Goal: Task Accomplishment & Management: Use online tool/utility

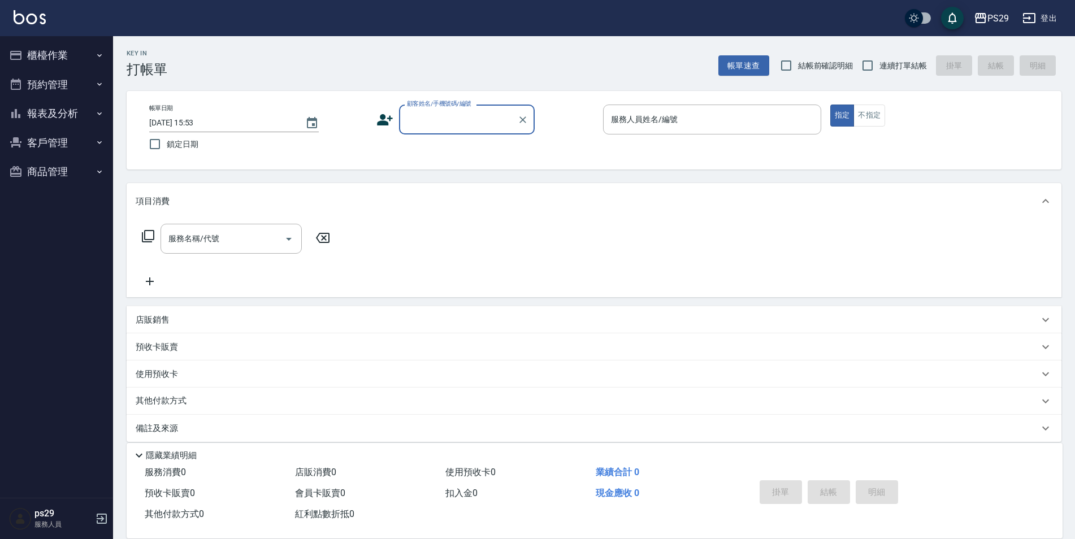
click at [59, 109] on button "報表及分析" at bounding box center [57, 113] width 104 height 29
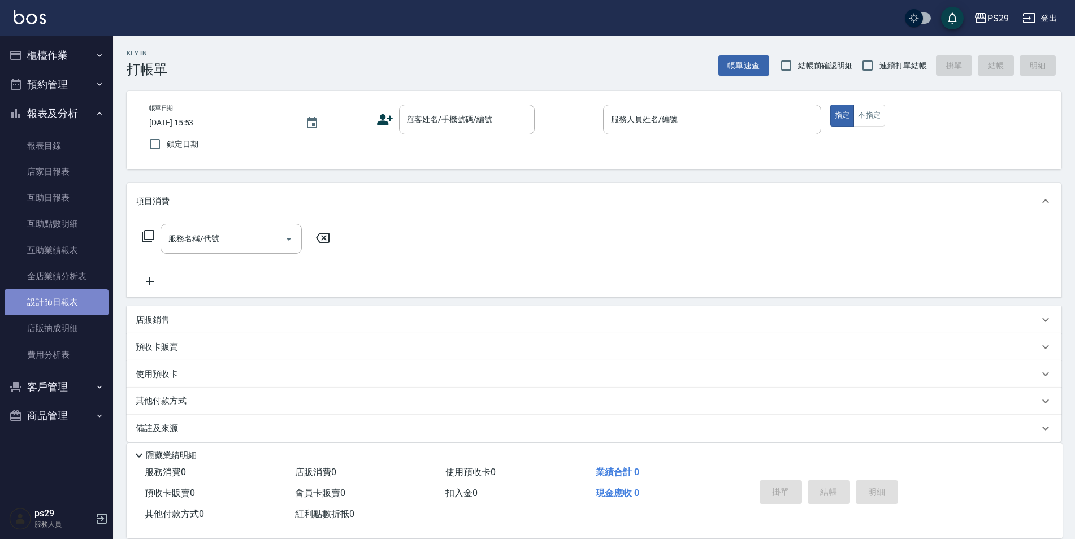
click at [63, 306] on link "設計師日報表" at bounding box center [57, 302] width 104 height 26
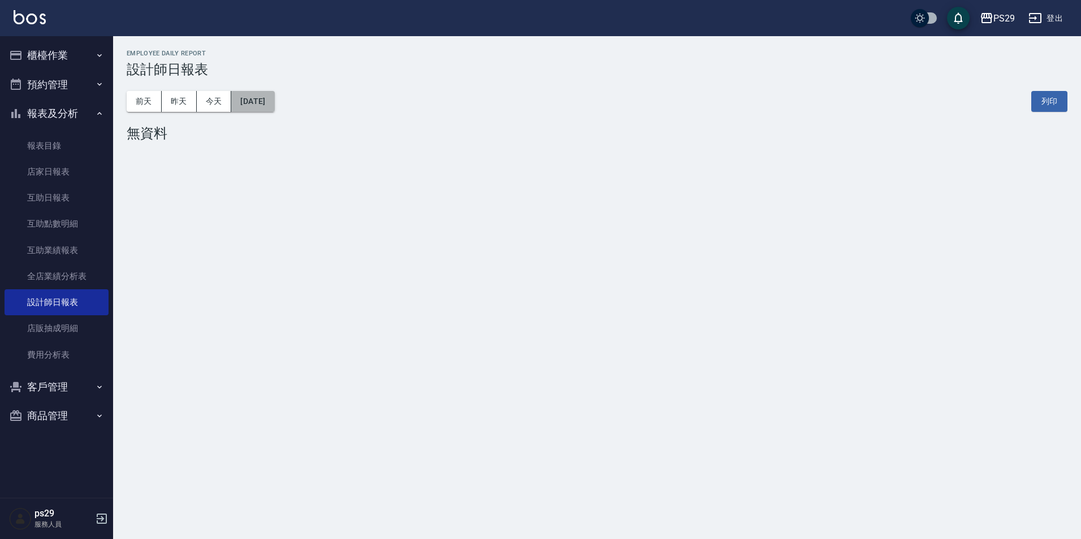
click at [237, 95] on button "[DATE]" at bounding box center [252, 101] width 43 height 21
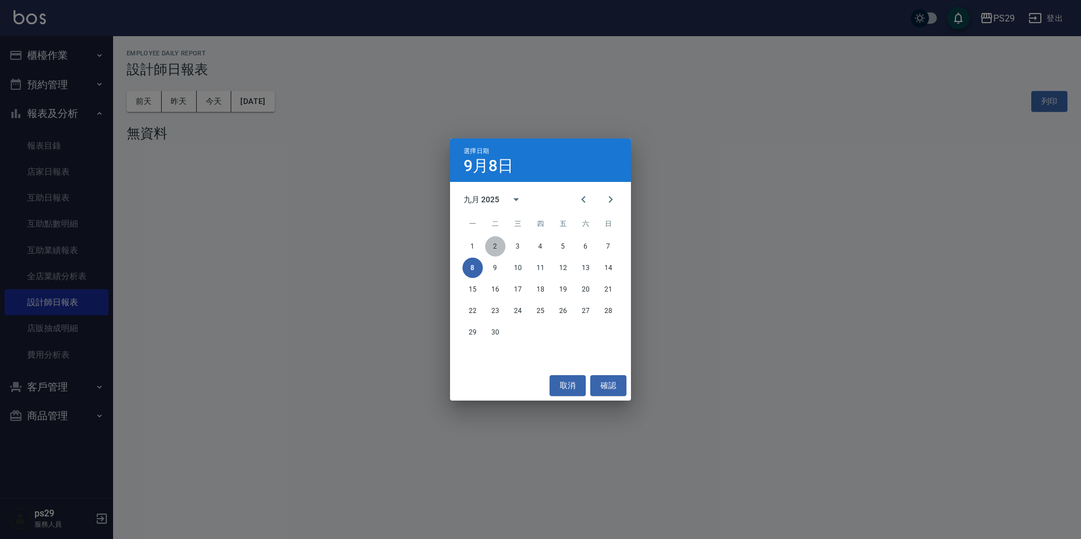
click at [500, 246] on button "2" at bounding box center [495, 246] width 20 height 20
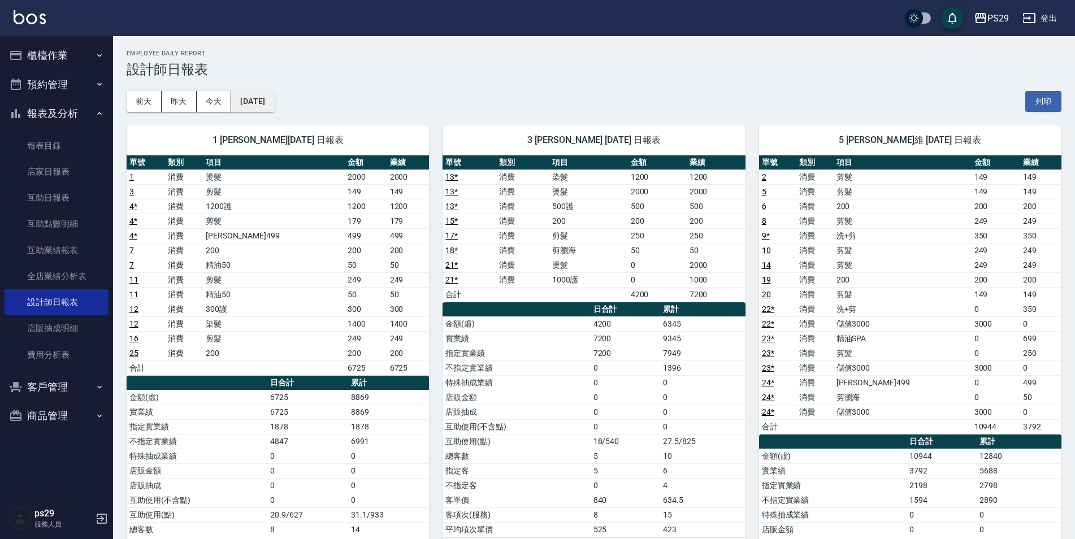
click at [272, 100] on button "[DATE]" at bounding box center [252, 101] width 43 height 21
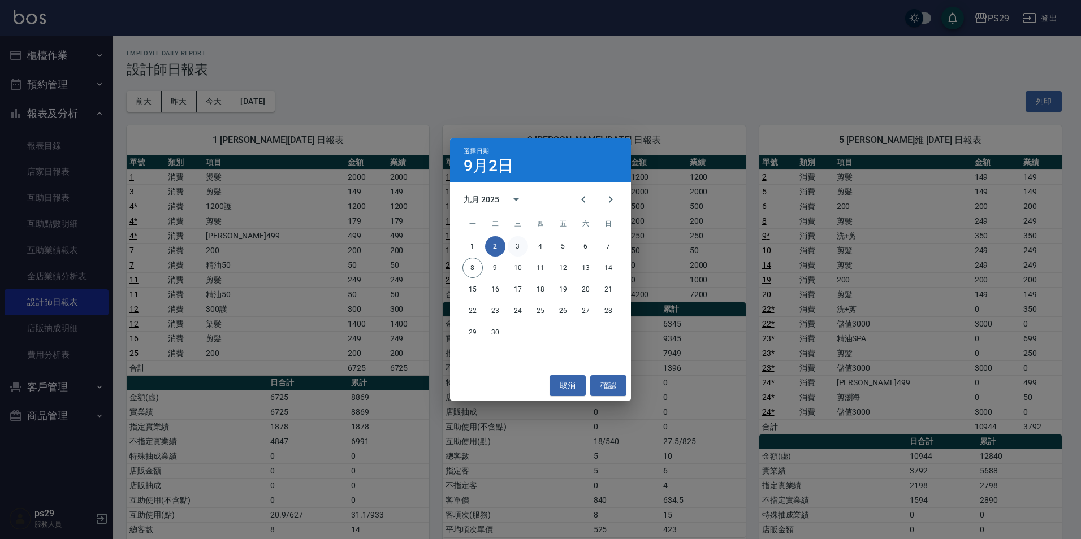
click at [526, 250] on button "3" at bounding box center [518, 246] width 20 height 20
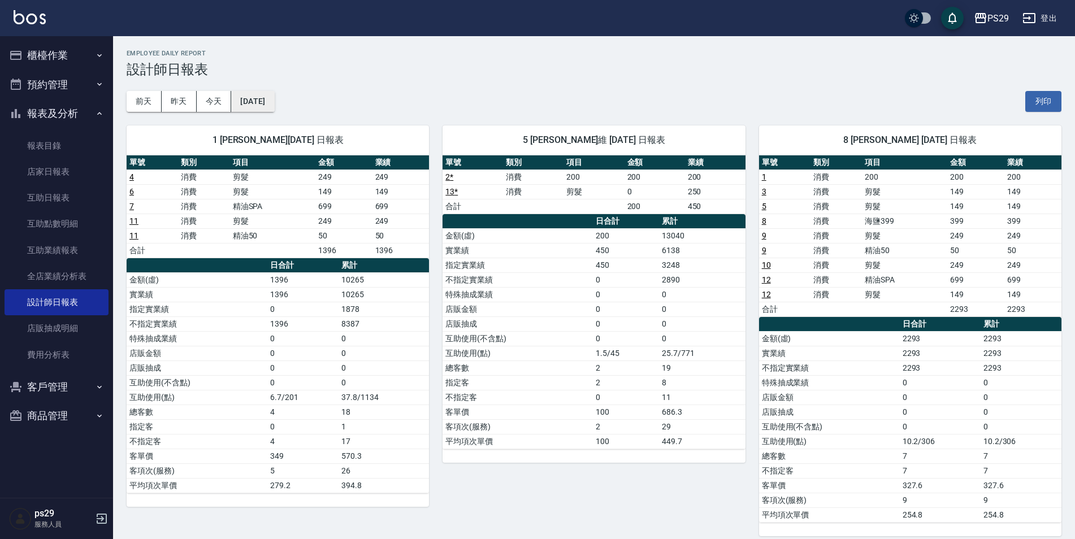
click at [266, 103] on button "[DATE]" at bounding box center [252, 101] width 43 height 21
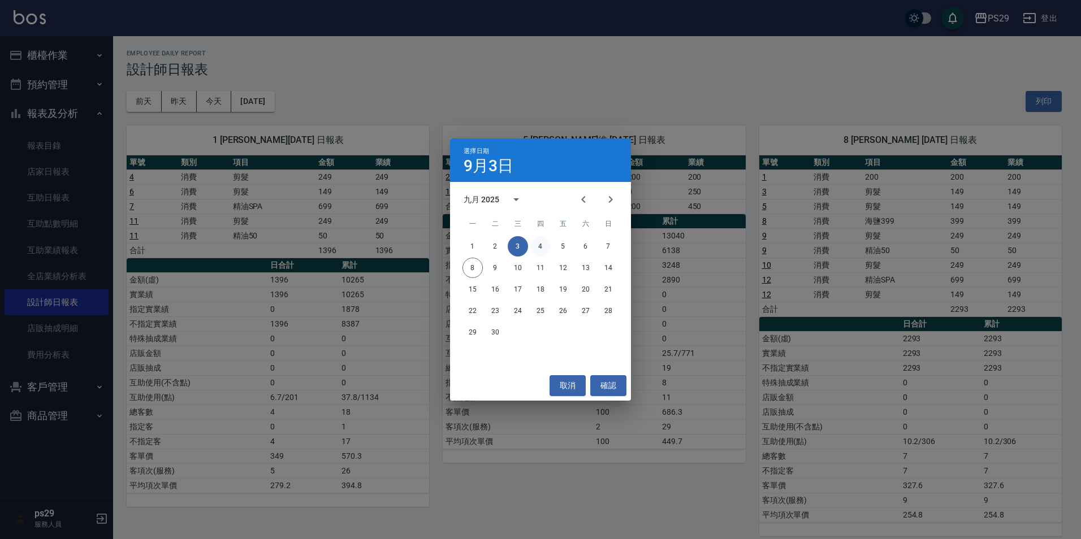
click at [544, 247] on button "4" at bounding box center [540, 246] width 20 height 20
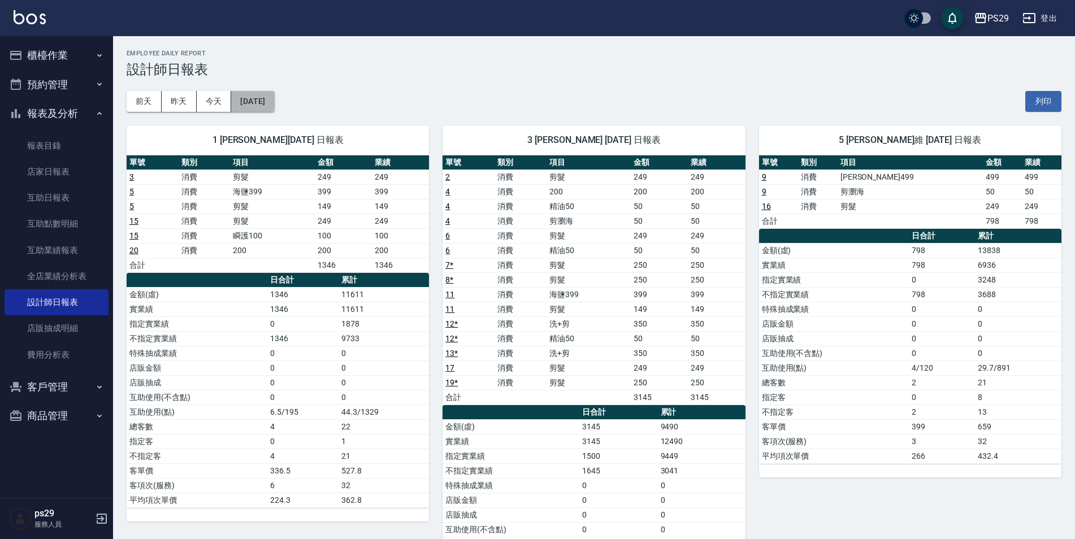
click at [256, 94] on button "[DATE]" at bounding box center [252, 101] width 43 height 21
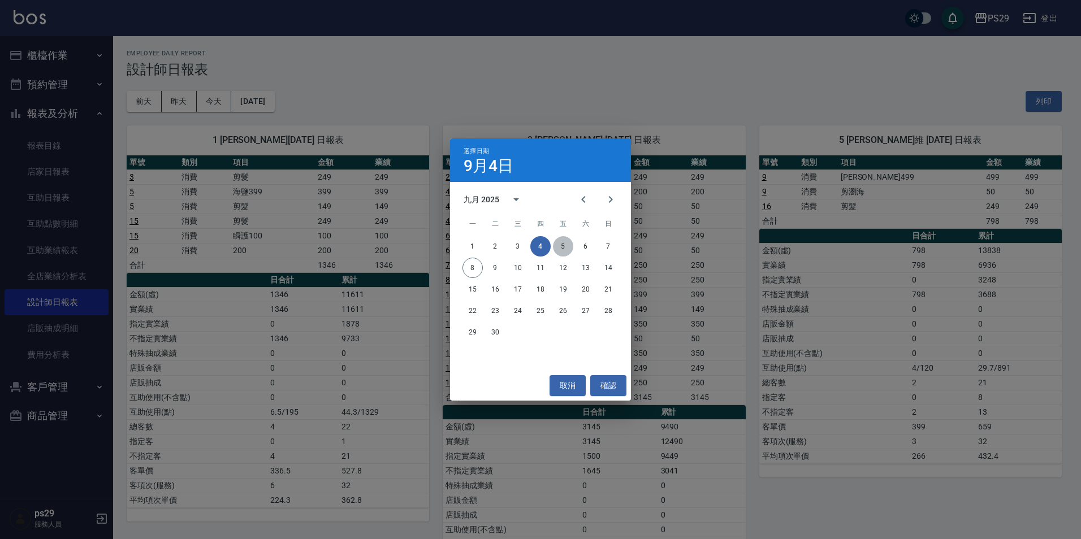
click at [567, 242] on button "5" at bounding box center [563, 246] width 20 height 20
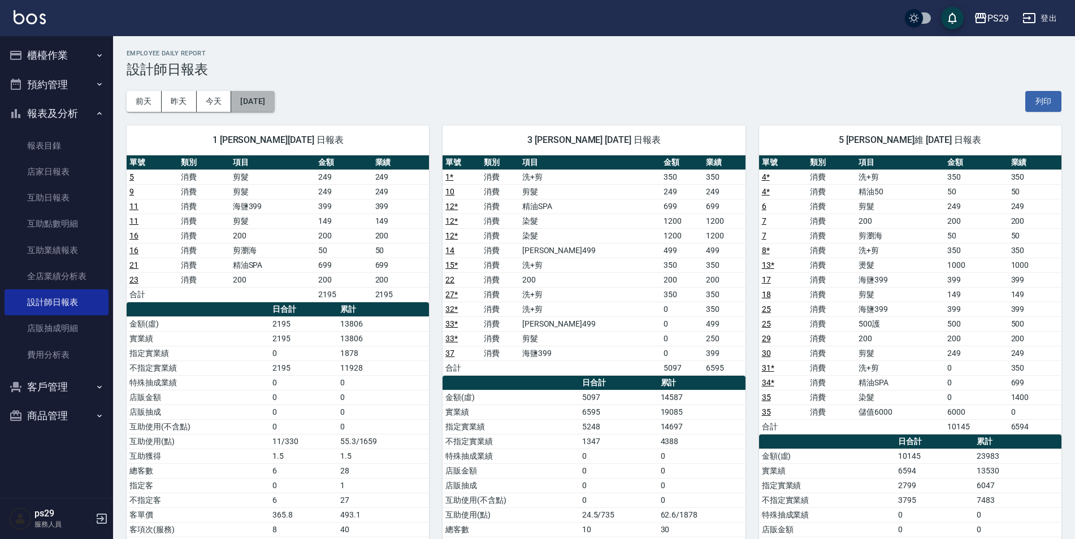
click at [245, 100] on button "[DATE]" at bounding box center [252, 101] width 43 height 21
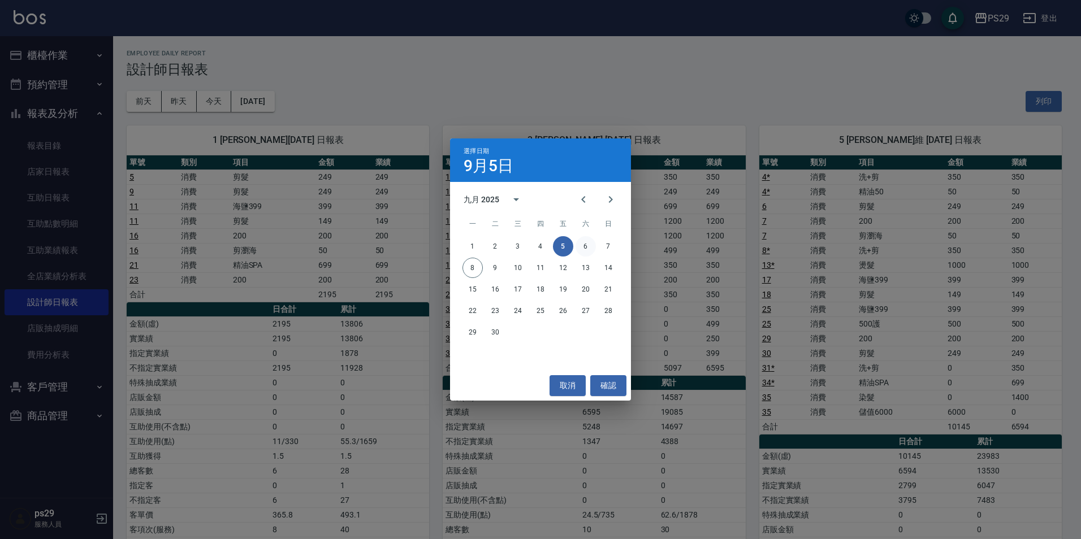
click at [591, 243] on button "6" at bounding box center [586, 246] width 20 height 20
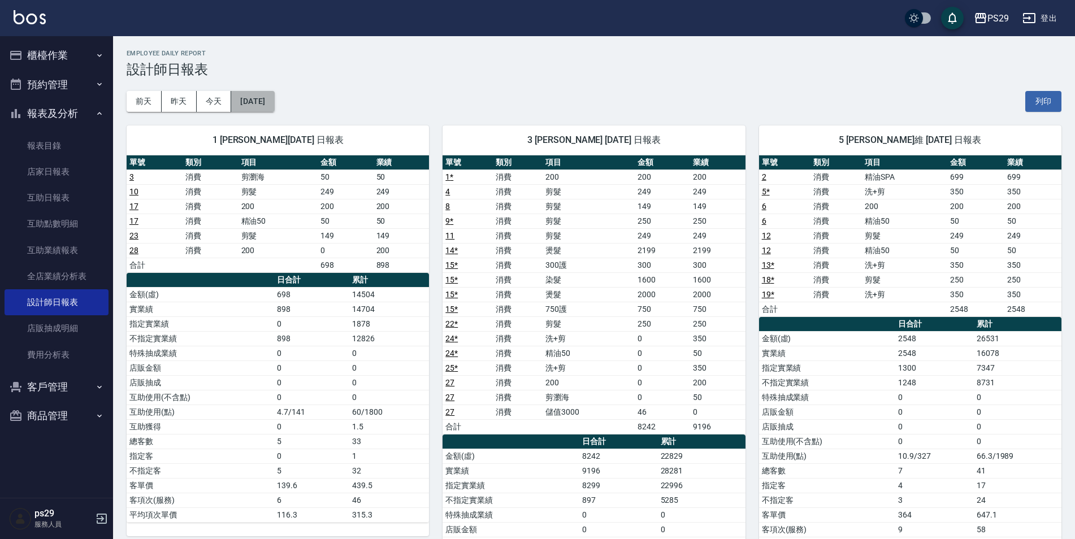
click at [274, 110] on button "[DATE]" at bounding box center [252, 101] width 43 height 21
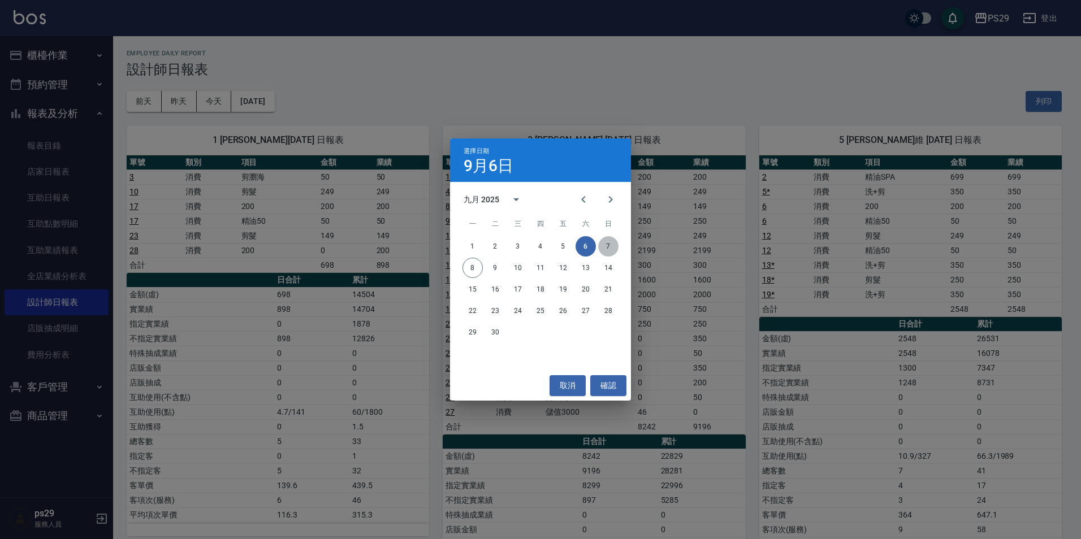
click at [610, 249] on button "7" at bounding box center [608, 246] width 20 height 20
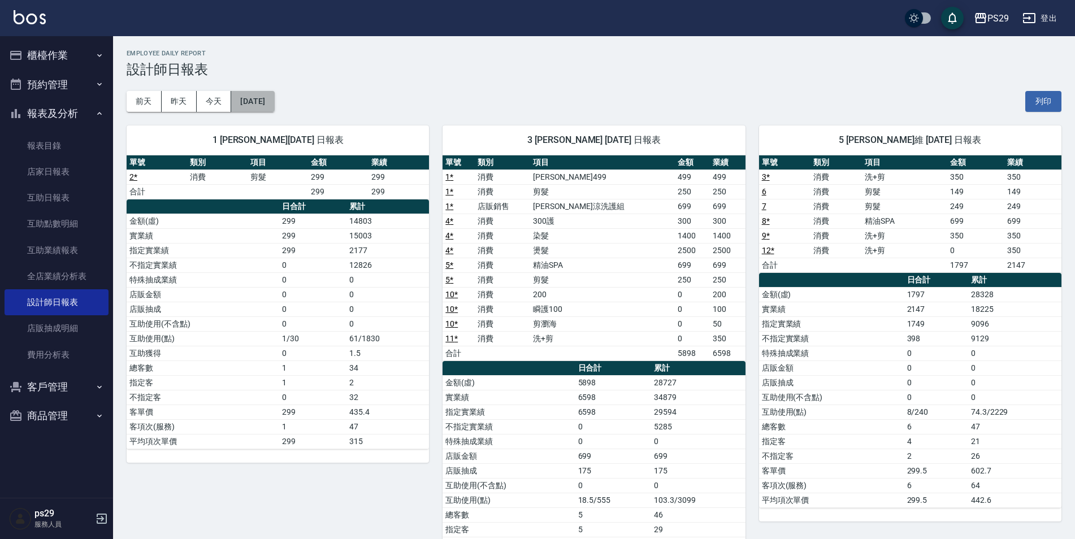
click at [274, 97] on button "[DATE]" at bounding box center [252, 101] width 43 height 21
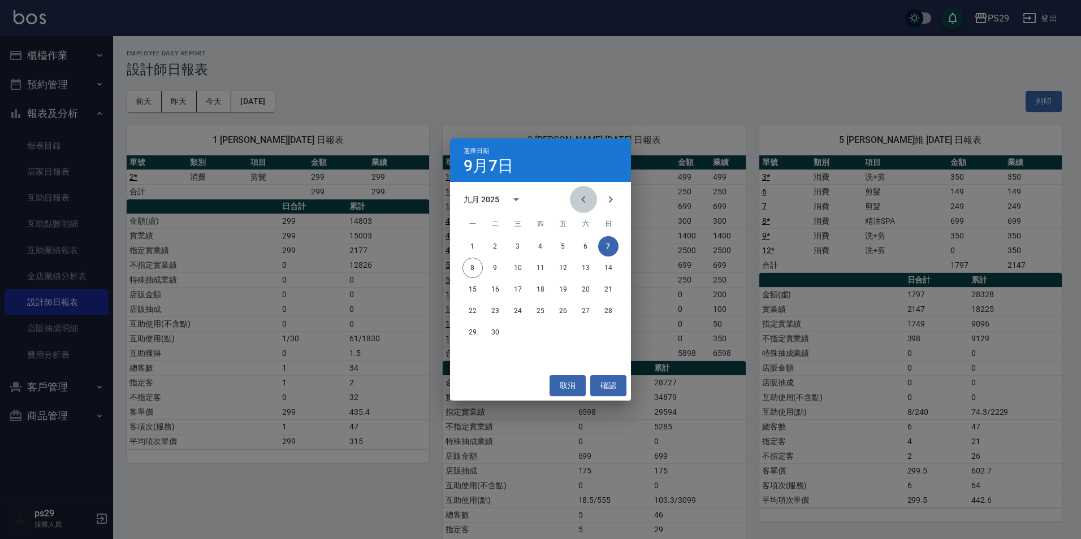
click at [583, 204] on icon "Previous month" at bounding box center [584, 200] width 14 height 14
click at [607, 336] on button "31" at bounding box center [608, 332] width 20 height 20
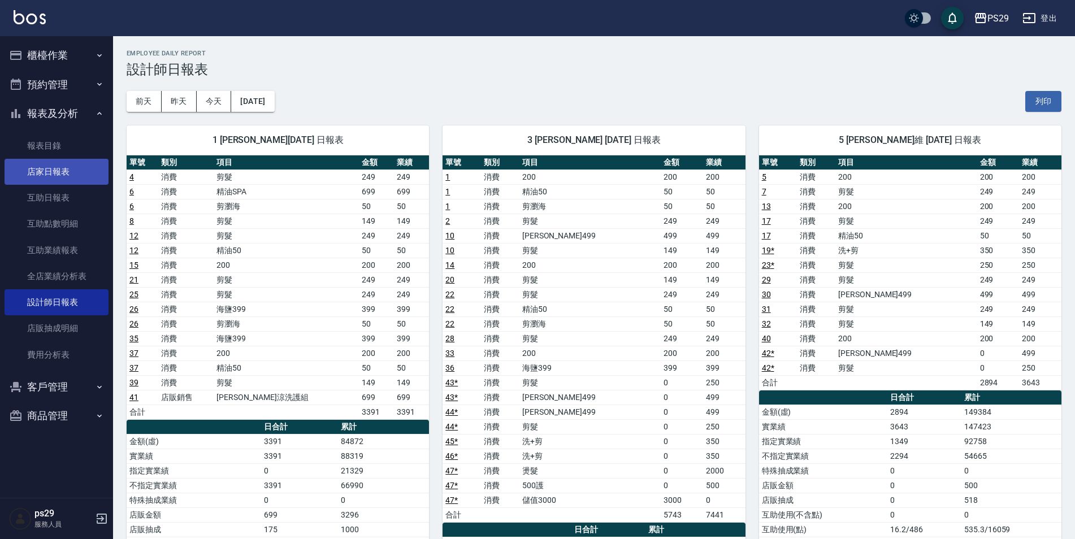
click at [31, 169] on link "店家日報表" at bounding box center [57, 172] width 104 height 26
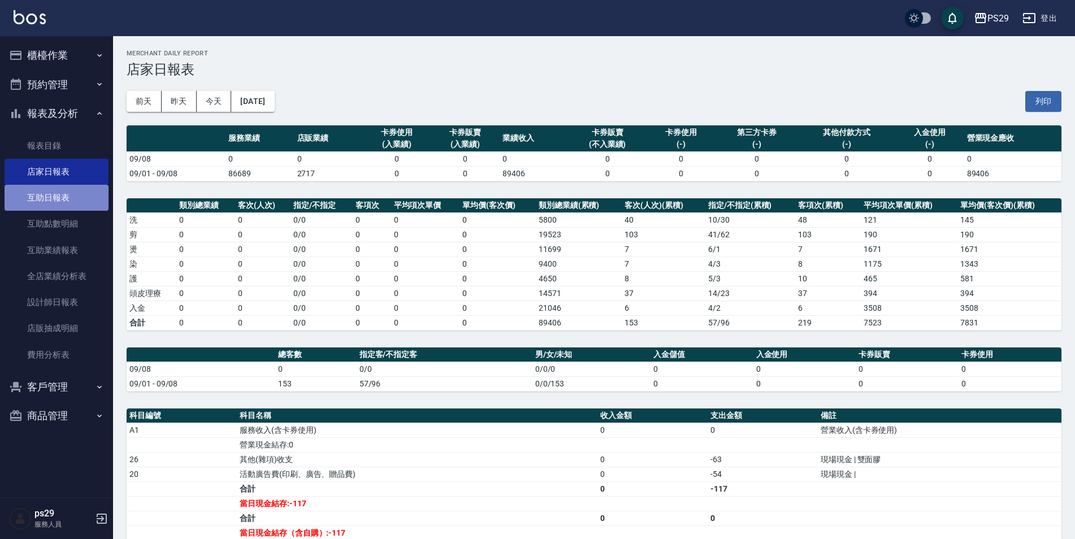
click at [77, 194] on link "互助日報表" at bounding box center [57, 198] width 104 height 26
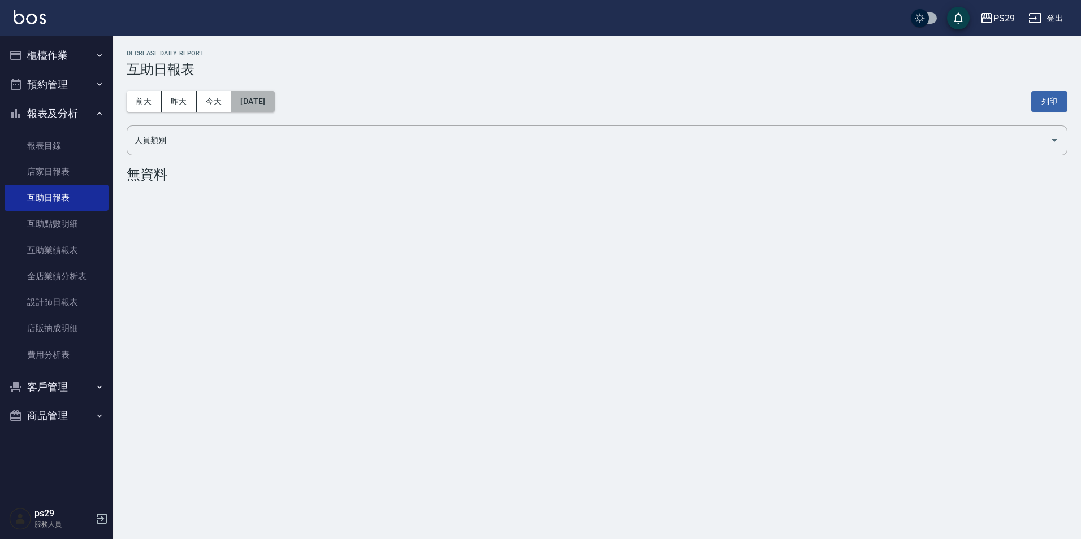
click at [265, 99] on button "[DATE]" at bounding box center [252, 101] width 43 height 21
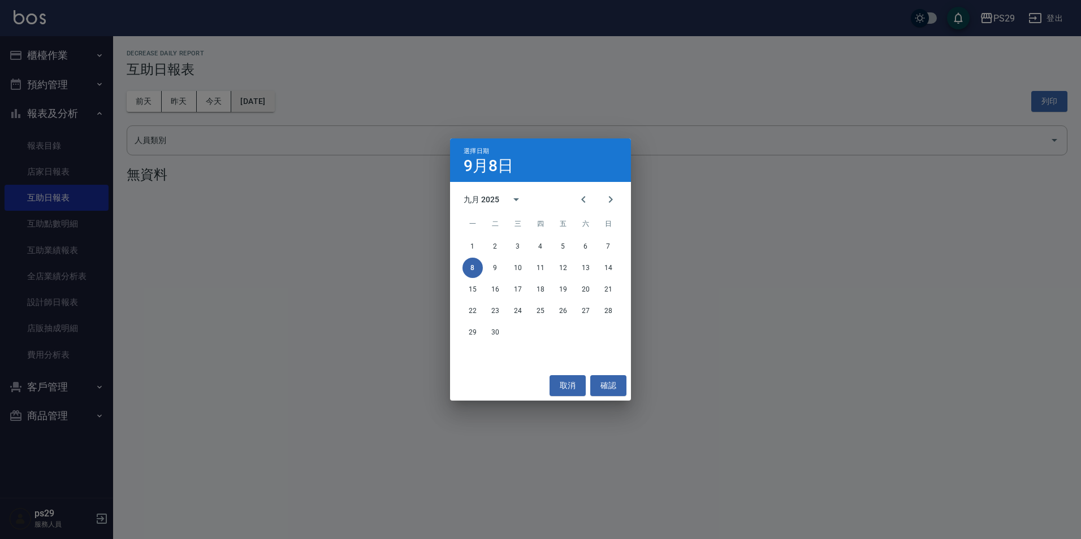
click at [270, 99] on div "選擇日期 [DATE] 九月 2025 一 二 三 四 五 六 日 1 2 3 4 5 6 7 8 9 10 11 12 13 14 15 16 17 18 …" at bounding box center [540, 269] width 1081 height 539
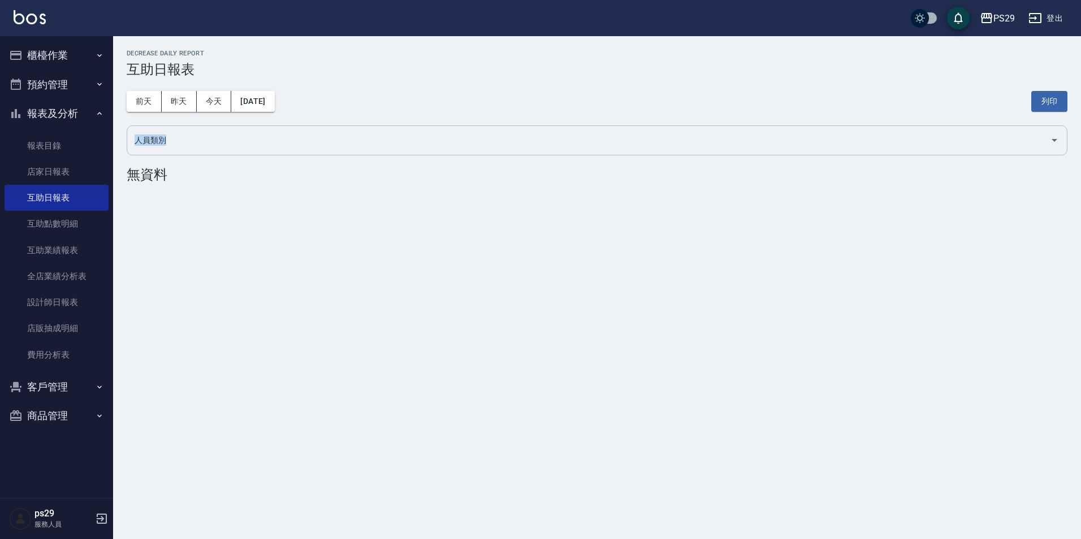
click at [267, 132] on div "PS29 [DATE] 互助日報表 列印時間： [DATE][PHONE_NUMBER]:11 Decrease Daily Report 互助日報表 [DA…" at bounding box center [597, 118] width 968 height 165
click at [269, 102] on button "[DATE]" at bounding box center [252, 101] width 43 height 21
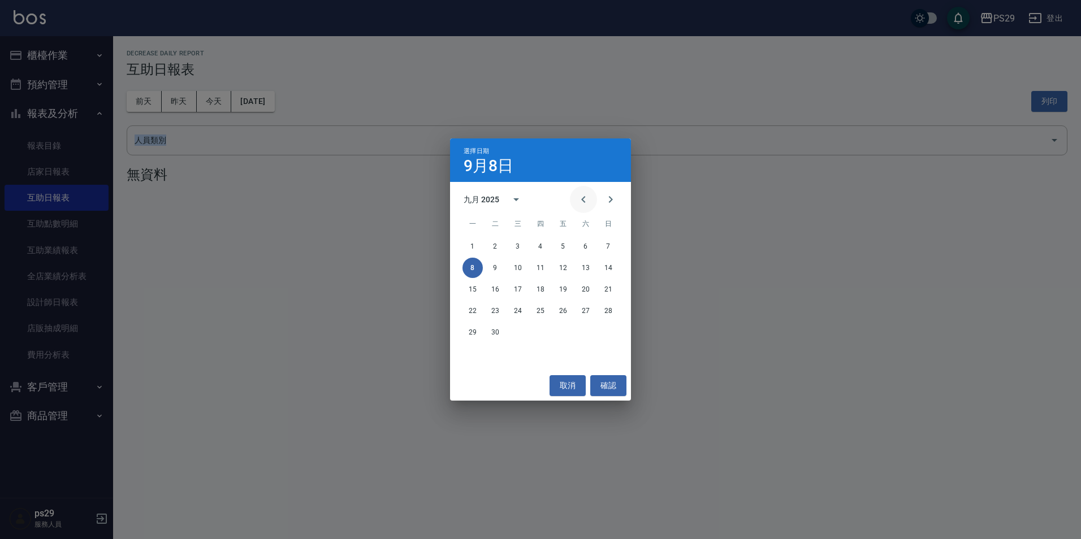
click at [579, 201] on icon "Previous month" at bounding box center [584, 200] width 14 height 14
click at [609, 338] on button "31" at bounding box center [608, 332] width 20 height 20
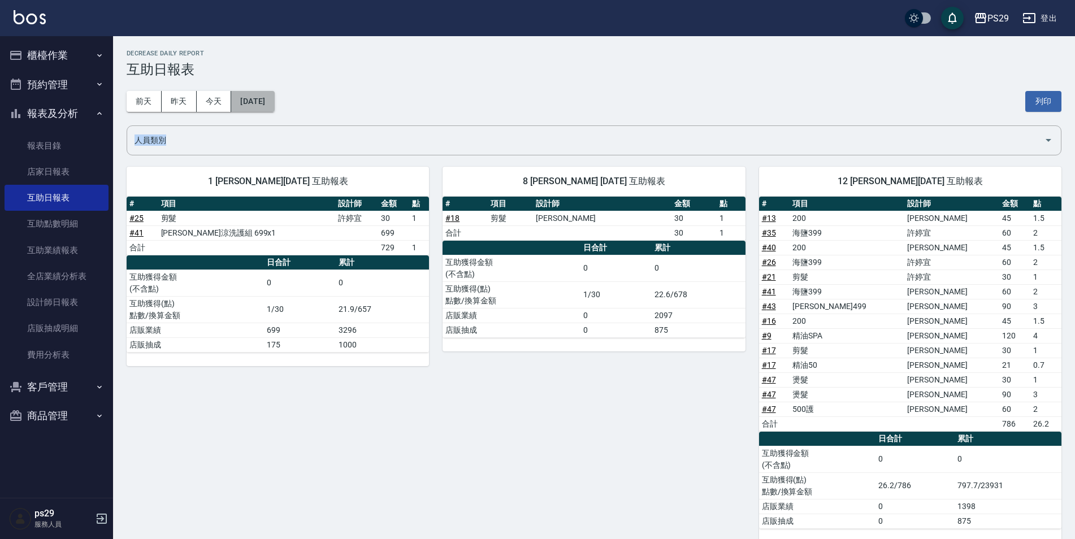
click at [268, 102] on button "[DATE]" at bounding box center [252, 101] width 43 height 21
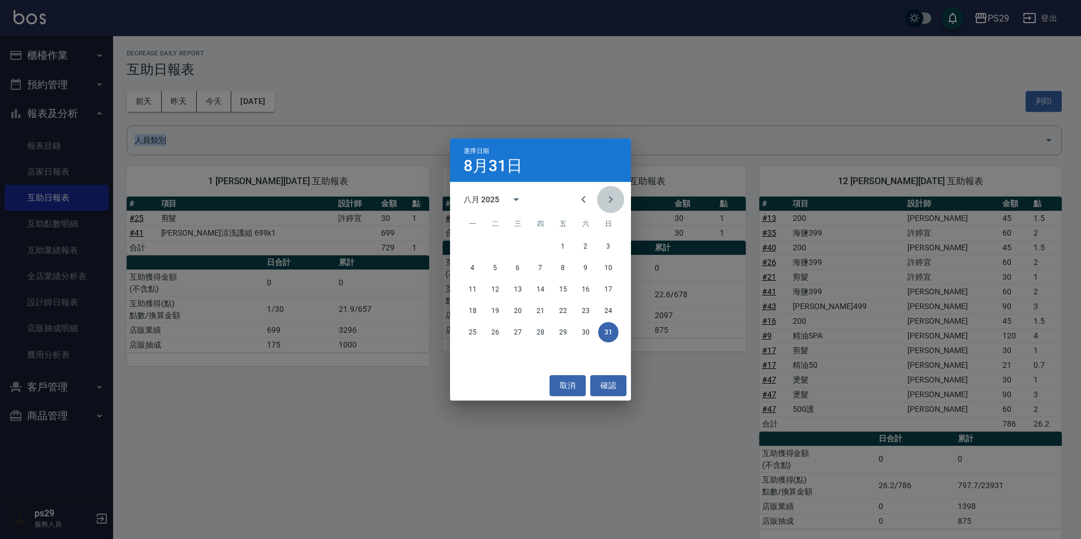
click at [607, 198] on icon "Next month" at bounding box center [611, 200] width 14 height 14
click at [473, 245] on button "1" at bounding box center [472, 246] width 20 height 20
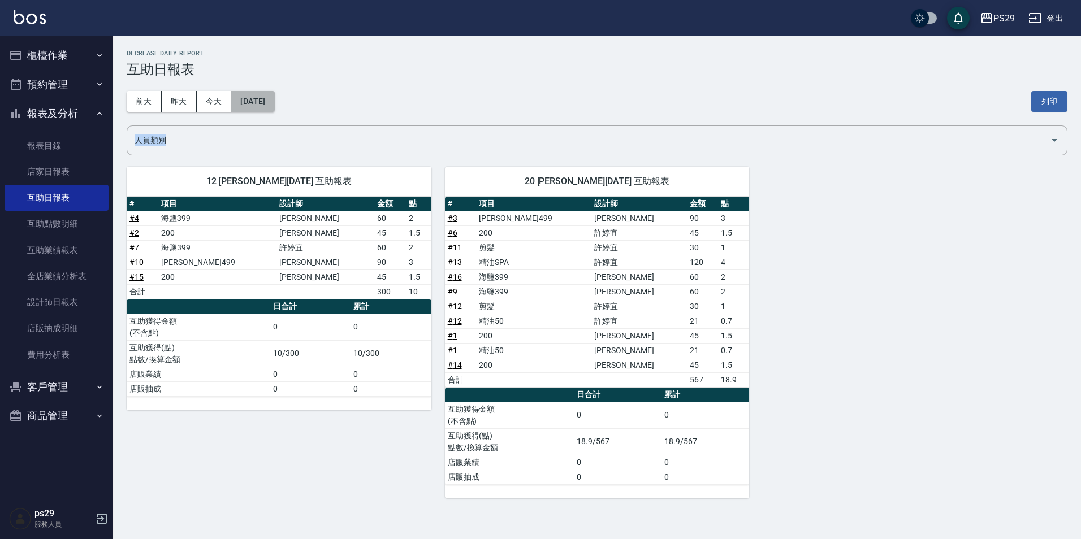
click at [274, 101] on button "[DATE]" at bounding box center [252, 101] width 43 height 21
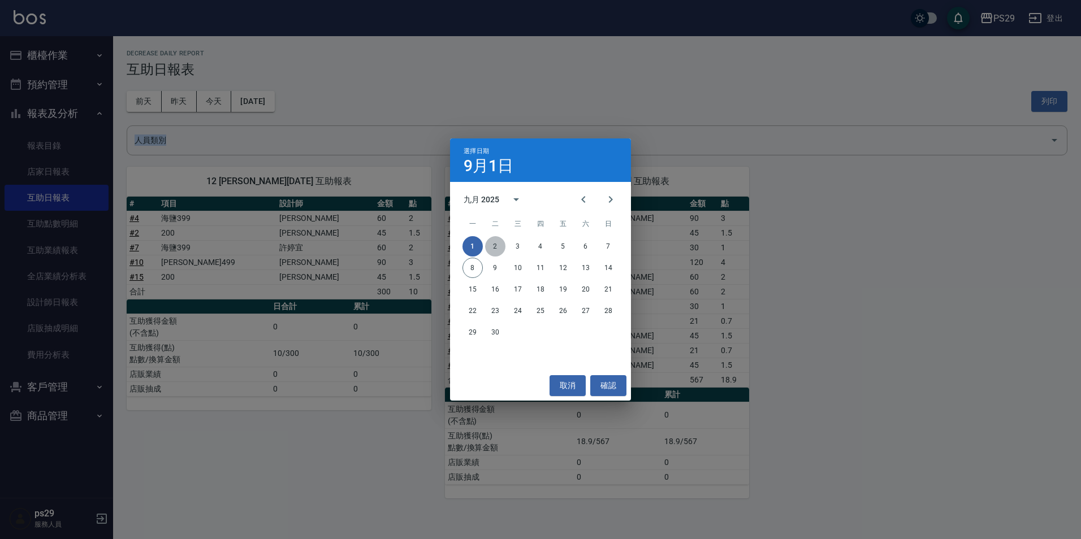
click at [494, 242] on button "2" at bounding box center [495, 246] width 20 height 20
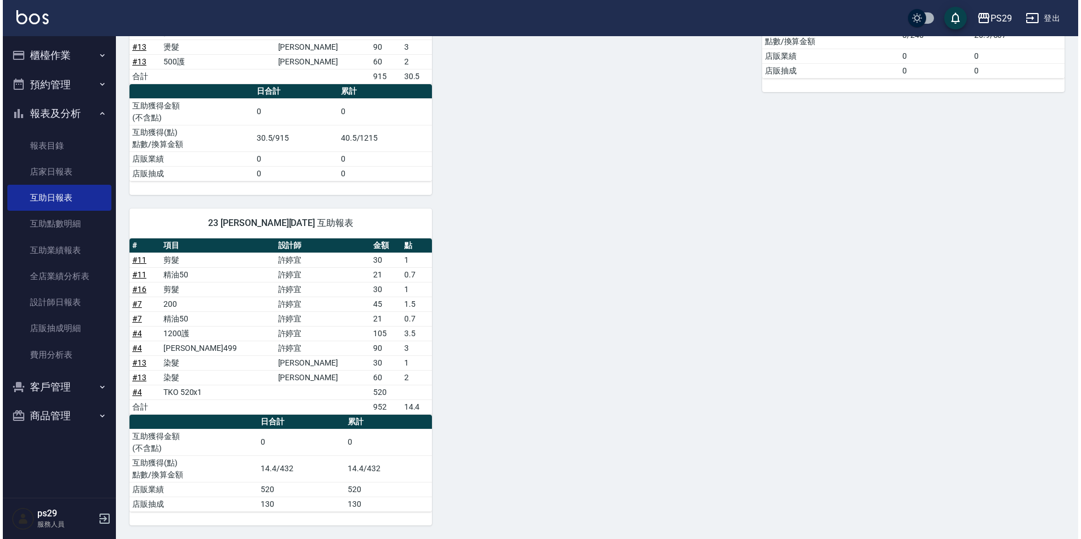
scroll to position [8, 0]
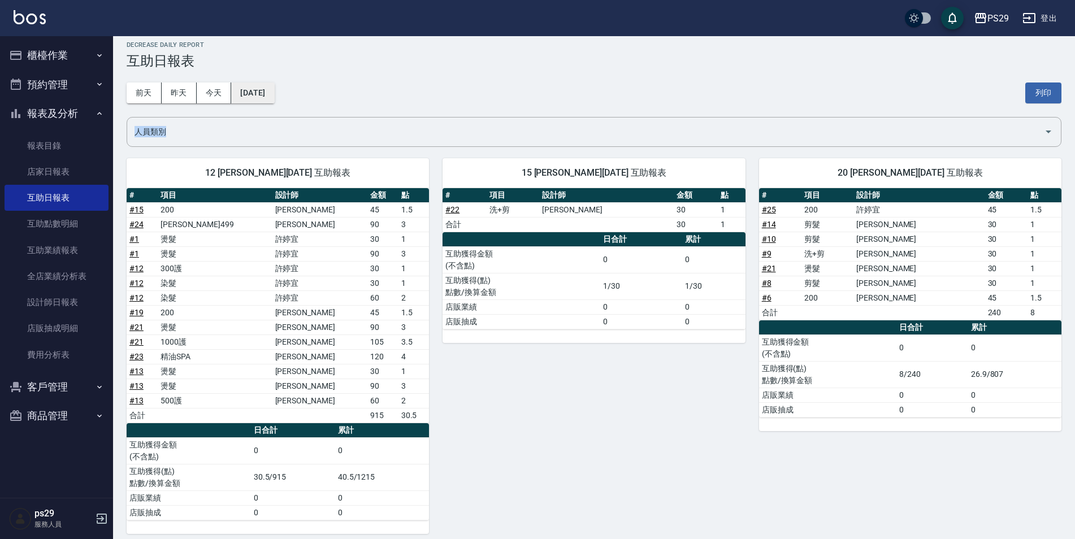
click at [274, 93] on button "[DATE]" at bounding box center [252, 93] width 43 height 21
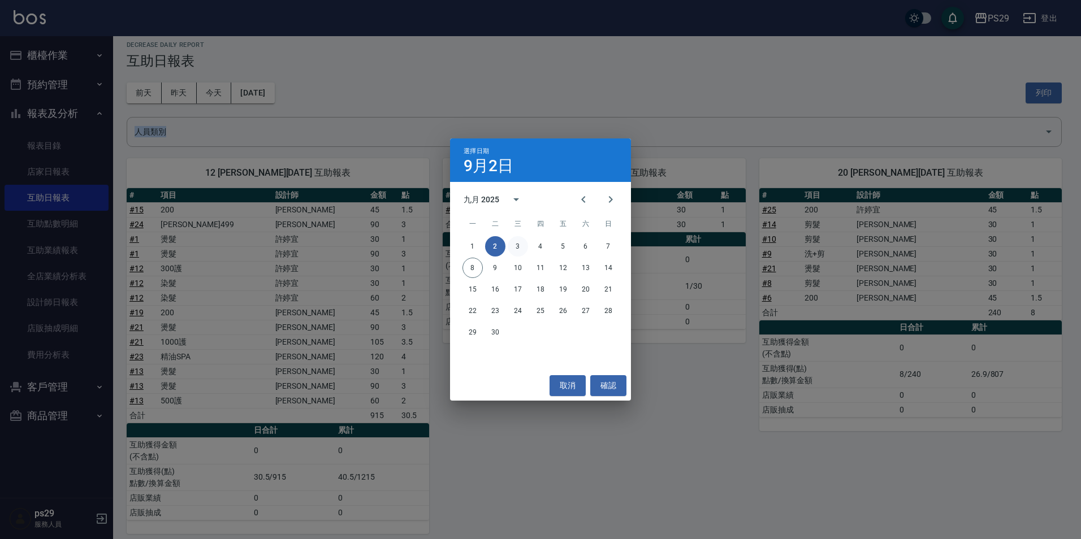
click at [521, 243] on button "3" at bounding box center [518, 246] width 20 height 20
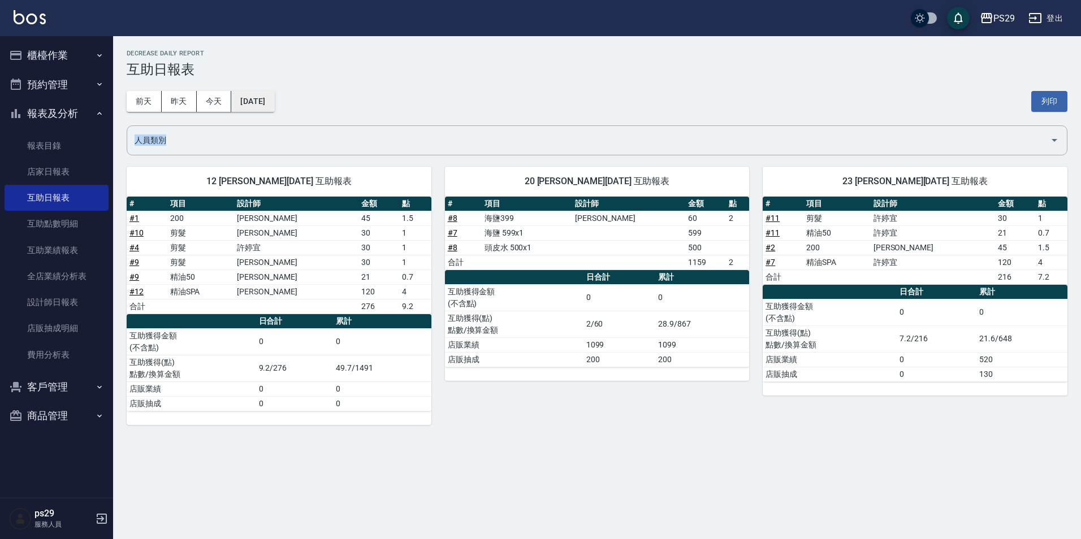
click at [266, 101] on button "[DATE]" at bounding box center [252, 101] width 43 height 21
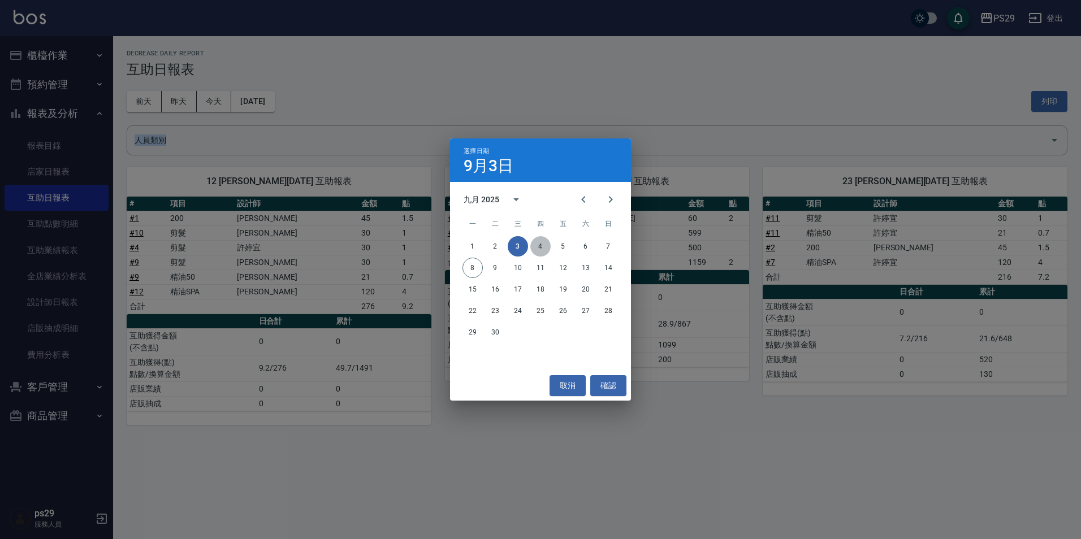
click at [541, 252] on button "4" at bounding box center [540, 246] width 20 height 20
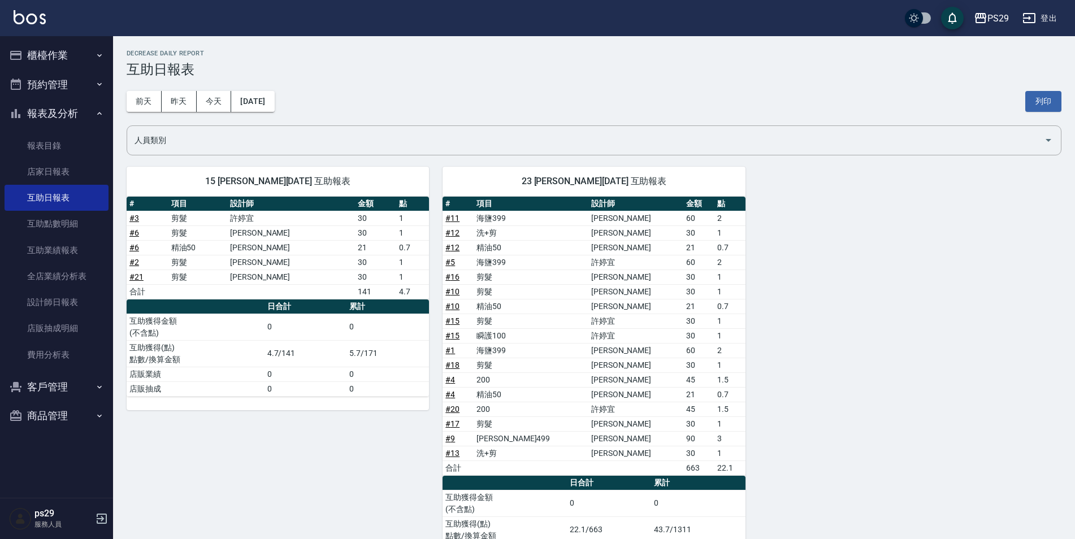
click at [907, 318] on div "15 [PERSON_NAME][DATE] 互助報表 # 項目 設計師 金額 點 # 3 剪髮 [PERSON_NAME] 30 1 # 6 剪髮 [PER…" at bounding box center [587, 370] width 949 height 434
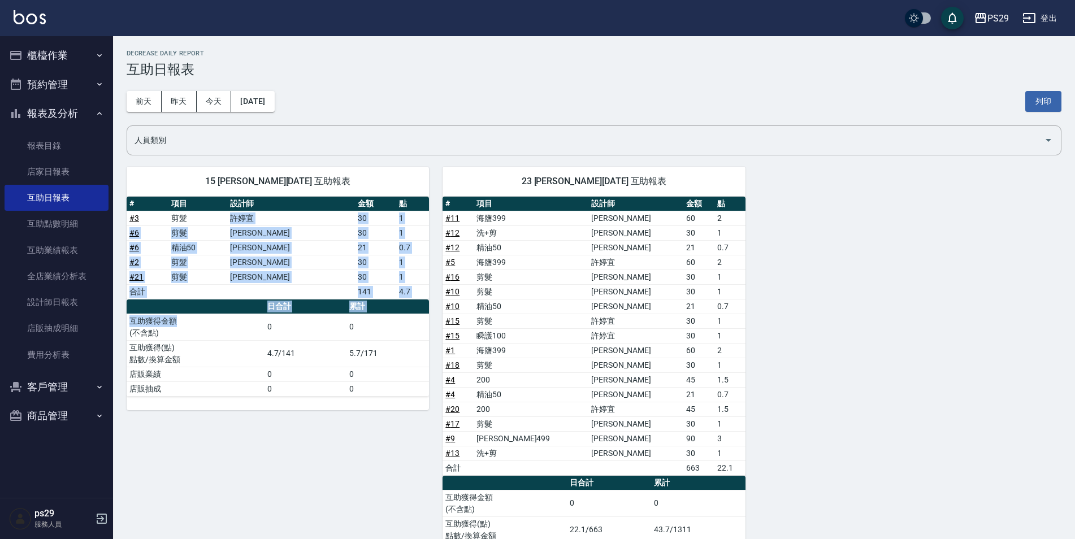
drag, startPoint x: 239, startPoint y: 222, endPoint x: 244, endPoint y: 315, distance: 93.4
click at [244, 315] on div "# 項目 設計師 金額 點 # 3 剪髮 [PERSON_NAME] 30 1 # 6 剪髮 [PERSON_NAME] 30 1 # 6 精油50 [PER…" at bounding box center [278, 297] width 302 height 200
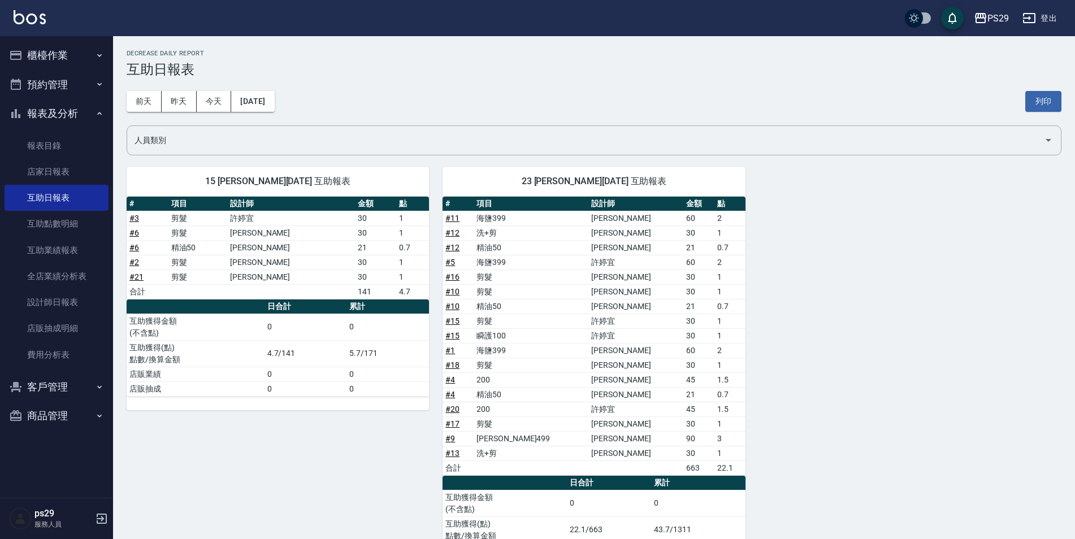
drag, startPoint x: 244, startPoint y: 315, endPoint x: 244, endPoint y: 331, distance: 15.8
click at [244, 331] on td "互助獲得金額 (不含點)" at bounding box center [196, 327] width 138 height 27
drag, startPoint x: 347, startPoint y: 356, endPoint x: 442, endPoint y: 359, distance: 95.0
click at [442, 359] on div "15 [PERSON_NAME][DATE] 互助報表 # 項目 設計師 金額 點 # 3 剪髮 [PERSON_NAME] 30 1 # 6 剪髮 [PER…" at bounding box center [587, 370] width 949 height 434
drag, startPoint x: 442, startPoint y: 359, endPoint x: 391, endPoint y: 373, distance: 52.8
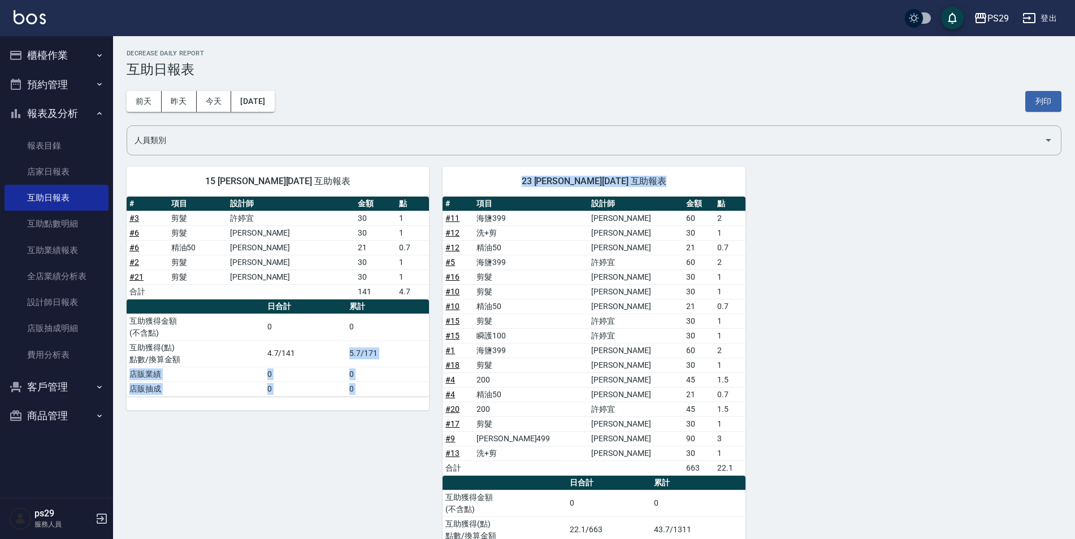
click at [391, 373] on td "0" at bounding box center [388, 374] width 83 height 15
click at [271, 100] on button "[DATE]" at bounding box center [252, 101] width 43 height 21
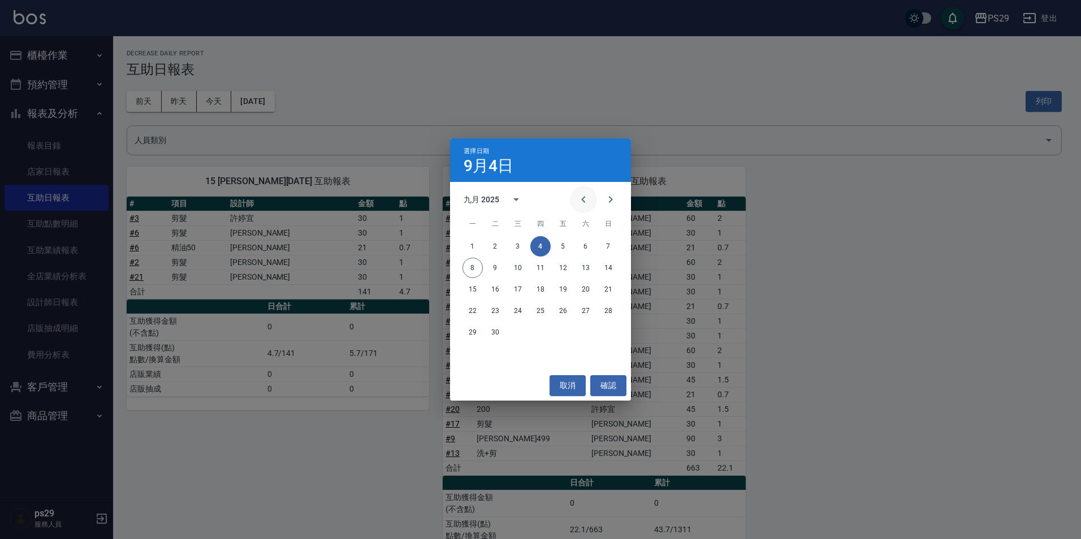
click at [577, 203] on icon "Previous month" at bounding box center [584, 200] width 14 height 14
click at [613, 334] on button "31" at bounding box center [608, 332] width 20 height 20
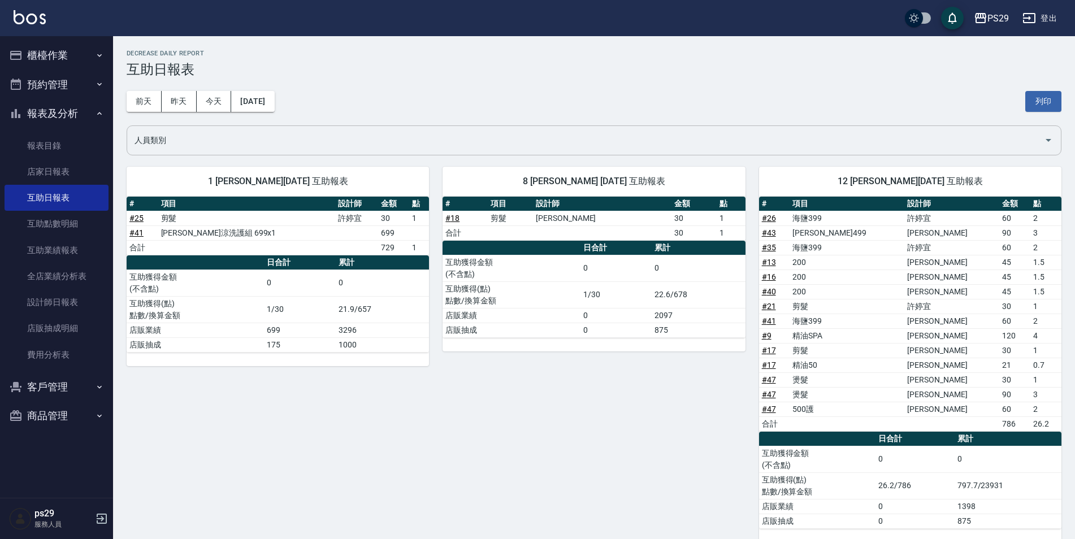
scroll to position [339, 0]
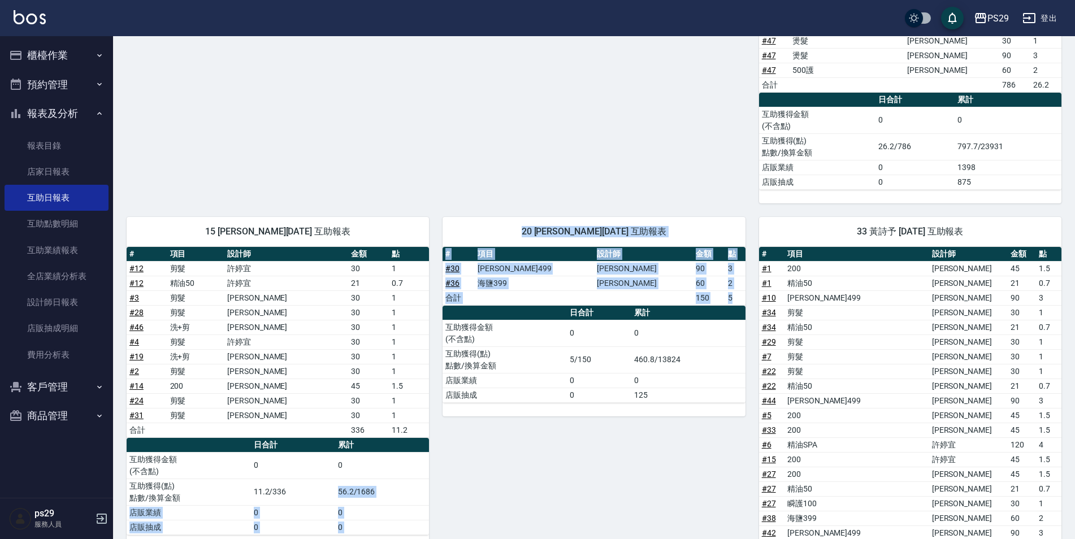
drag, startPoint x: 335, startPoint y: 492, endPoint x: 502, endPoint y: 507, distance: 168.0
click at [502, 507] on div "1 [PERSON_NAME][DATE] 互助報表 # 項目 設計師 金額 點 # 25 剪髮 [PERSON_NAME] 30 1 # 41 水水沁涼洗護…" at bounding box center [587, 369] width 949 height 1110
drag, startPoint x: 502, startPoint y: 507, endPoint x: 488, endPoint y: 464, distance: 45.2
click at [488, 464] on div "20 [PERSON_NAME][DATE] 互助報表 # 項目 設計師 金額 點 # 30 [PERSON_NAME]499 [PERSON_NAME]維 …" at bounding box center [587, 457] width 316 height 507
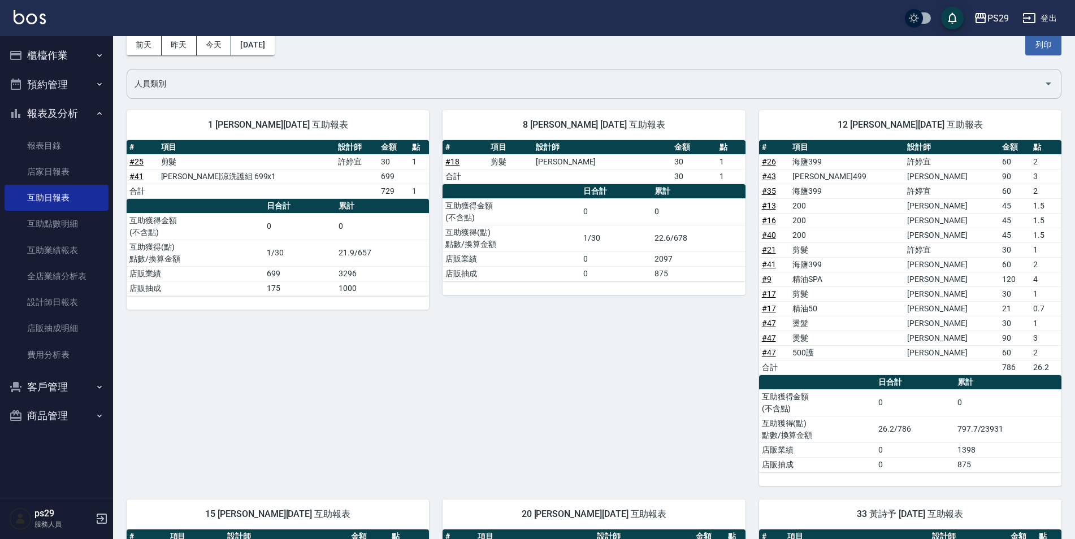
scroll to position [0, 0]
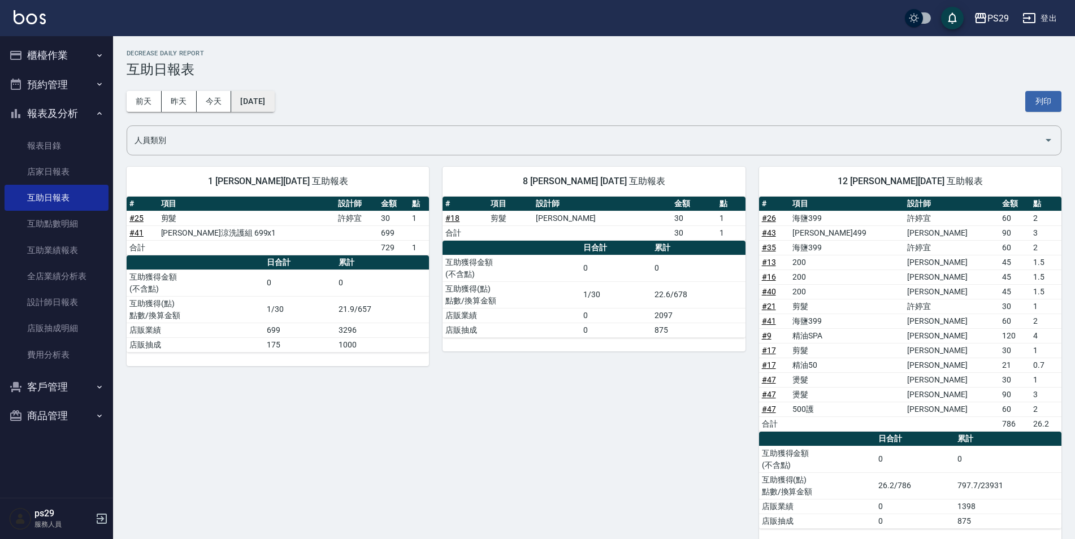
click at [267, 103] on button "[DATE]" at bounding box center [252, 101] width 43 height 21
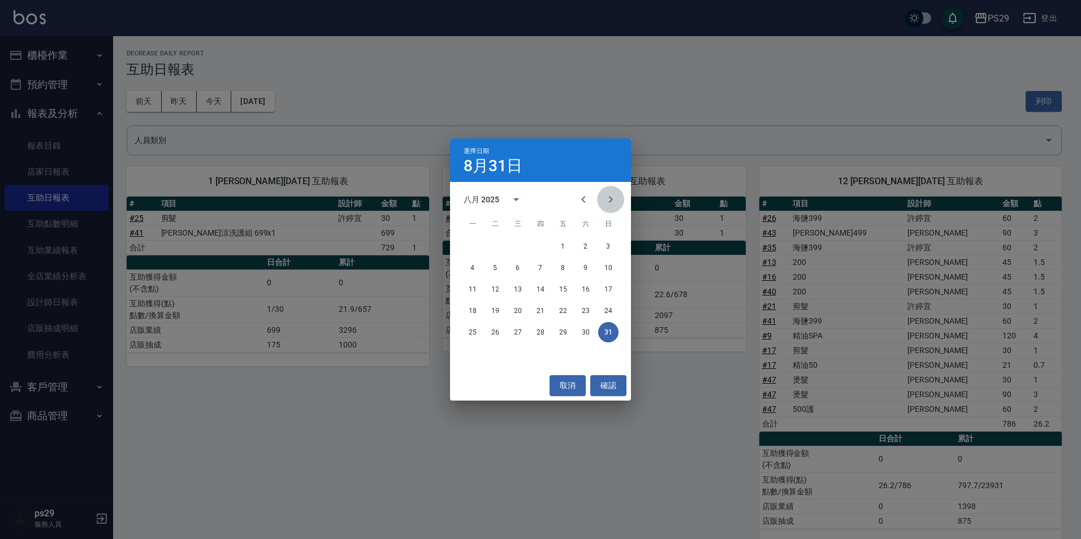
click at [611, 197] on icon "Next month" at bounding box center [611, 200] width 14 height 14
click at [496, 266] on button "9" at bounding box center [495, 268] width 20 height 20
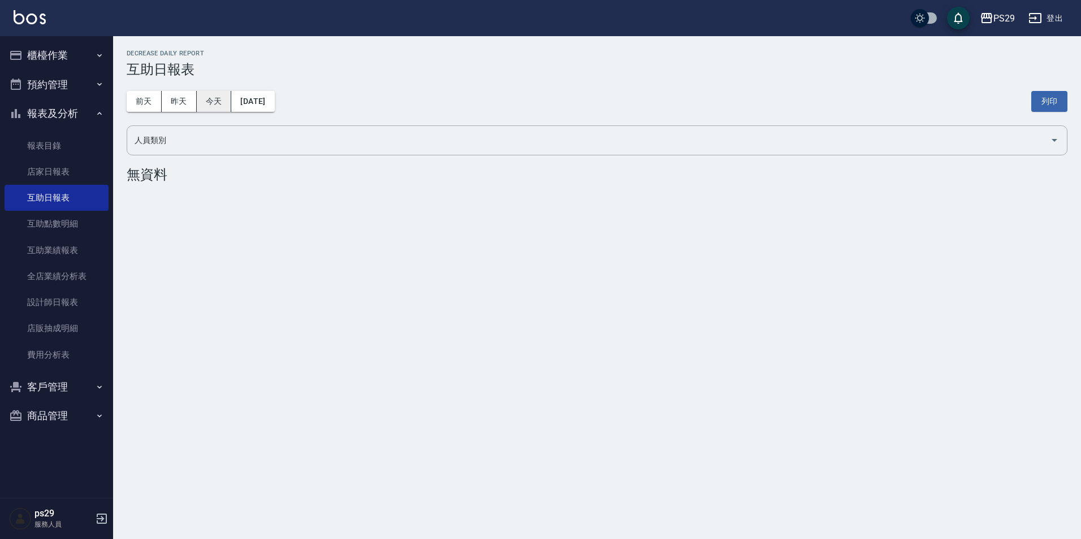
click at [206, 97] on button "今天" at bounding box center [214, 101] width 35 height 21
click at [183, 100] on button "昨天" at bounding box center [179, 101] width 35 height 21
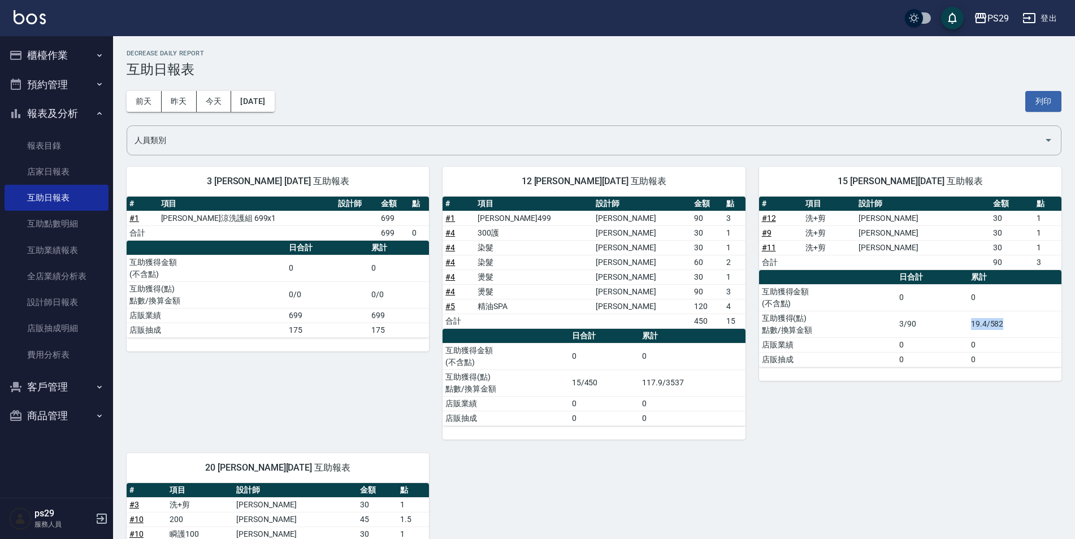
drag, startPoint x: 970, startPoint y: 324, endPoint x: 1032, endPoint y: 322, distance: 61.7
click at [1032, 322] on td "19.4/582" at bounding box center [1015, 324] width 93 height 27
drag, startPoint x: 1032, startPoint y: 322, endPoint x: 1015, endPoint y: 336, distance: 21.6
click at [1015, 336] on td "19.4/582" at bounding box center [1015, 324] width 93 height 27
drag, startPoint x: 148, startPoint y: 57, endPoint x: 224, endPoint y: 58, distance: 76.3
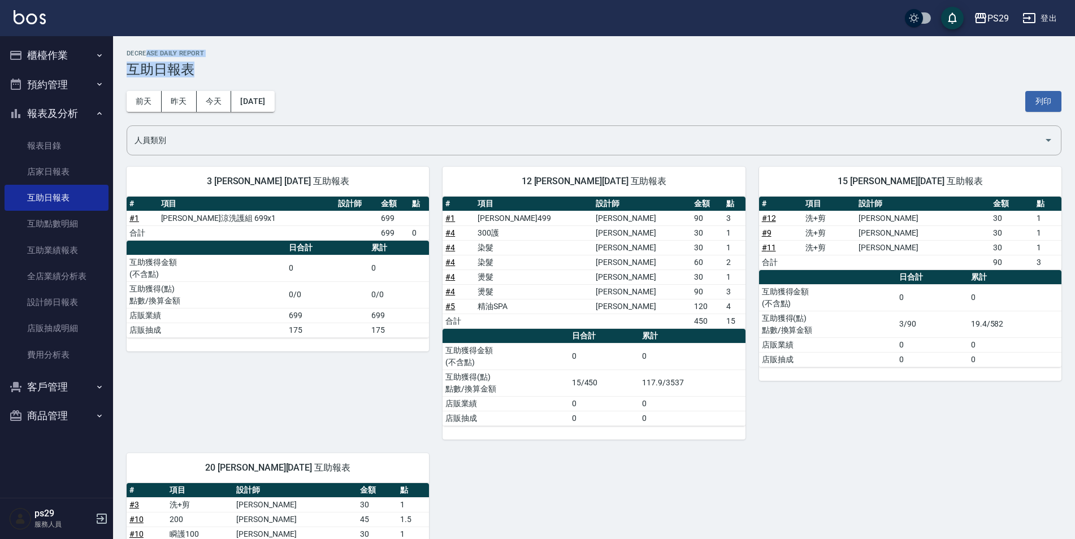
click at [224, 58] on div "Decrease Daily Report 互助日報表" at bounding box center [594, 64] width 935 height 28
drag, startPoint x: 224, startPoint y: 58, endPoint x: 209, endPoint y: 62, distance: 15.9
click at [209, 62] on h3 "互助日報表" at bounding box center [594, 70] width 935 height 16
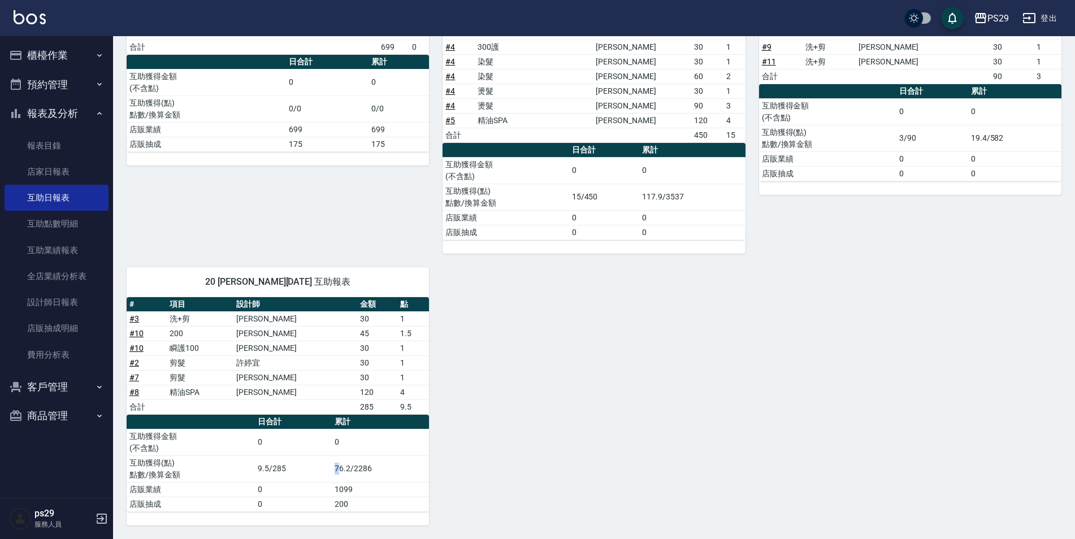
click at [340, 468] on td "76.2/2286" at bounding box center [380, 469] width 97 height 27
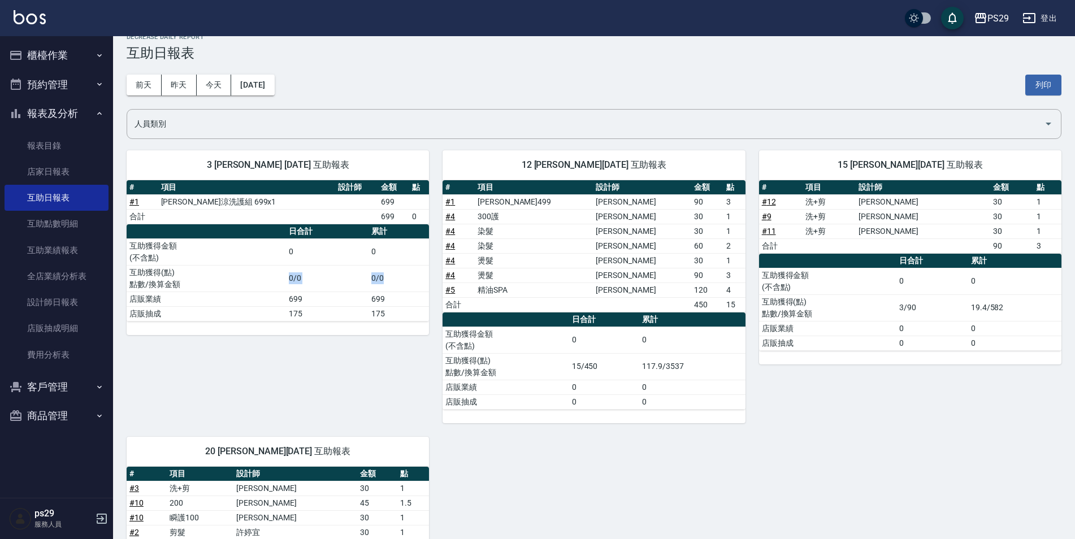
drag, startPoint x: 267, startPoint y: 286, endPoint x: 409, endPoint y: 275, distance: 142.3
click at [409, 275] on tr "互助獲得(點) 點數/換算金額 0/0 0/0" at bounding box center [278, 278] width 302 height 27
click at [409, 275] on td "0/0" at bounding box center [399, 278] width 60 height 27
drag, startPoint x: 631, startPoint y: 362, endPoint x: 706, endPoint y: 383, distance: 77.5
click at [706, 383] on tbody "互助獲得金額 (不含點) 0 0 互助獲得(點) 點數/換算金額 15/450 117.9/3537 店販業績 0 0 店販抽成 0 0" at bounding box center [594, 368] width 302 height 83
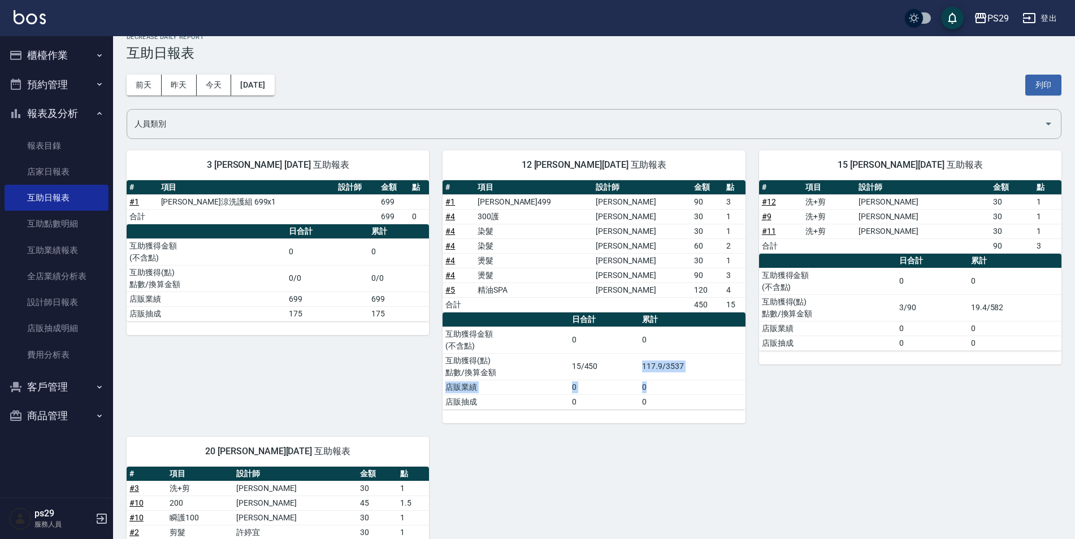
drag, startPoint x: 706, startPoint y: 383, endPoint x: 675, endPoint y: 368, distance: 34.1
click at [675, 368] on td "117.9/3537" at bounding box center [692, 366] width 106 height 27
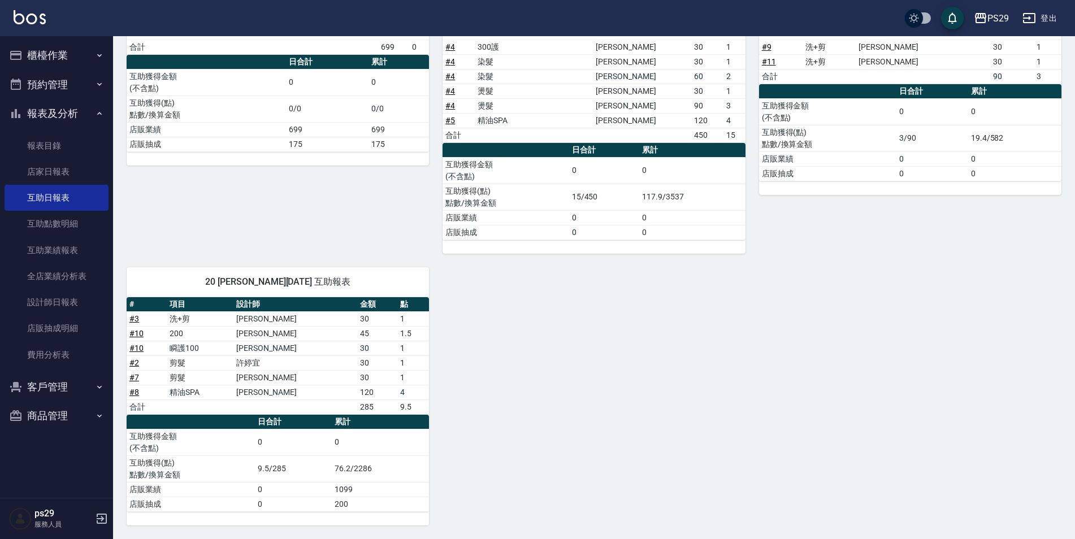
scroll to position [0, 0]
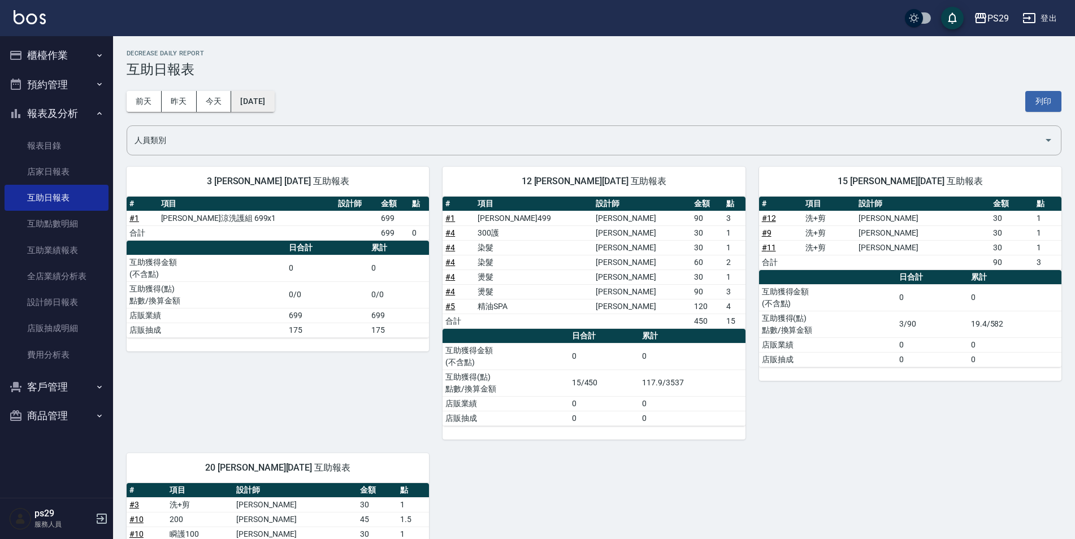
click at [260, 106] on button "[DATE]" at bounding box center [252, 101] width 43 height 21
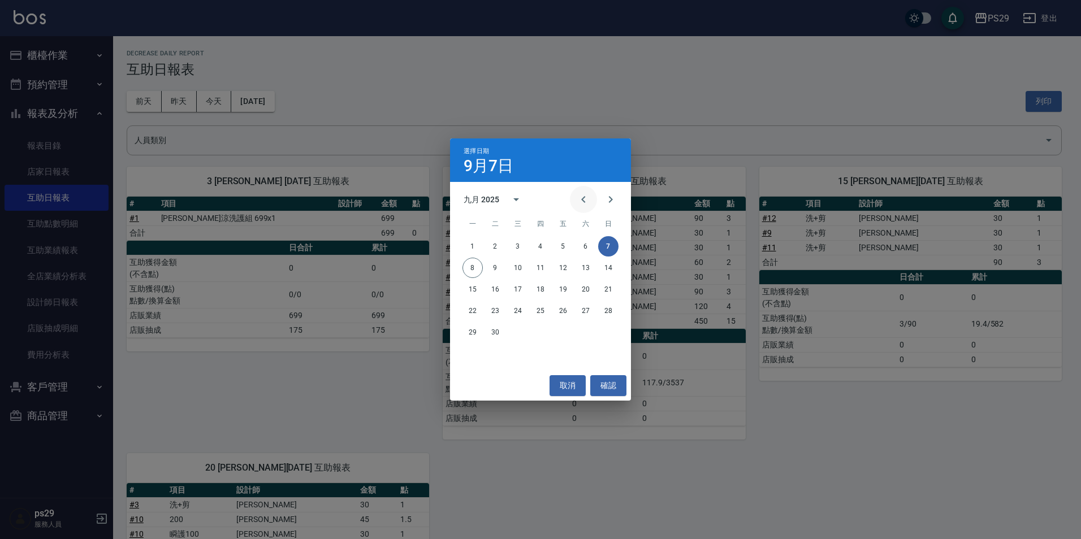
click at [591, 199] on button "Previous month" at bounding box center [583, 199] width 27 height 27
click at [611, 327] on button "31" at bounding box center [608, 332] width 20 height 20
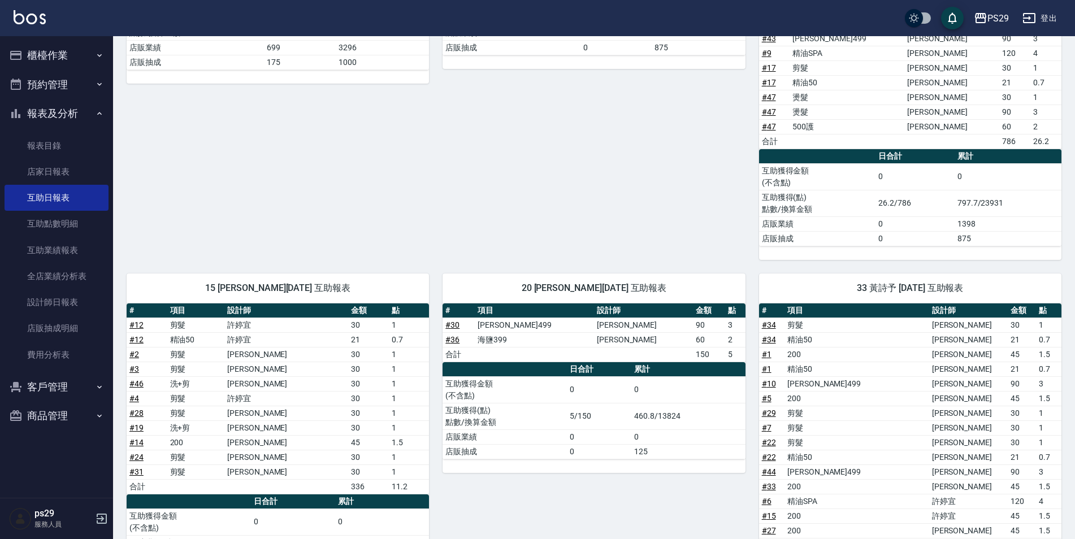
scroll to position [226, 0]
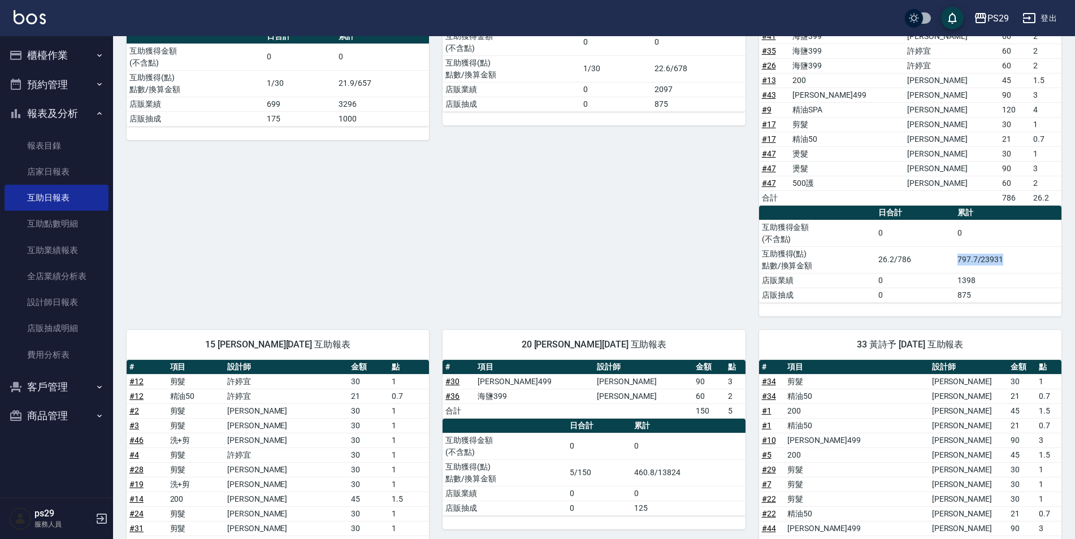
drag, startPoint x: 1010, startPoint y: 263, endPoint x: 957, endPoint y: 261, distance: 53.2
click at [957, 261] on td "797.7/23931" at bounding box center [1008, 260] width 107 height 27
drag, startPoint x: 957, startPoint y: 261, endPoint x: 958, endPoint y: 271, distance: 10.8
click at [958, 271] on td "797.7/23931" at bounding box center [1008, 260] width 107 height 27
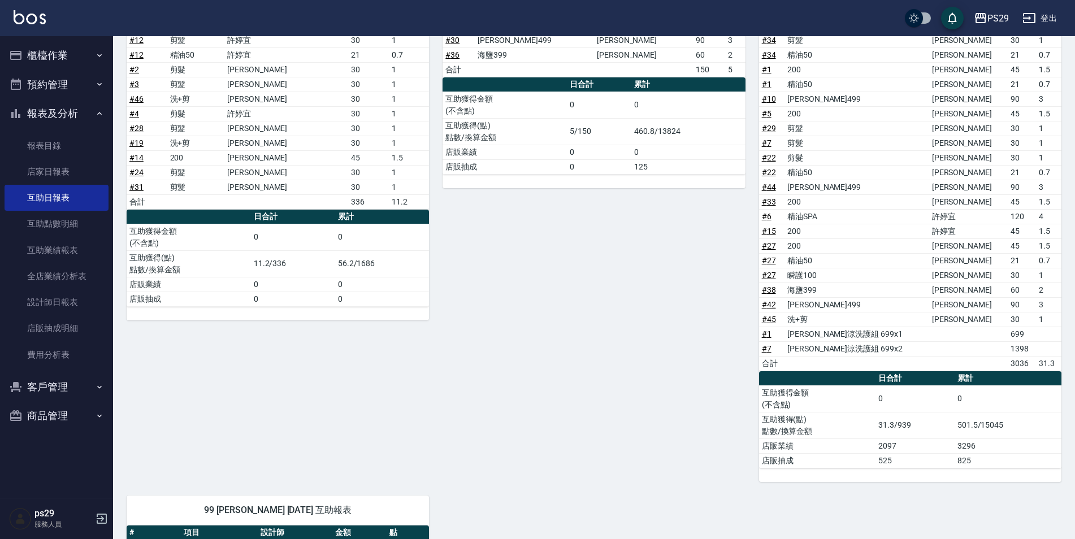
scroll to position [342, 0]
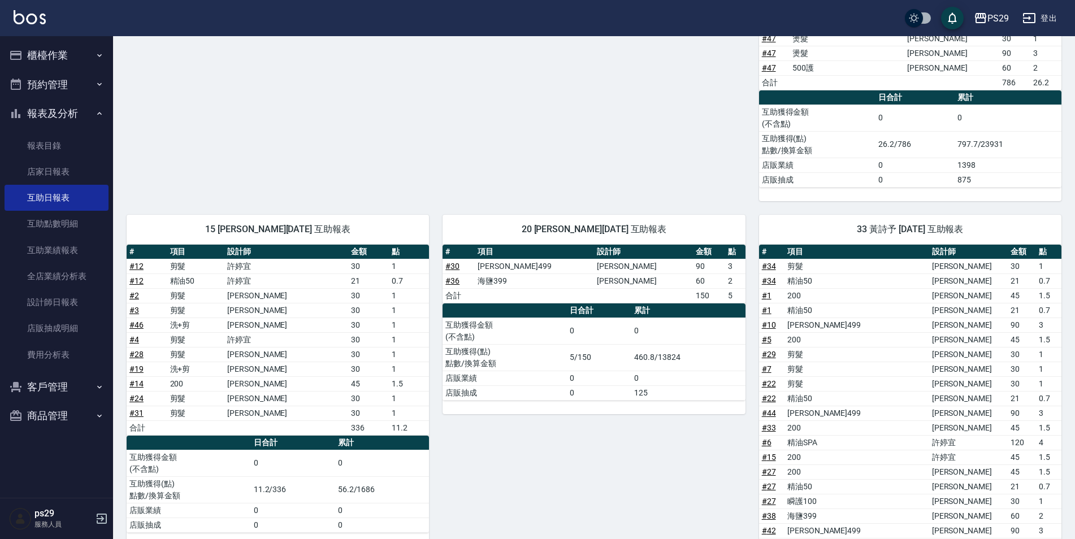
click at [44, 13] on img at bounding box center [30, 17] width 32 height 14
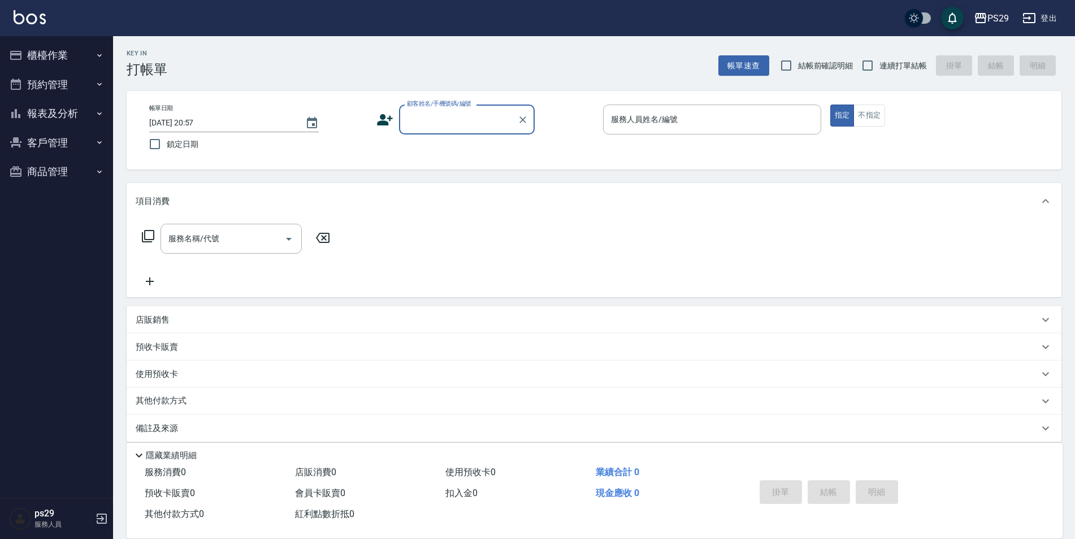
click at [52, 17] on div "PS29 登出" at bounding box center [537, 18] width 1075 height 36
click at [50, 18] on div "PS29 登出" at bounding box center [537, 18] width 1075 height 36
click at [45, 16] on img at bounding box center [30, 17] width 32 height 14
type input "新客人 姓名未設定/0/null"
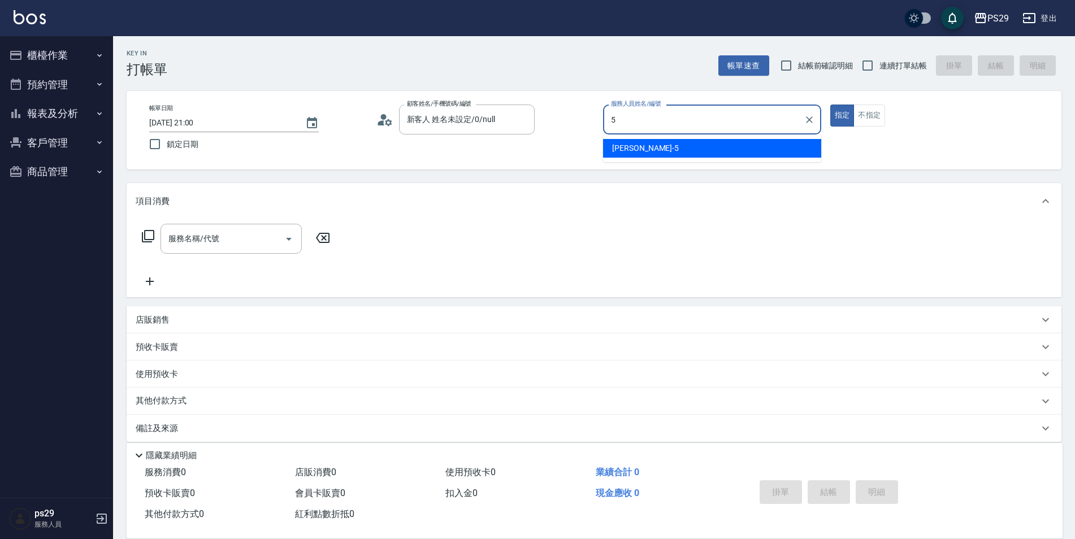
type input "[PERSON_NAME]維-5"
type button "true"
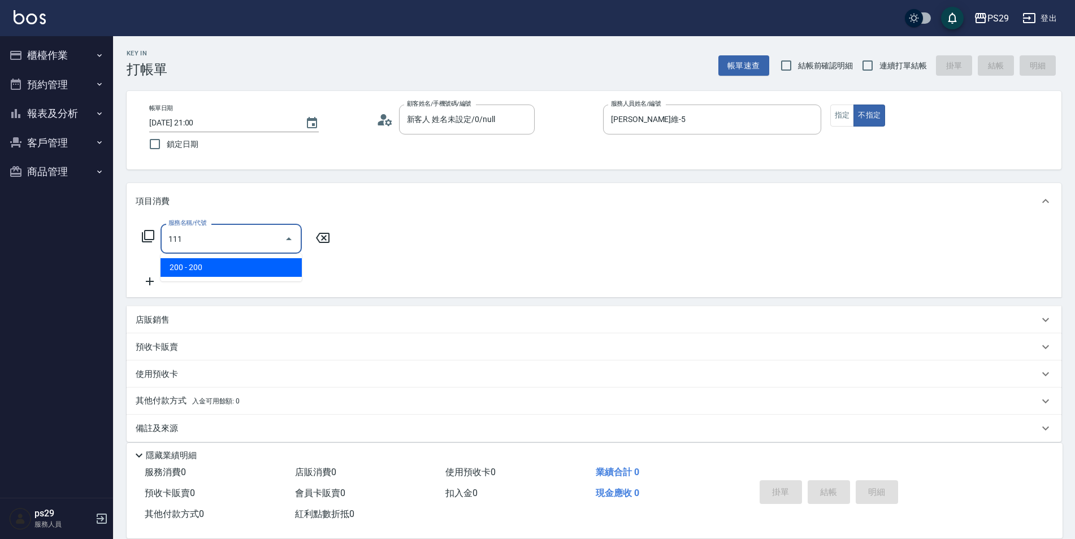
type input "200(111)"
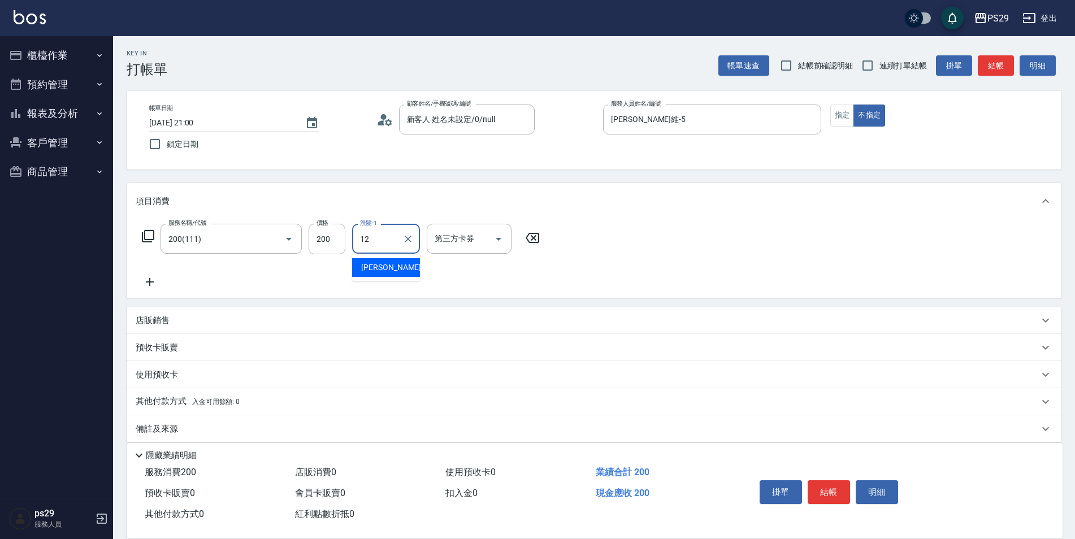
type input "[PERSON_NAME]-12"
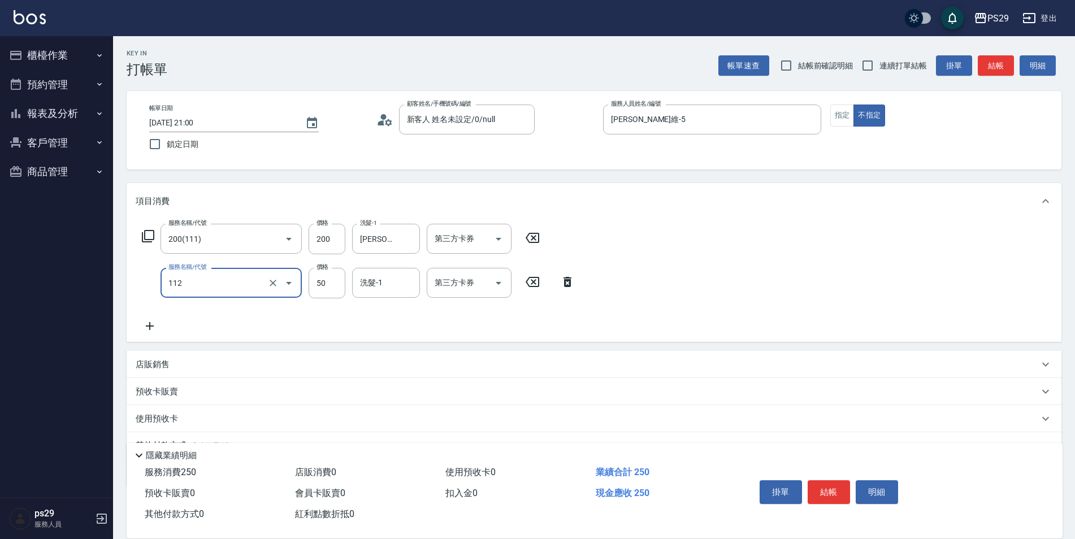
type input "精油50(112)"
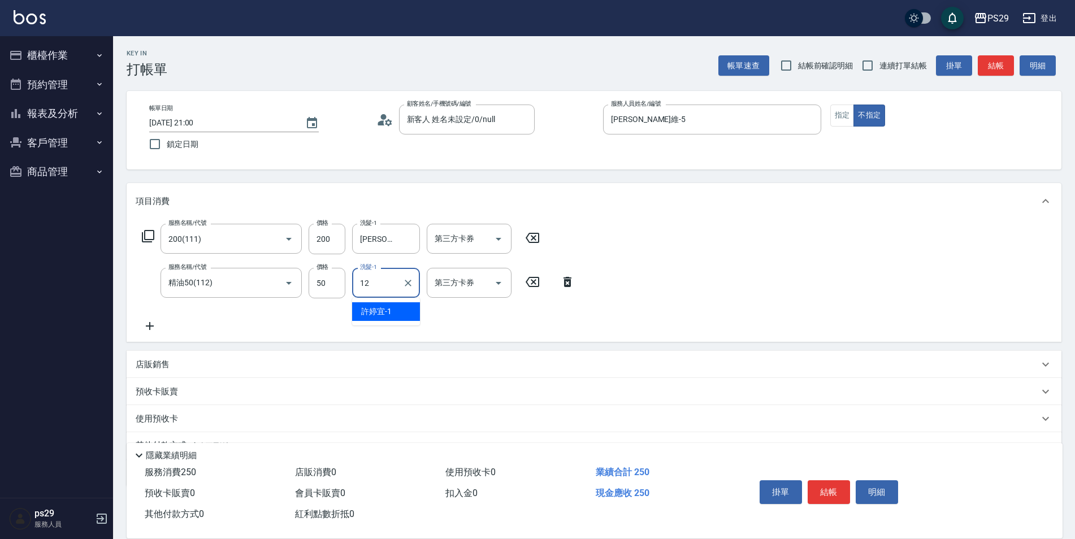
type input "[PERSON_NAME]-12"
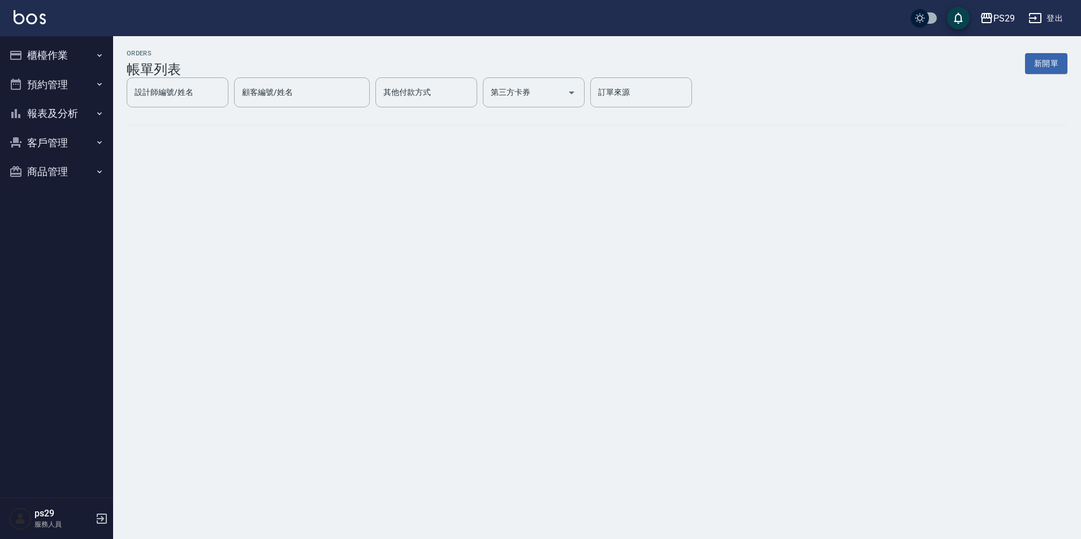
click at [52, 53] on button "櫃檯作業" at bounding box center [57, 55] width 104 height 29
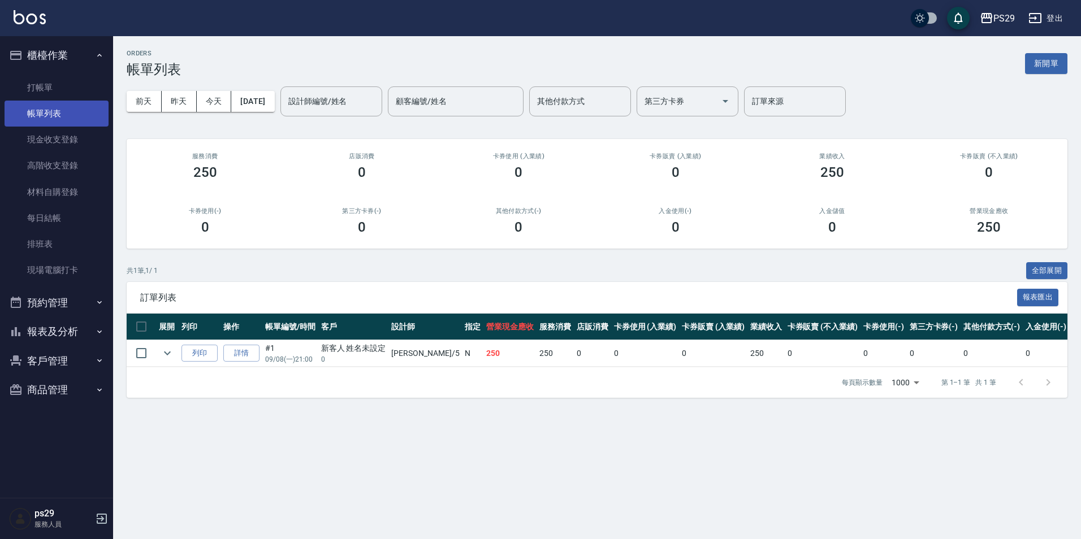
drag, startPoint x: 67, startPoint y: 92, endPoint x: 85, endPoint y: 101, distance: 20.2
click at [67, 92] on link "打帳單" at bounding box center [57, 88] width 104 height 26
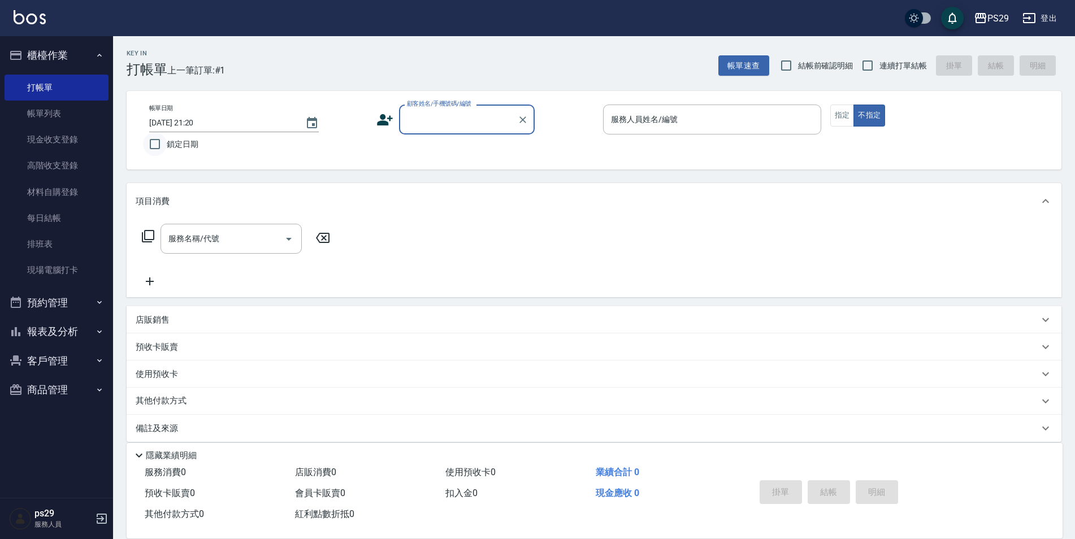
click at [166, 141] on input "鎖定日期" at bounding box center [155, 144] width 24 height 24
checkbox input "true"
click at [885, 70] on span "連續打單結帳" at bounding box center [903, 66] width 47 height 12
click at [880, 70] on input "連續打單結帳" at bounding box center [868, 66] width 24 height 24
checkbox input "true"
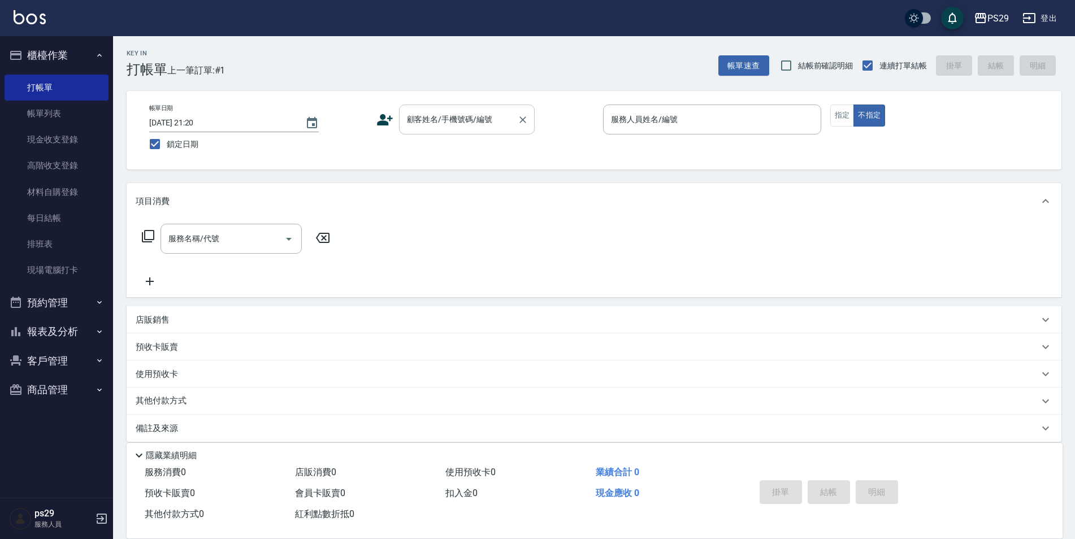
click at [508, 114] on input "顧客姓名/手機號碼/編號" at bounding box center [458, 120] width 109 height 20
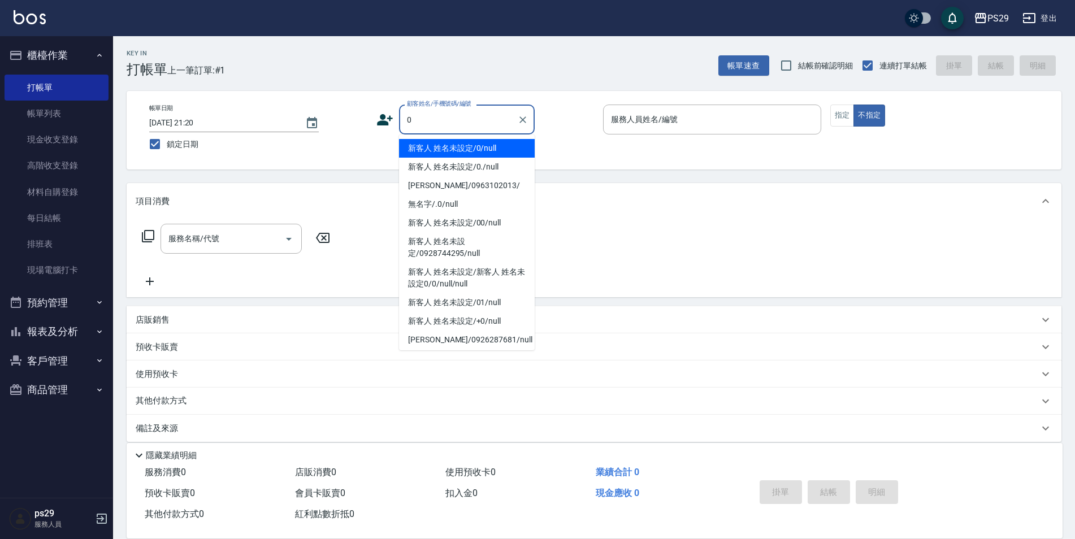
type input "新客人 姓名未設定/0/null"
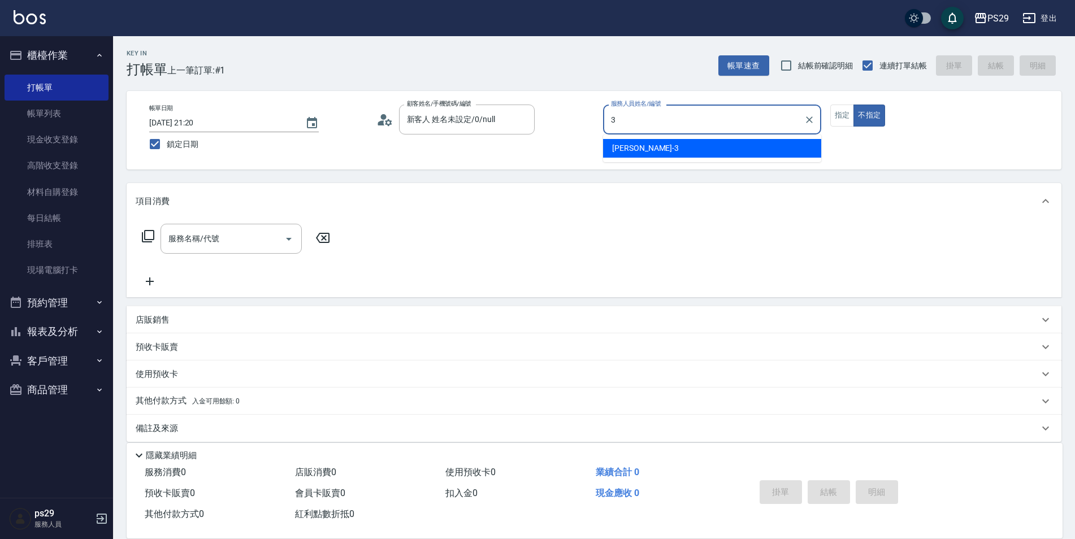
type input "[PERSON_NAME]-3"
type button "false"
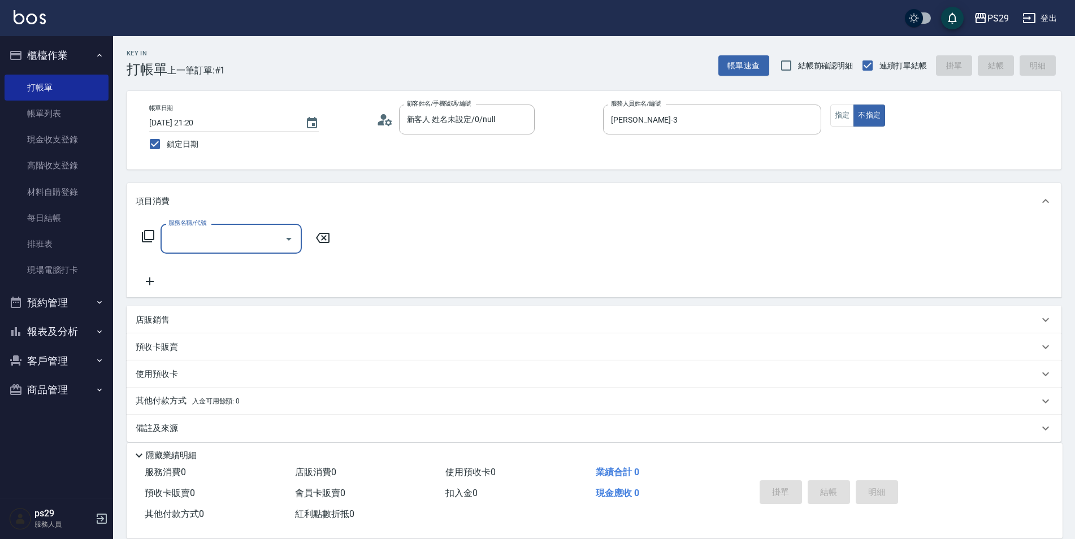
type input "0"
type input "304"
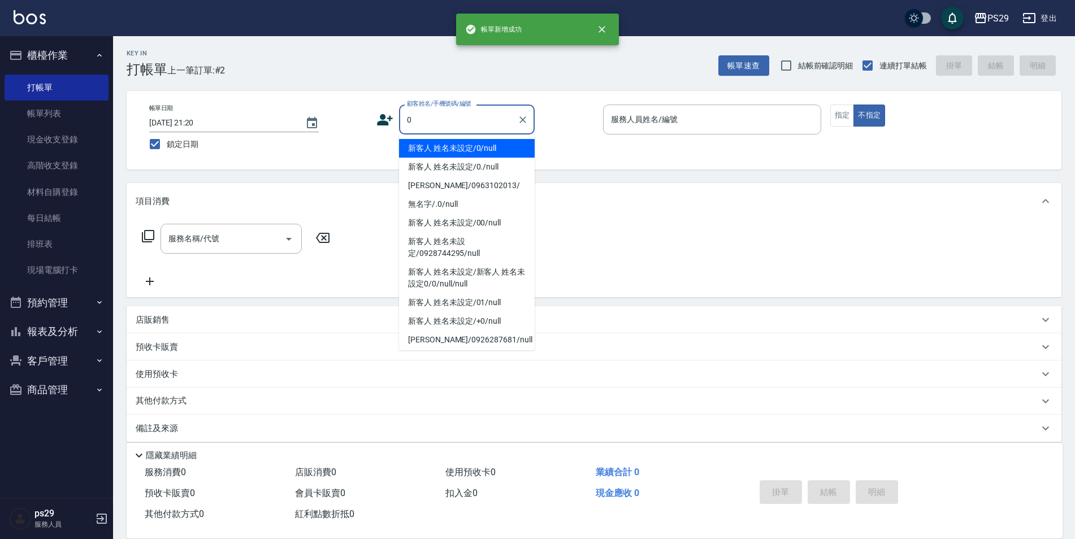
type input "新客人 姓名未設定/0/null"
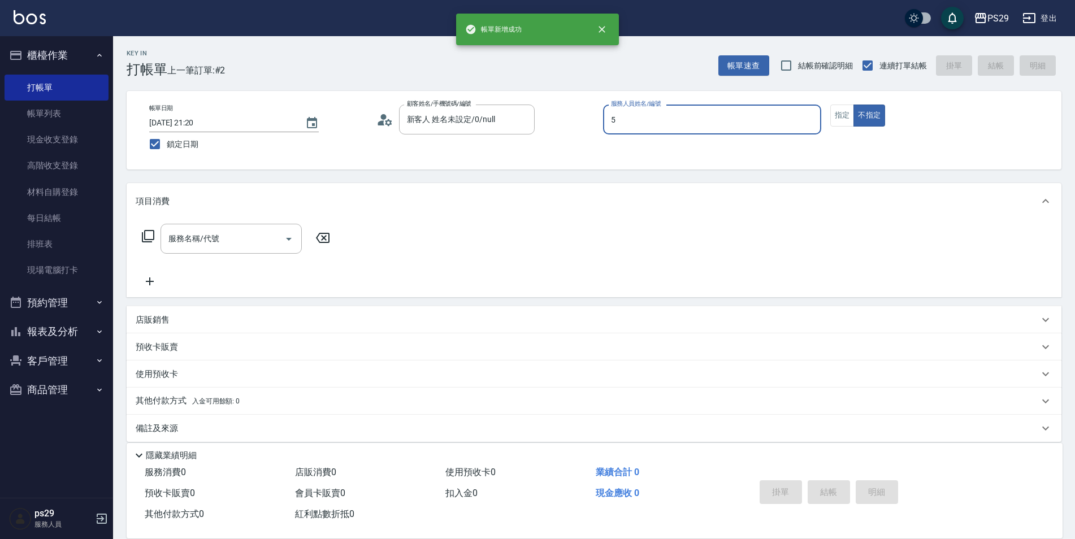
type input "[PERSON_NAME]維-5"
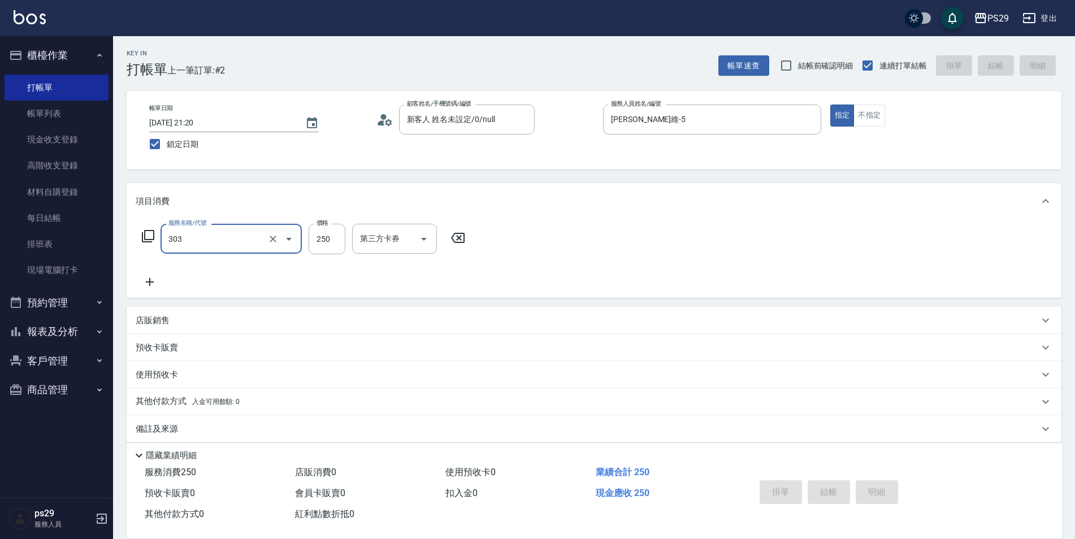
type input "303"
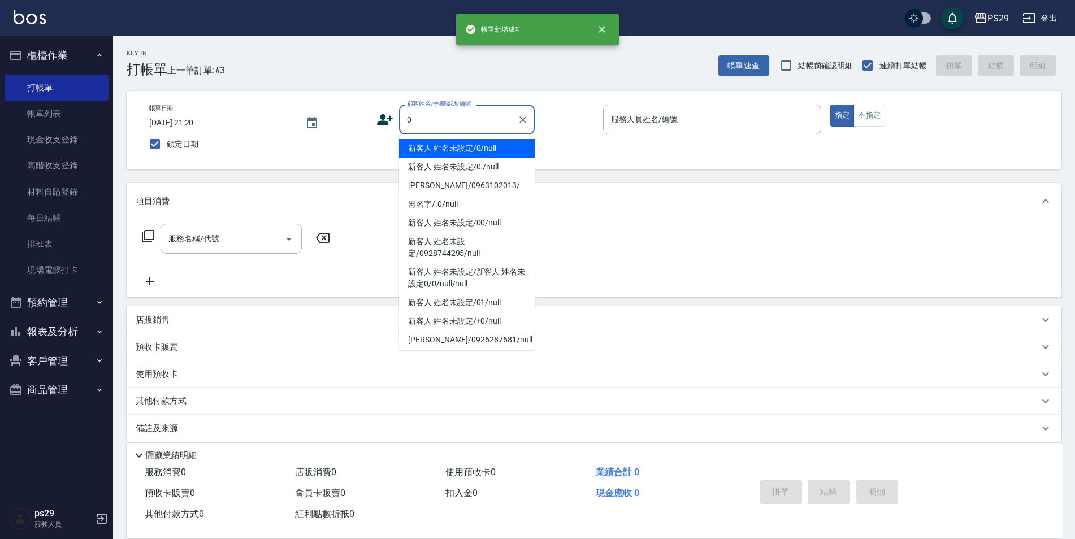
type input "新客人 姓名未設定/0/null"
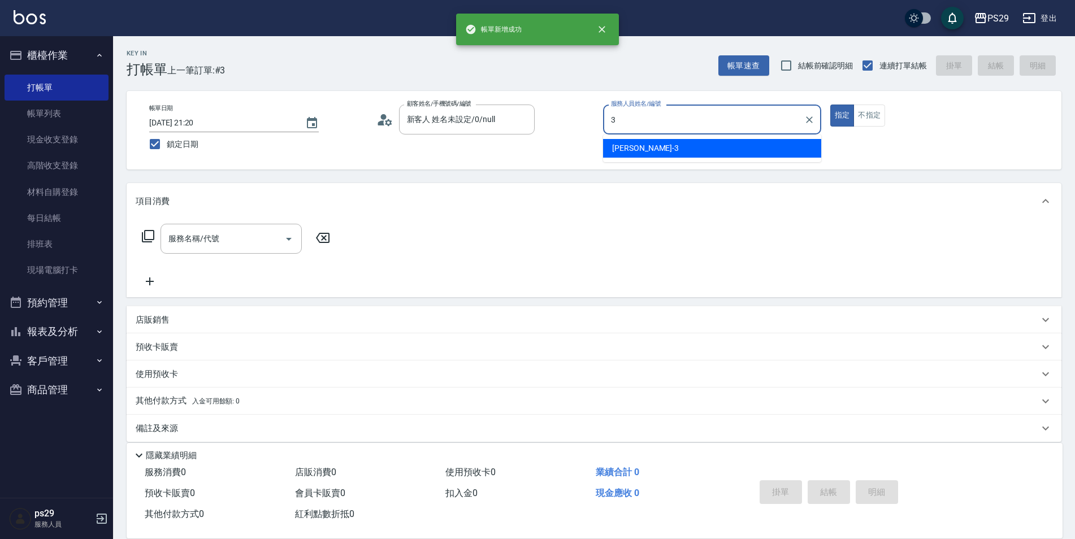
type input "[PERSON_NAME]-3"
type button "true"
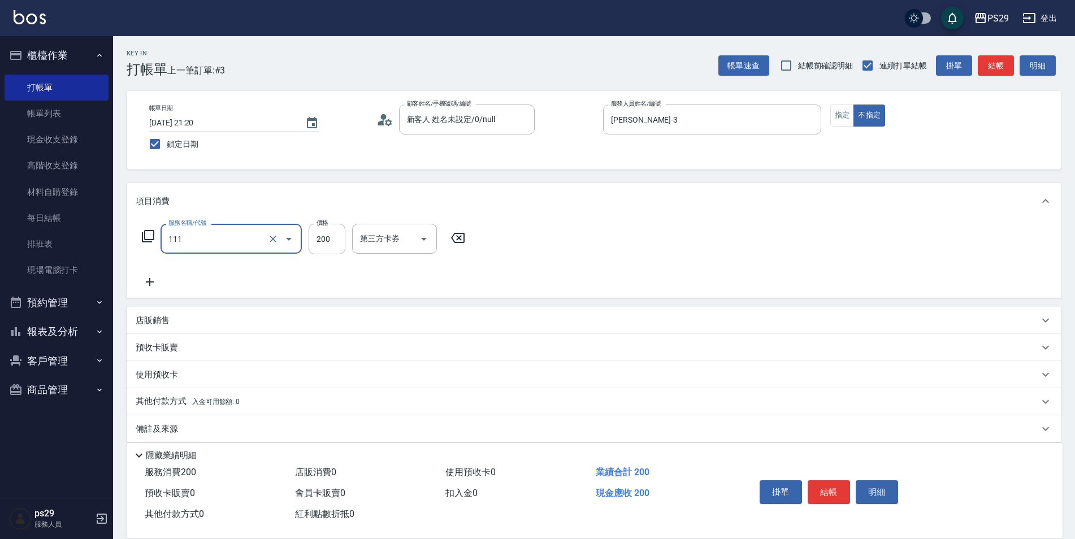
type input "200(111)"
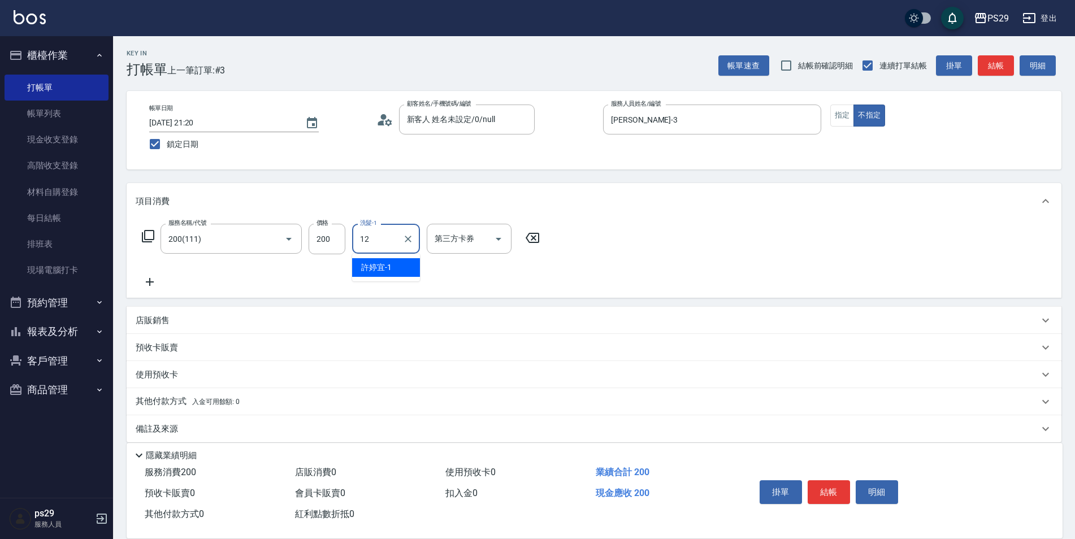
type input "[PERSON_NAME]-12"
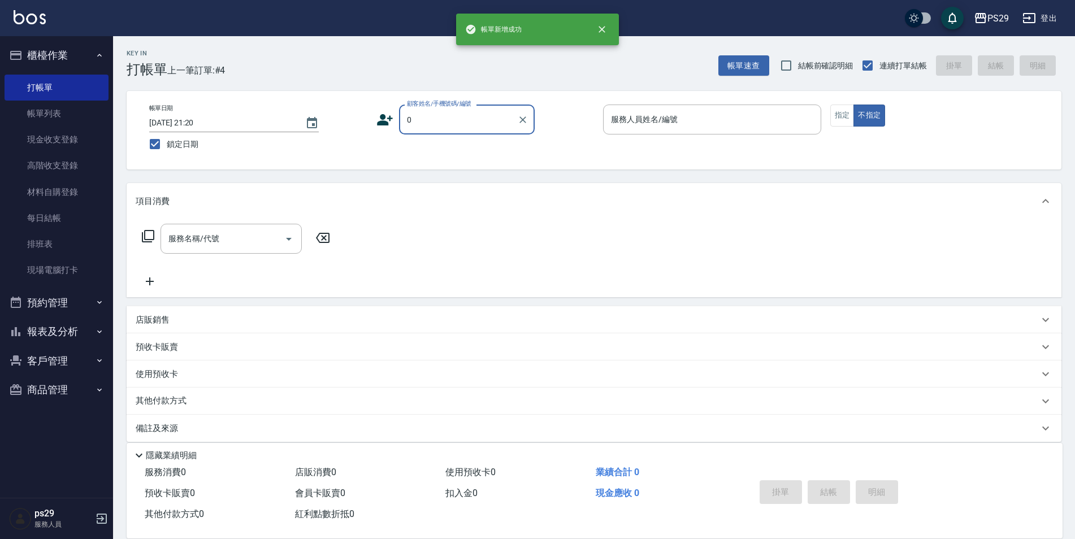
type input "新客人 姓名未設定/0/null"
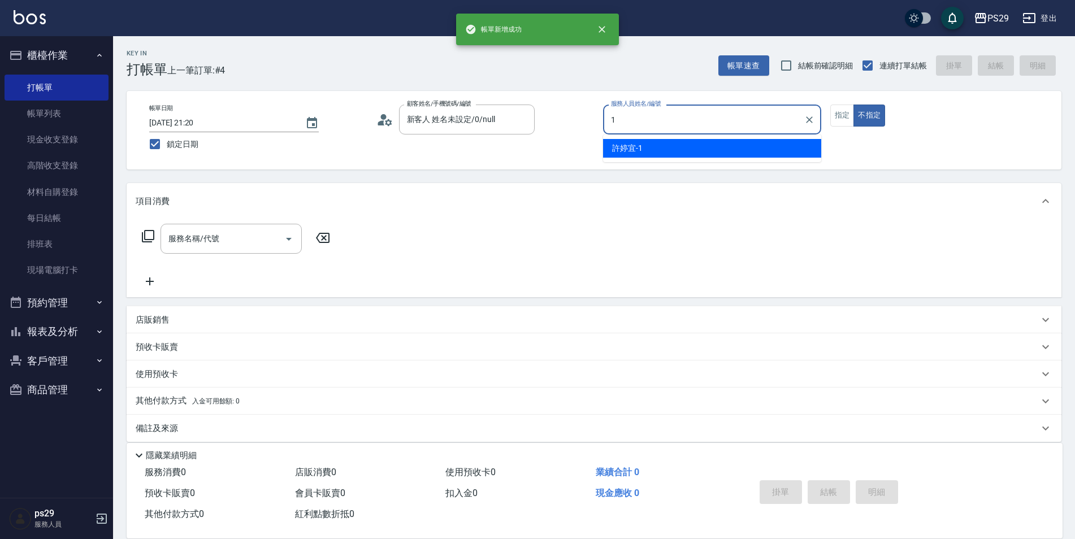
type input "[PERSON_NAME]-1"
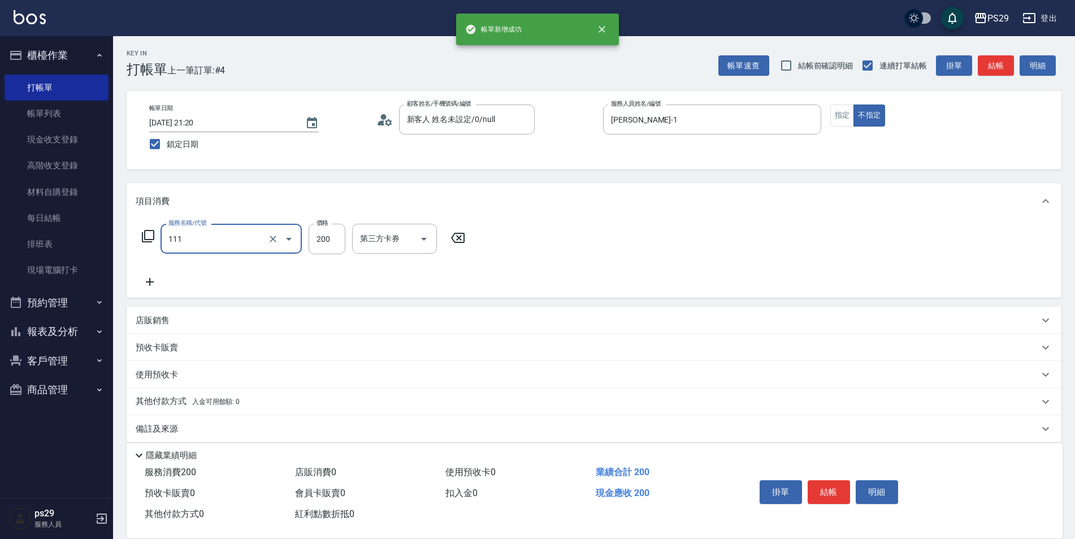
type input "200(111)"
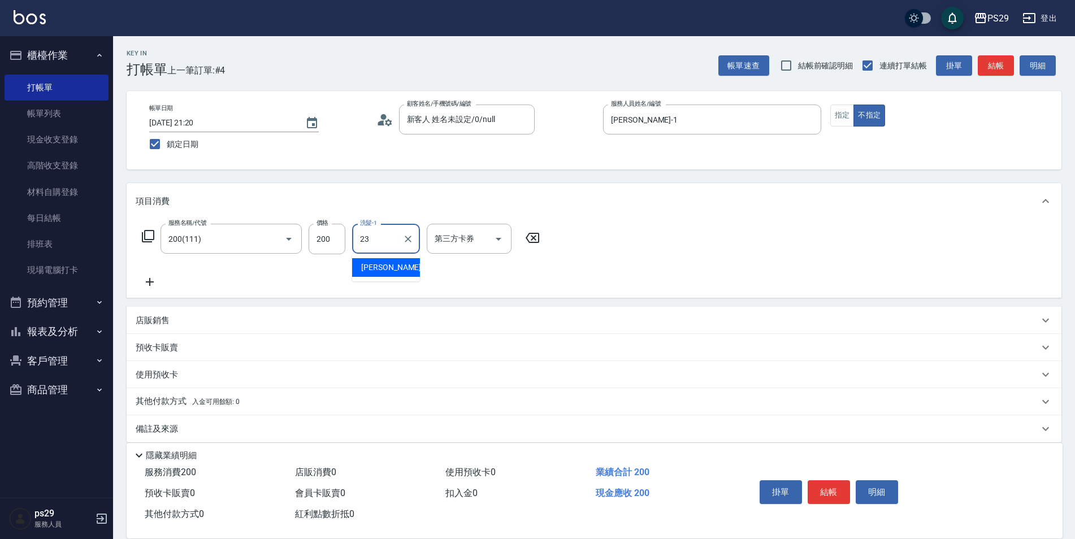
type input "吳畇蓁-23"
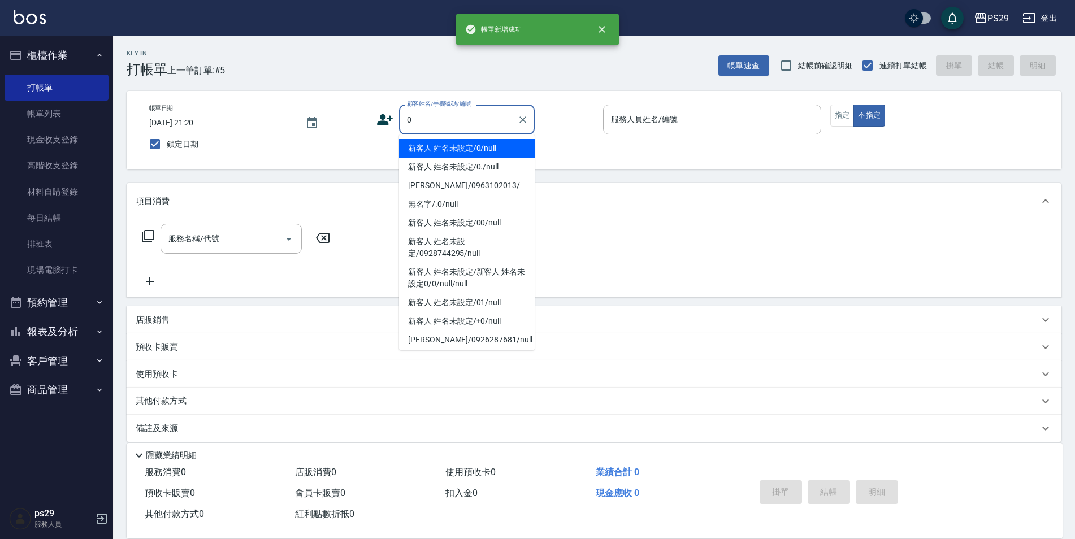
type input "新客人 姓名未設定/0/null"
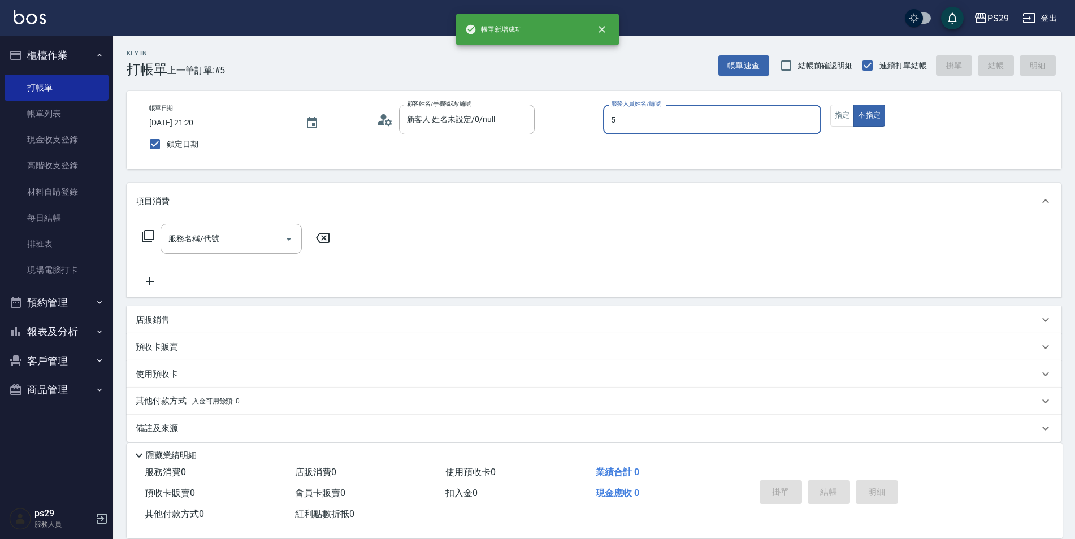
type input "[PERSON_NAME]維-5"
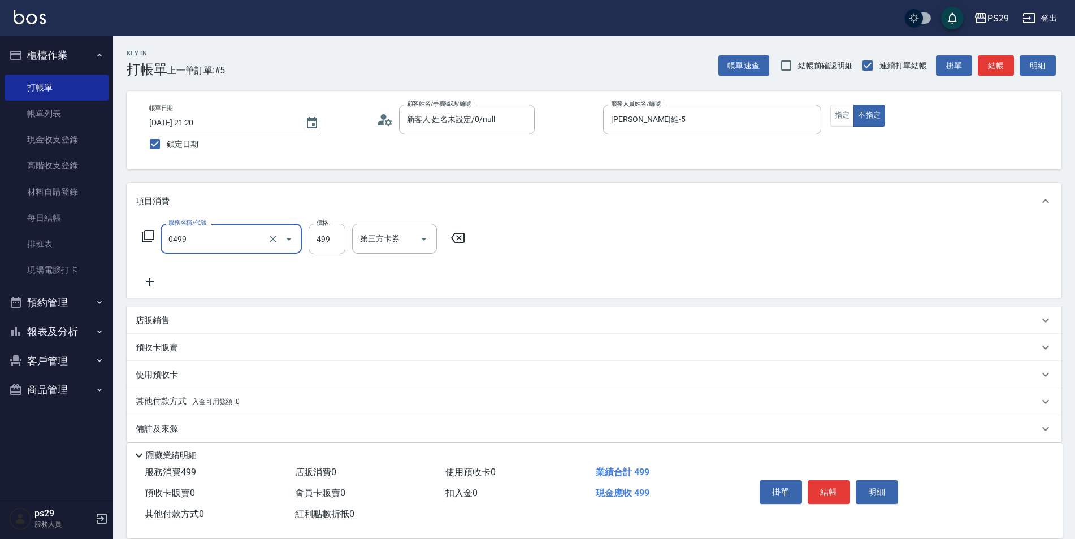
type input "[PERSON_NAME]499(0499)"
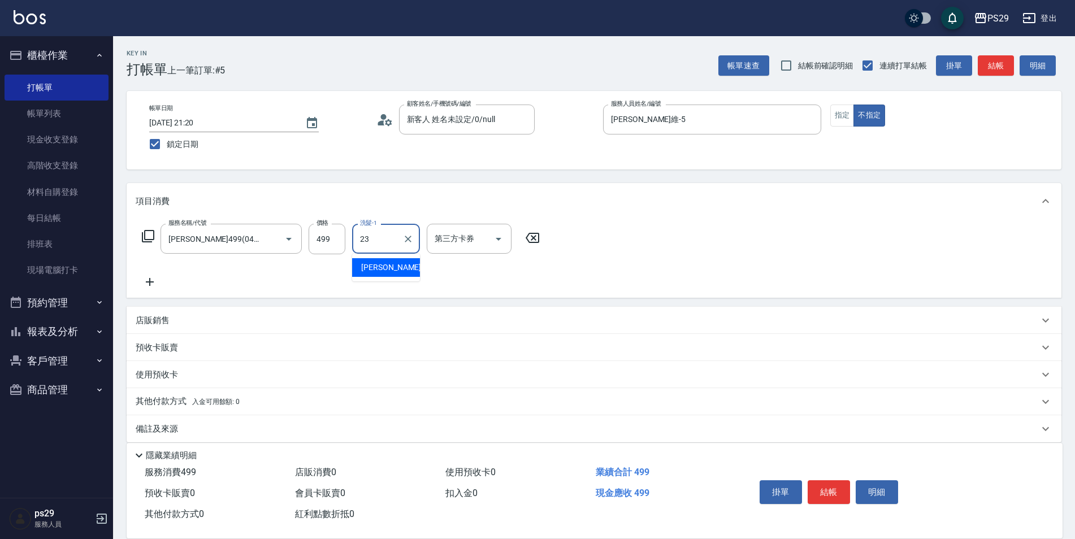
type input "吳畇蓁-23"
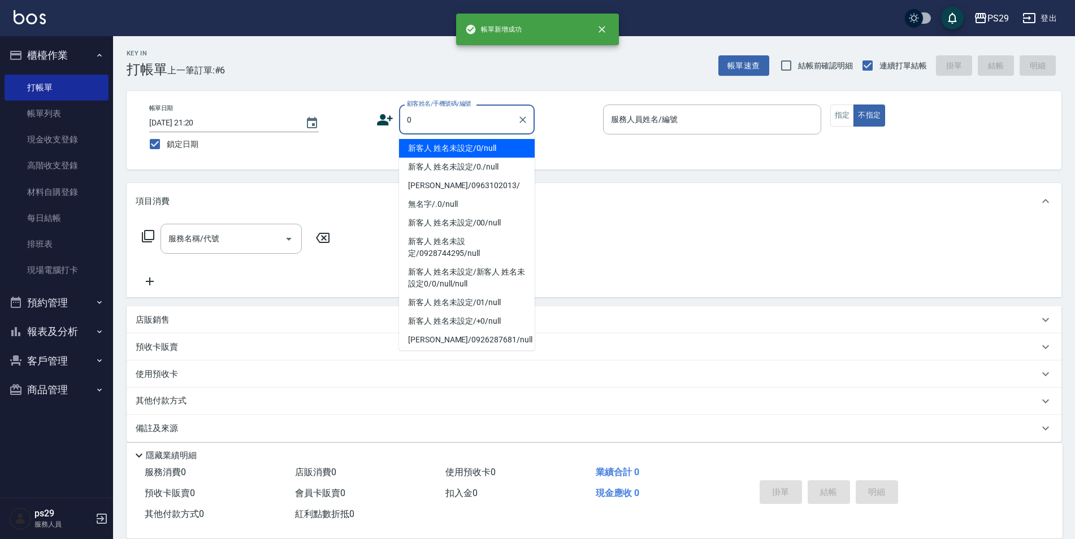
type input "新客人 姓名未設定/0/null"
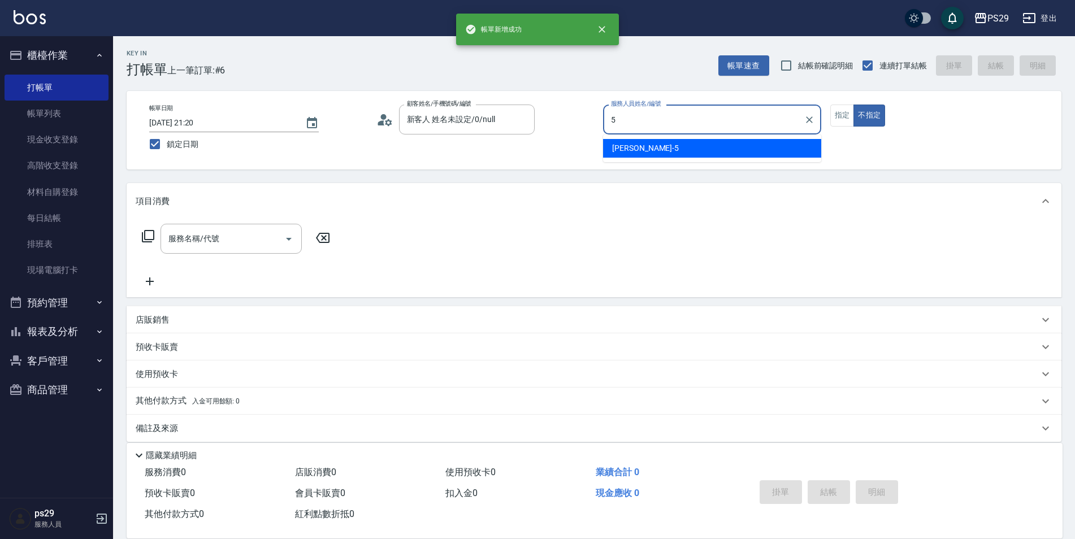
type input "[PERSON_NAME]維-5"
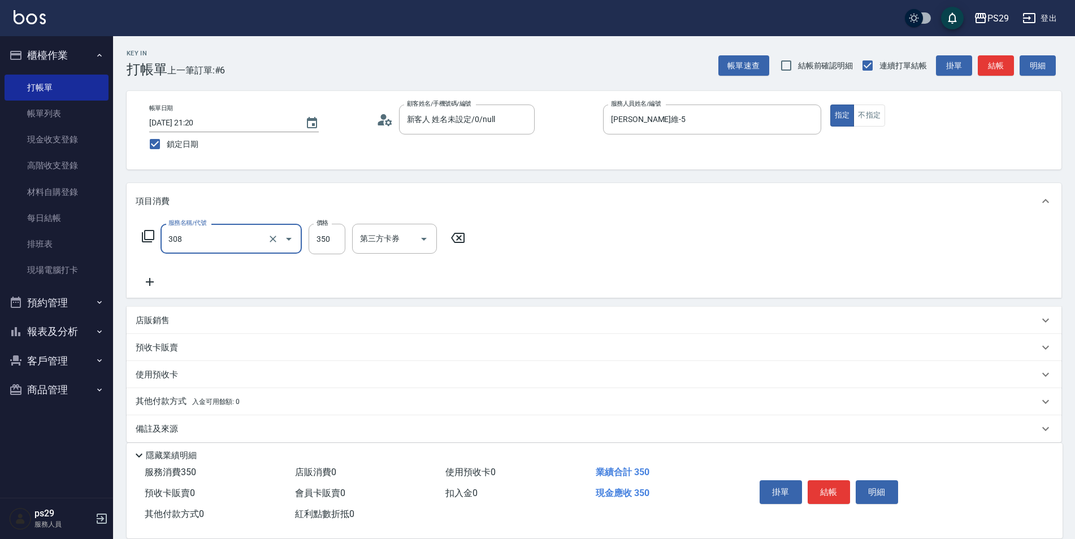
type input "洗+剪(308)"
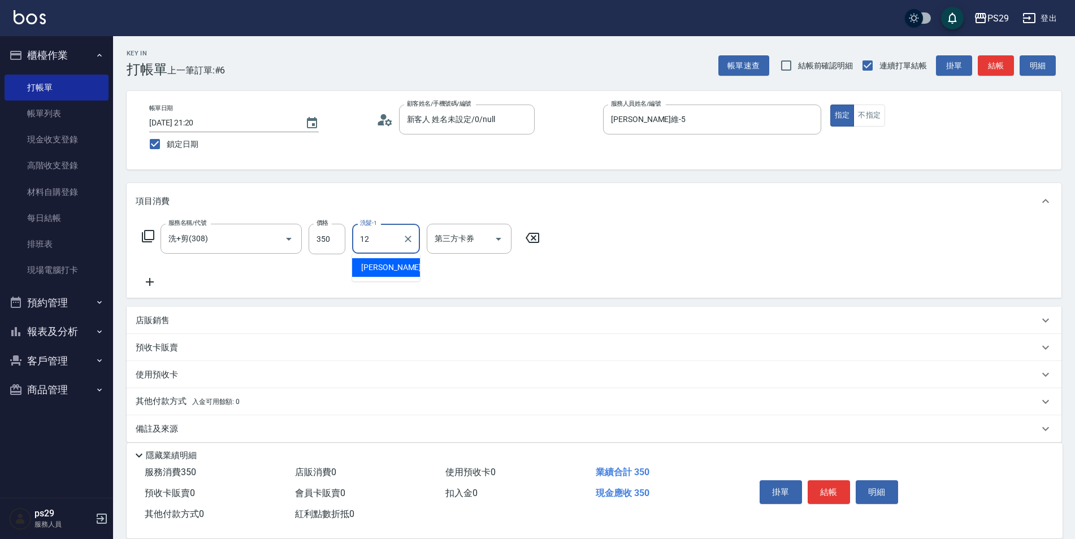
type input "[PERSON_NAME]-12"
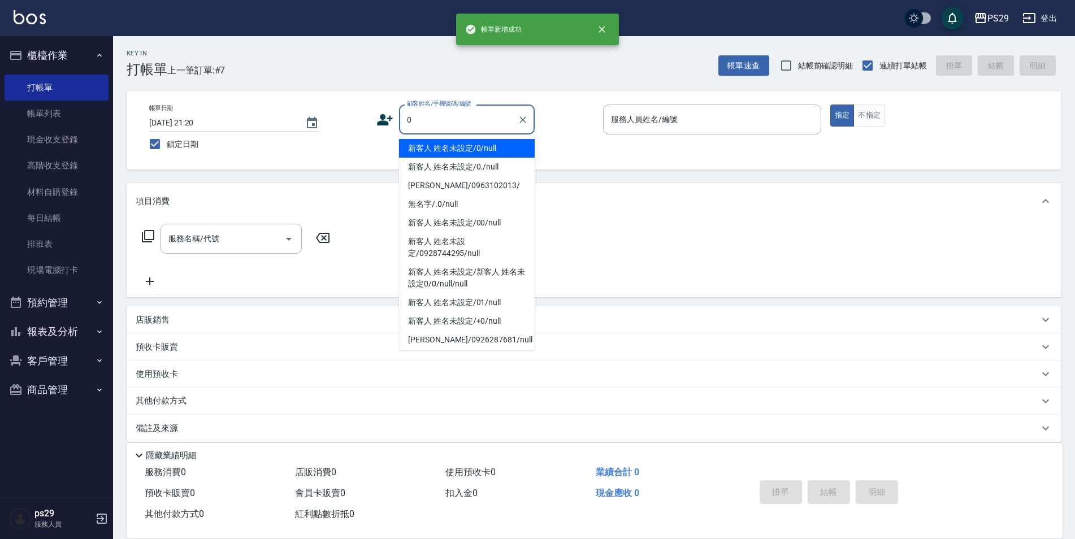
type input "新客人 姓名未設定/0/null"
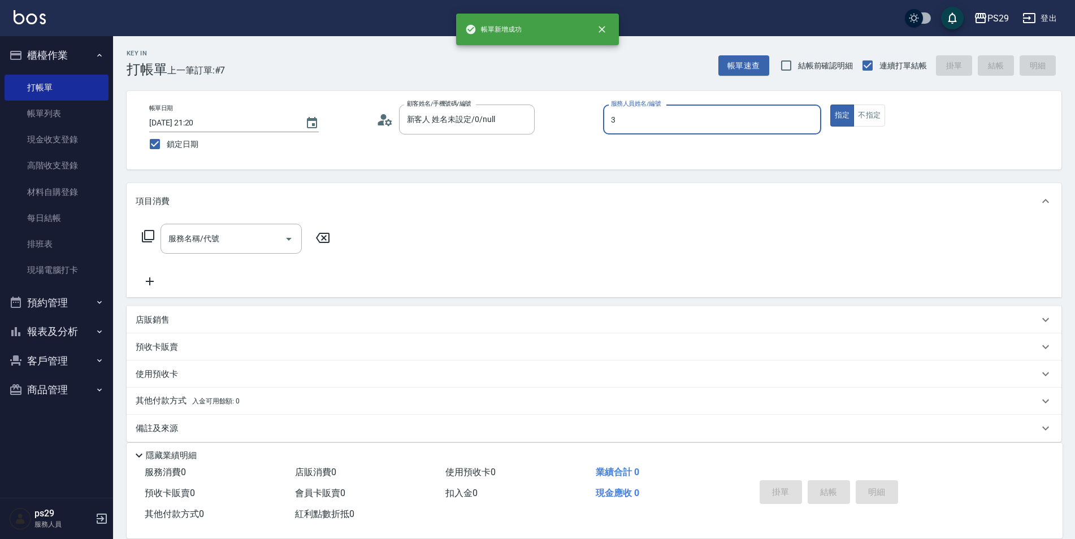
type input "[PERSON_NAME]-3"
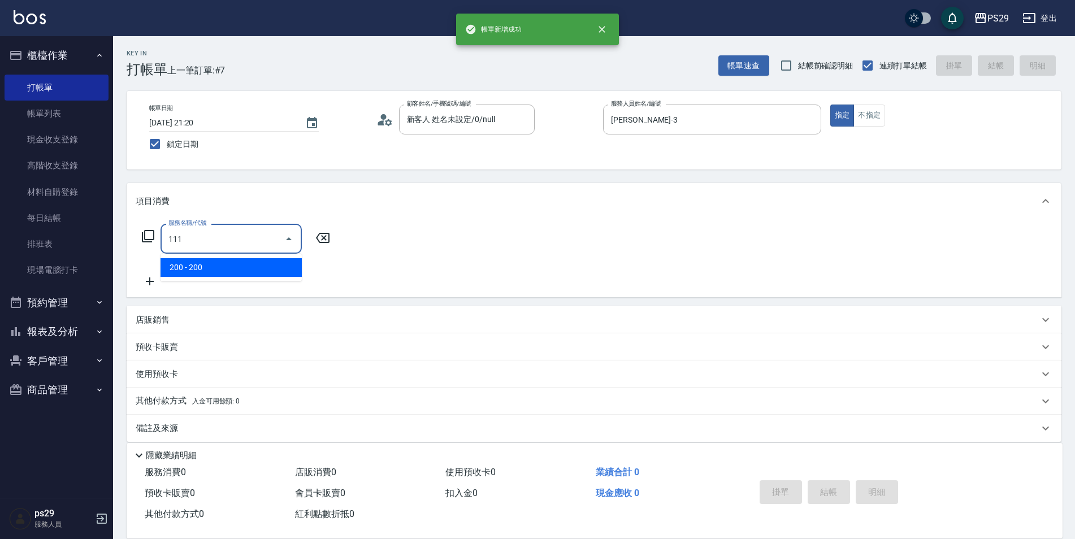
type input "200(111)"
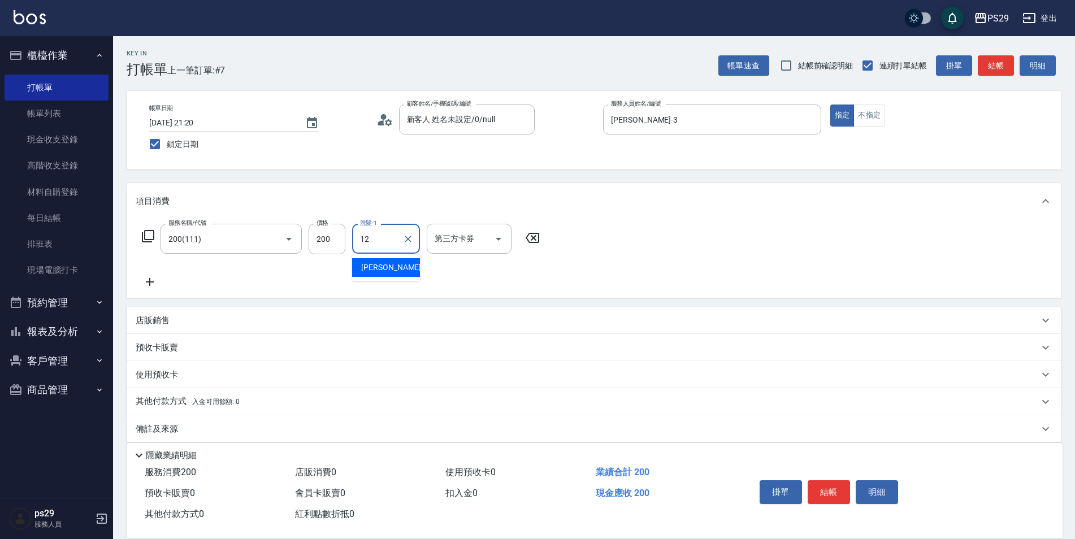
type input "[PERSON_NAME]-12"
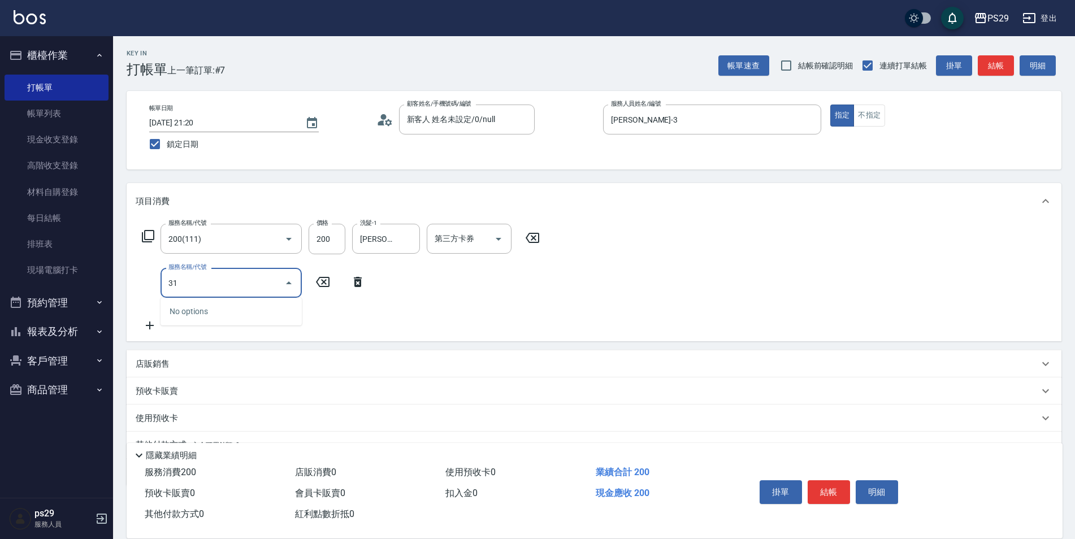
type input "310"
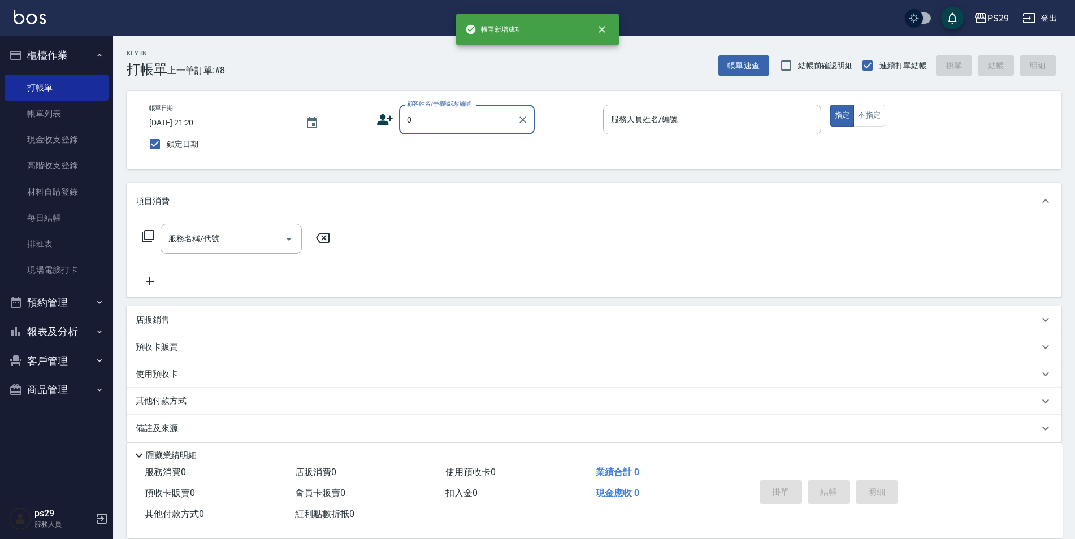
type input "新客人 姓名未設定/0/null"
type input "[PERSON_NAME]維-5"
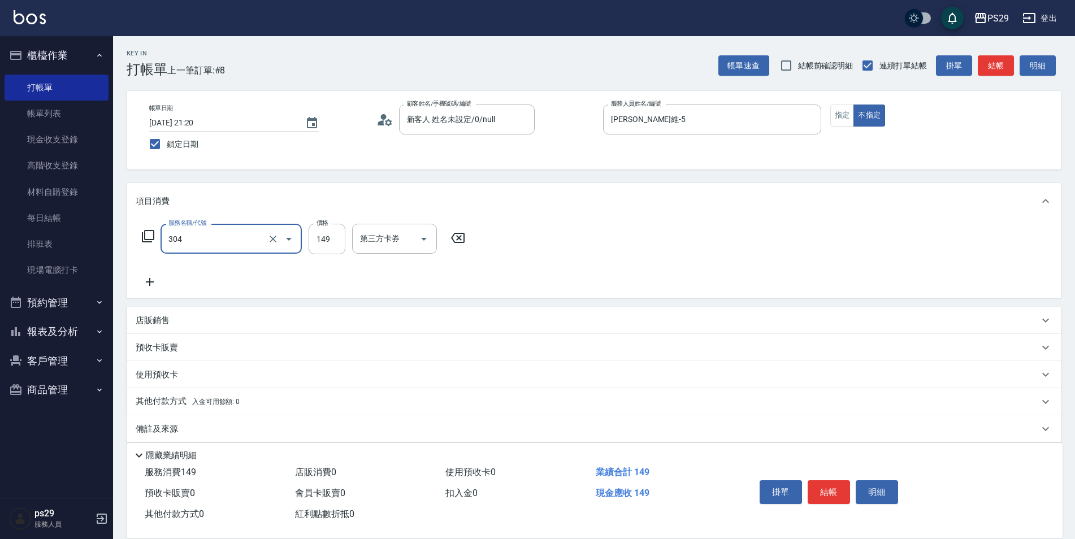
type input "304"
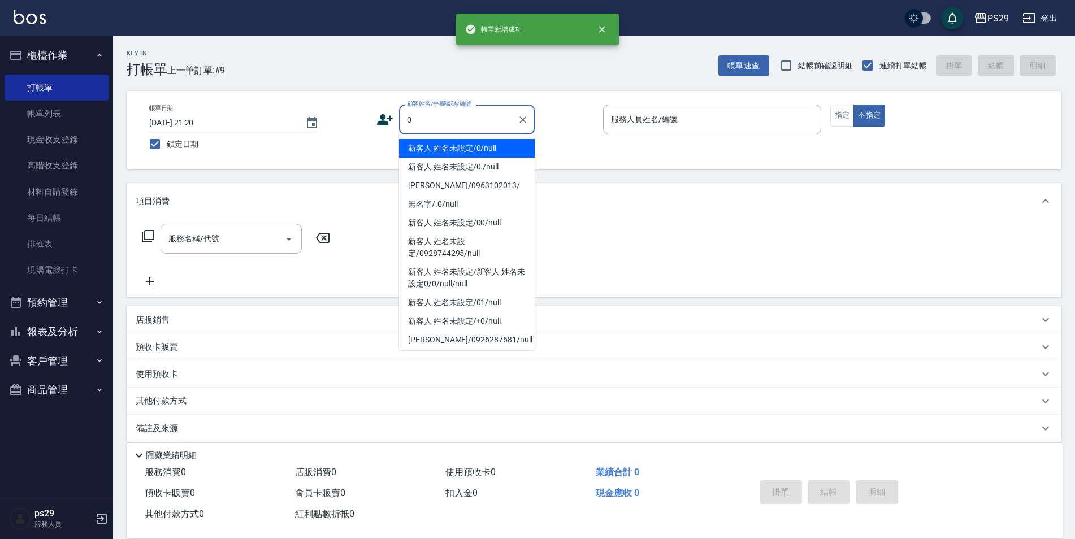
type input "新客人 姓名未設定/0/null"
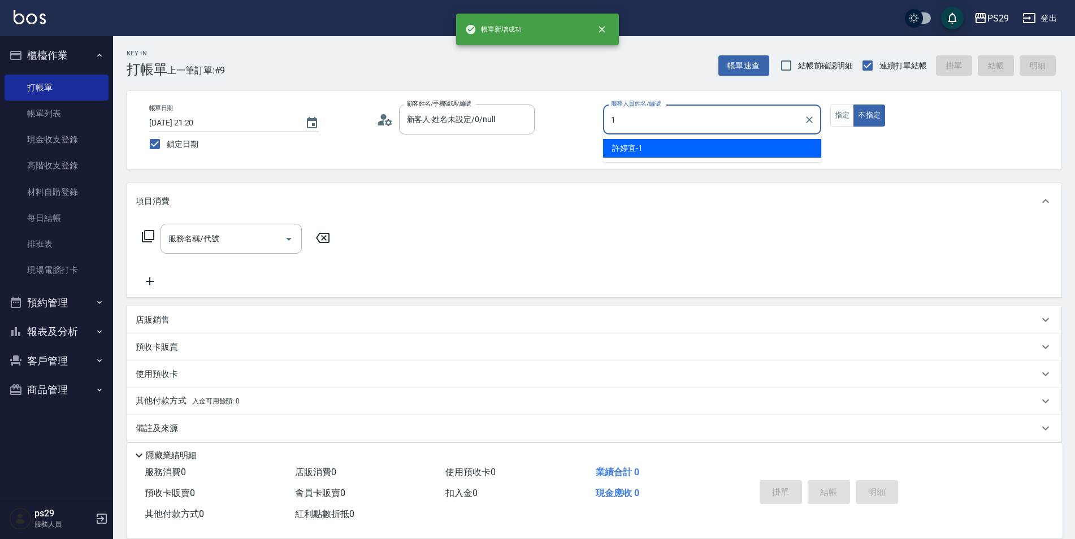
type input "[PERSON_NAME]-1"
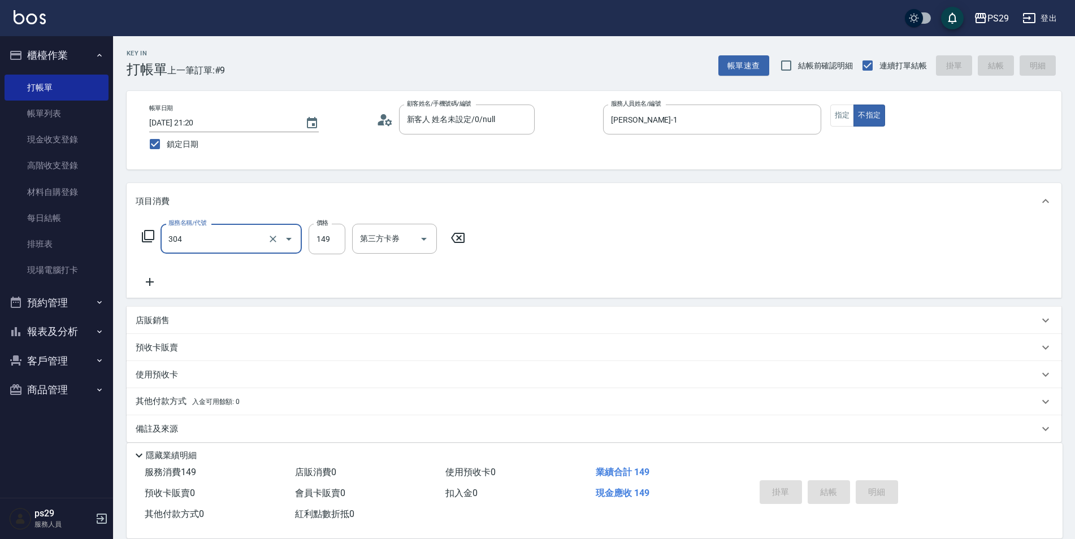
type input "304"
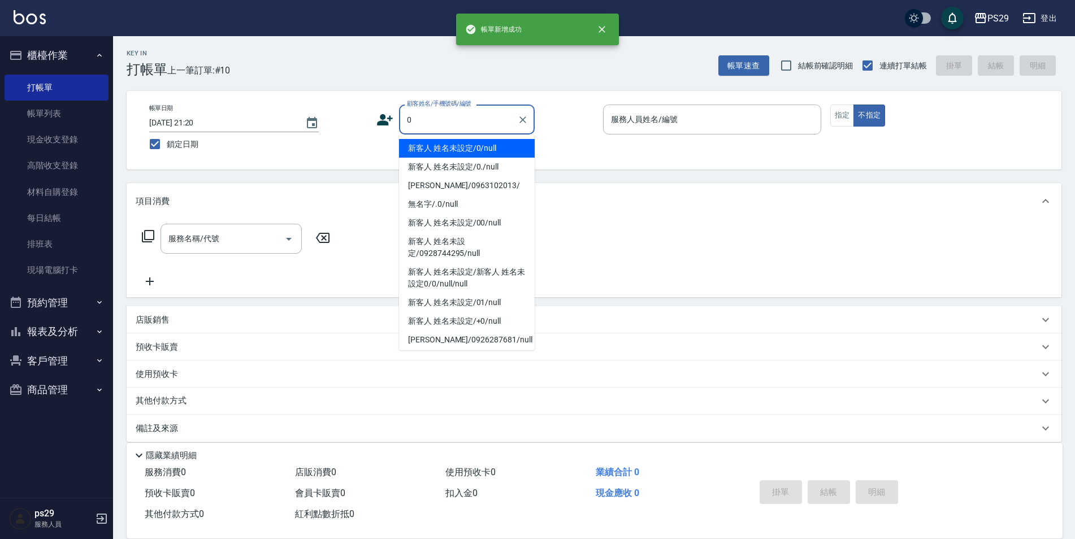
type input "新客人 姓名未設定/0/null"
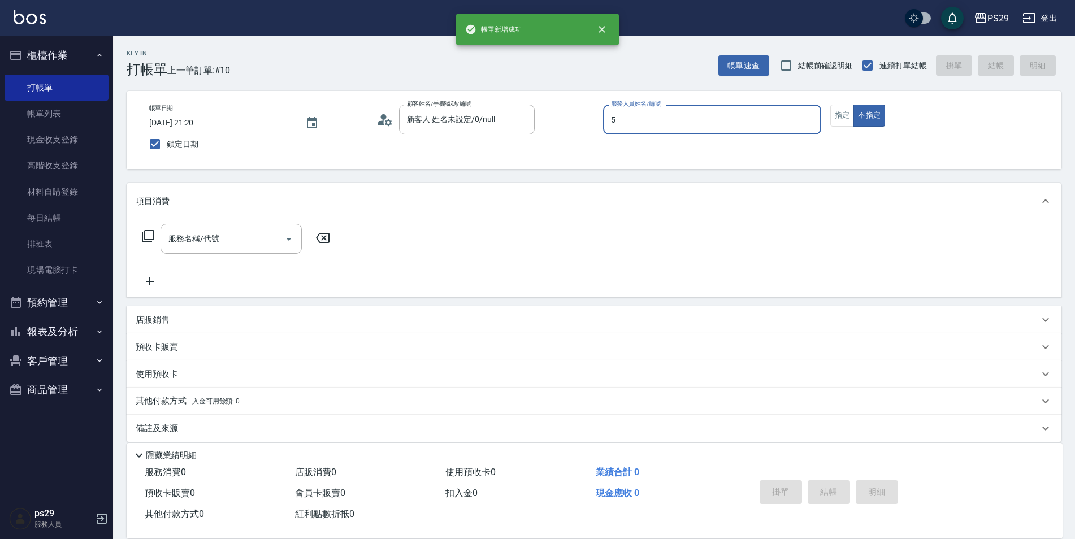
type input "[PERSON_NAME]維-5"
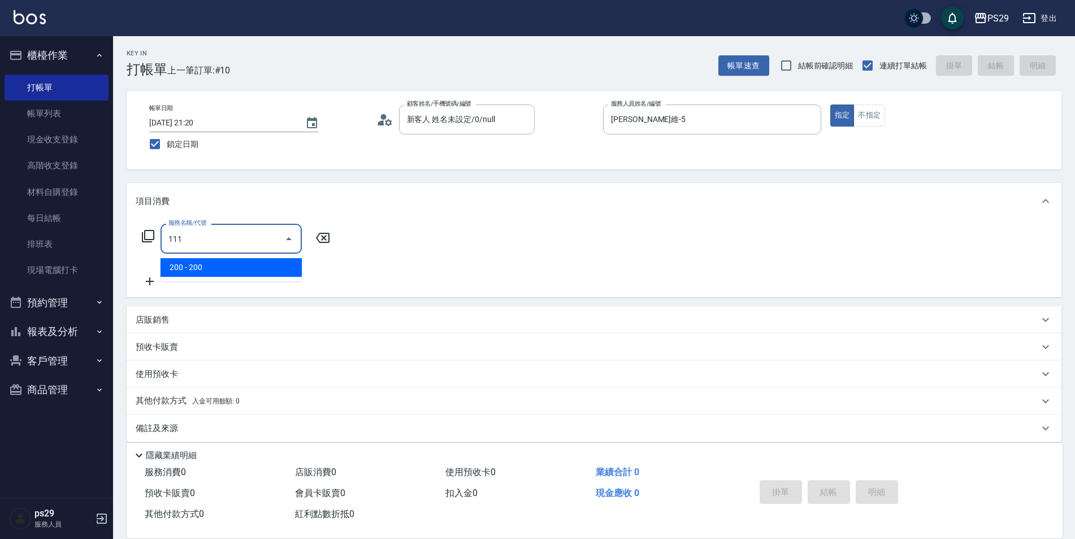
type input "200(111)"
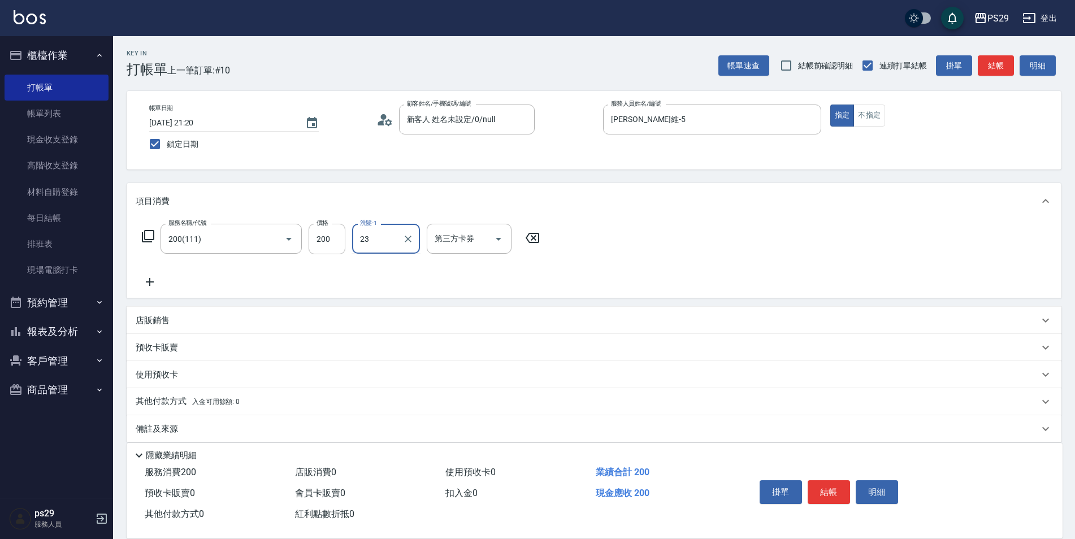
type input "吳畇蓁-23"
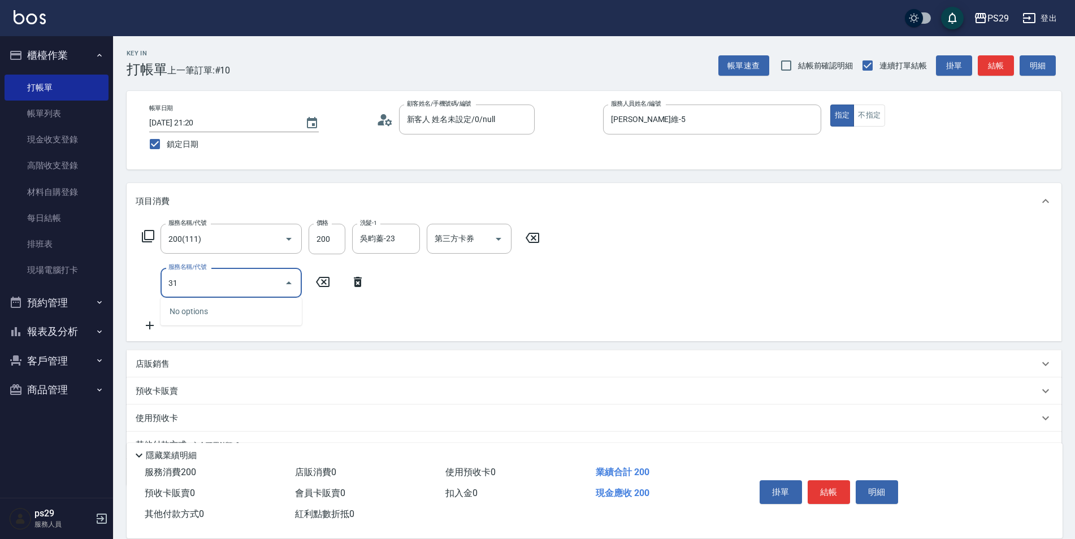
type input "310"
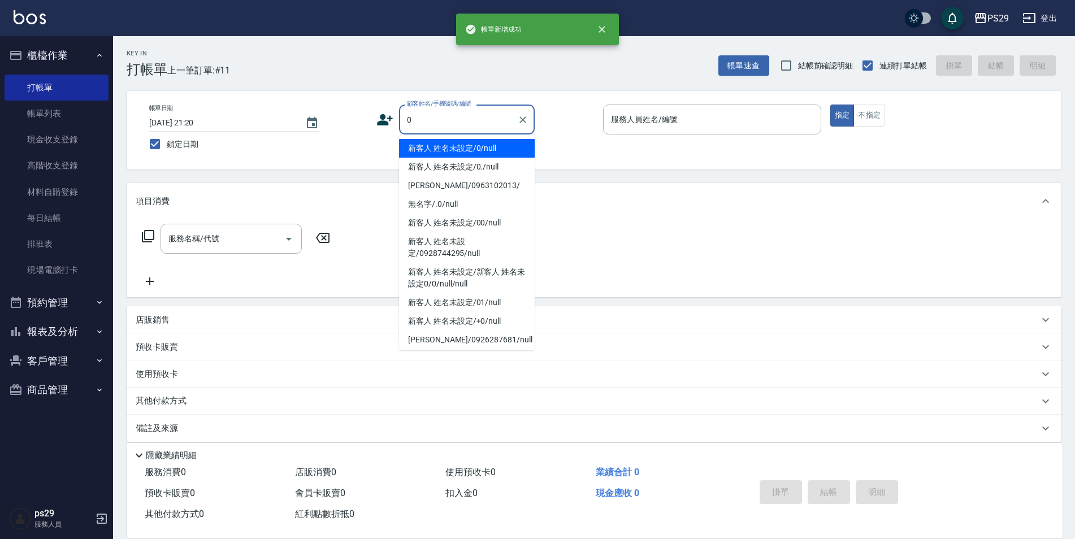
type input "新客人 姓名未設定/0/null"
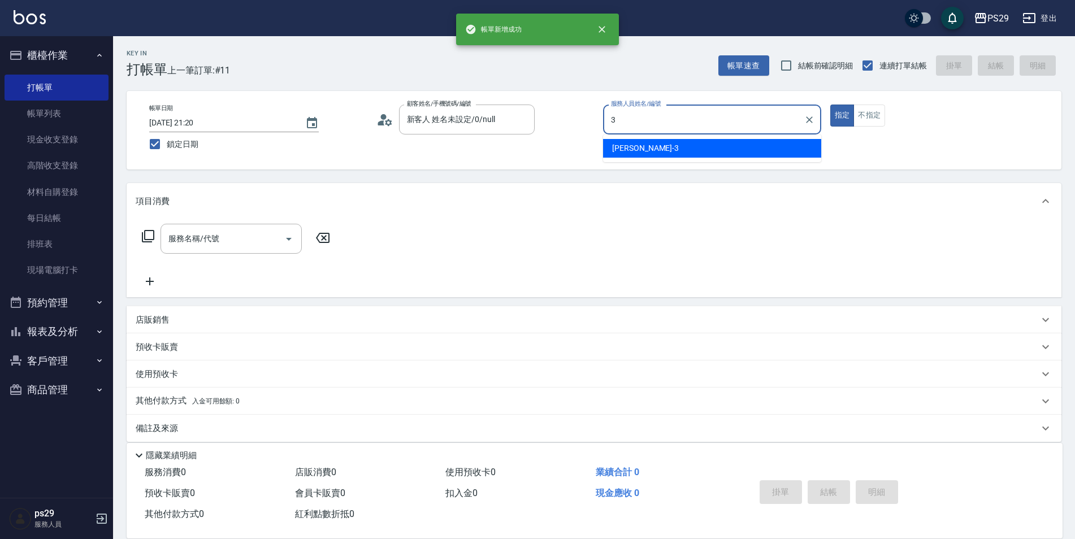
type input "[PERSON_NAME]-3"
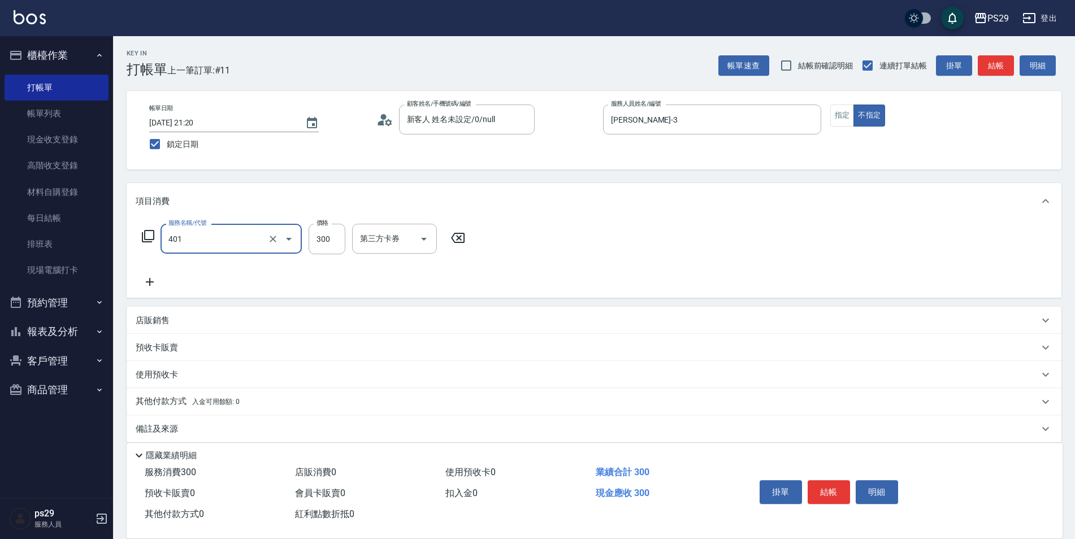
type input "300護(401)"
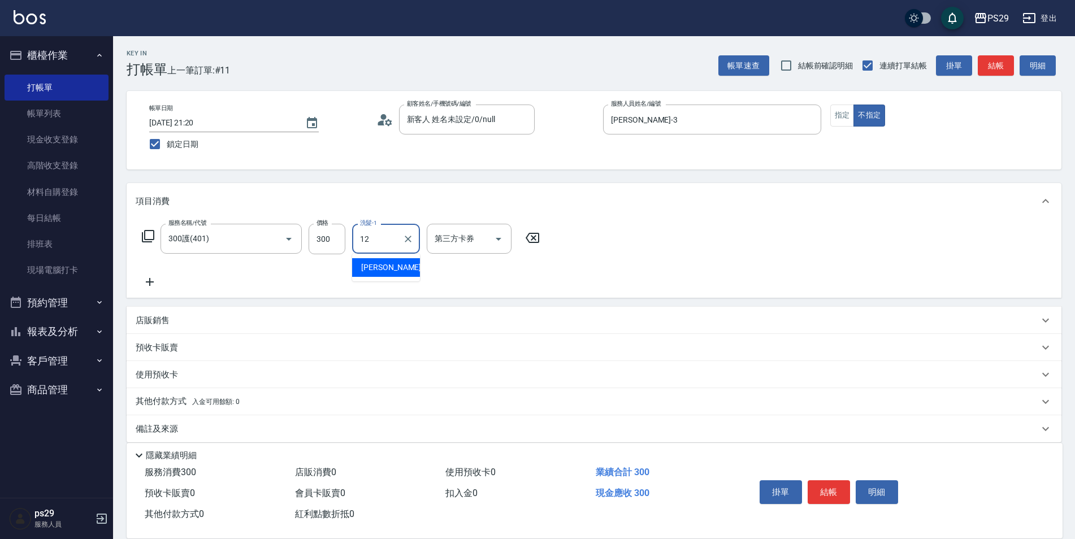
type input "[PERSON_NAME]-12"
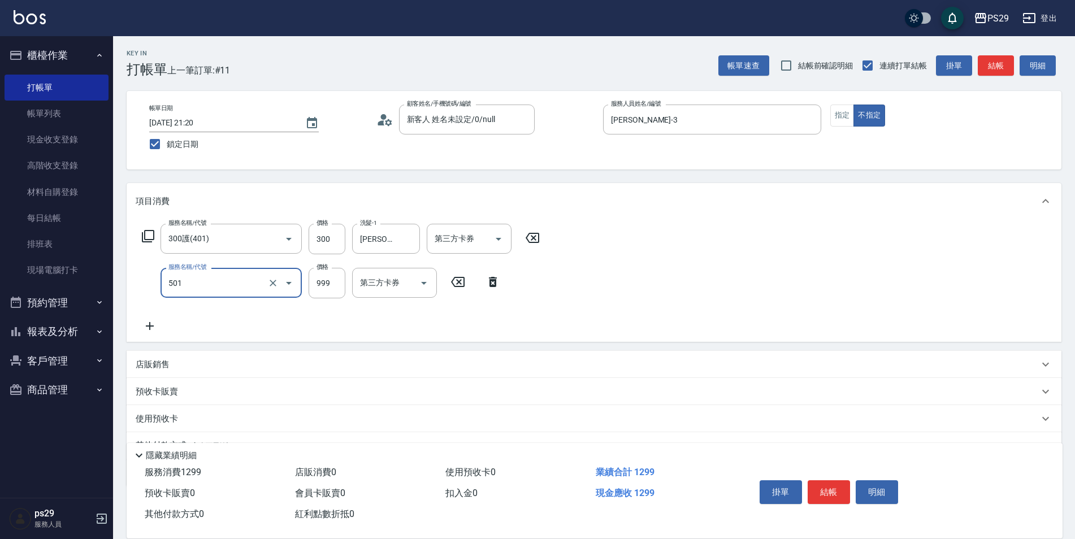
type input "染髮(501)"
type input "1400"
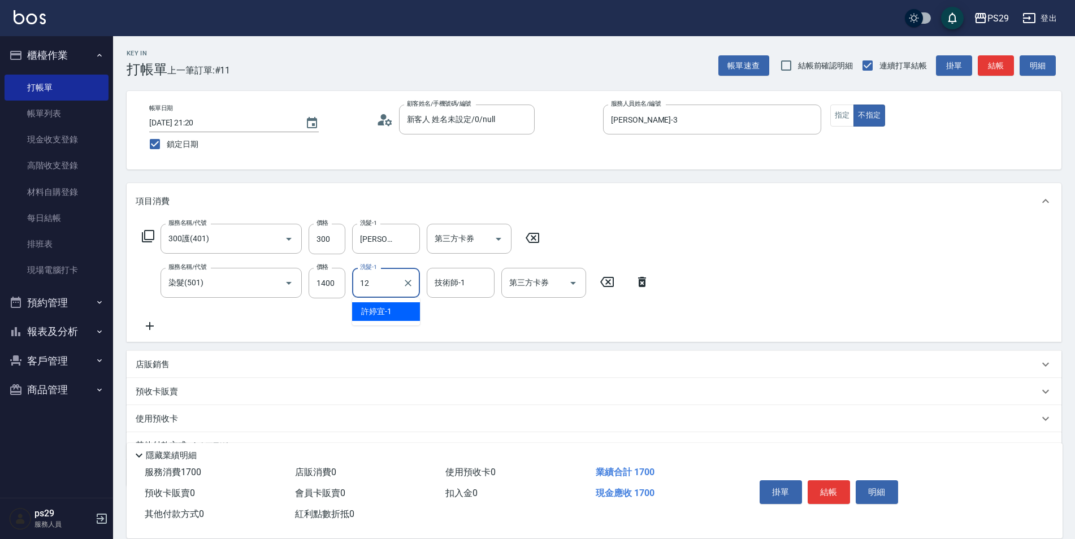
type input "[PERSON_NAME]-12"
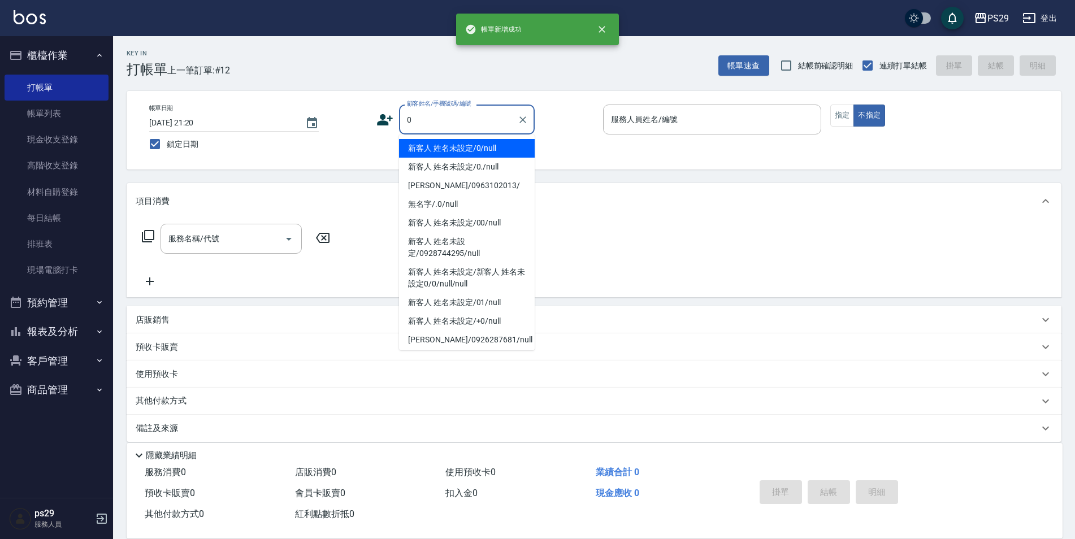
type input "新客人 姓名未設定/0/null"
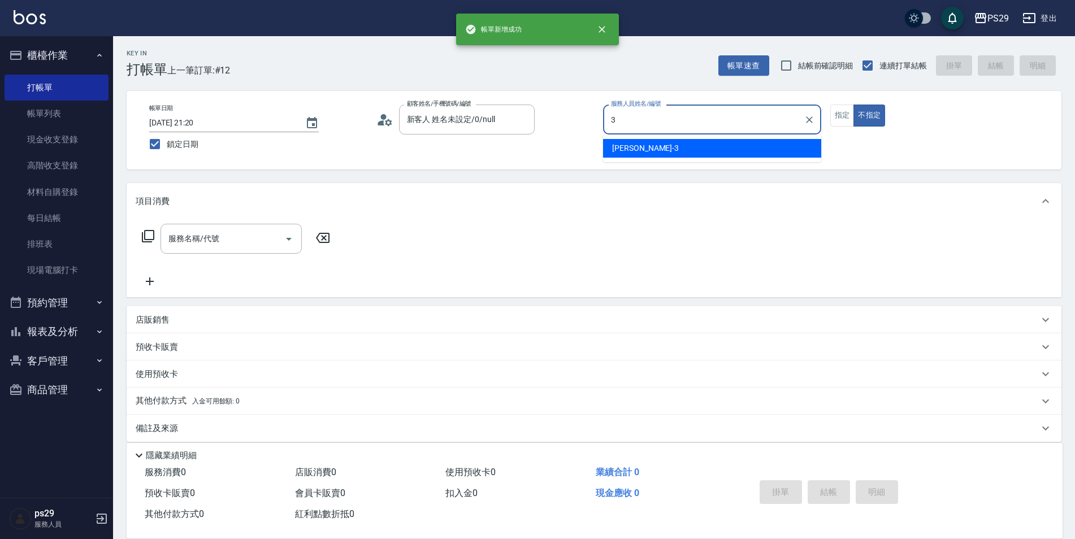
type input "[PERSON_NAME]-3"
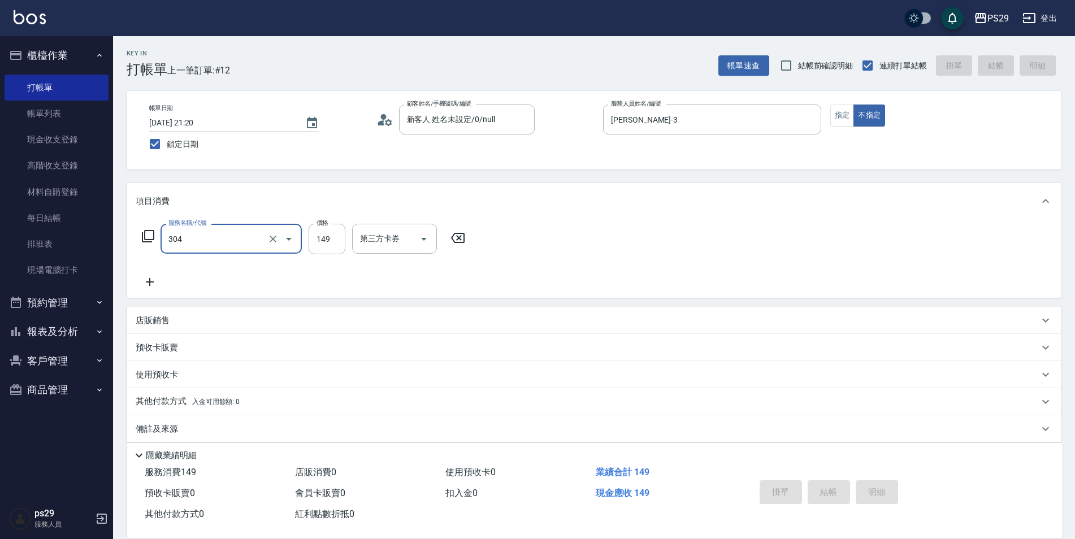
type input "304"
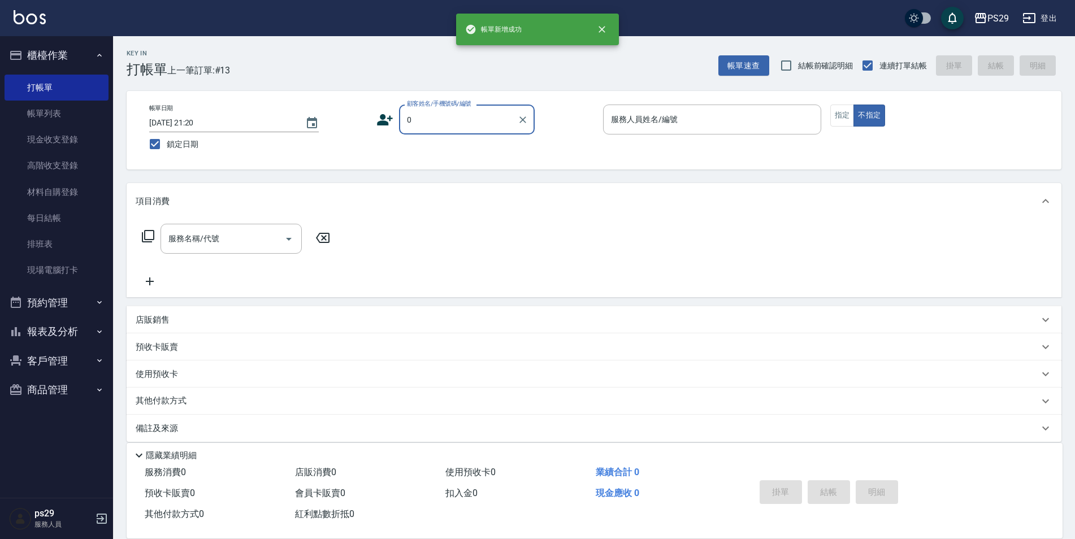
type input "新客人 姓名未設定/0/null"
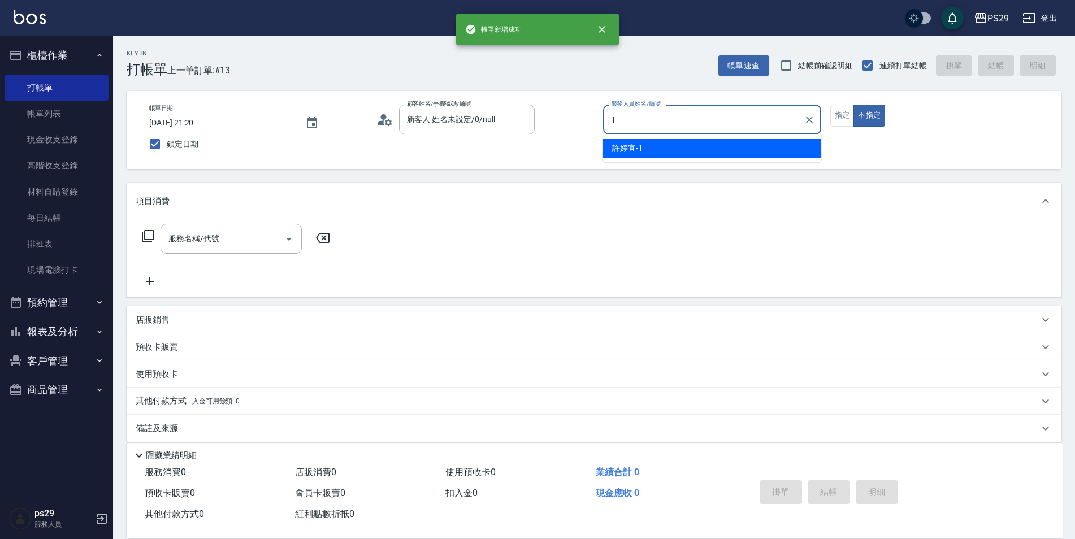
type input "[PERSON_NAME]-1"
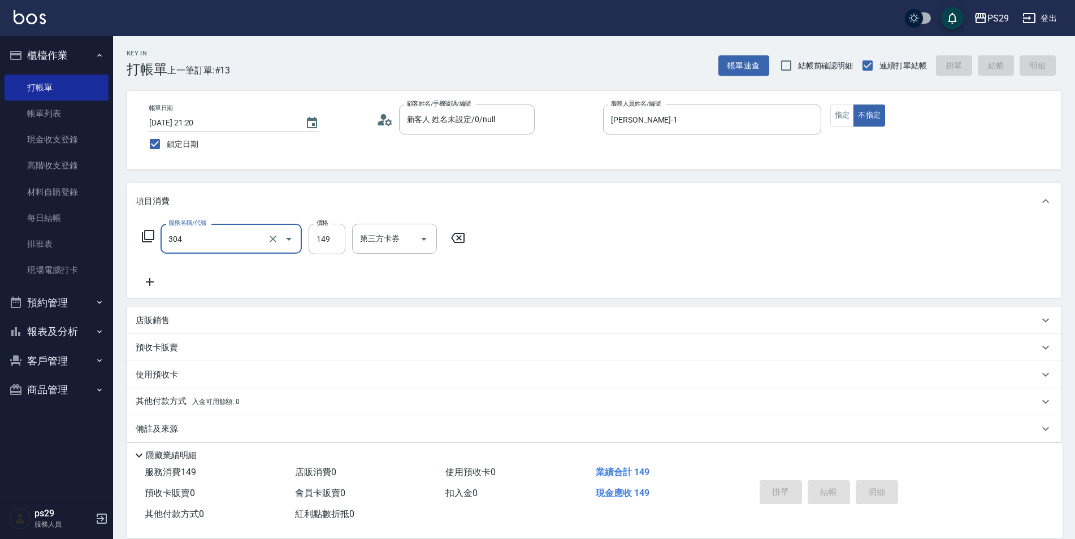
type input "304"
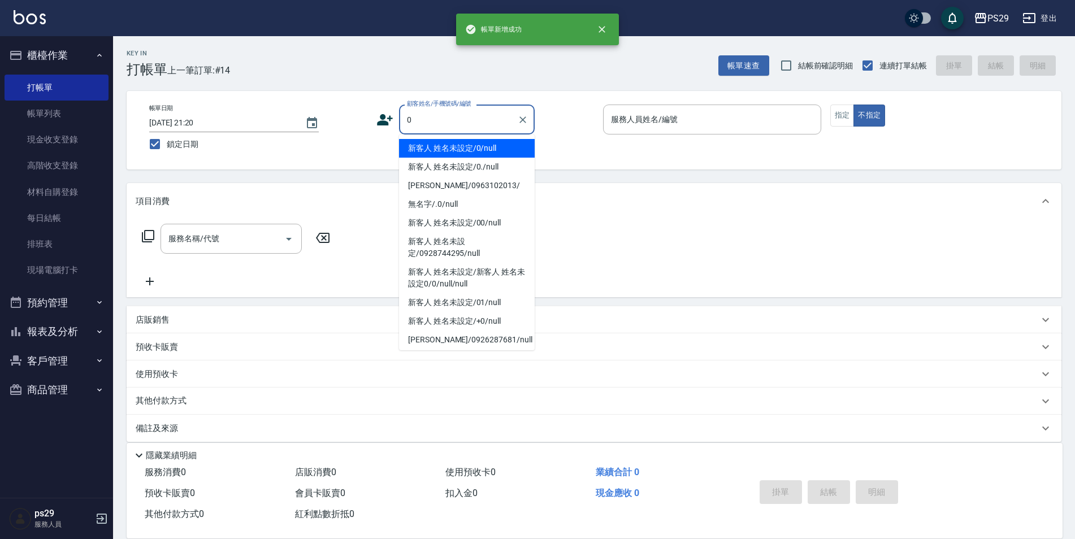
type input "新客人 姓名未設定/0/null"
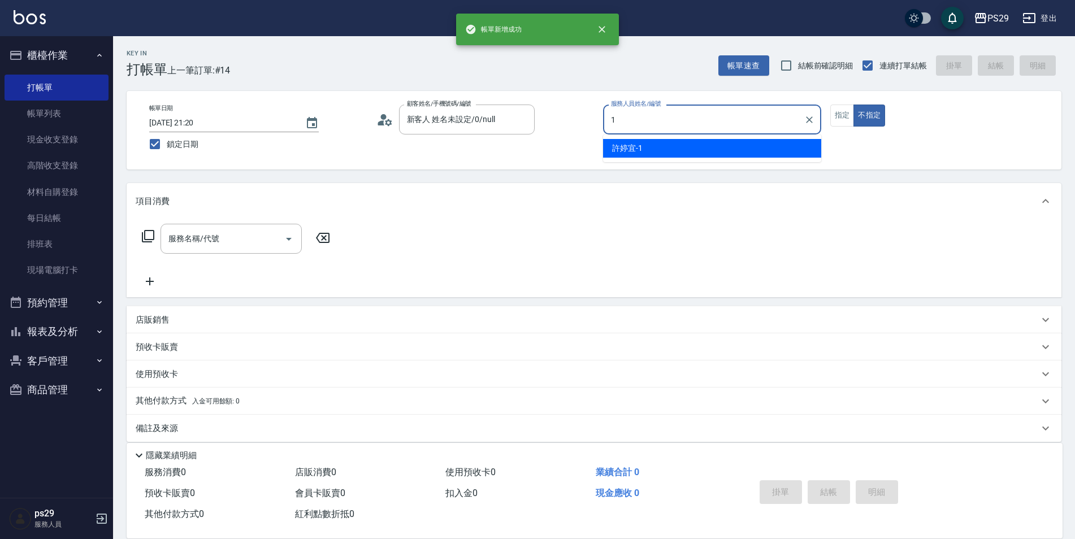
type input "[PERSON_NAME]-1"
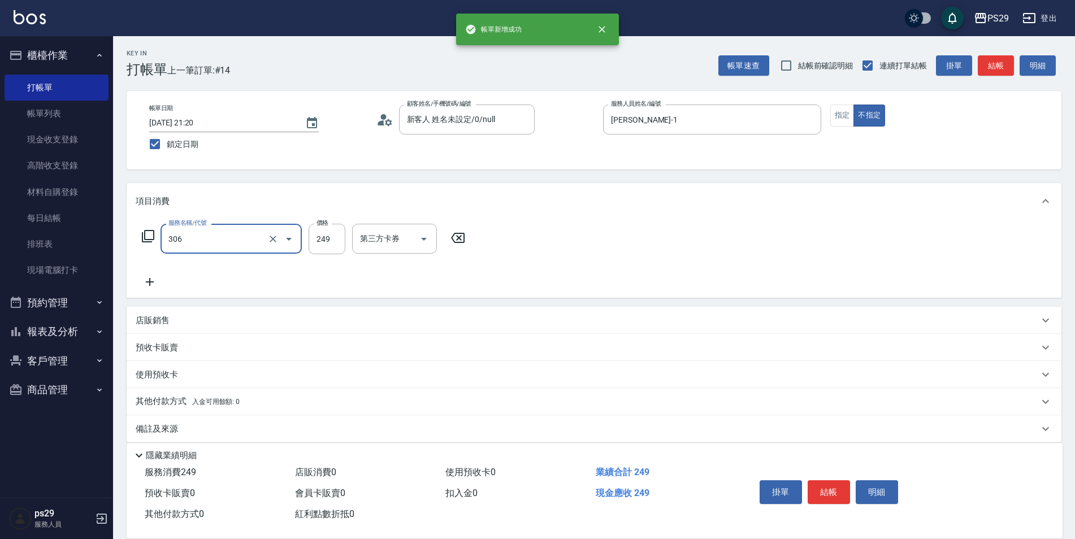
type input "剪髮(306)"
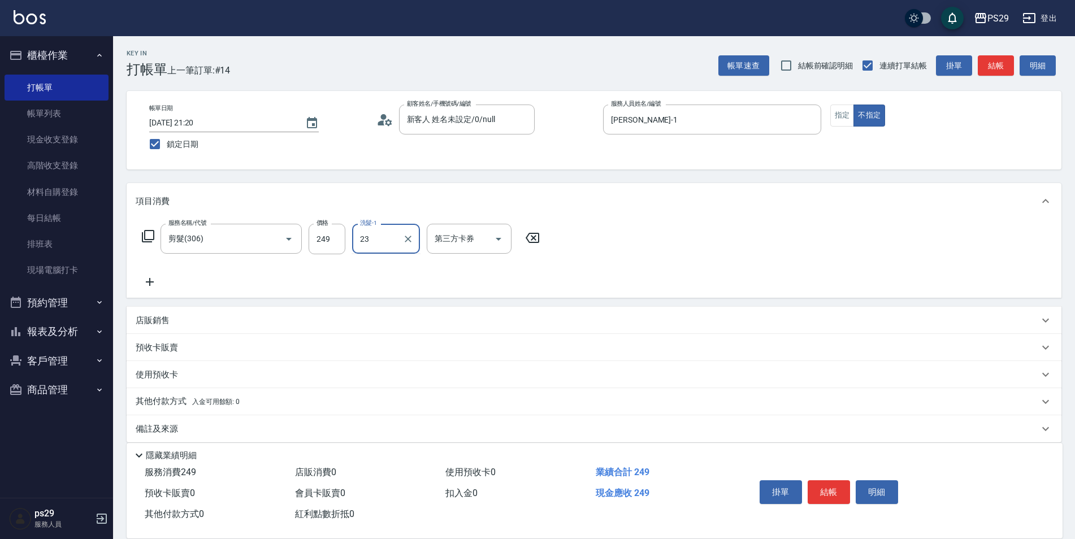
type input "吳畇蓁-23"
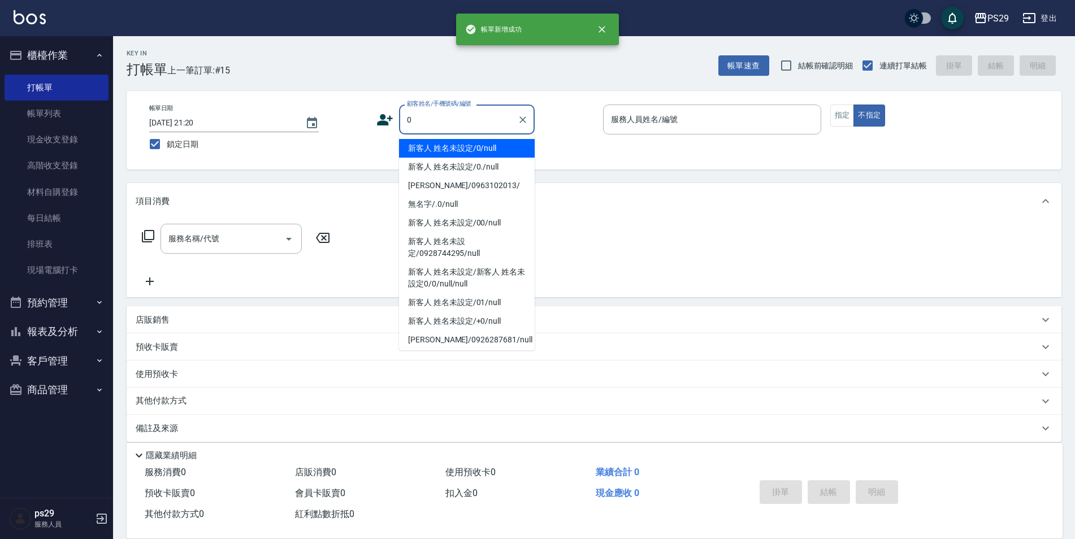
type input "新客人 姓名未設定/0/null"
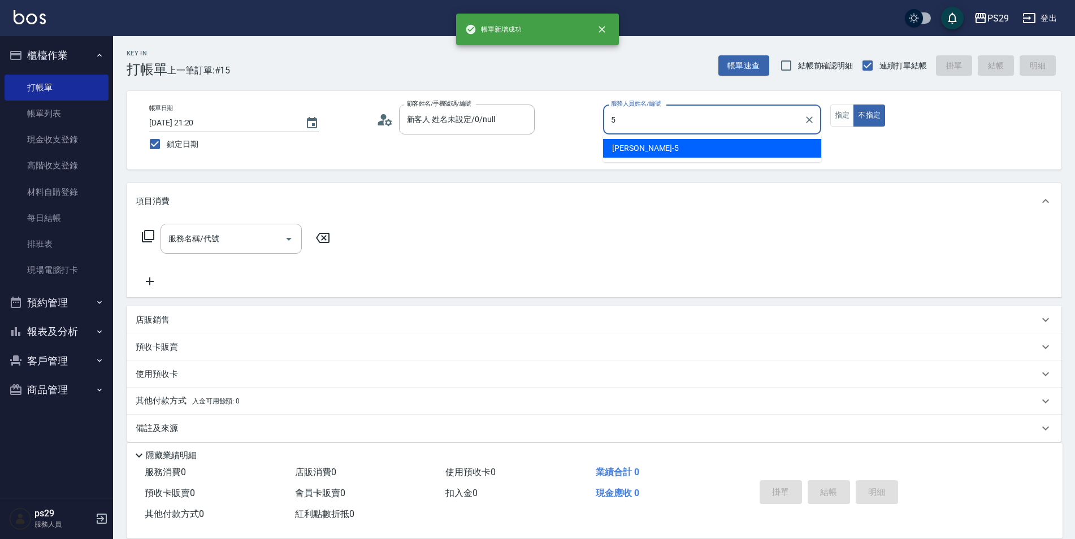
type input "[PERSON_NAME]維-5"
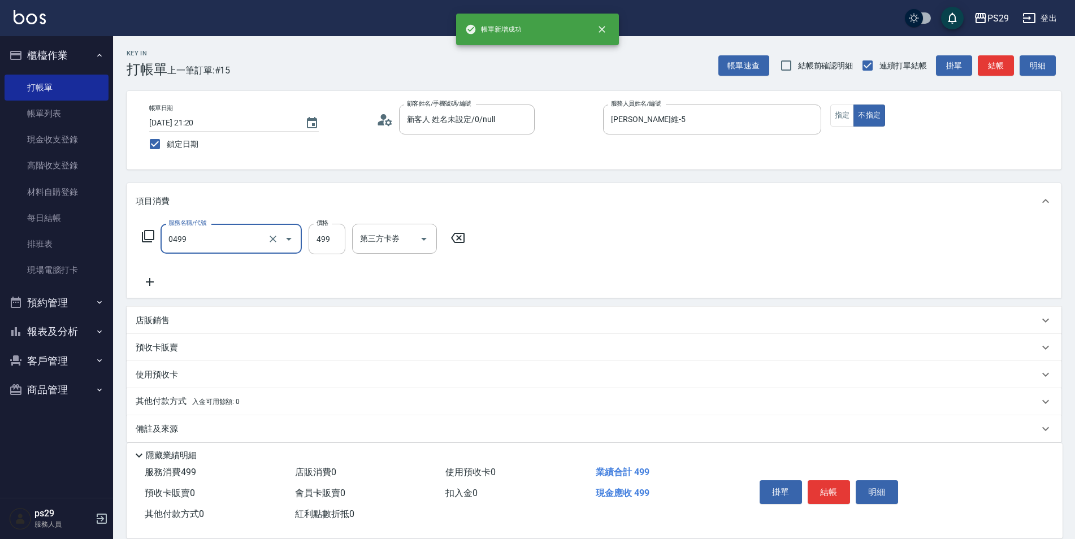
type input "[PERSON_NAME]499(0499)"
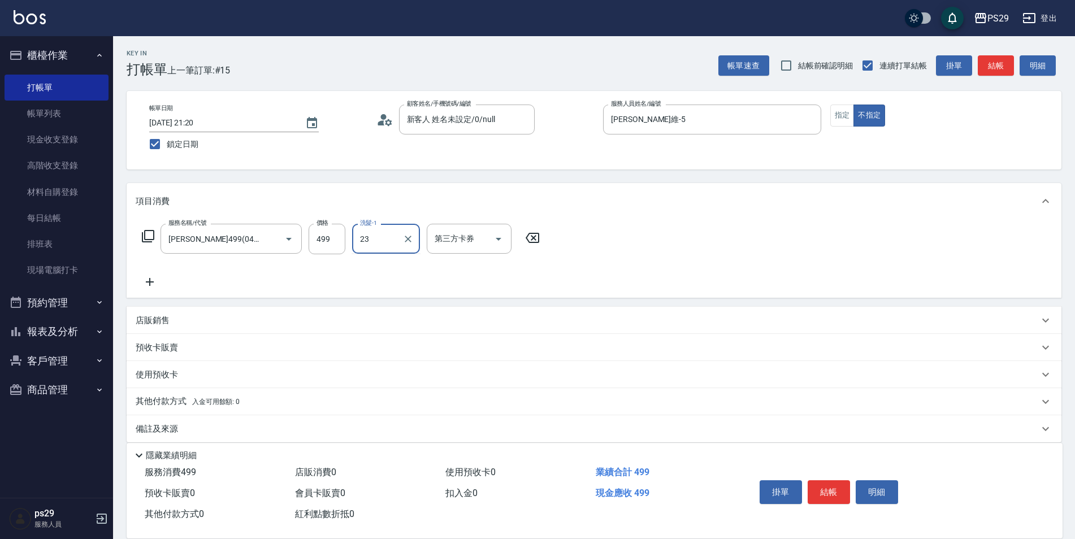
type input "吳畇蓁-23"
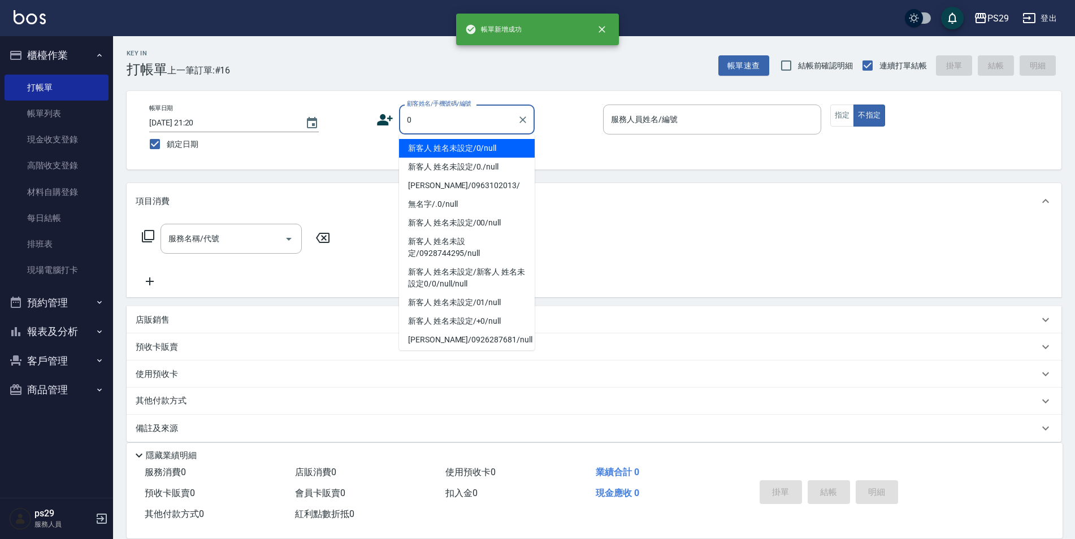
type input "新客人 姓名未設定/0/null"
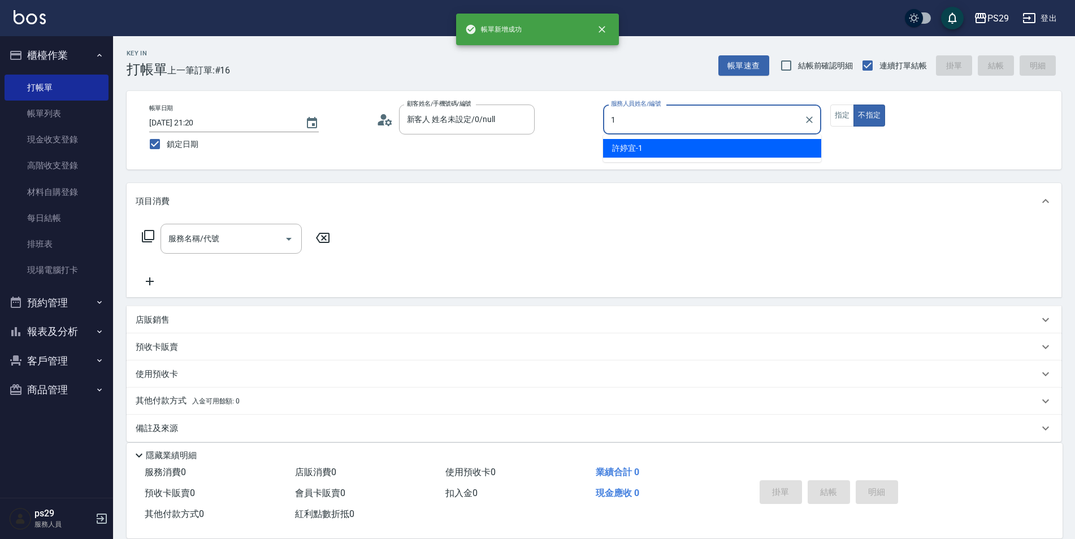
type input "[PERSON_NAME]-1"
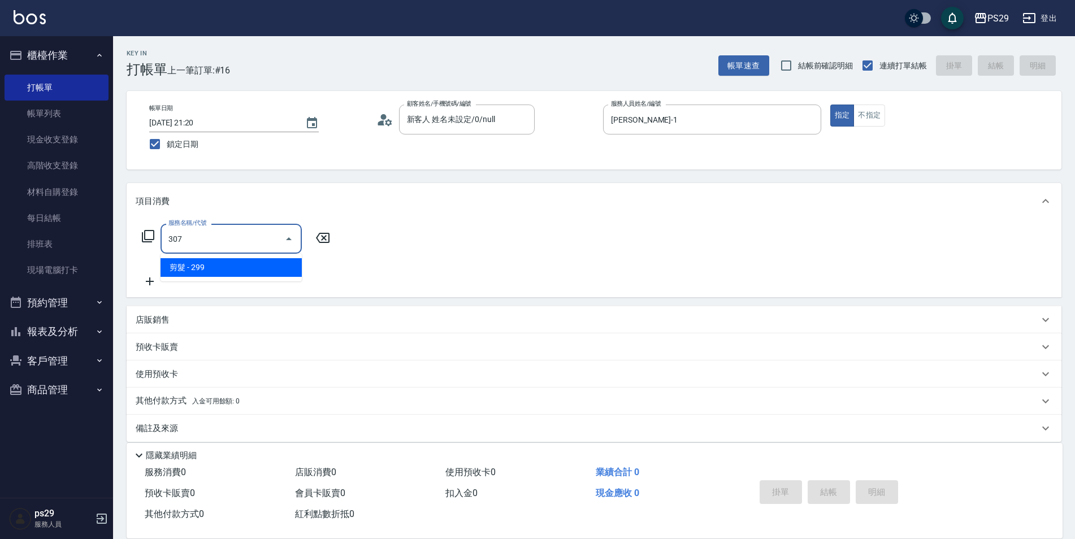
type input "剪髮(307)"
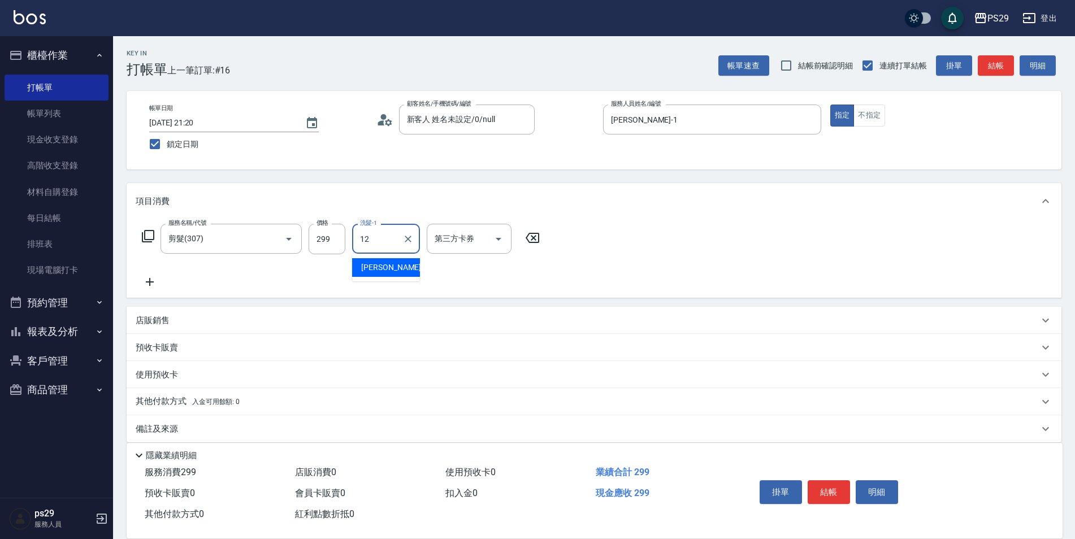
type input "[PERSON_NAME]-12"
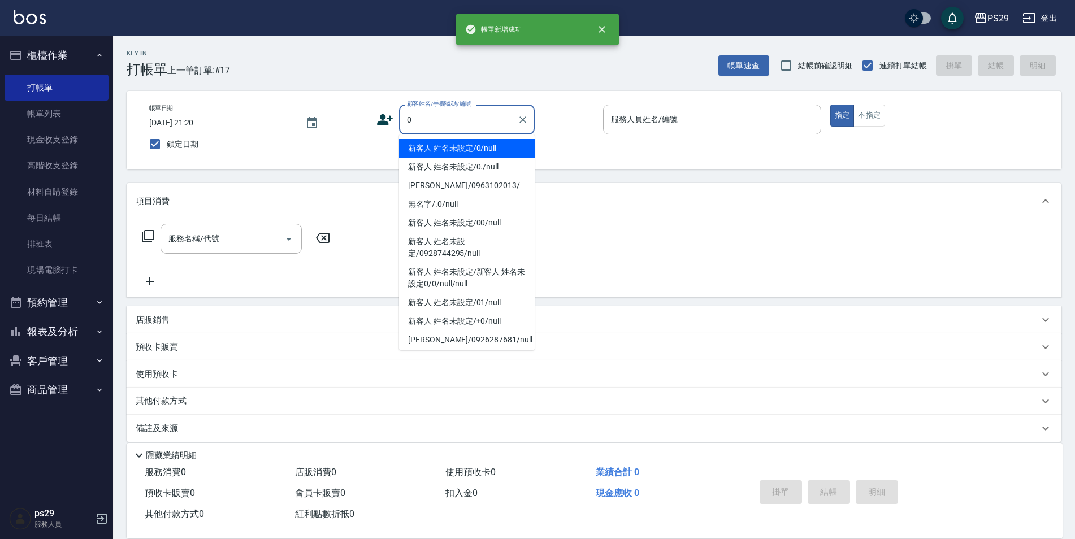
type input "新客人 姓名未設定/0/null"
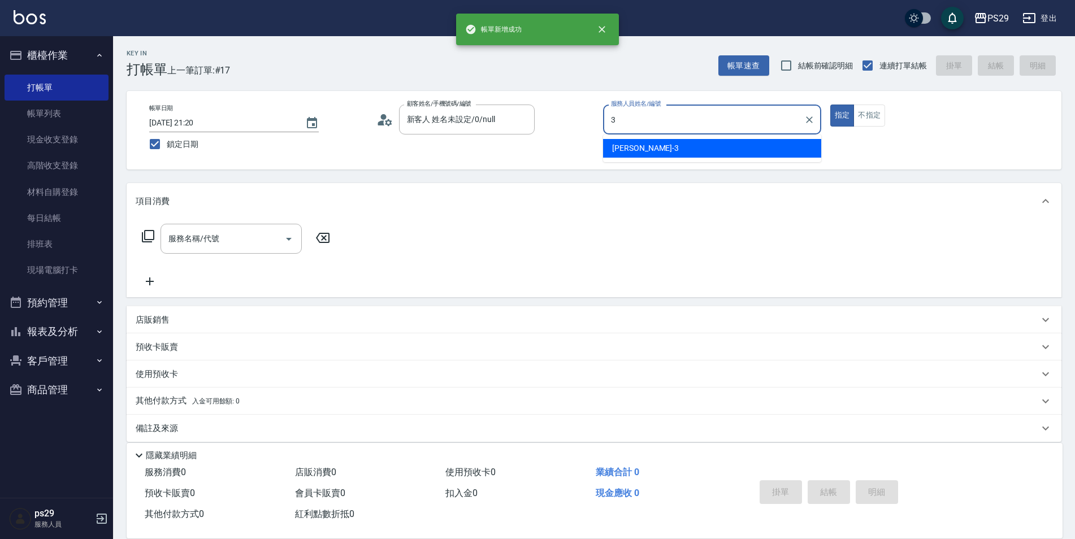
type input "[PERSON_NAME]-3"
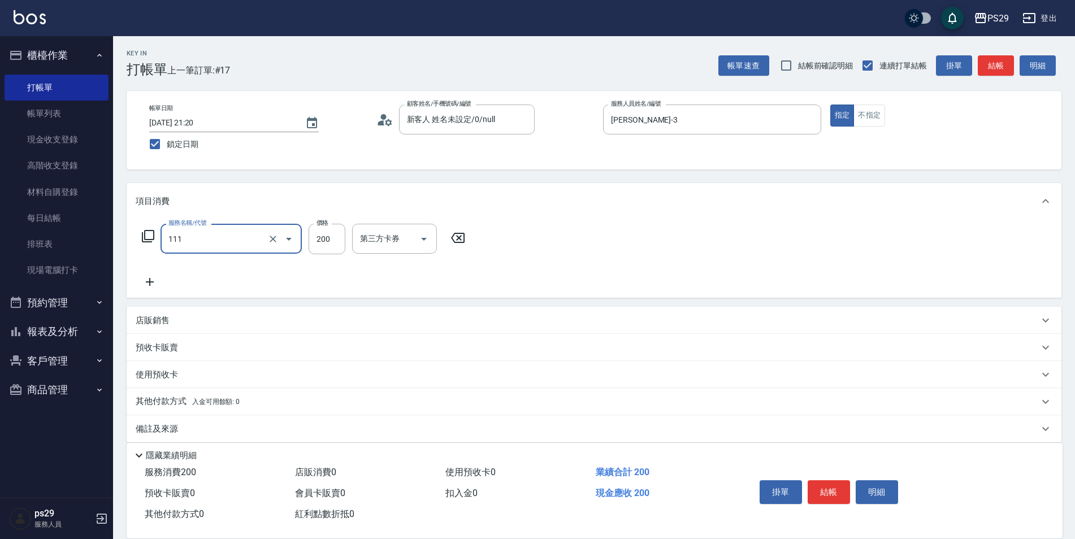
type input "200(111)"
type input "吳畇蓁-23"
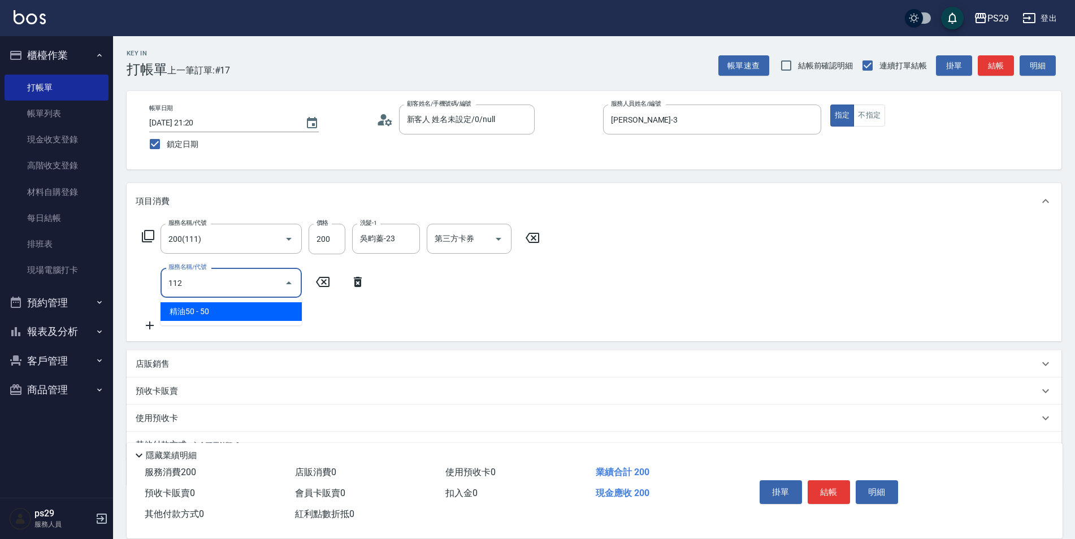
type input "精油50(112)"
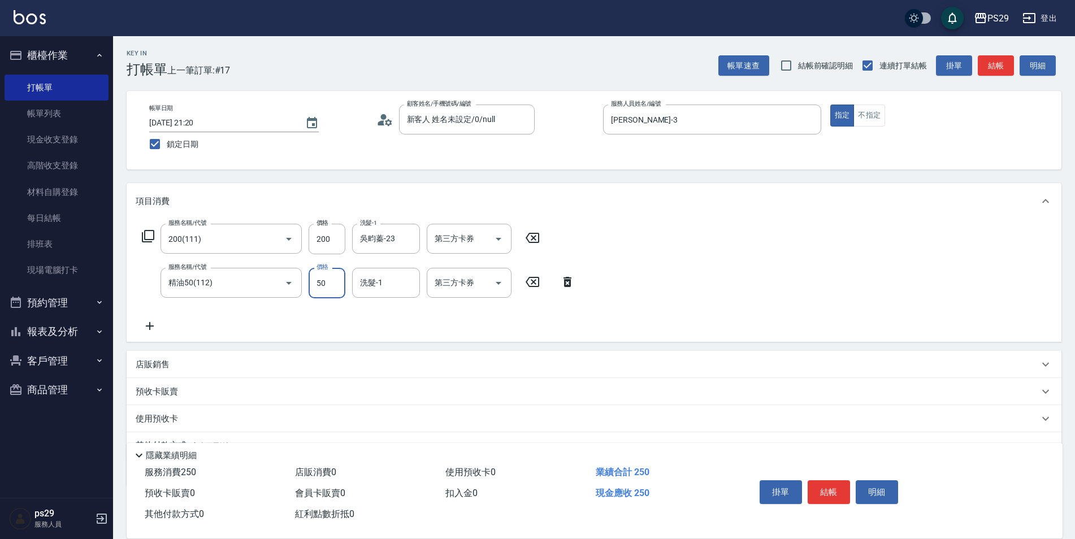
type input "1"
type input "吳畇蓁-23"
drag, startPoint x: 880, startPoint y: 109, endPoint x: 868, endPoint y: 124, distance: 19.0
click at [868, 124] on button "不指定" at bounding box center [870, 116] width 32 height 22
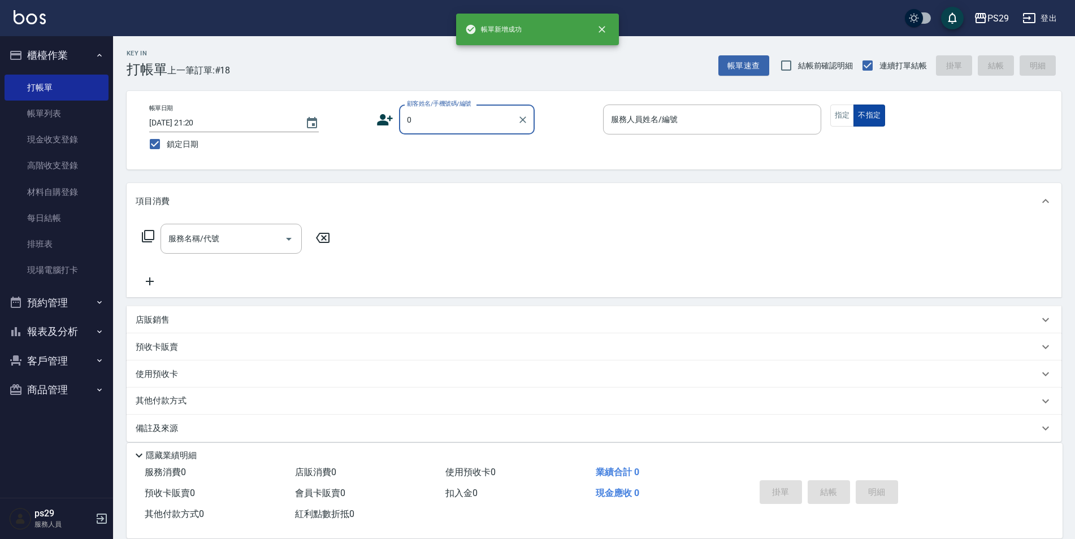
type input "新客人 姓名未設定/0/null"
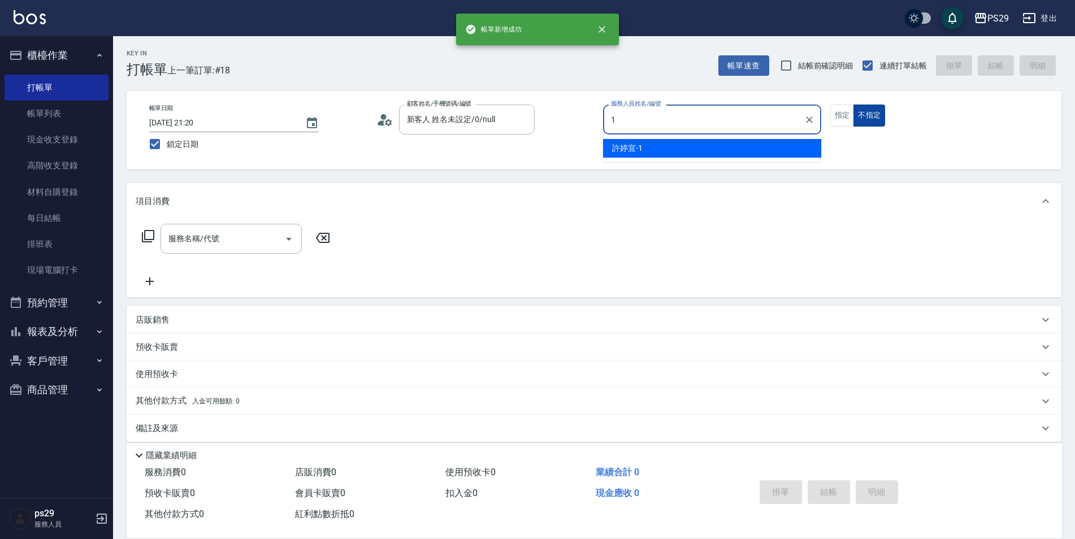
type input "[PERSON_NAME]-1"
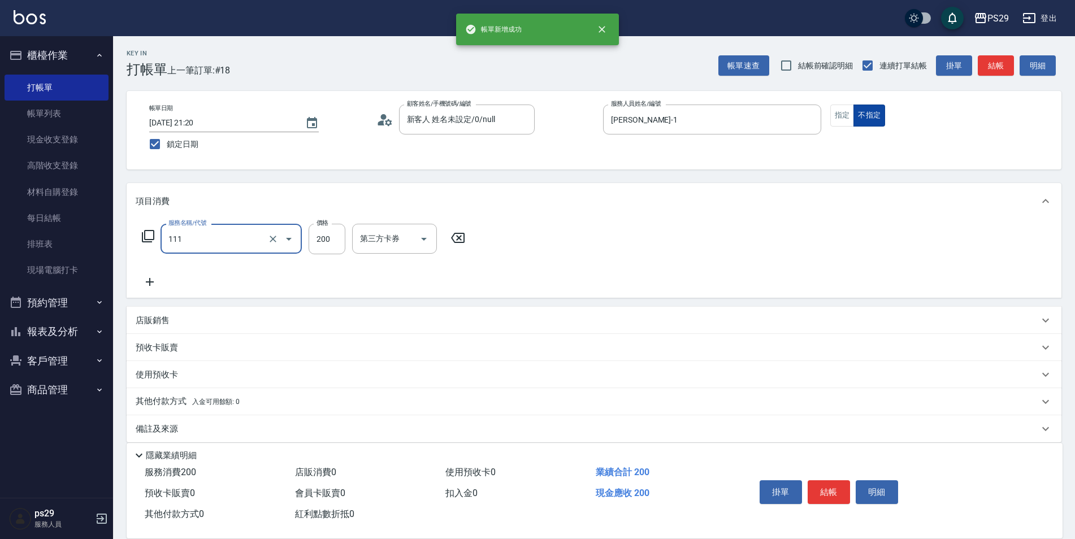
type input "200(111)"
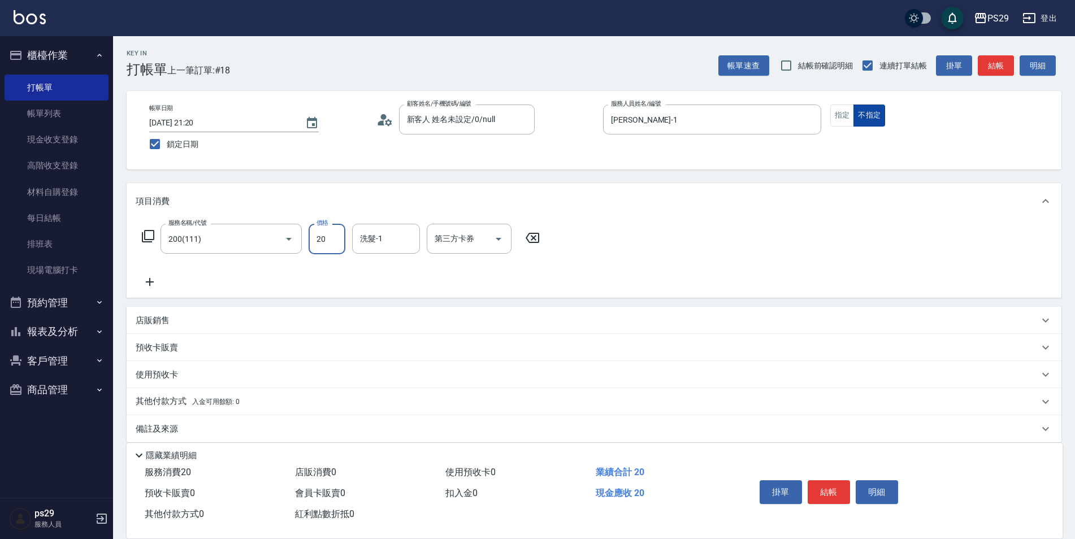
type input "200"
type input "吳畇蓁-23"
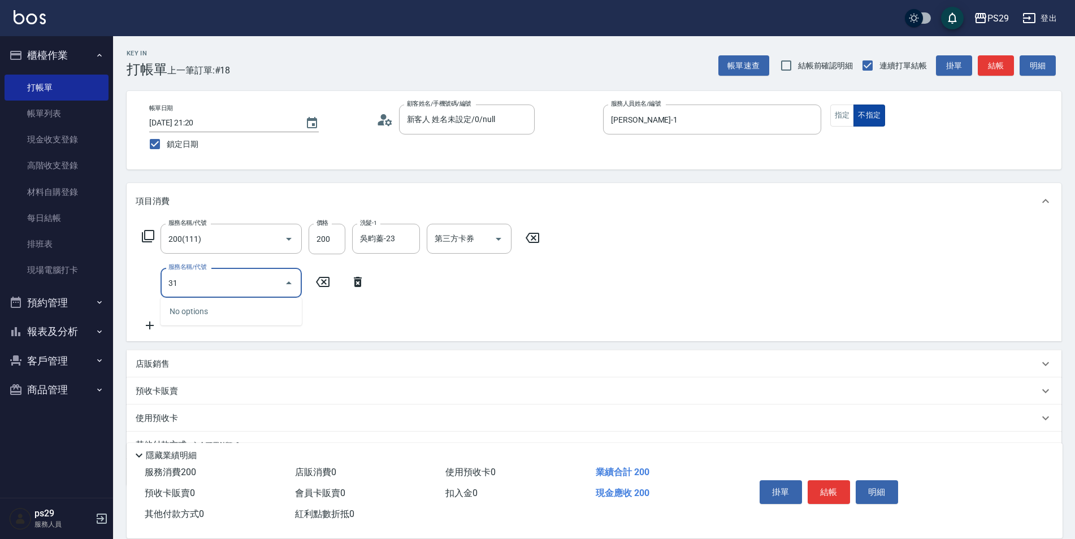
type input "310"
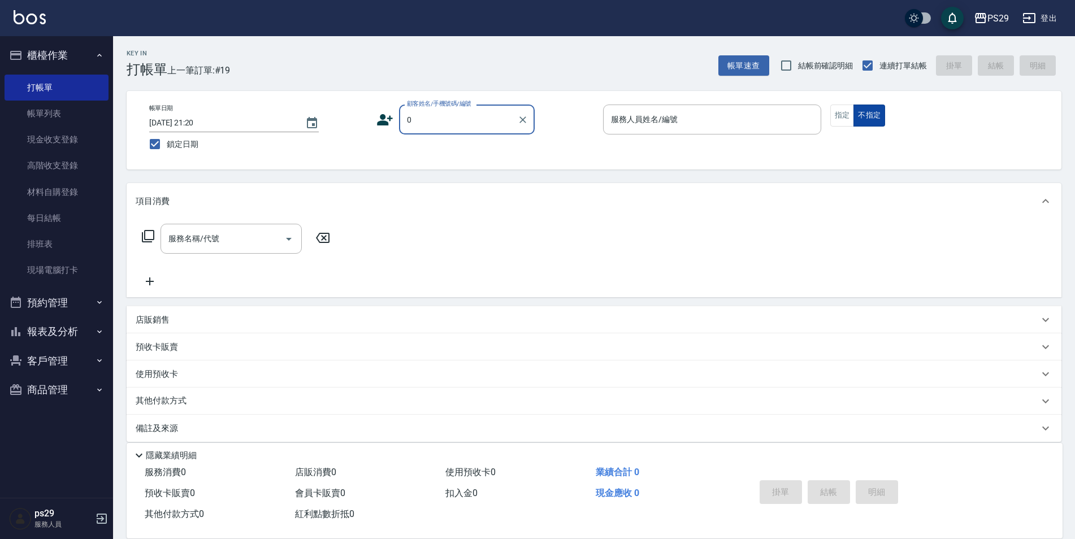
type input "新客人 姓名未設定/0/null"
type input "[PERSON_NAME]維-5"
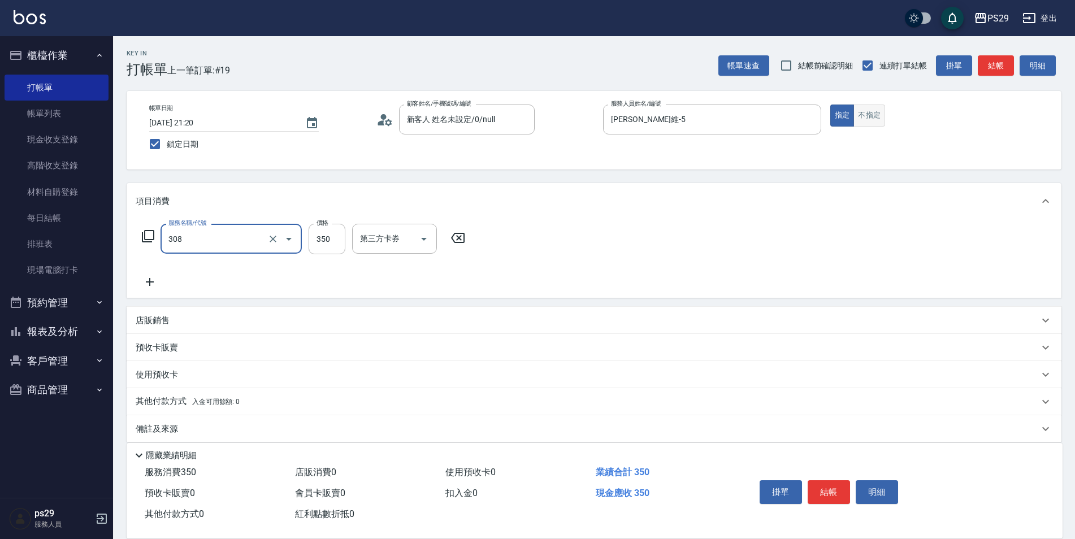
type input "洗+剪(308)"
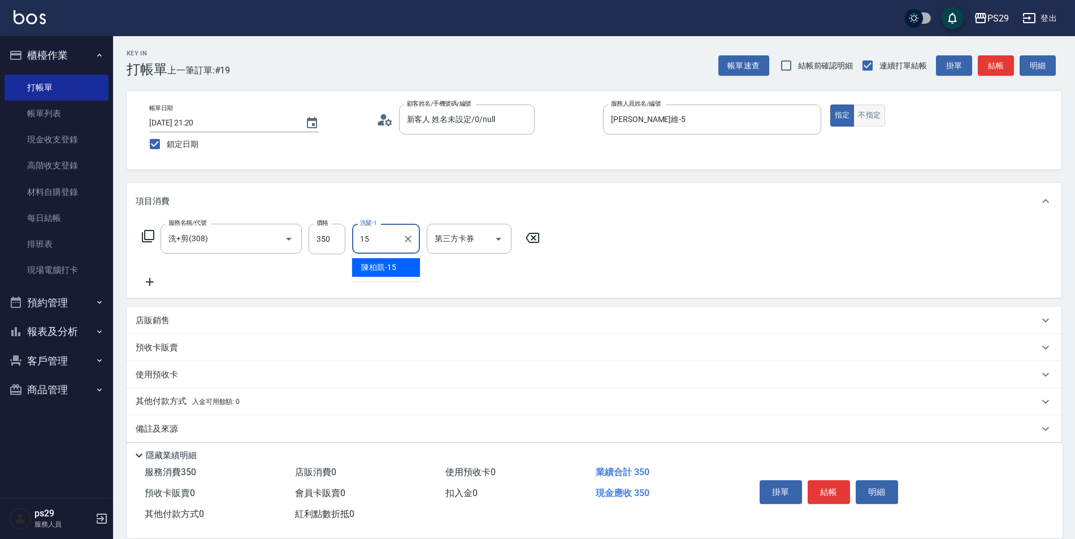
type input "[PERSON_NAME]-15"
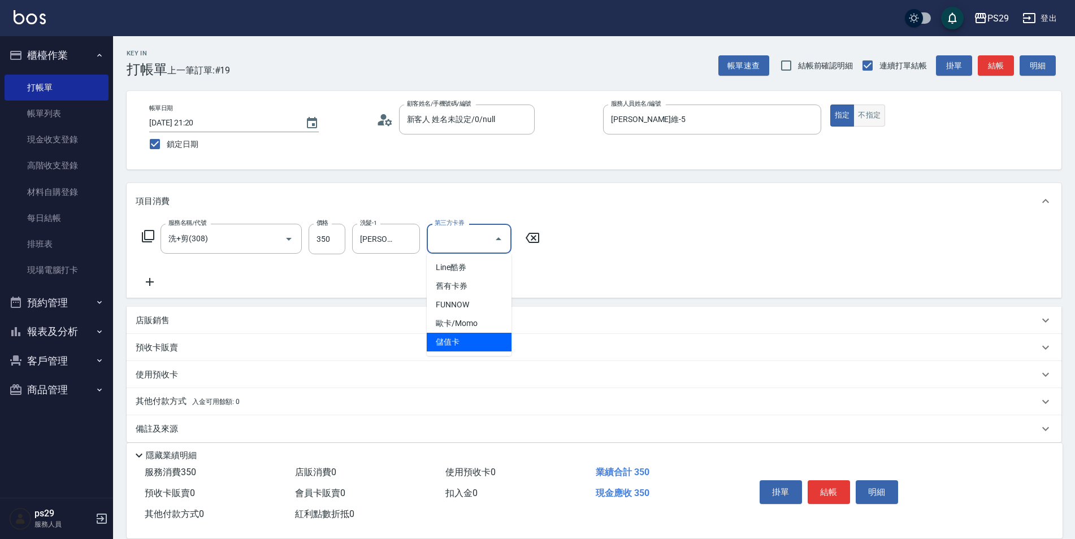
type input "儲值卡"
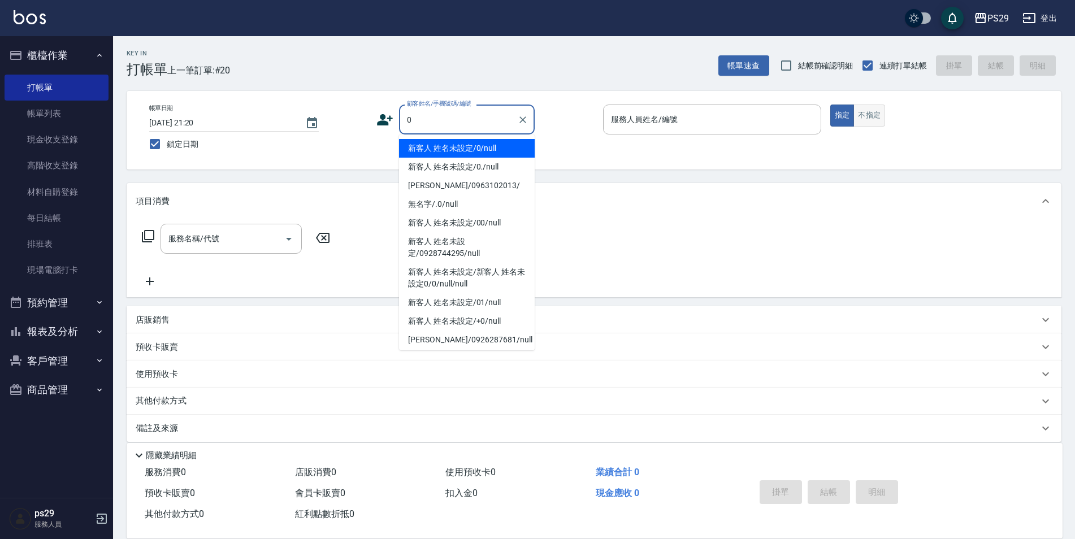
type input "新客人 姓名未設定/0/null"
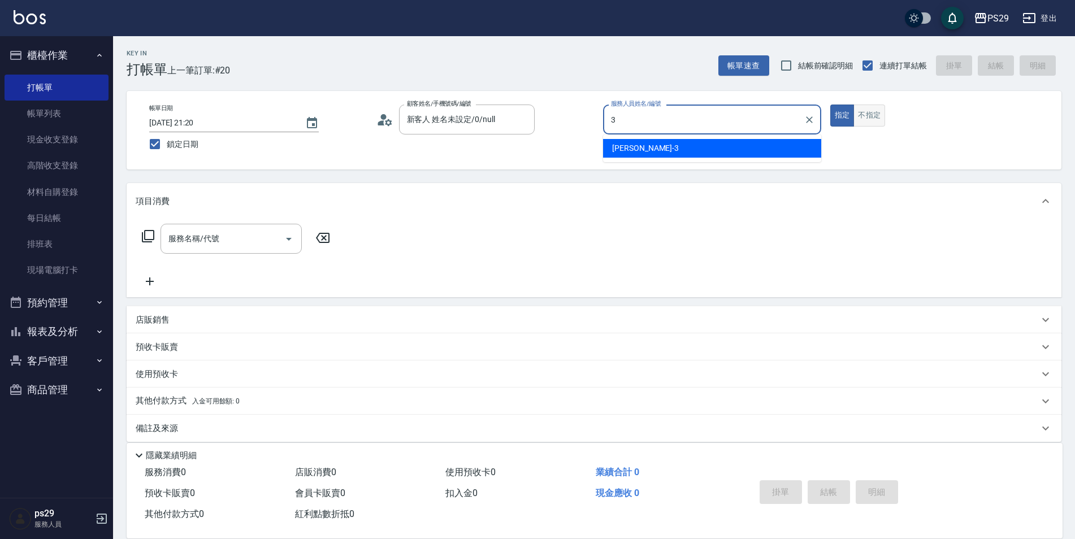
type input "[PERSON_NAME]-3"
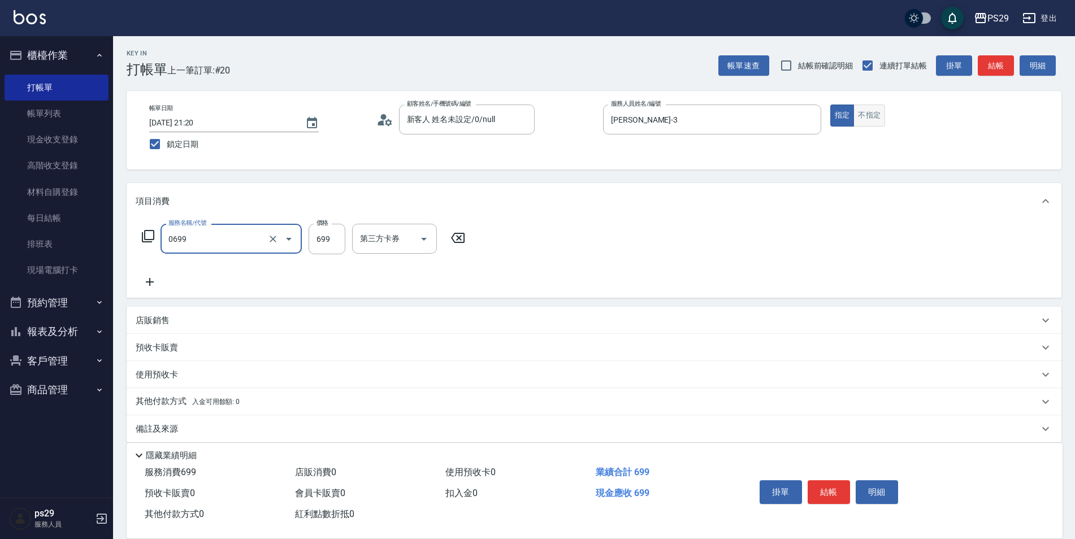
type input "精油SPA(0699)"
type input "699"
drag, startPoint x: 399, startPoint y: 252, endPoint x: 475, endPoint y: 362, distance: 134.2
click at [399, 251] on div "洗髮-1" at bounding box center [386, 239] width 68 height 30
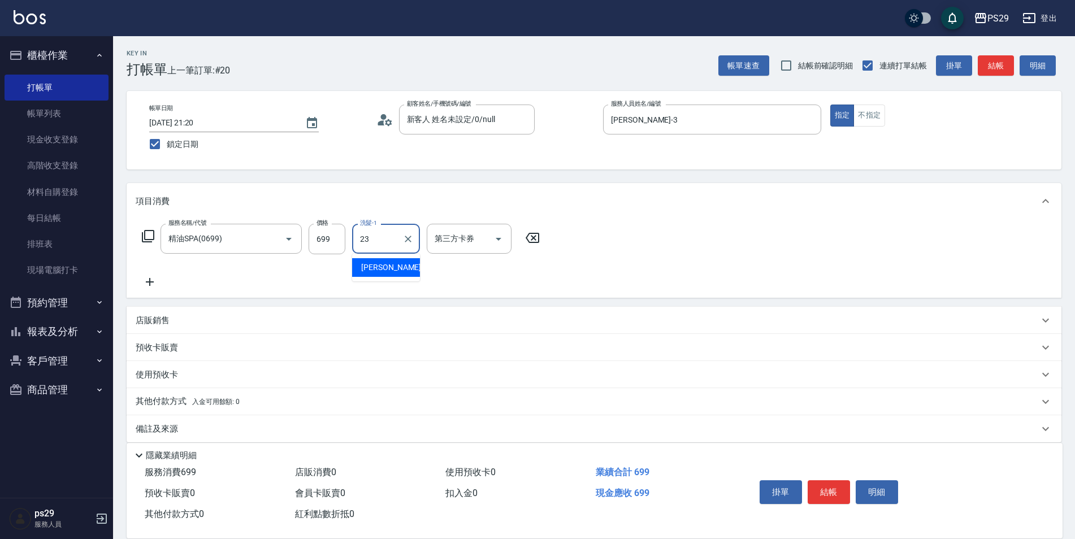
type input "吳畇蓁-23"
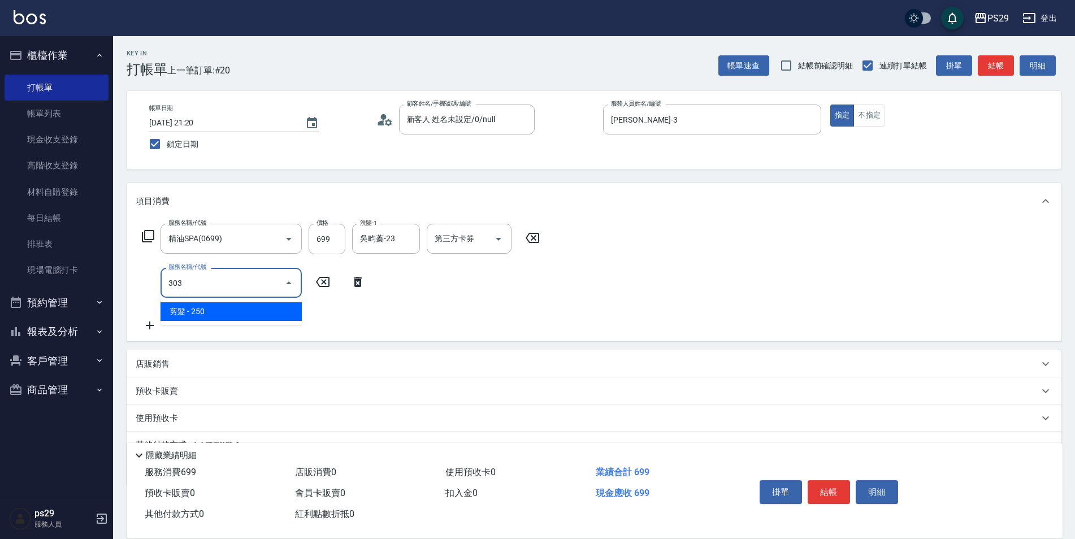
type input "剪髮(303)"
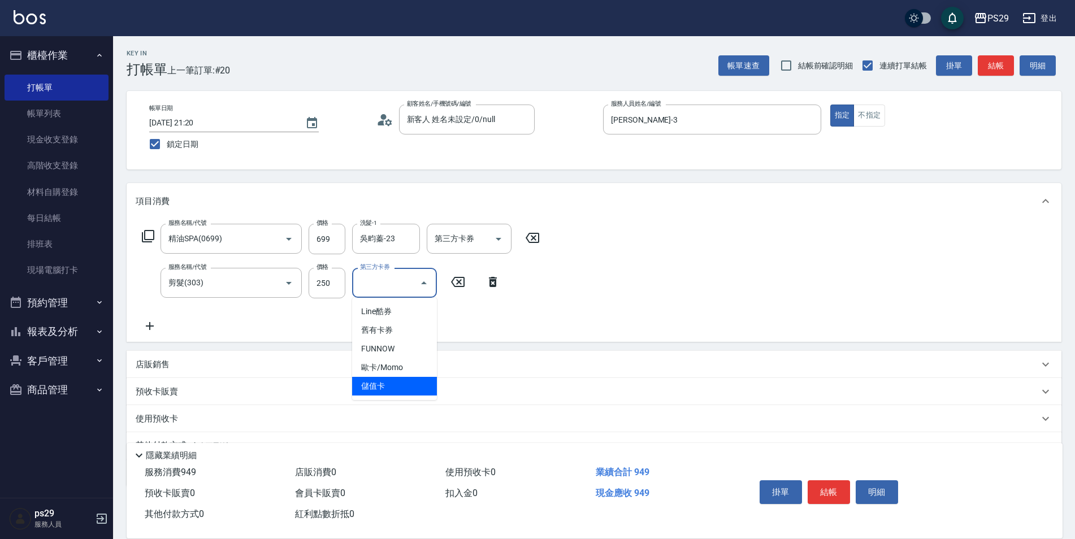
type input "儲值卡"
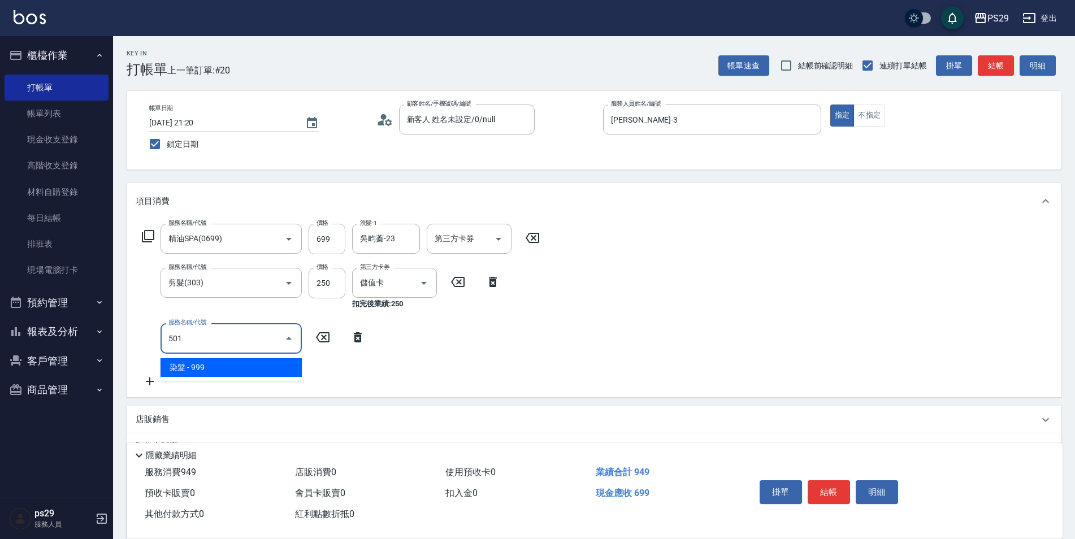
type input "染髮(501)"
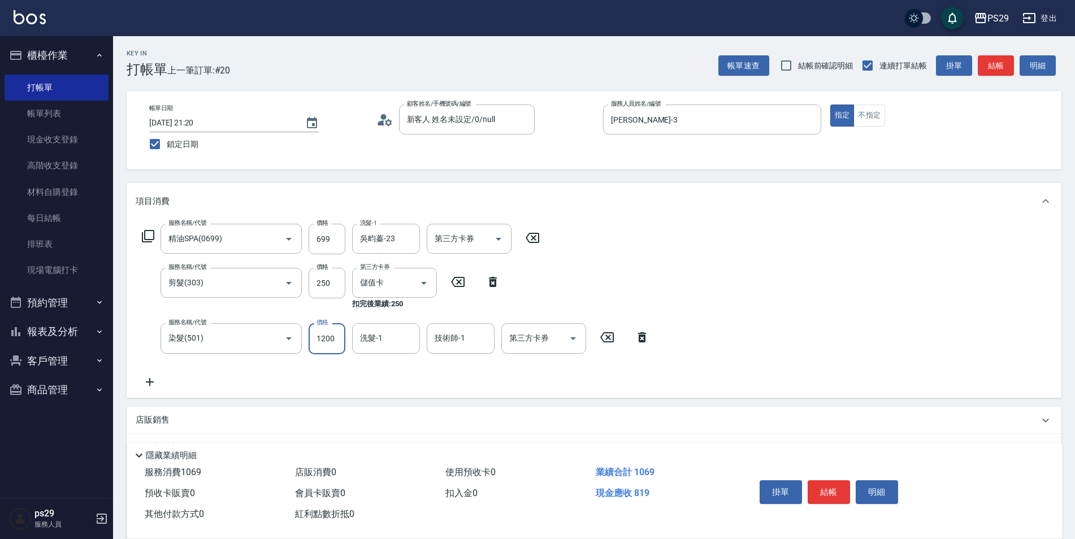
type input "1200"
type input "1"
type input "吳畇蓁-23"
type input "[PERSON_NAME]-12"
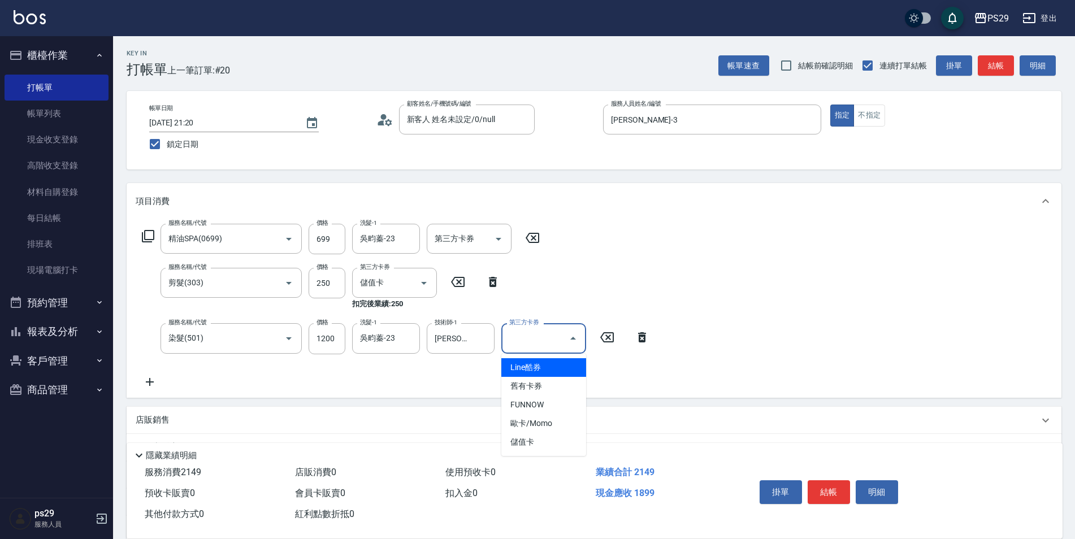
type input "儲值卡"
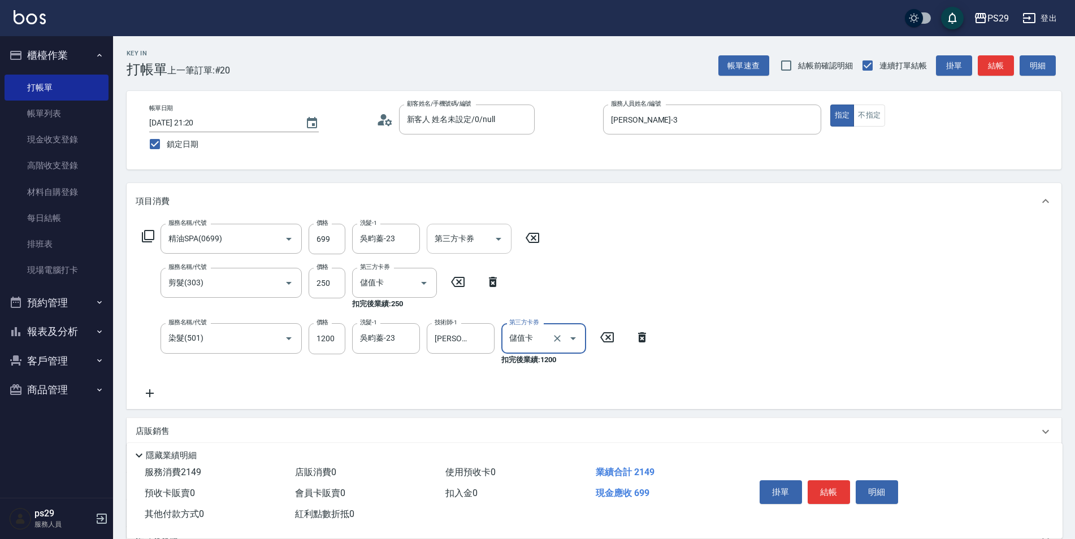
click at [498, 239] on icon "Open" at bounding box center [499, 239] width 6 height 3
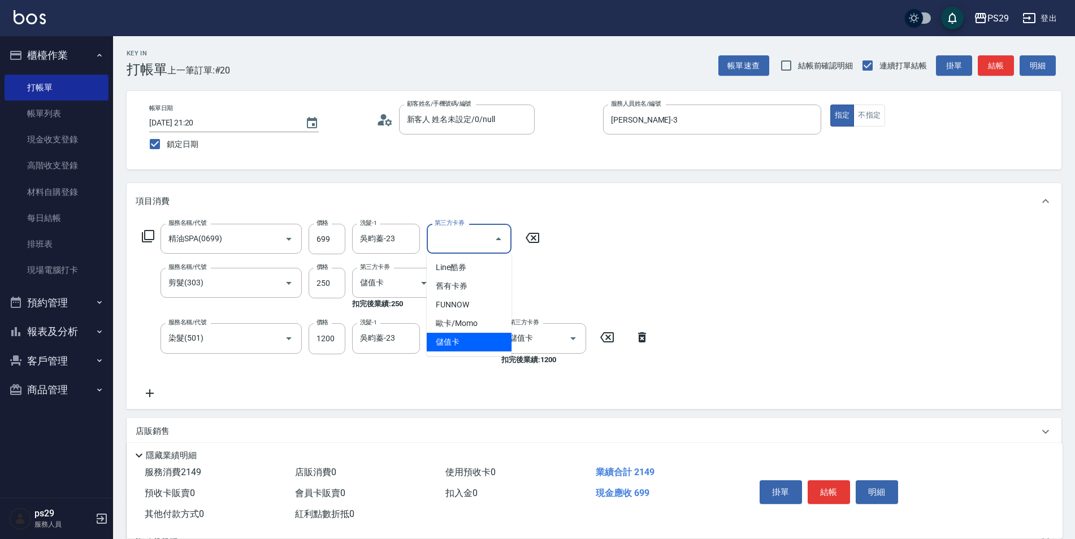
click at [459, 344] on span "儲值卡" at bounding box center [469, 342] width 85 height 19
type input "儲值卡"
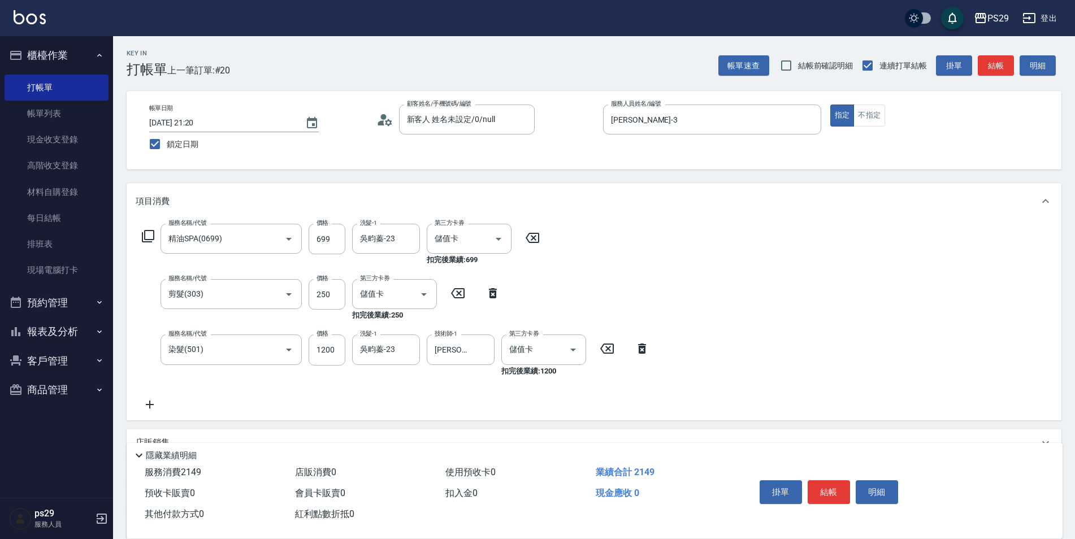
click at [147, 405] on icon at bounding box center [150, 405] width 28 height 14
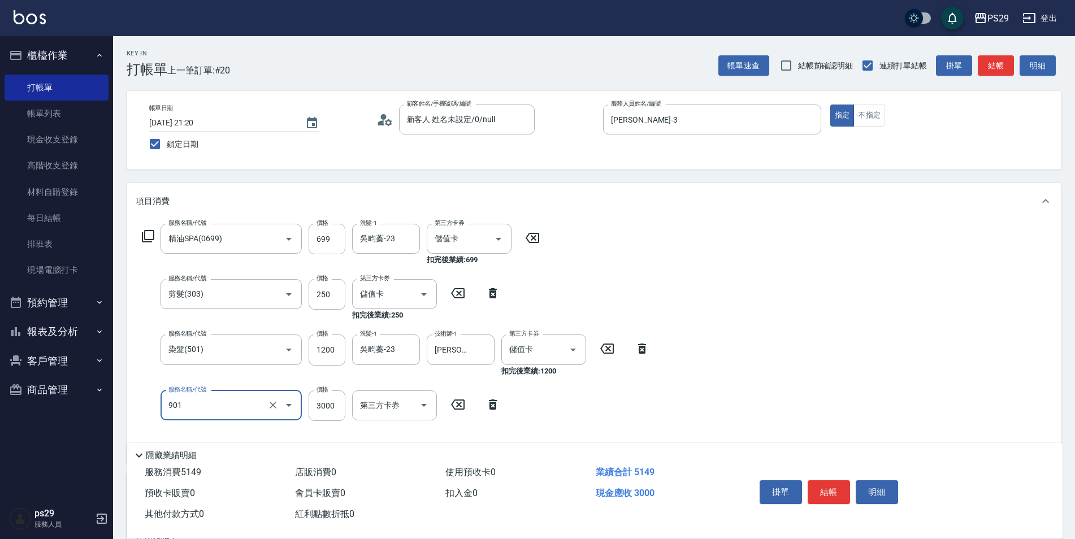
type input "儲值3000(901)"
type input "1136"
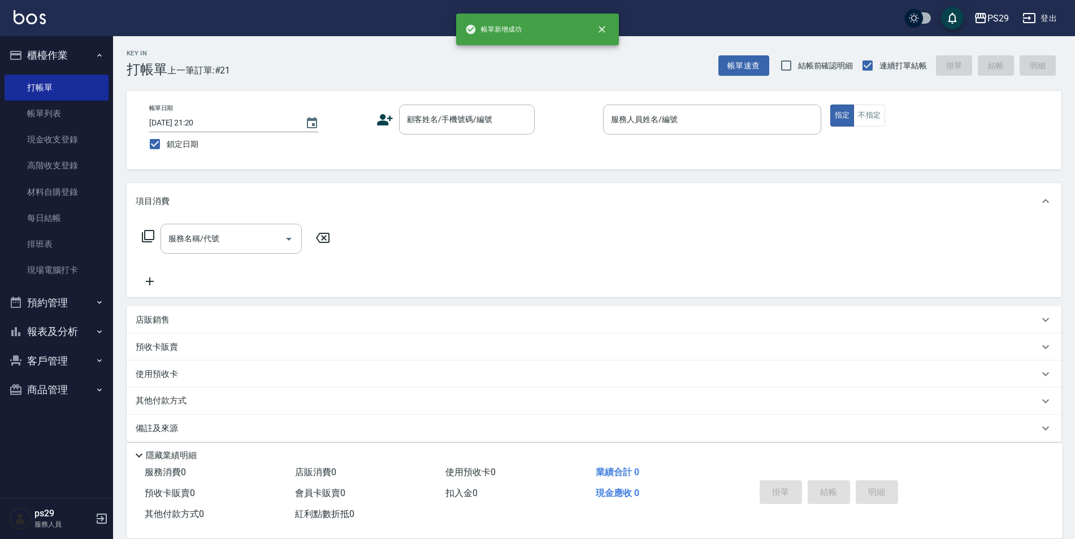
click at [488, 102] on div "帳單日期 [DATE] 21:20 鎖定日期 顧客姓名/手機號碼/編號 顧客姓名/手機號碼/編號 服務人員姓名/編號 服務人員姓名/編號 指定 不指定" at bounding box center [594, 130] width 935 height 79
click at [483, 113] on input "顧客姓名/手機號碼/編號" at bounding box center [458, 120] width 109 height 20
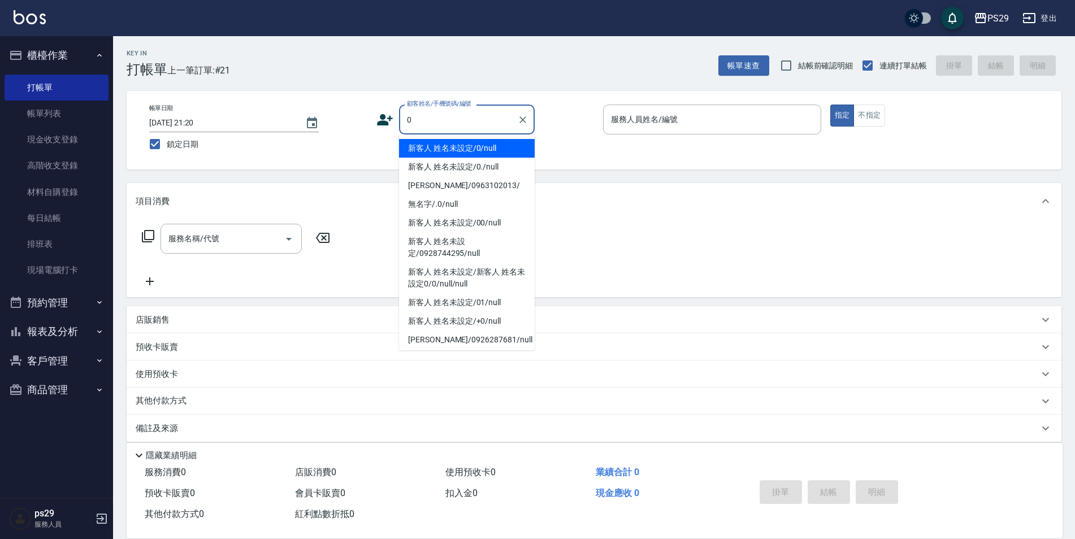
type input "新客人 姓名未設定/0/null"
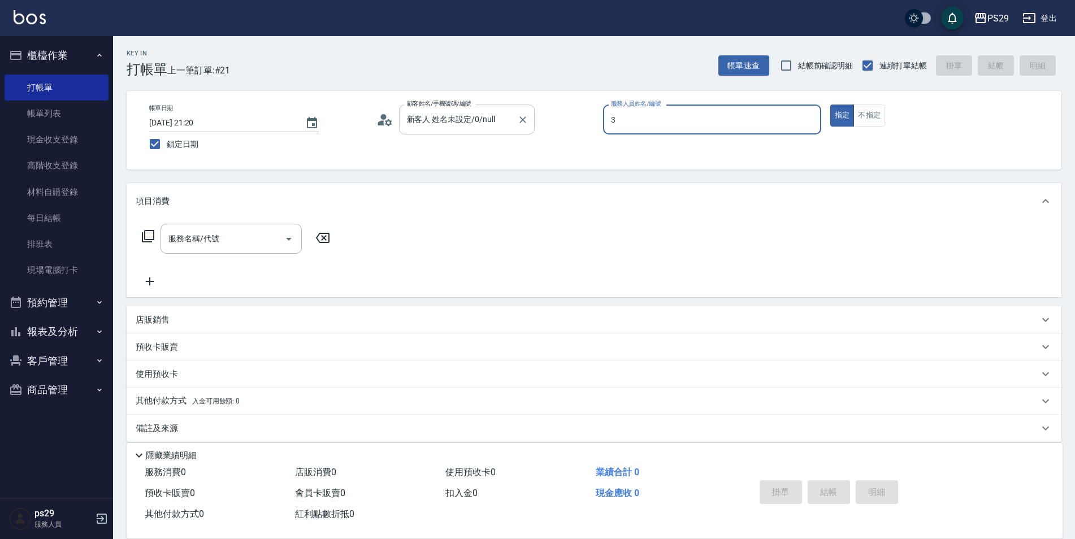
type input "[PERSON_NAME]-3"
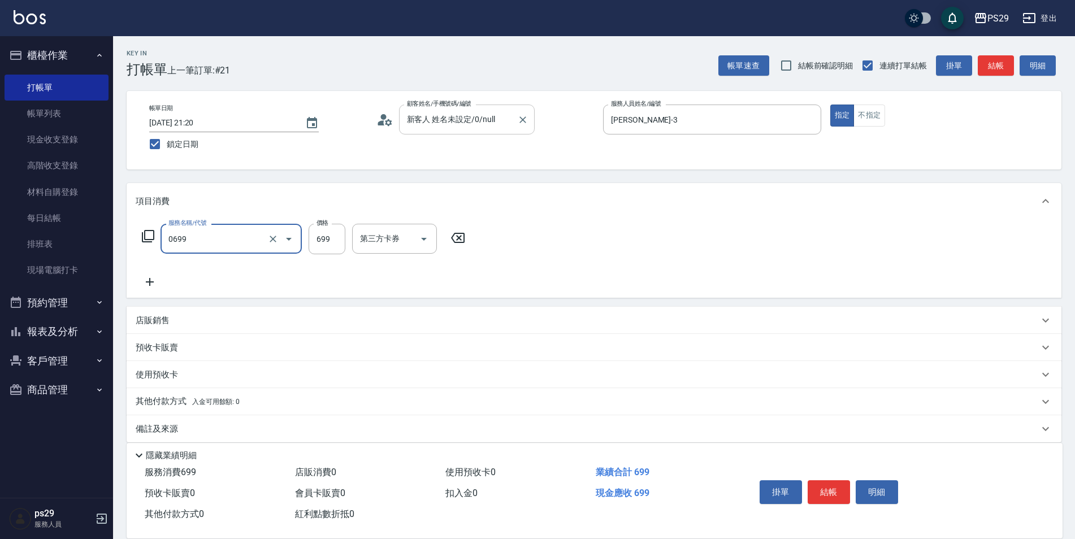
type input "精油SPA(0699)"
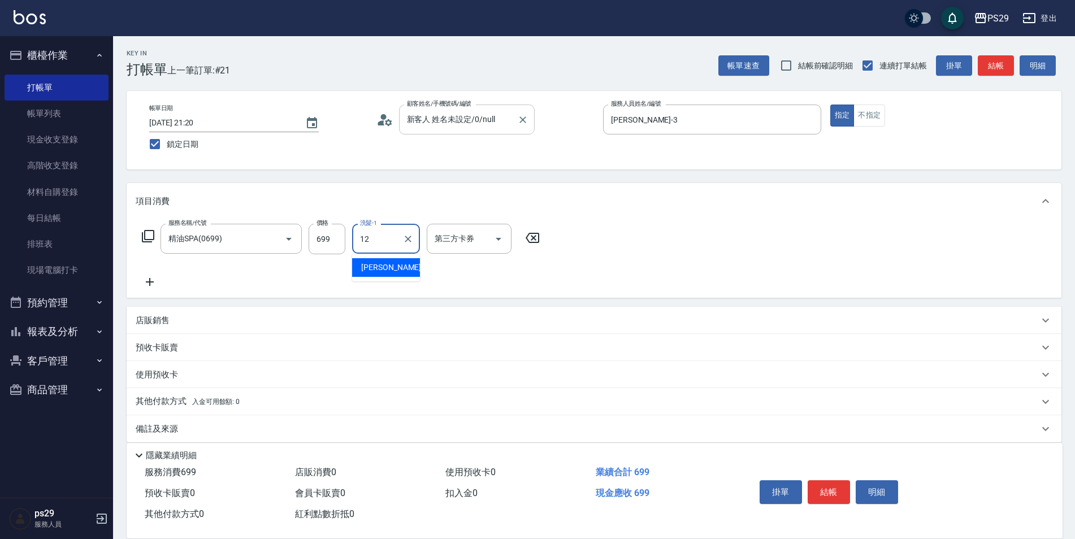
type input "[PERSON_NAME]-12"
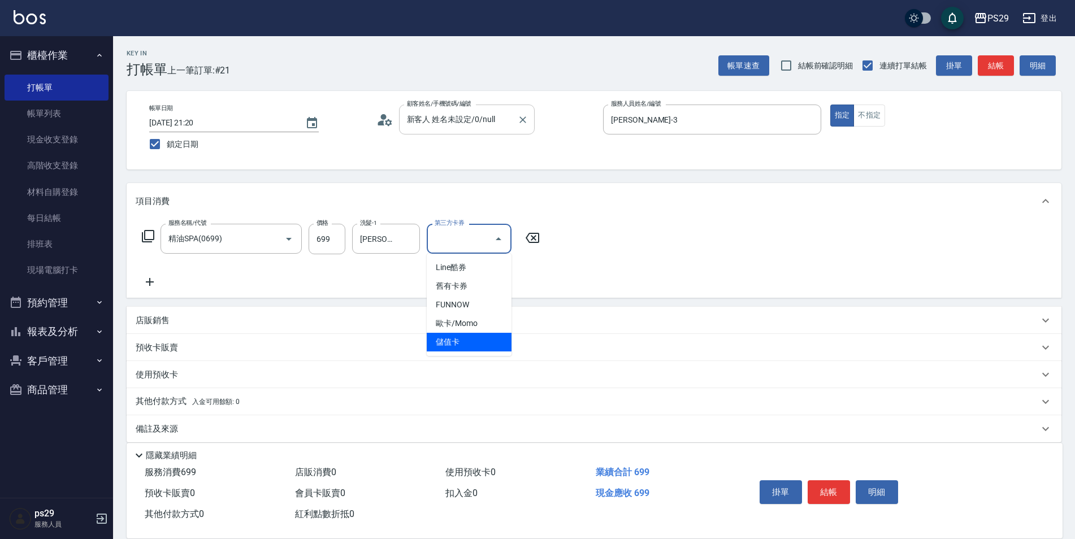
type input "儲值卡"
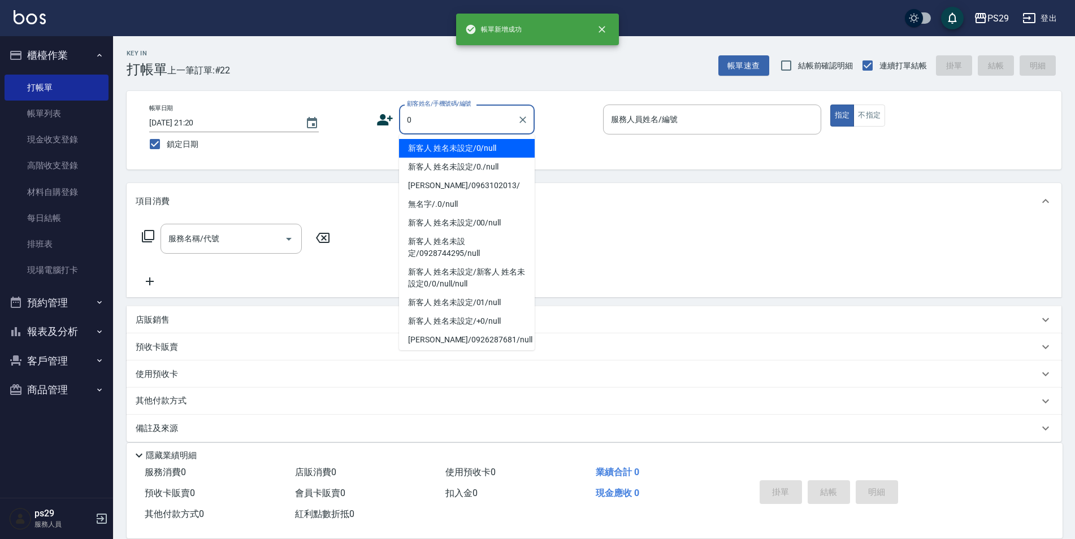
type input "新客人 姓名未設定/0/null"
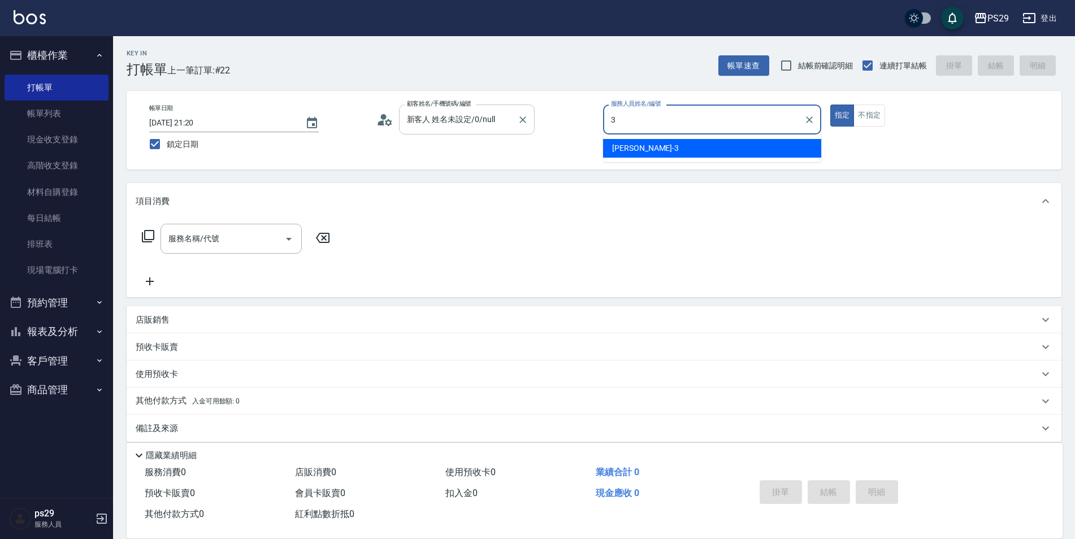
type input "[PERSON_NAME]-3"
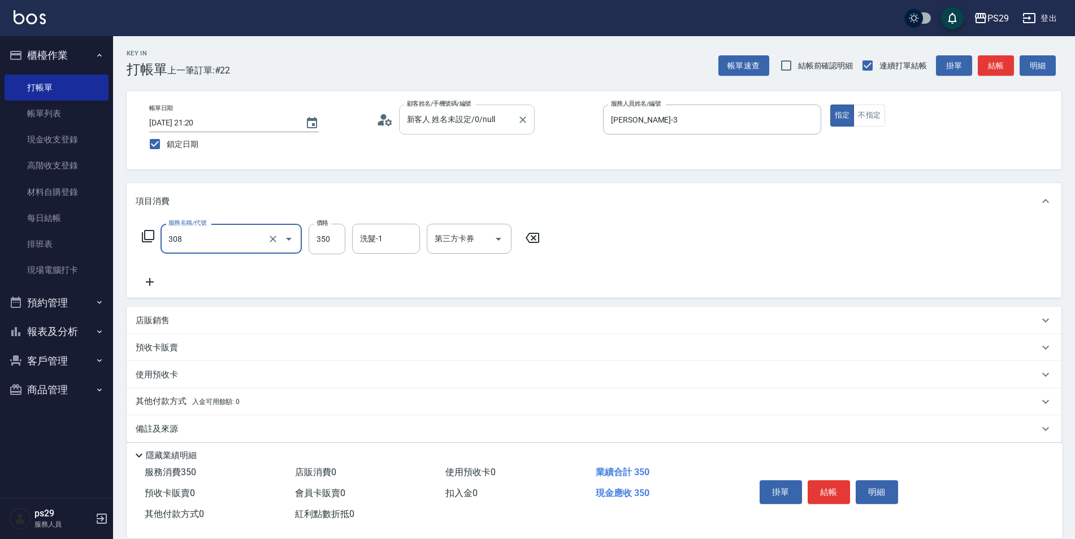
type input "洗+剪(308)"
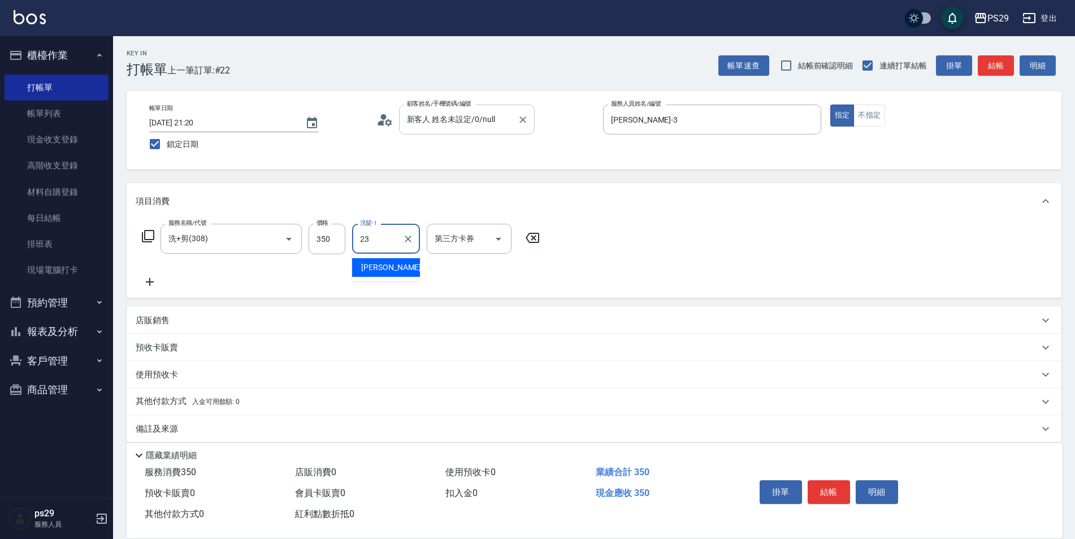
type input "吳畇蓁-23"
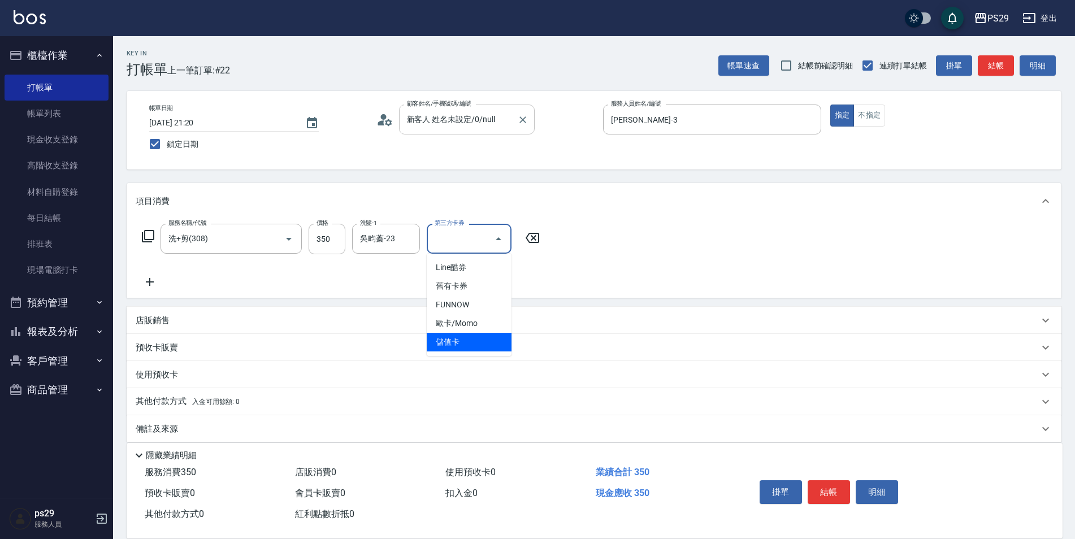
type input "儲值卡"
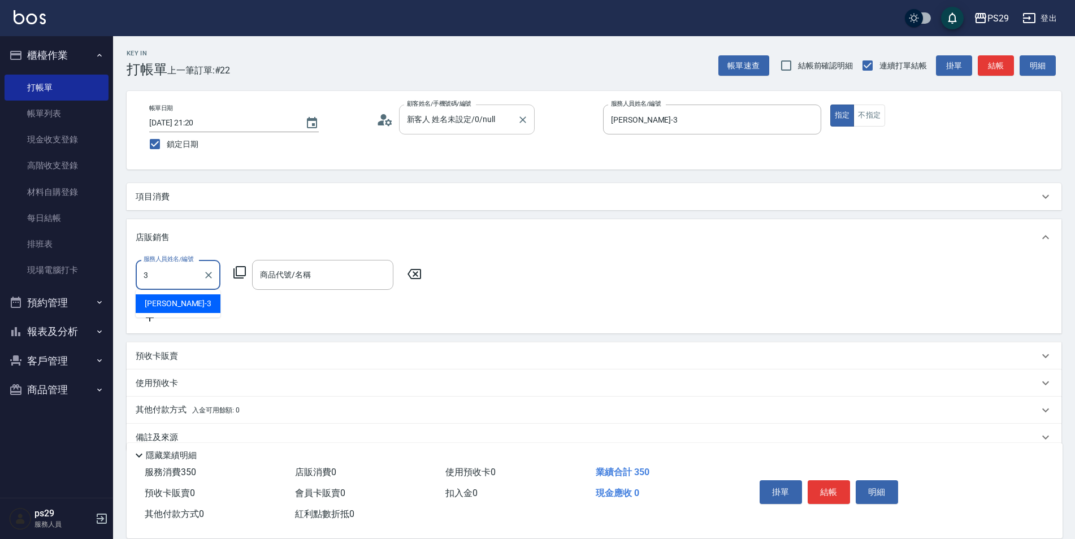
type input "[PERSON_NAME]-3"
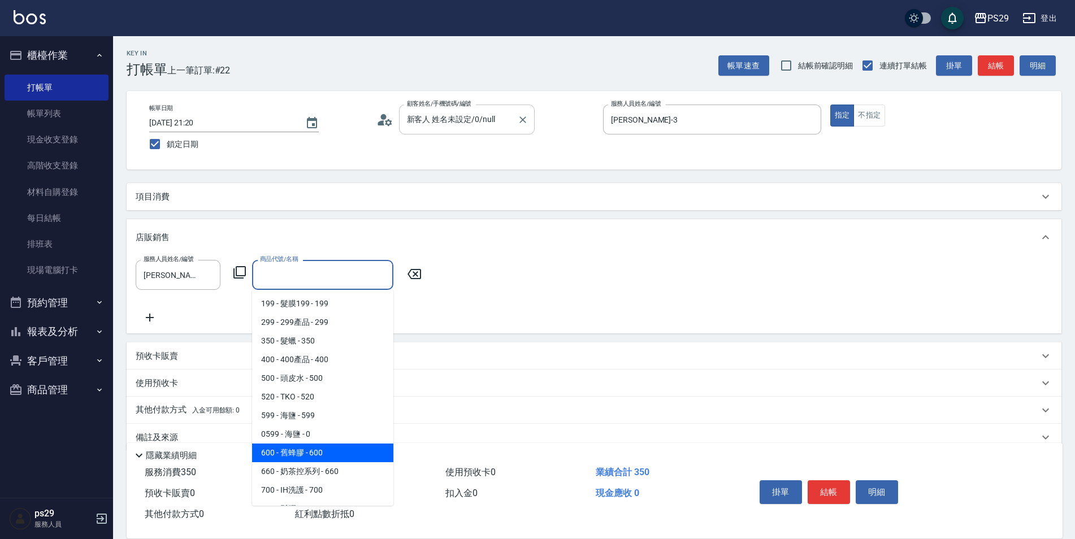
type input "舊蜂膠"
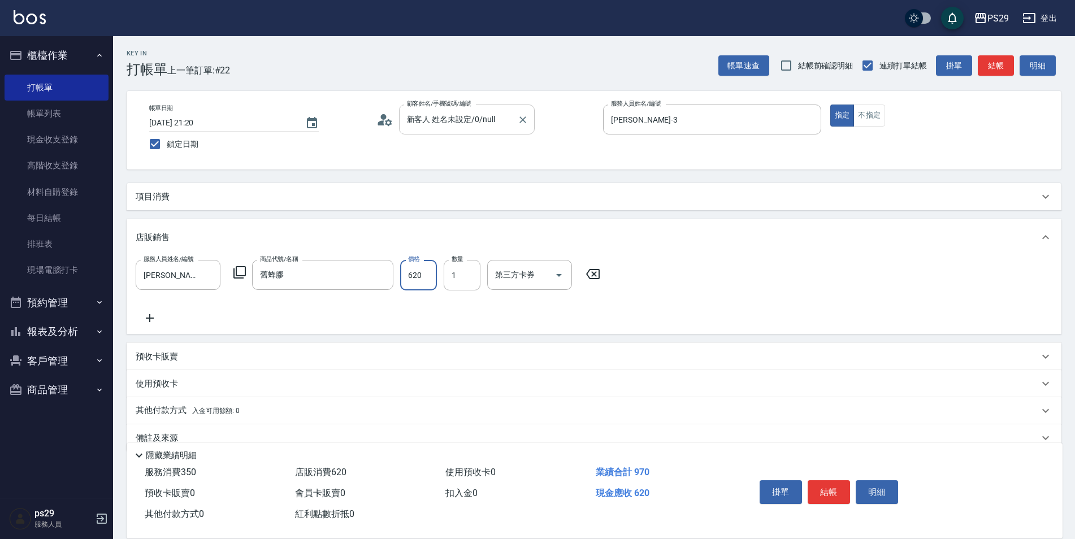
type input "620"
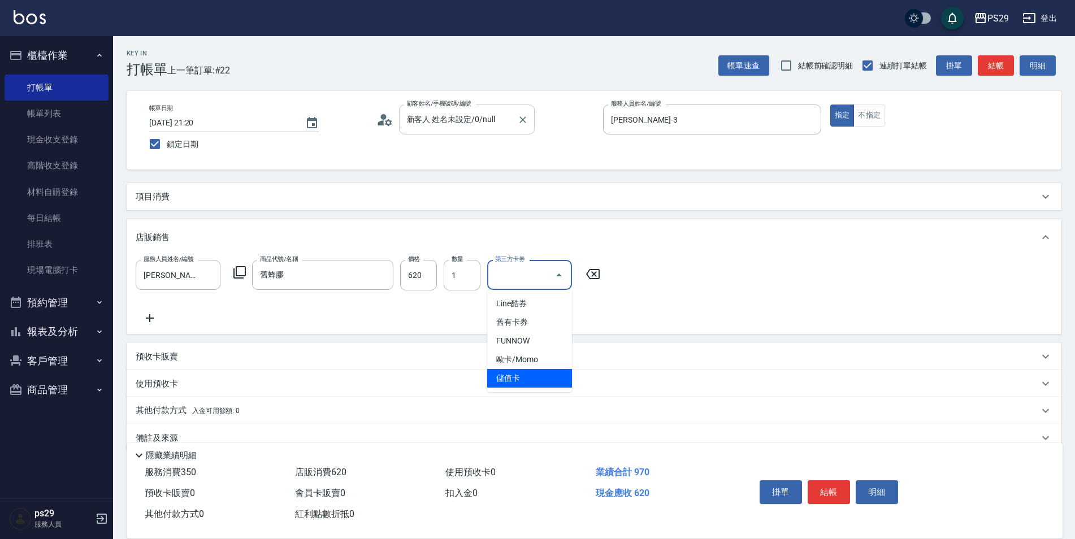
type input "儲值卡"
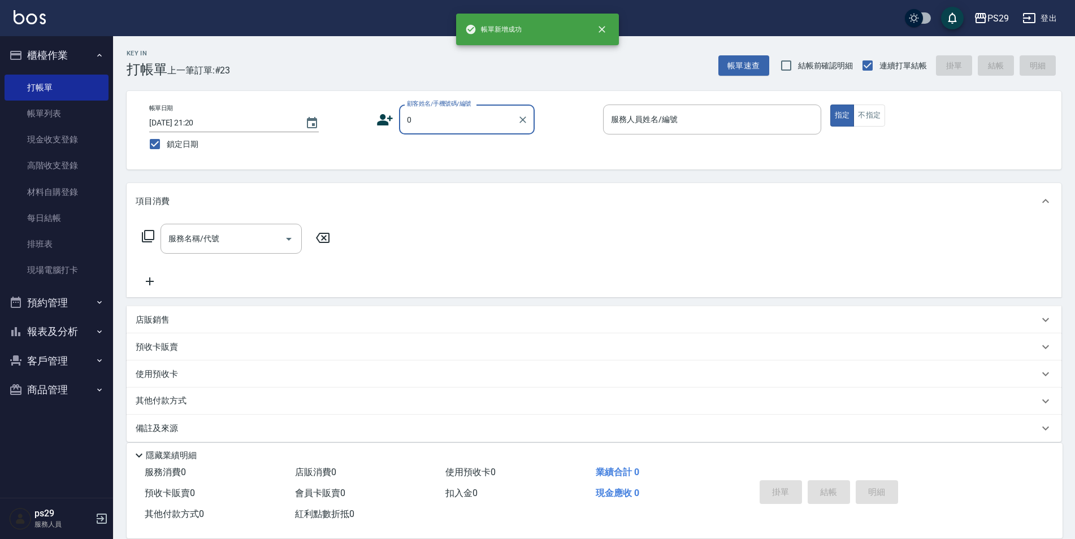
type input "新客人 姓名未設定/0/null"
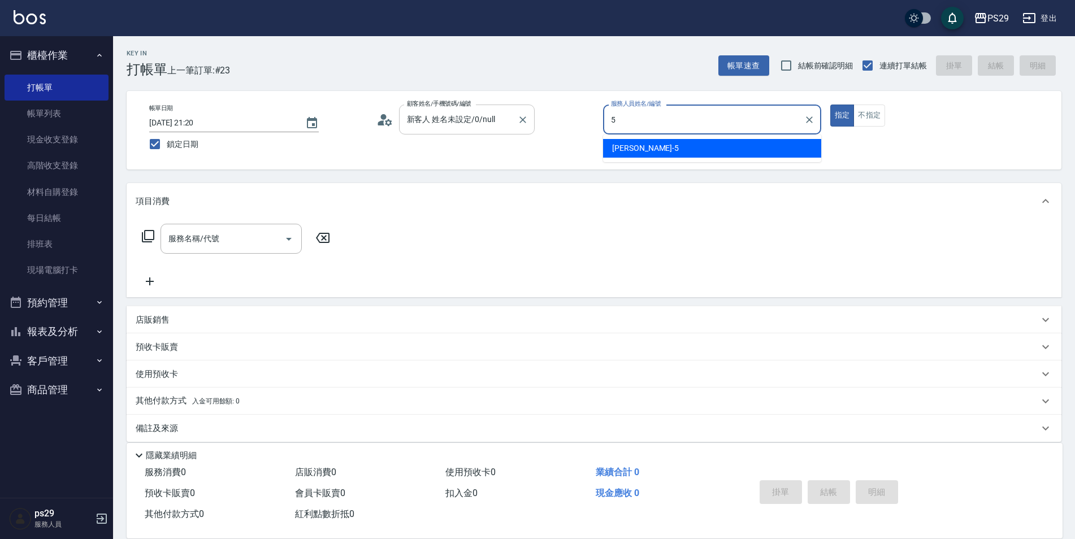
type input "[PERSON_NAME]維-5"
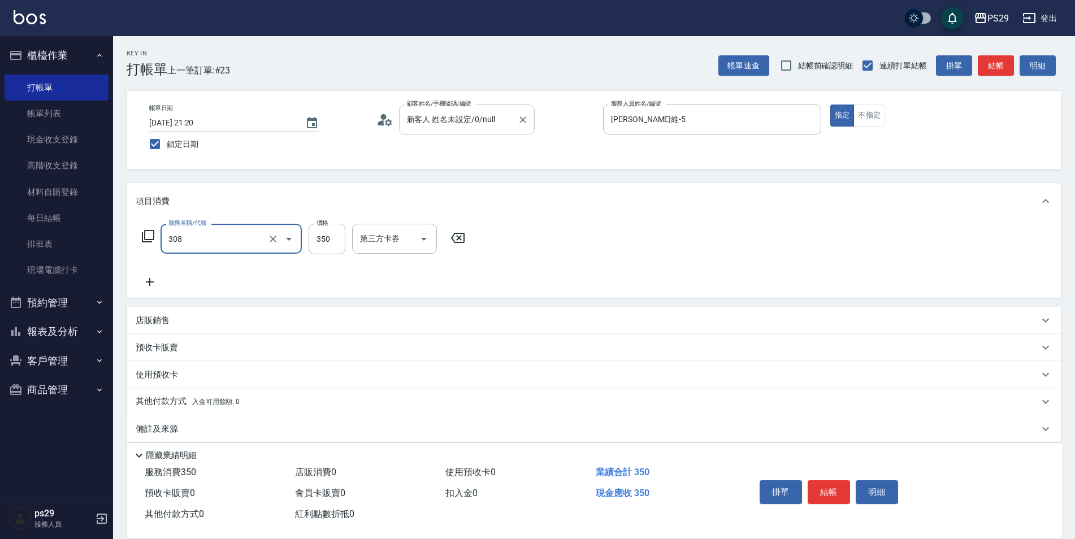
type input "洗+剪(308)"
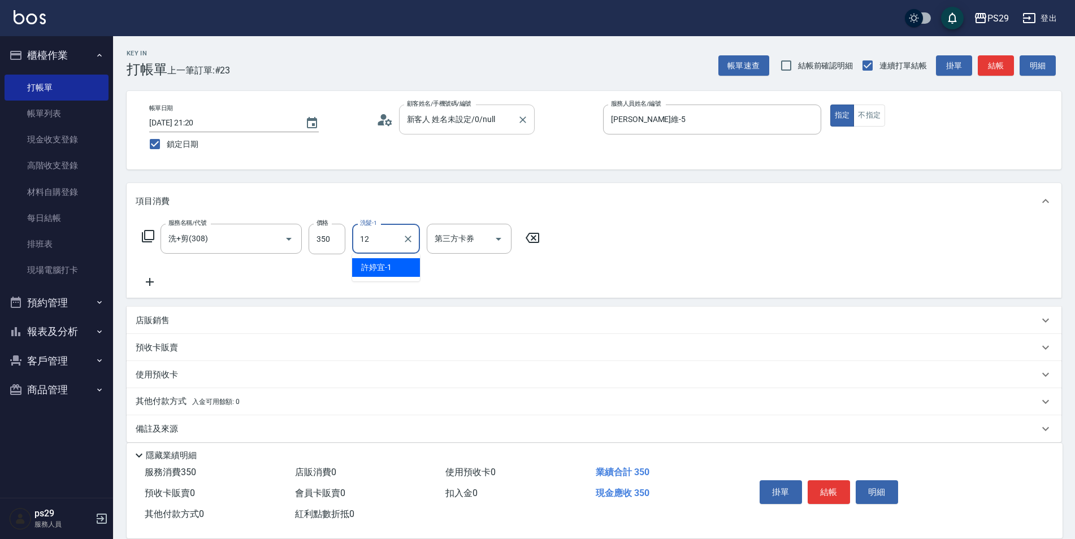
type input "[PERSON_NAME]-12"
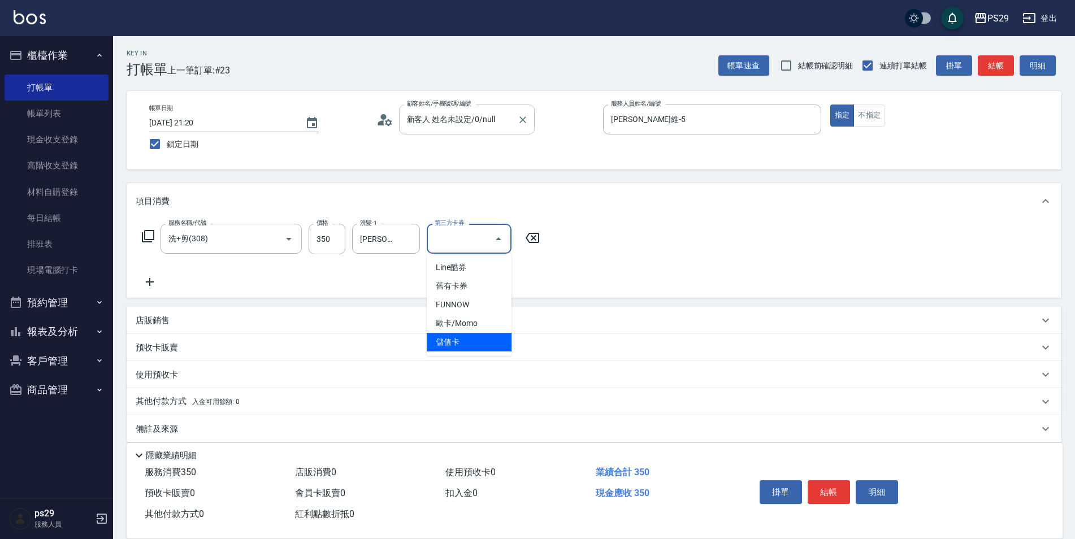
type input "儲值卡"
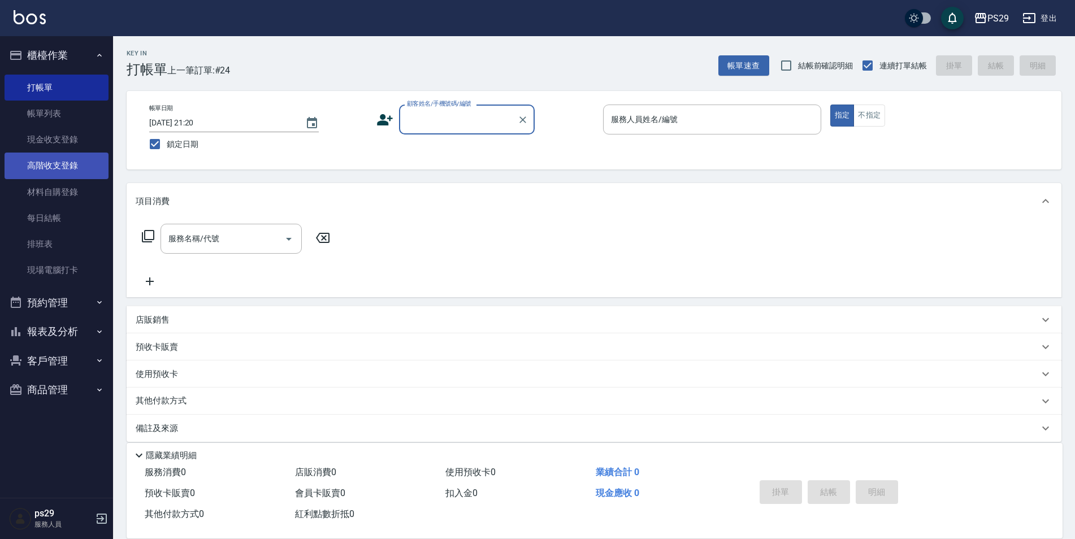
click at [41, 143] on link "現金收支登錄" at bounding box center [57, 140] width 104 height 26
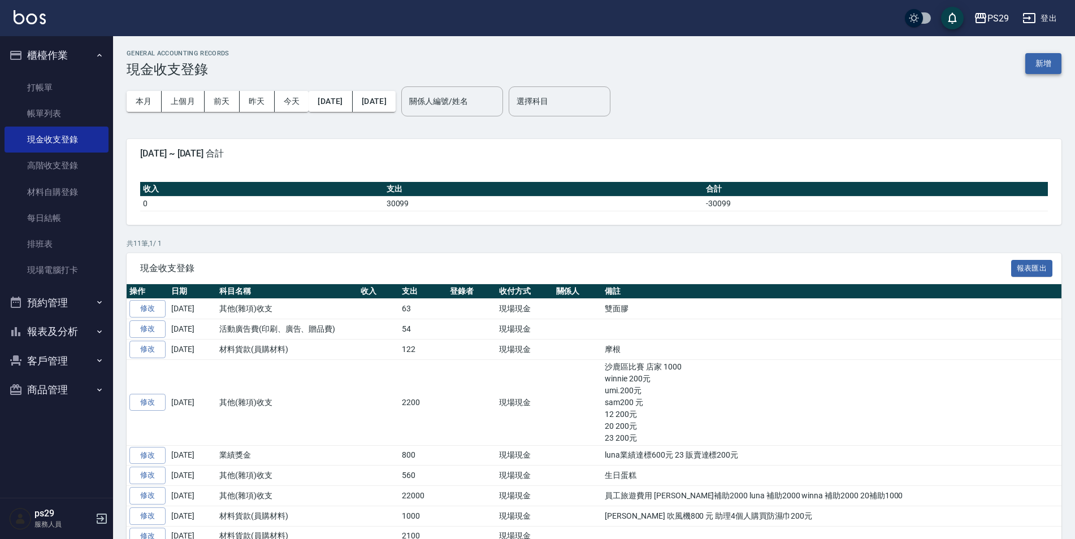
click at [1057, 66] on button "新增" at bounding box center [1044, 63] width 36 height 21
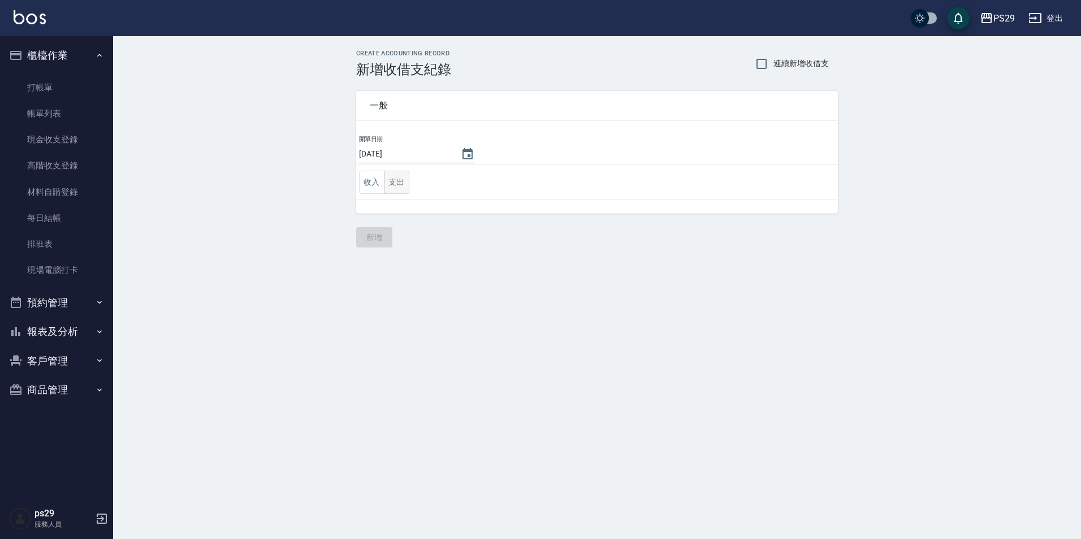
click at [388, 181] on button "支出" at bounding box center [396, 182] width 25 height 23
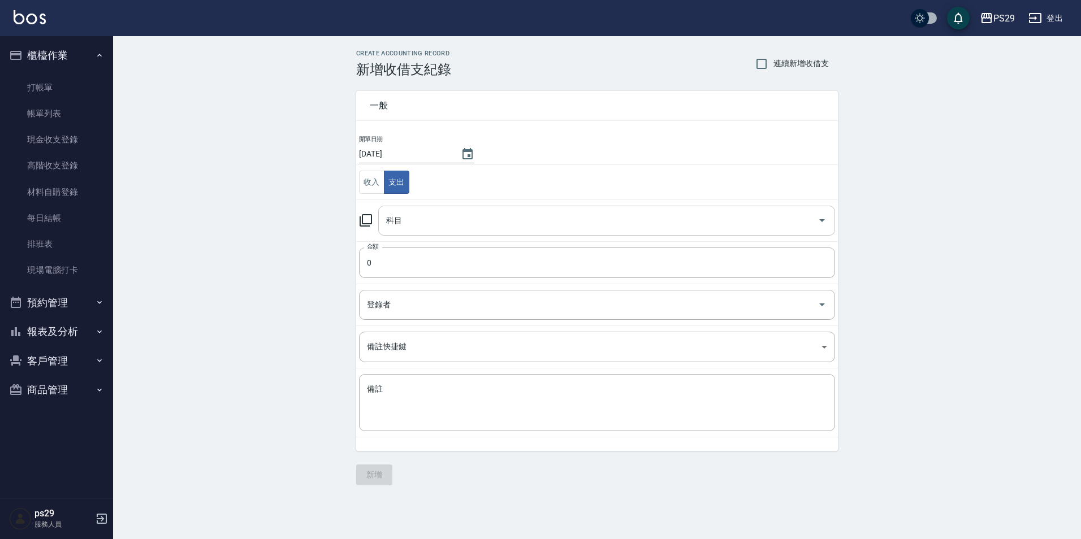
click at [396, 215] on div "科目 科目" at bounding box center [606, 221] width 457 height 30
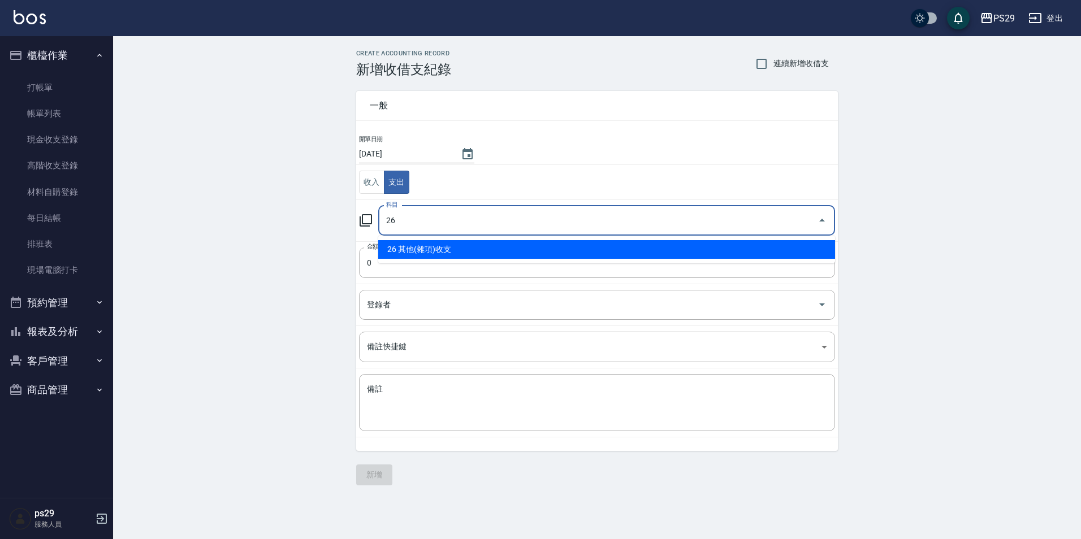
click at [437, 244] on li "26 其他(雜項)收支" at bounding box center [606, 249] width 457 height 19
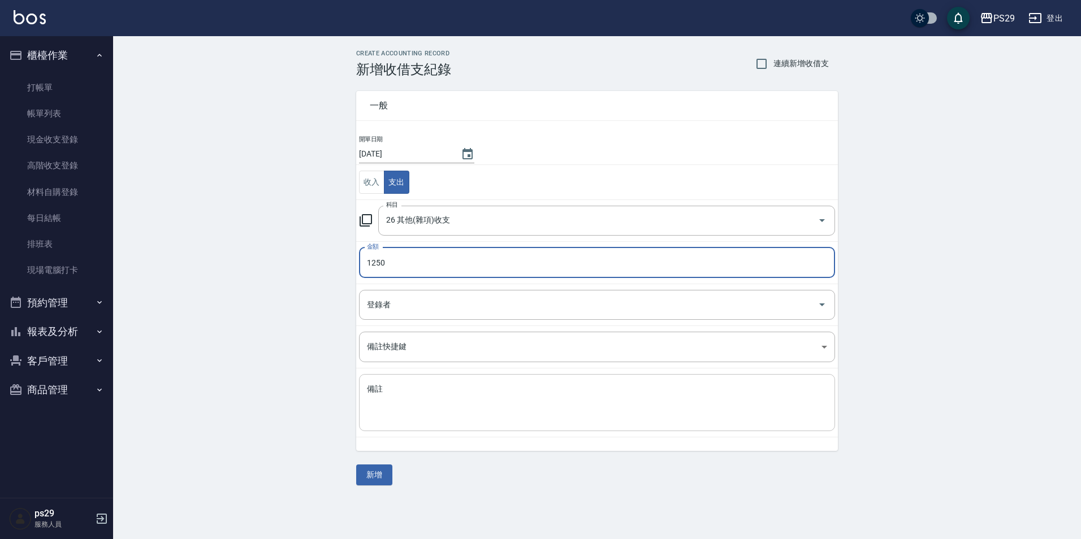
click at [408, 395] on textarea "備註" at bounding box center [597, 403] width 460 height 38
click at [362, 470] on button "新增" at bounding box center [374, 475] width 36 height 21
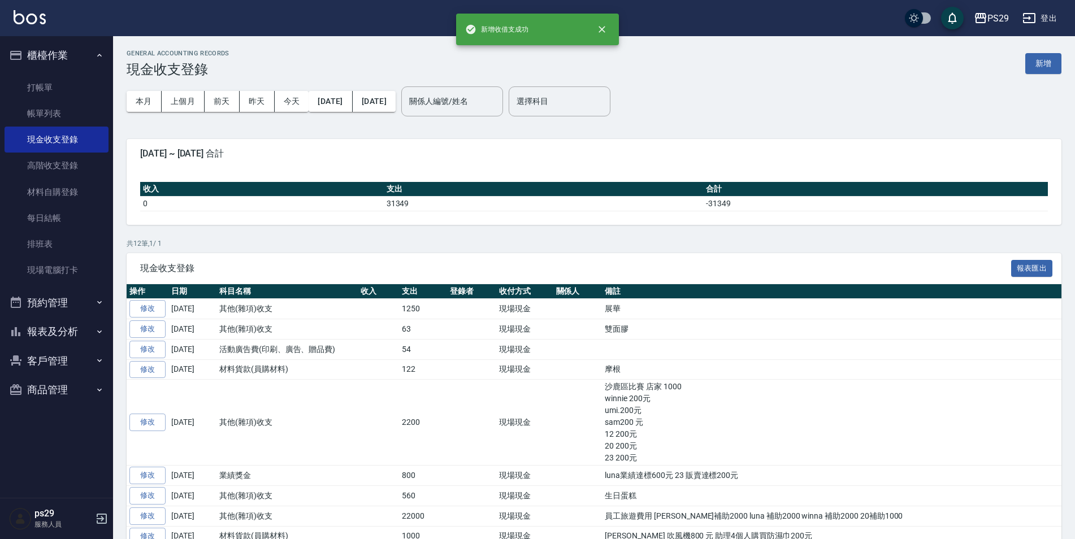
click at [60, 70] on ul "打帳單 帳單列表 現金收支登錄 高階收支登錄 材料自購登錄 每日結帳 排班表 現場電腦打卡" at bounding box center [57, 179] width 104 height 218
click at [75, 58] on button "櫃檯作業" at bounding box center [57, 55] width 104 height 29
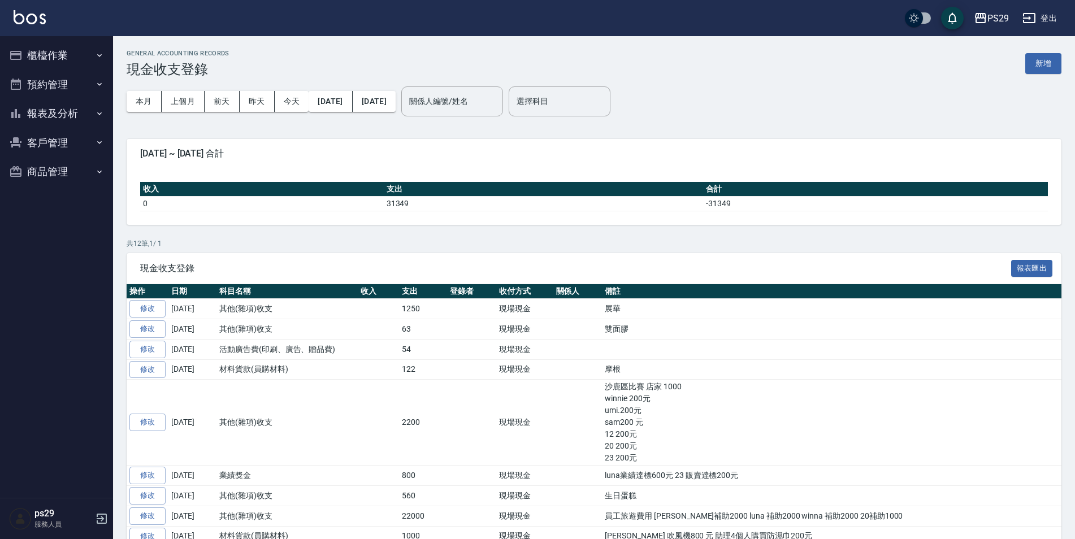
click at [75, 124] on button "報表及分析" at bounding box center [57, 113] width 104 height 29
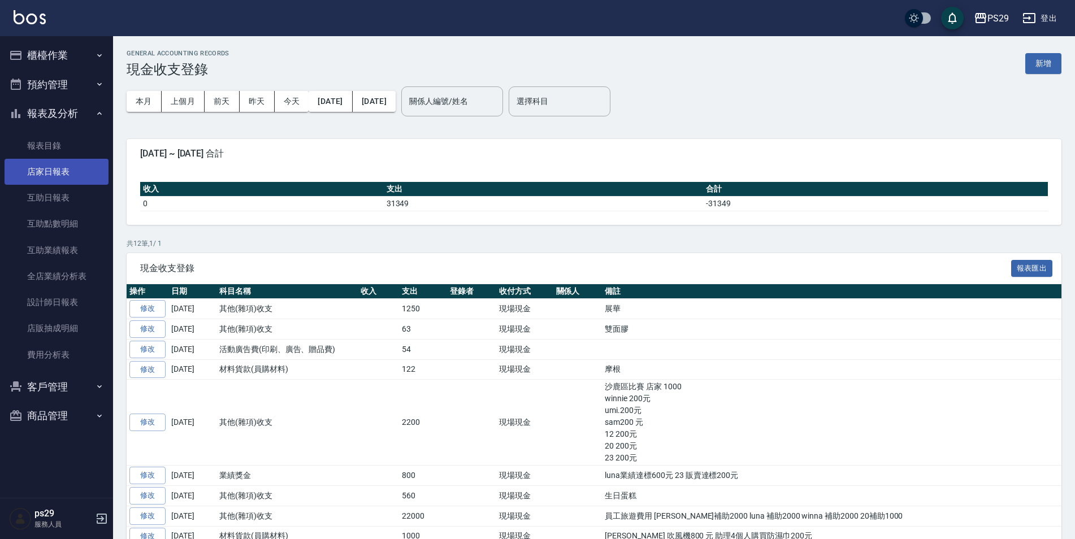
click at [71, 168] on link "店家日報表" at bounding box center [57, 172] width 104 height 26
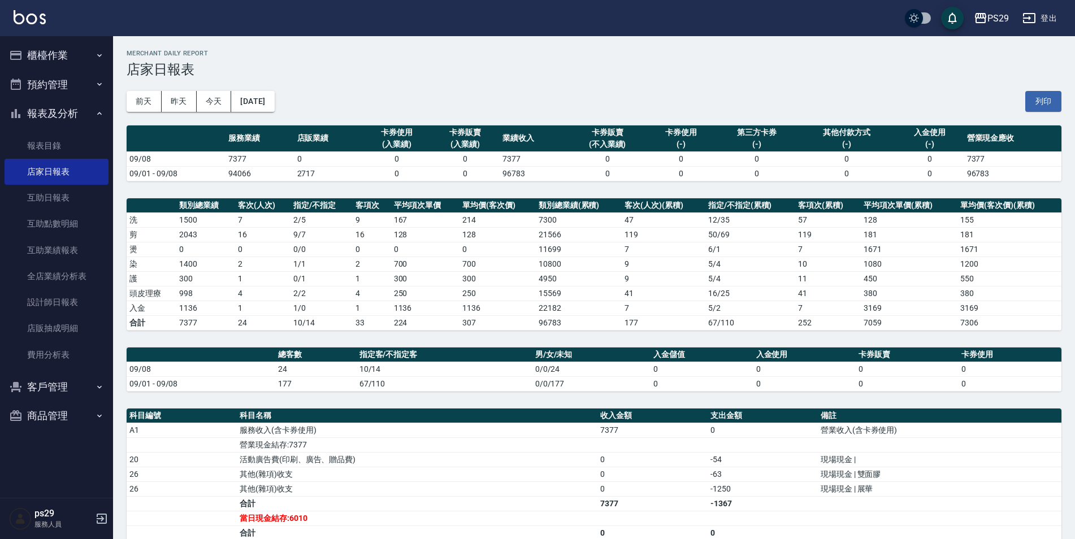
click at [53, 43] on button "櫃檯作業" at bounding box center [57, 55] width 104 height 29
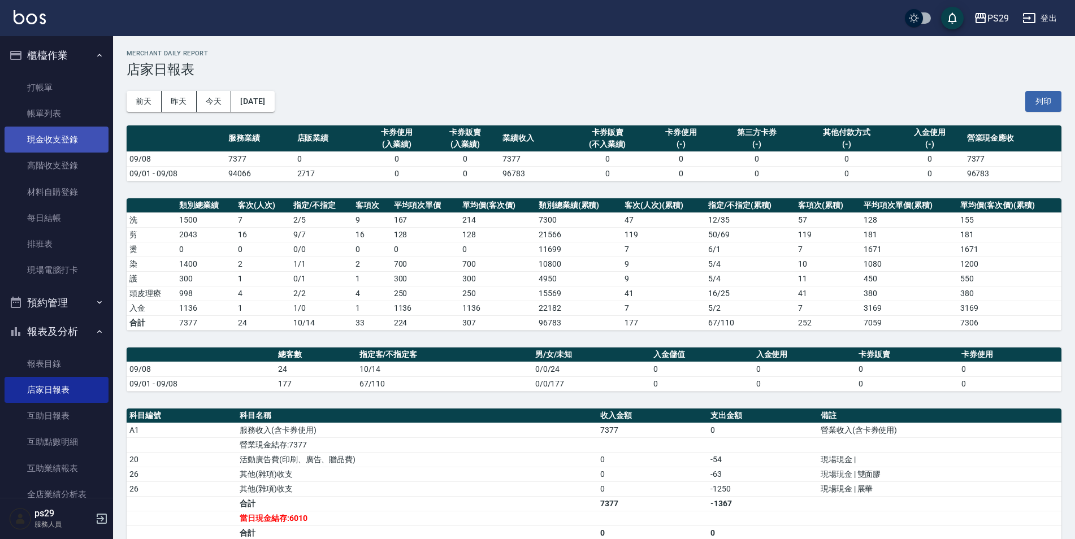
click at [58, 137] on link "現金收支登錄" at bounding box center [57, 140] width 104 height 26
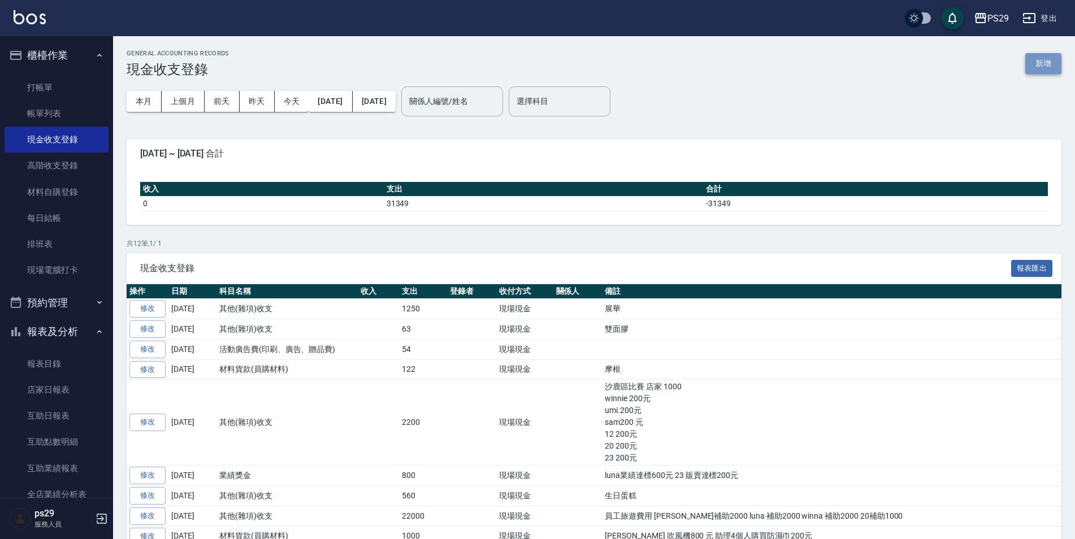
click at [1051, 56] on button "新增" at bounding box center [1044, 63] width 36 height 21
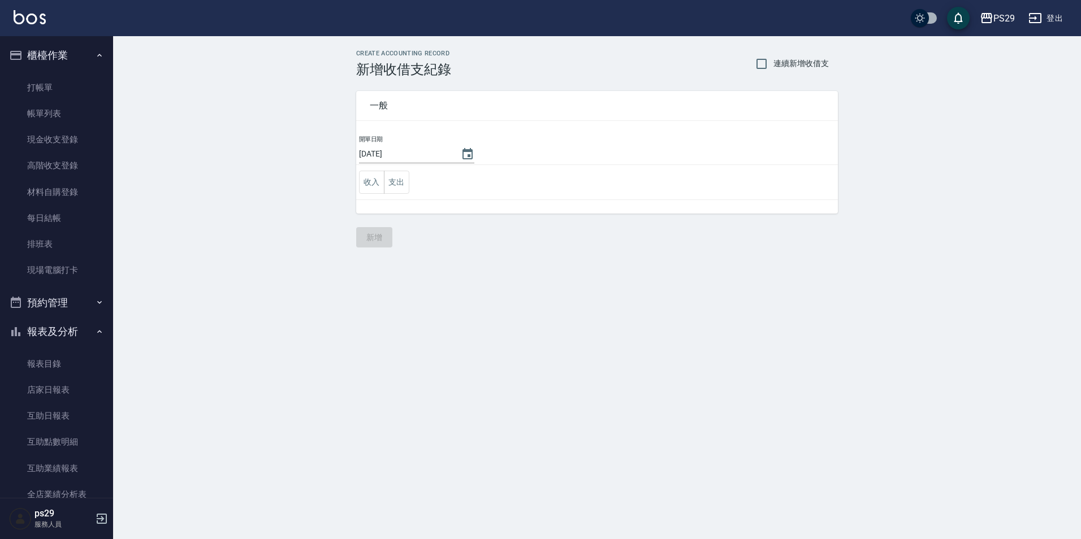
click at [420, 192] on td "收入 支出" at bounding box center [597, 182] width 482 height 35
drag, startPoint x: 417, startPoint y: 192, endPoint x: 404, endPoint y: 188, distance: 13.4
click at [407, 189] on td "收入 支出" at bounding box center [597, 182] width 482 height 35
click at [404, 187] on button "支出" at bounding box center [396, 182] width 25 height 23
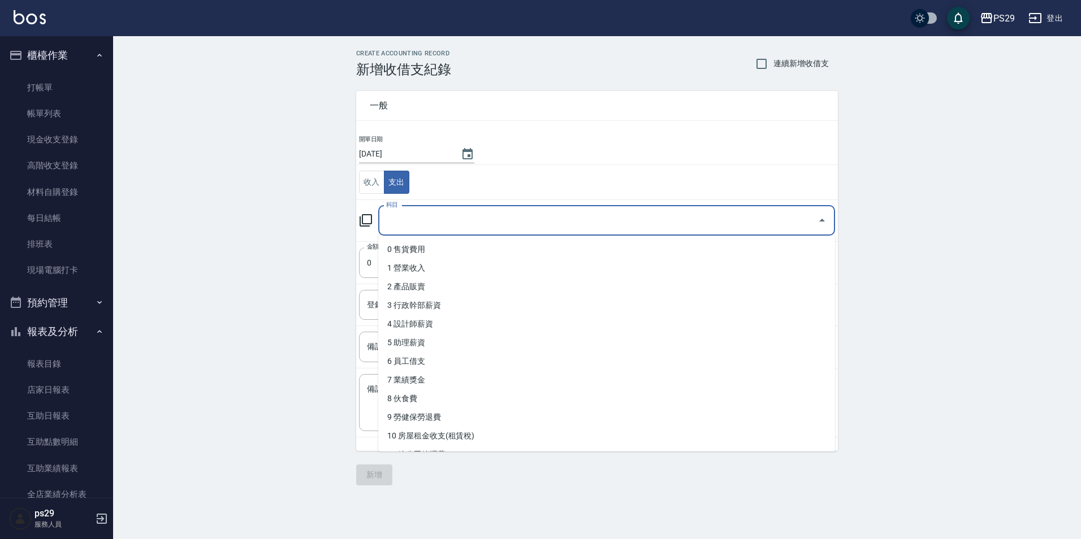
click at [418, 212] on input "科目" at bounding box center [598, 221] width 430 height 20
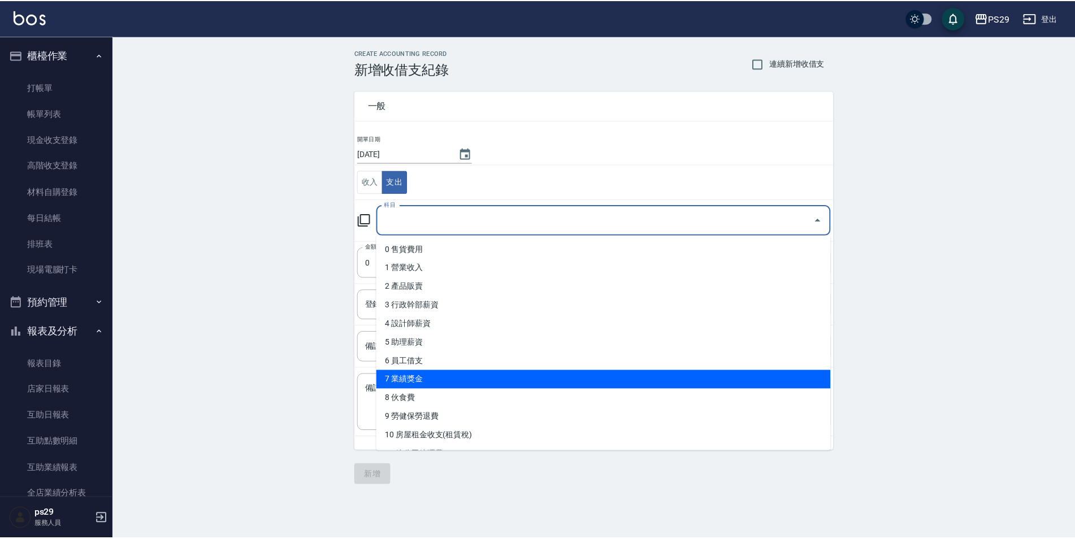
scroll to position [113, 0]
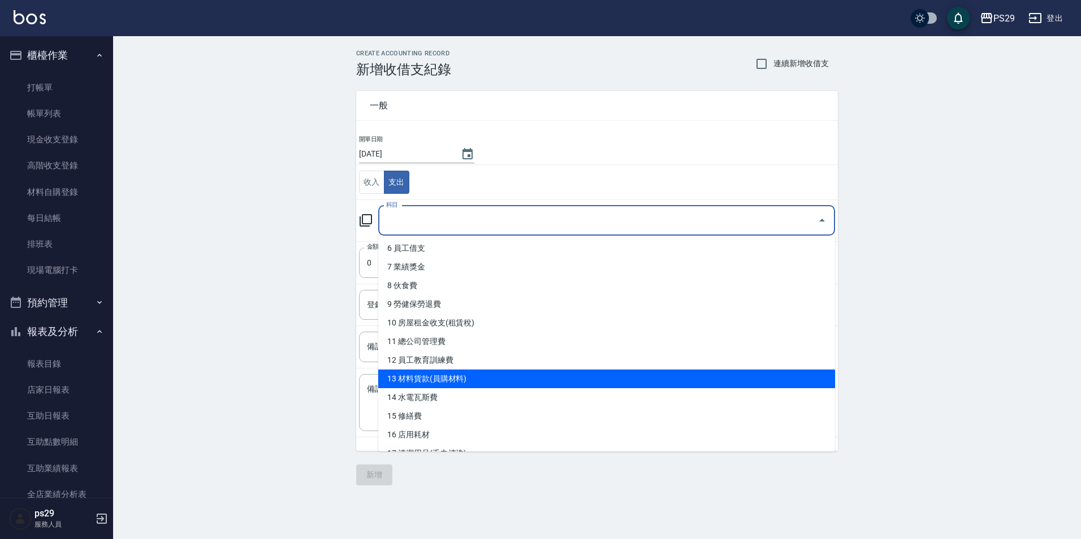
click at [435, 373] on li "13 材料貨款(員購材料)" at bounding box center [606, 379] width 457 height 19
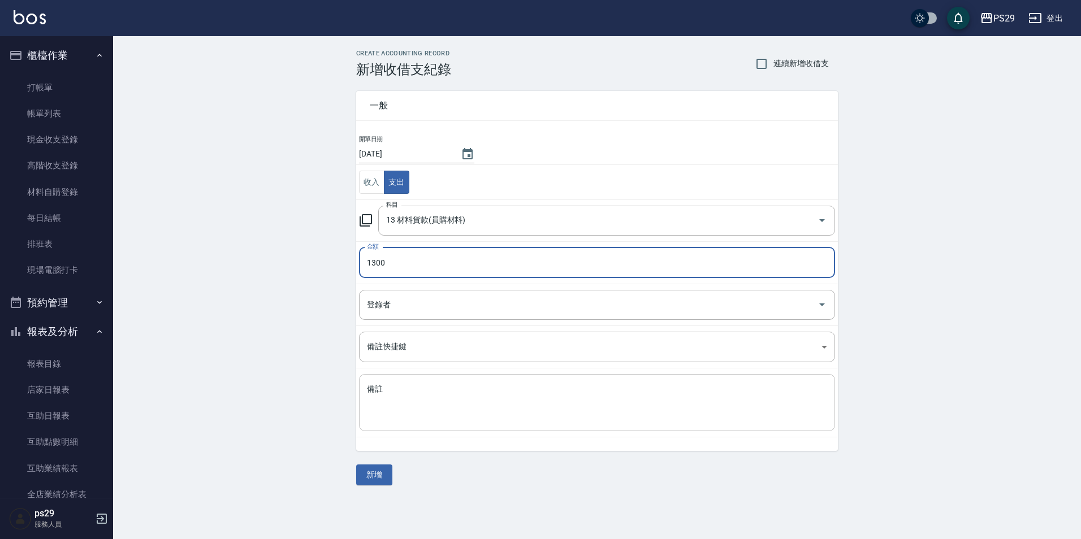
click at [427, 405] on textarea "備註" at bounding box center [597, 403] width 460 height 38
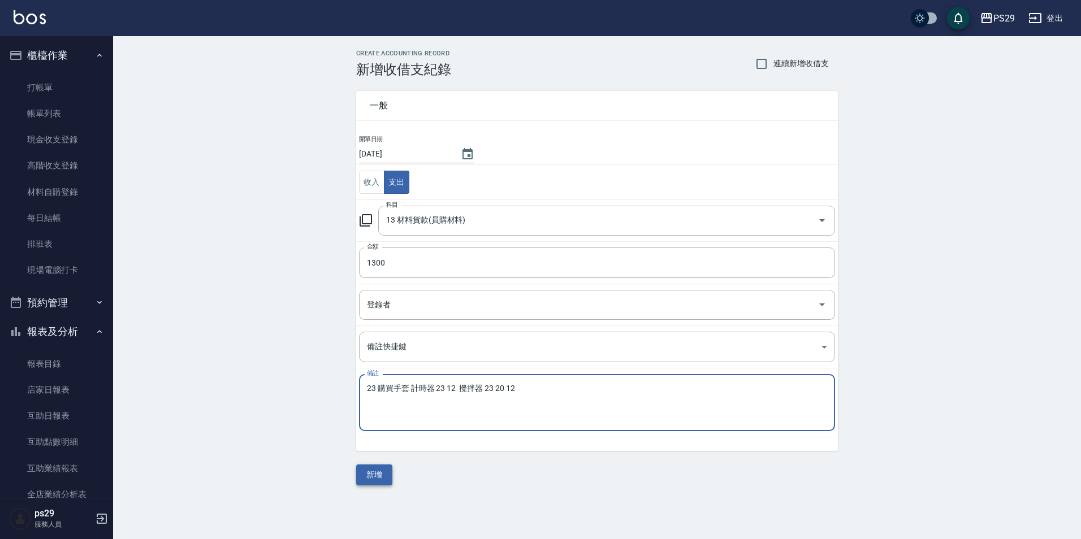
click at [358, 477] on button "新增" at bounding box center [374, 475] width 36 height 21
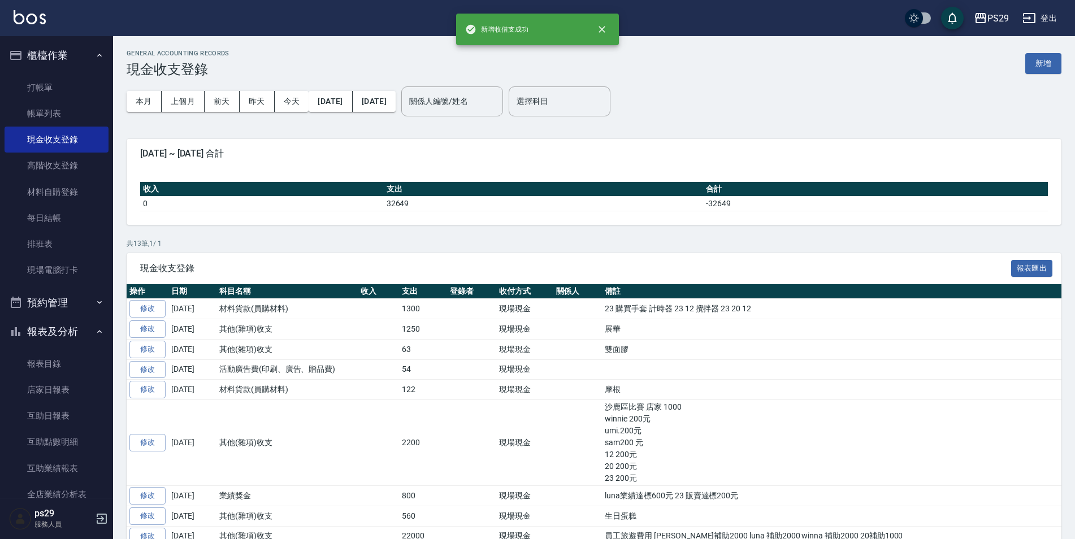
click at [64, 58] on button "櫃檯作業" at bounding box center [57, 55] width 104 height 29
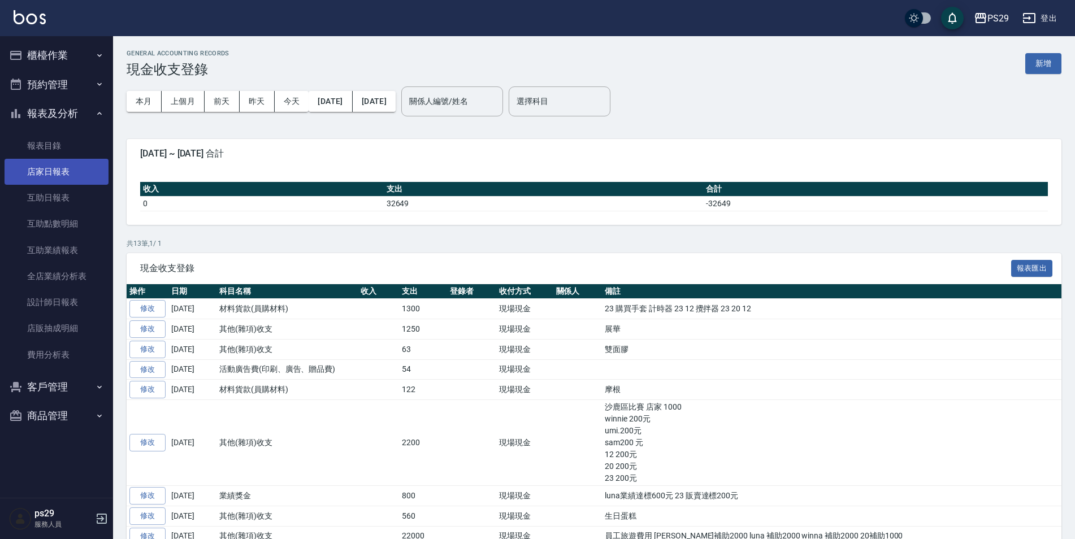
click at [67, 167] on link "店家日報表" at bounding box center [57, 172] width 104 height 26
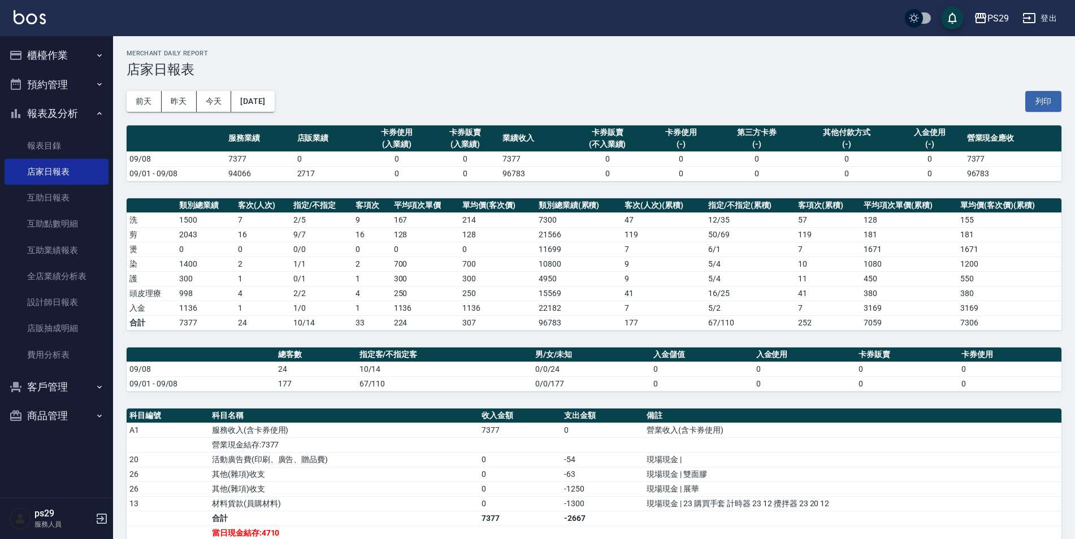
scroll to position [113, 0]
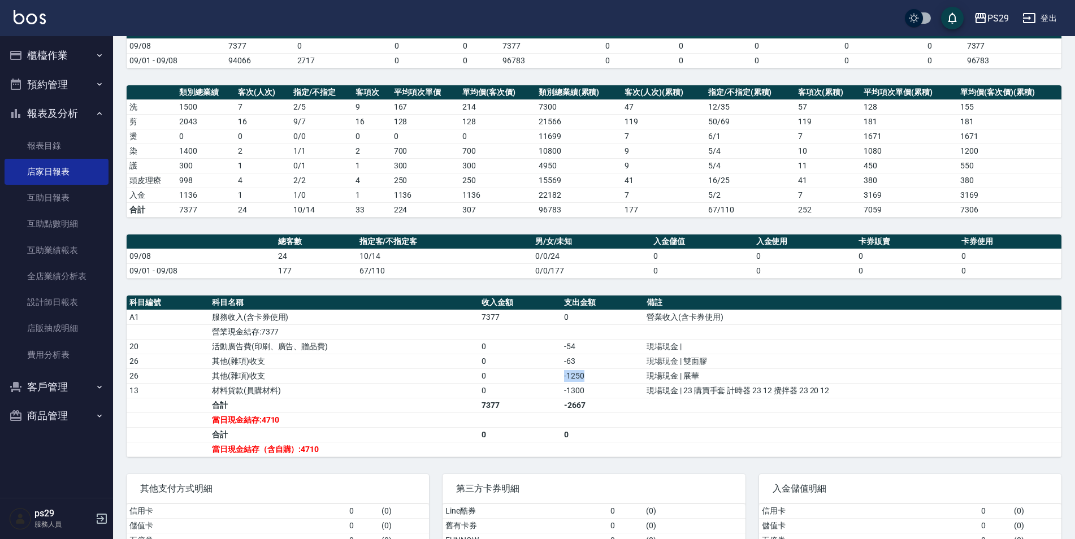
drag, startPoint x: 559, startPoint y: 371, endPoint x: 594, endPoint y: 372, distance: 35.1
click at [594, 372] on tr "26 其他(雜項)收支 0 -1250 現場現金 | 展華" at bounding box center [594, 376] width 935 height 15
drag, startPoint x: 594, startPoint y: 372, endPoint x: 588, endPoint y: 376, distance: 6.9
click at [589, 375] on td "-1250" at bounding box center [602, 376] width 83 height 15
click at [558, 376] on td "0" at bounding box center [520, 376] width 83 height 15
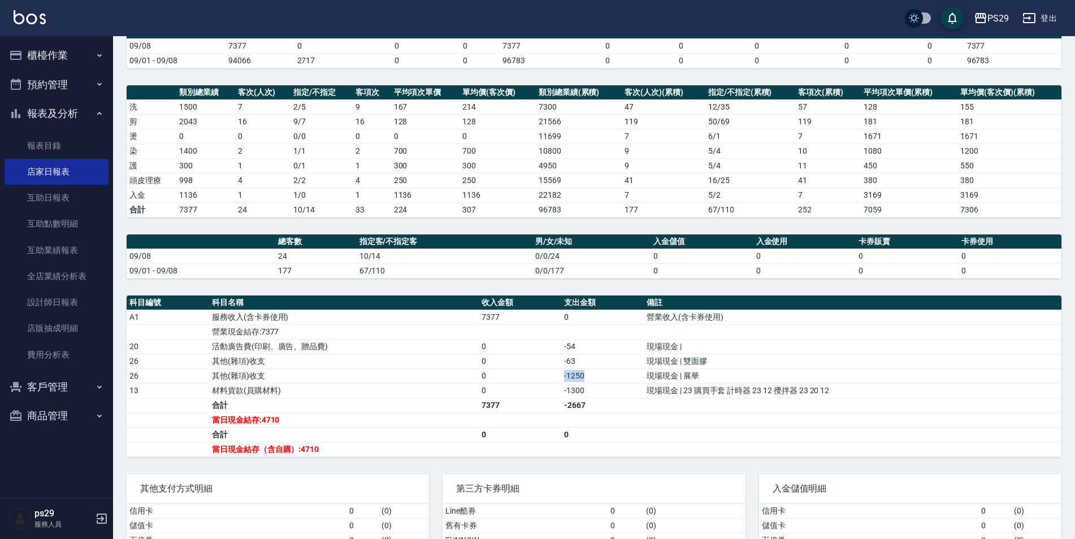
click at [565, 381] on td "-1250" at bounding box center [602, 376] width 83 height 15
click at [561, 379] on td "-1250" at bounding box center [602, 376] width 83 height 15
drag, startPoint x: 555, startPoint y: 370, endPoint x: 584, endPoint y: 373, distance: 29.0
click at [584, 373] on tr "26 其他(雜項)收支 0 -1250 現場現金 | 展華" at bounding box center [594, 376] width 935 height 15
drag, startPoint x: 584, startPoint y: 373, endPoint x: 582, endPoint y: 382, distance: 9.2
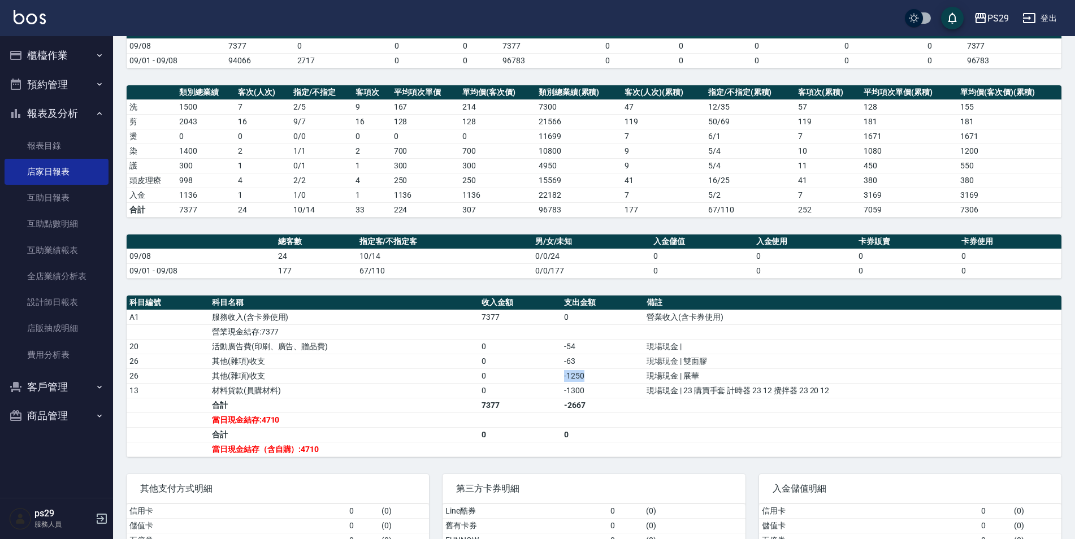
click at [582, 382] on td "-1250" at bounding box center [602, 376] width 83 height 15
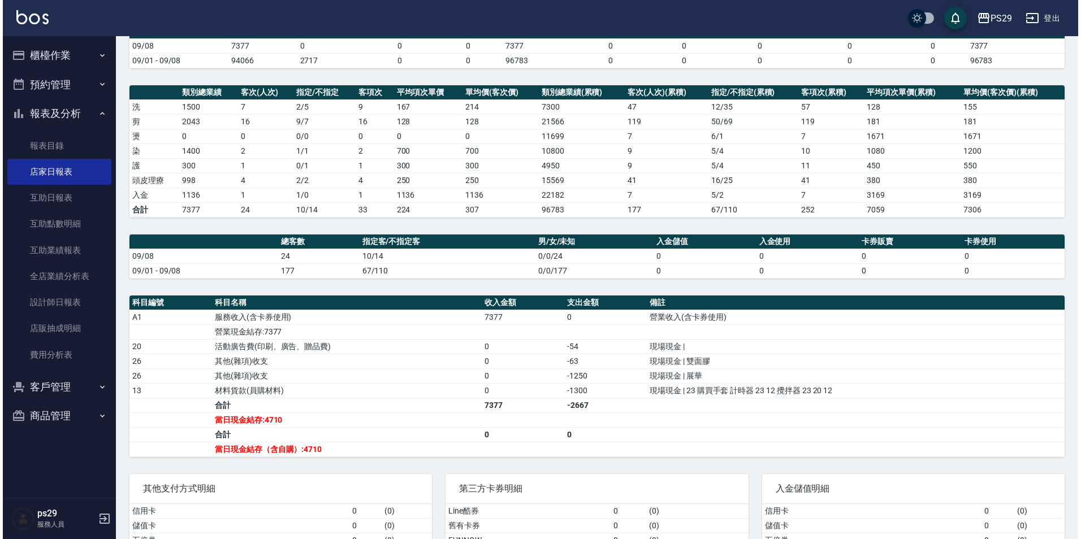
scroll to position [0, 0]
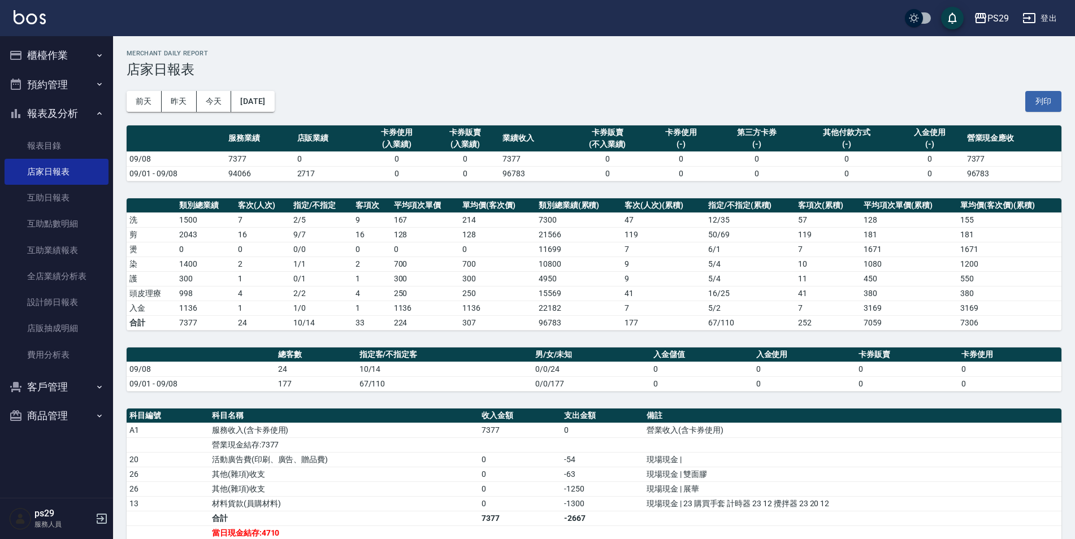
click at [80, 119] on button "報表及分析" at bounding box center [57, 113] width 104 height 29
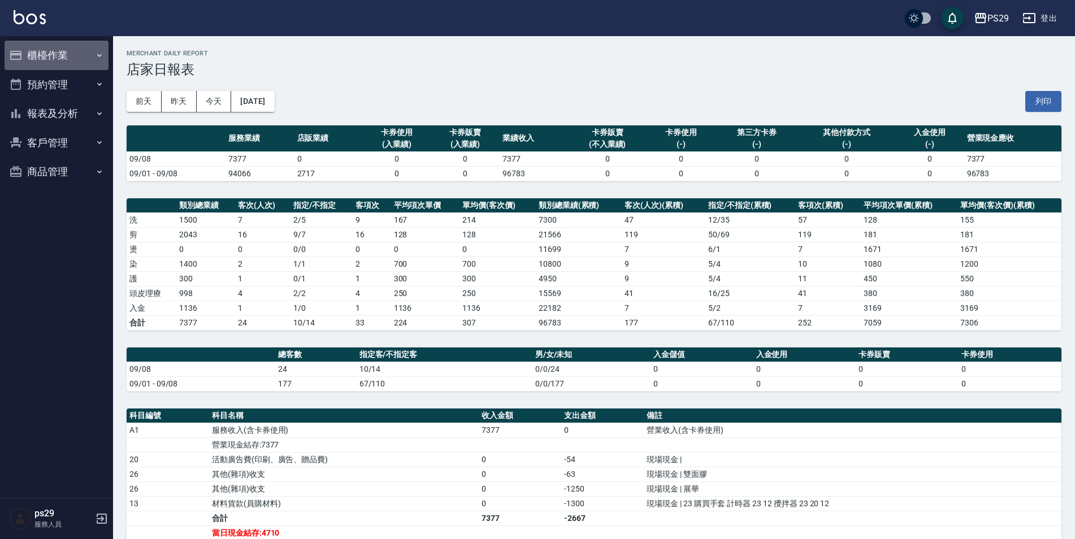
click at [81, 60] on button "櫃檯作業" at bounding box center [57, 55] width 104 height 29
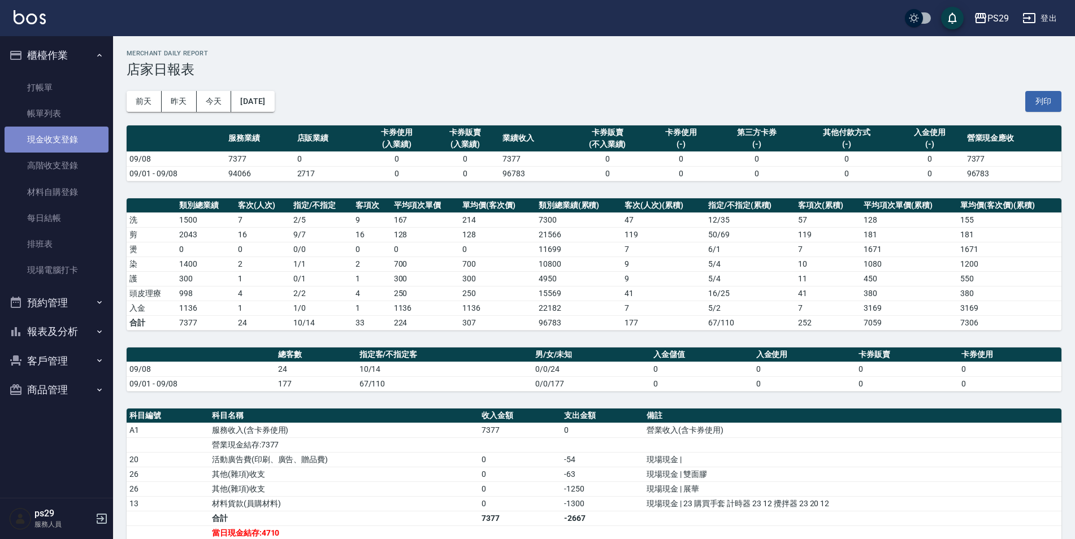
click at [67, 142] on link "現金收支登錄" at bounding box center [57, 140] width 104 height 26
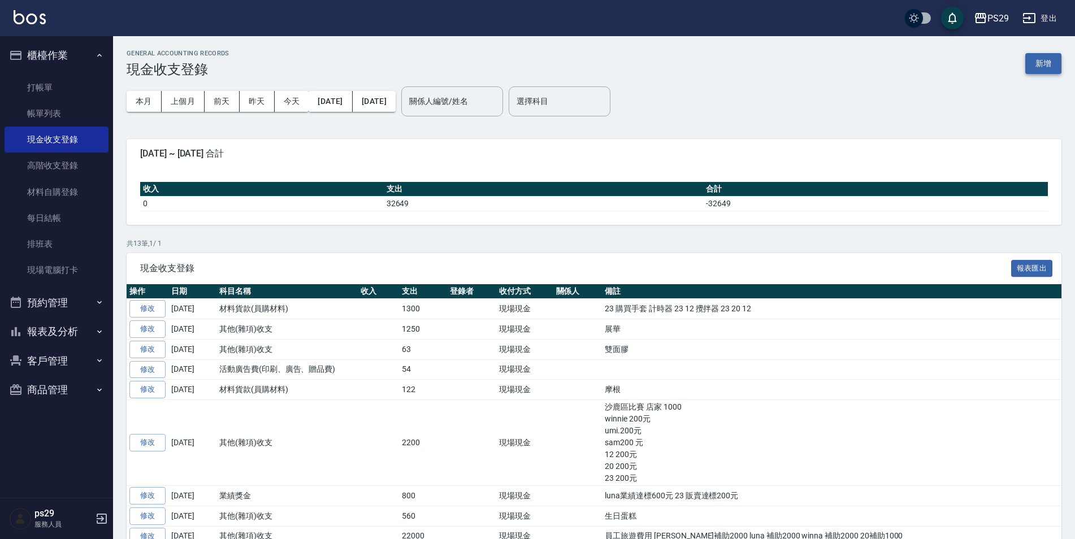
click at [1040, 66] on button "新增" at bounding box center [1044, 63] width 36 height 21
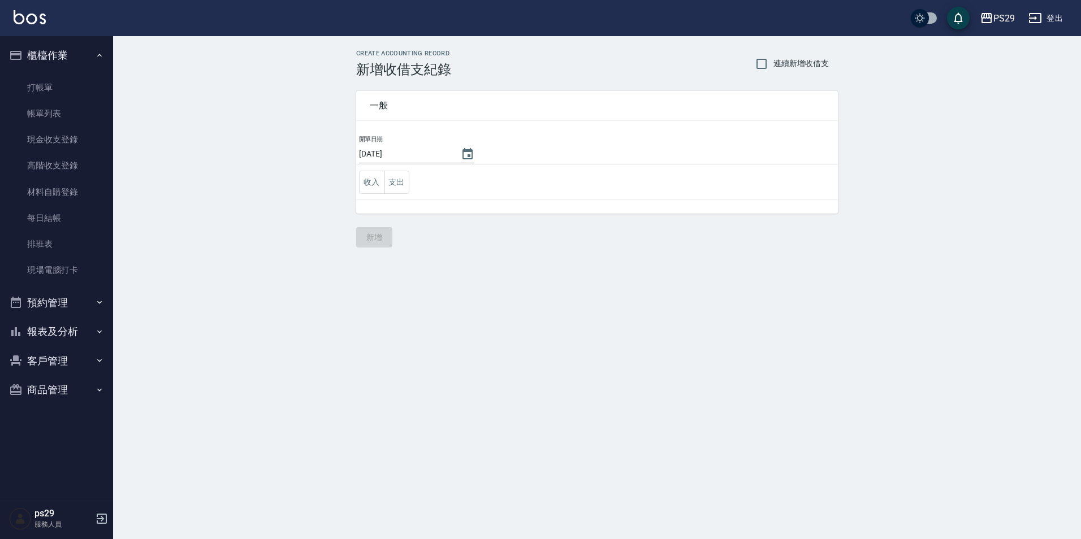
click at [412, 193] on td "收入 支出" at bounding box center [597, 182] width 482 height 35
click at [394, 190] on button "支出" at bounding box center [396, 182] width 25 height 23
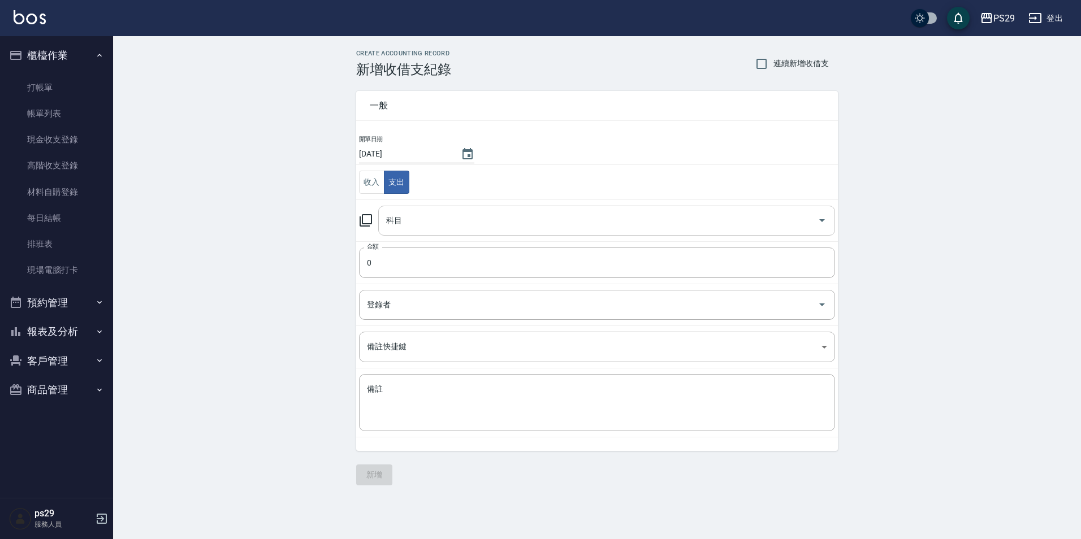
drag, startPoint x: 391, startPoint y: 198, endPoint x: 397, endPoint y: 234, distance: 36.6
click at [390, 225] on input "科目" at bounding box center [598, 221] width 430 height 20
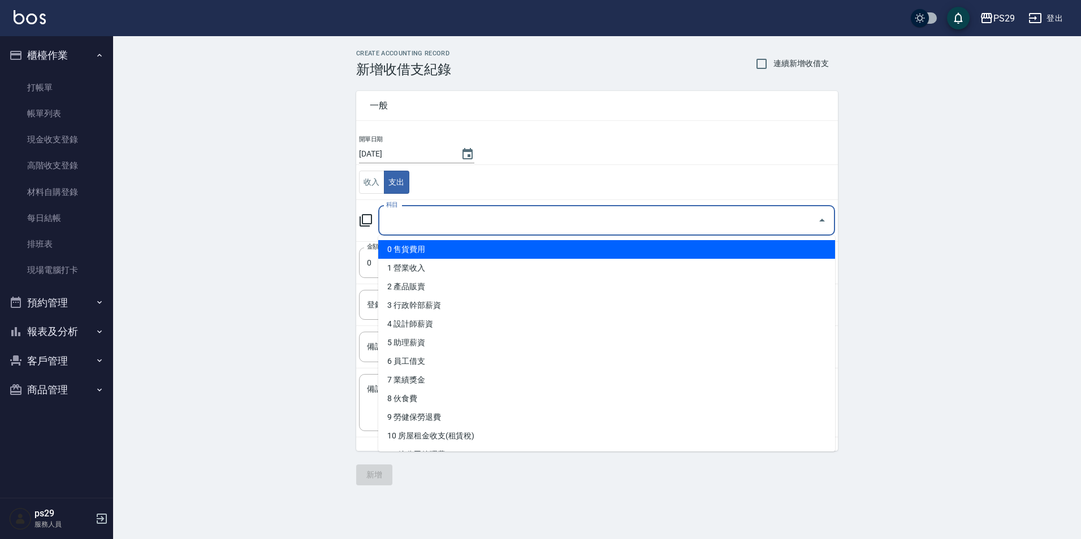
click at [332, 228] on div "CREATE ACCOUNTING RECORD 新增收借支紀錄 連續新增收借支 一般 開單日期 [DATE] 收入 支出 科目 科目 金額 0 金額 登錄者…" at bounding box center [597, 267] width 968 height 463
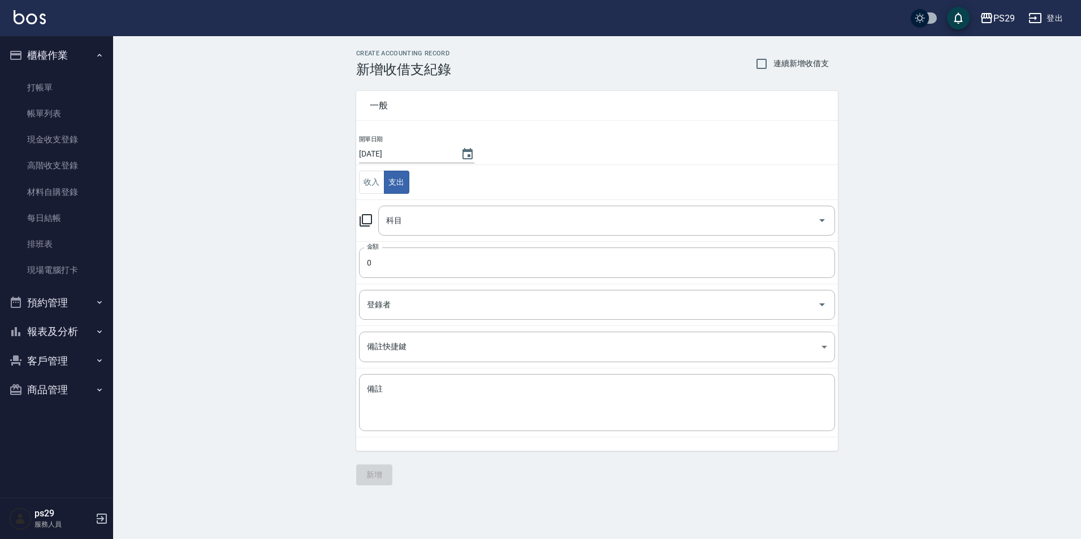
click at [32, 9] on div "PS29 登出" at bounding box center [540, 18] width 1081 height 36
click at [33, 22] on img at bounding box center [30, 17] width 32 height 14
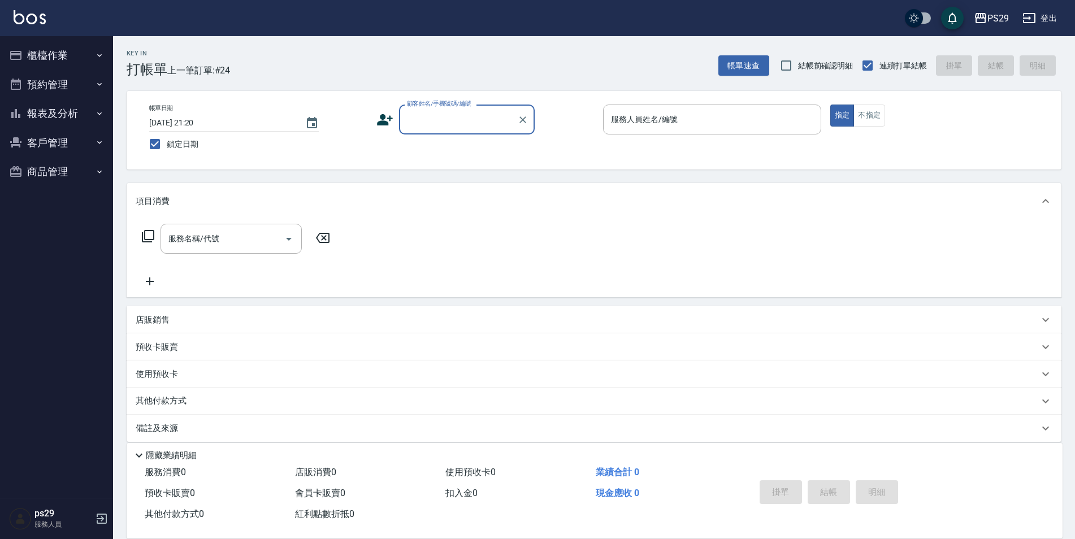
click at [80, 112] on button "報表及分析" at bounding box center [57, 113] width 104 height 29
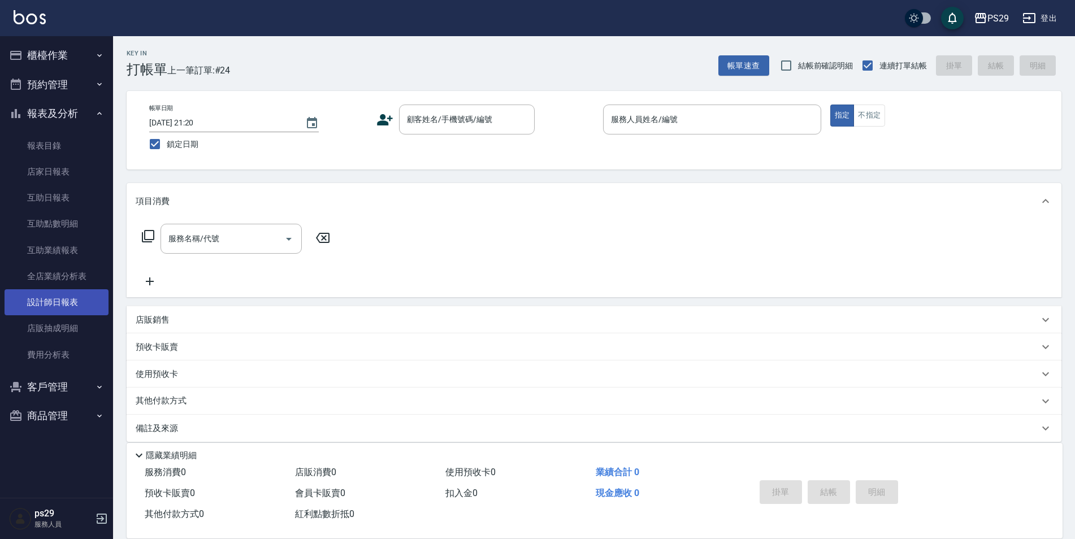
click at [57, 295] on link "設計師日報表" at bounding box center [57, 302] width 104 height 26
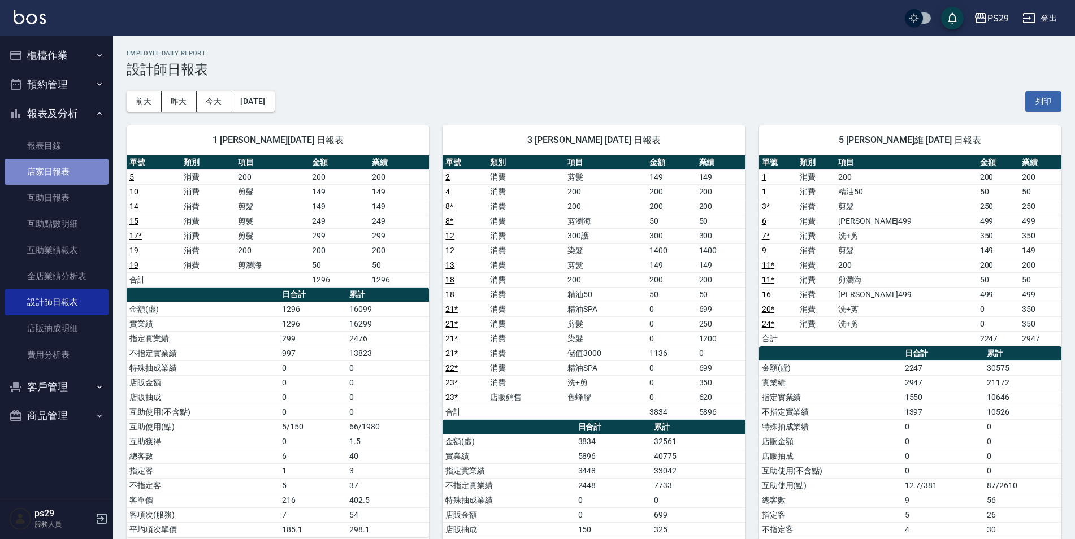
click at [55, 170] on link "店家日報表" at bounding box center [57, 172] width 104 height 26
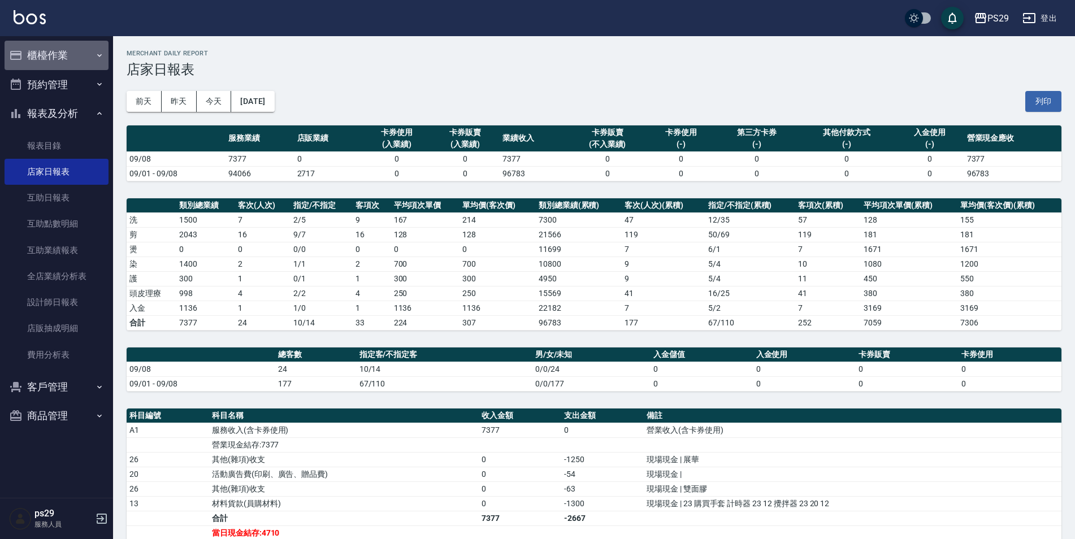
click at [77, 52] on button "櫃檯作業" at bounding box center [57, 55] width 104 height 29
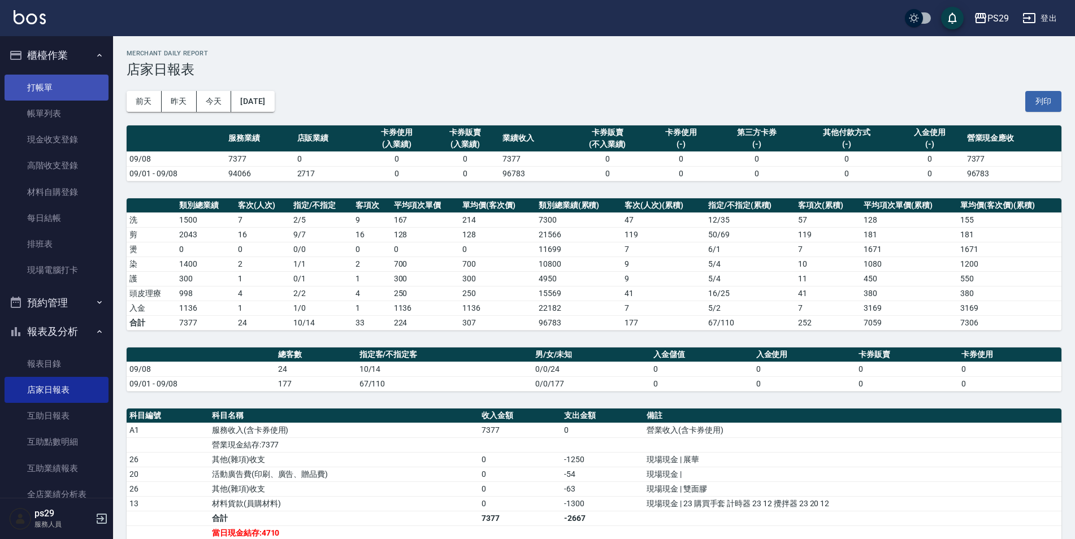
click at [71, 85] on link "打帳單" at bounding box center [57, 88] width 104 height 26
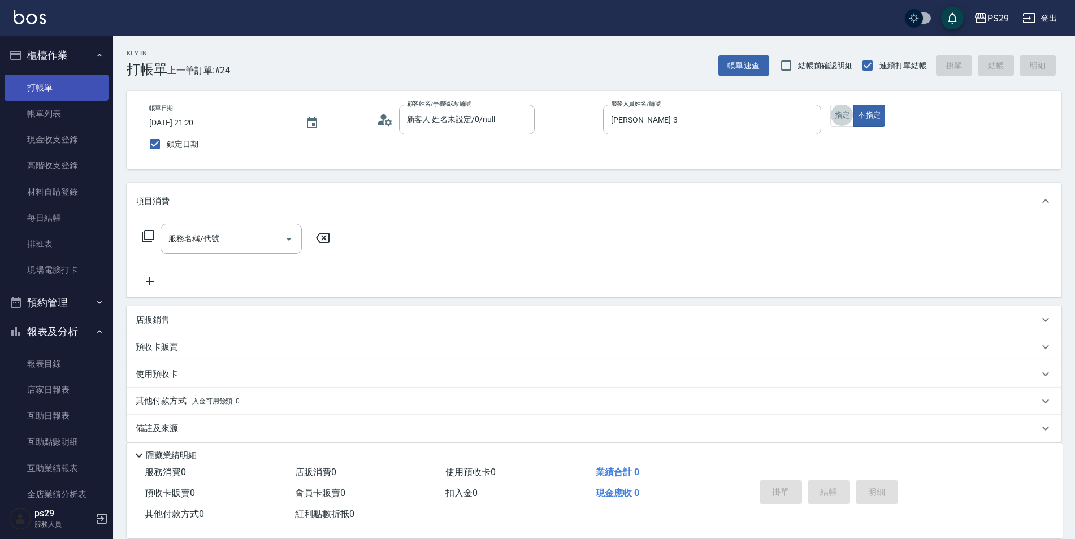
scroll to position [11, 0]
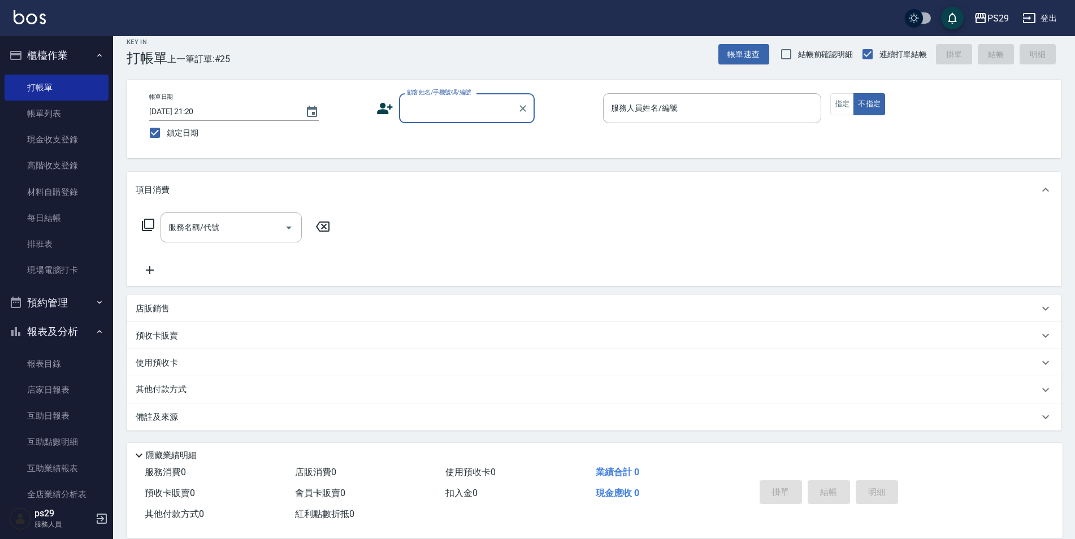
click at [70, 40] on ul "櫃檯作業 打帳單 帳單列表 現金收支登錄 高階收支登錄 材料自購登錄 每日結帳 排班表 現場電腦打卡 預約管理 預約管理 單日預約紀錄 單週預約紀錄 報表及分…" at bounding box center [57, 344] width 104 height 617
click at [68, 49] on button "櫃檯作業" at bounding box center [57, 55] width 104 height 29
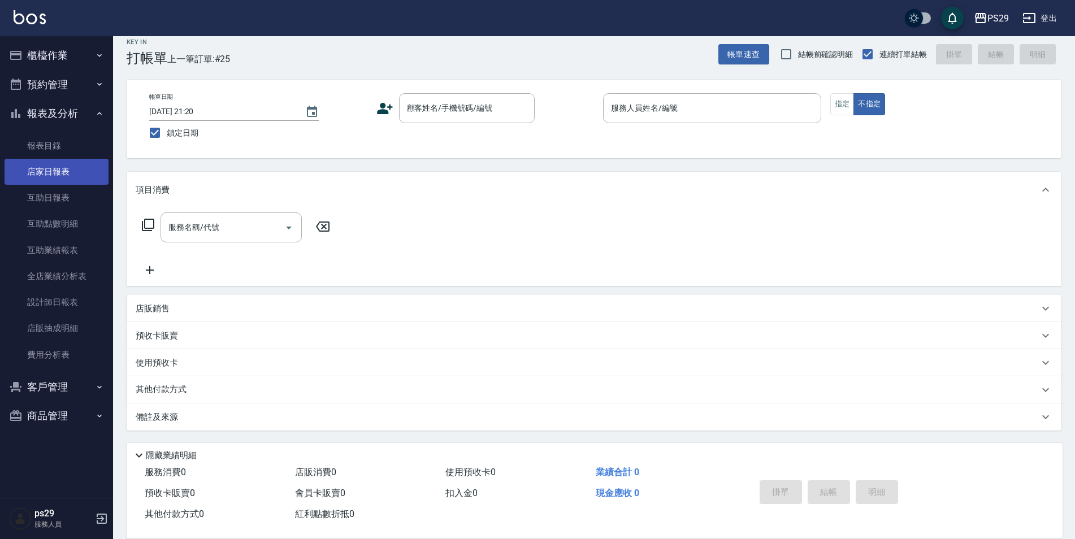
click at [76, 180] on link "店家日報表" at bounding box center [57, 172] width 104 height 26
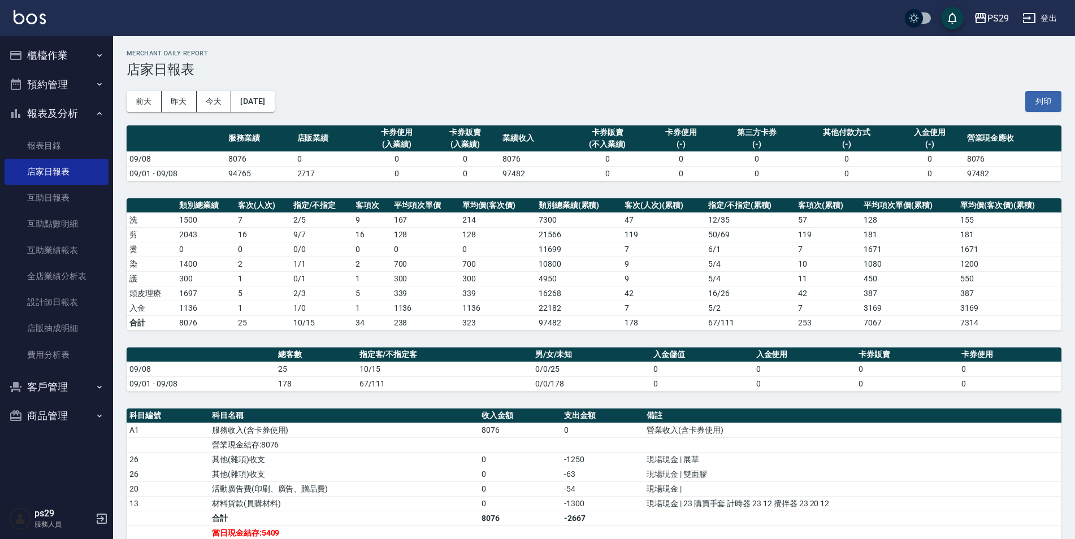
scroll to position [179, 0]
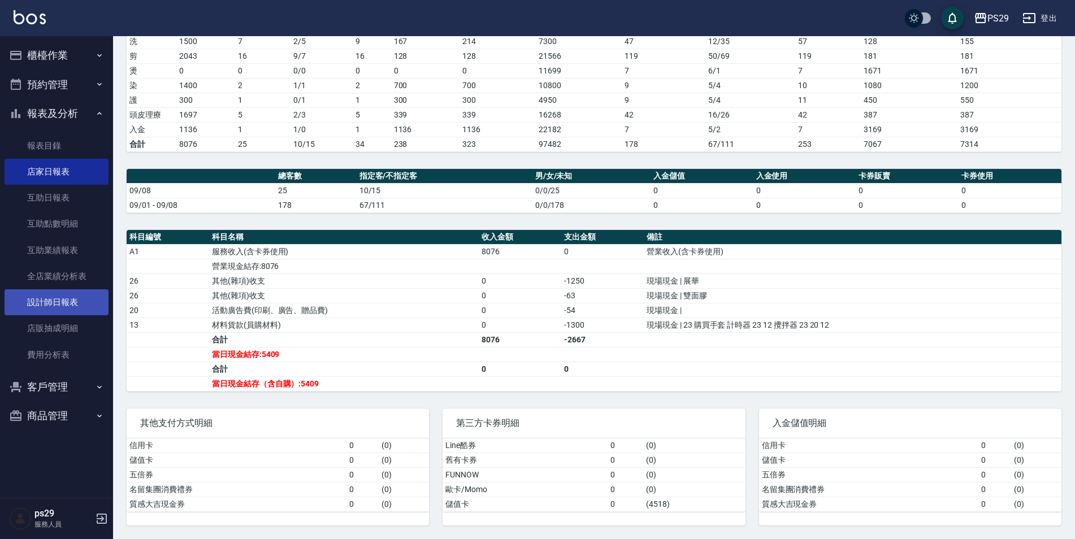
click at [65, 298] on link "設計師日報表" at bounding box center [57, 302] width 104 height 26
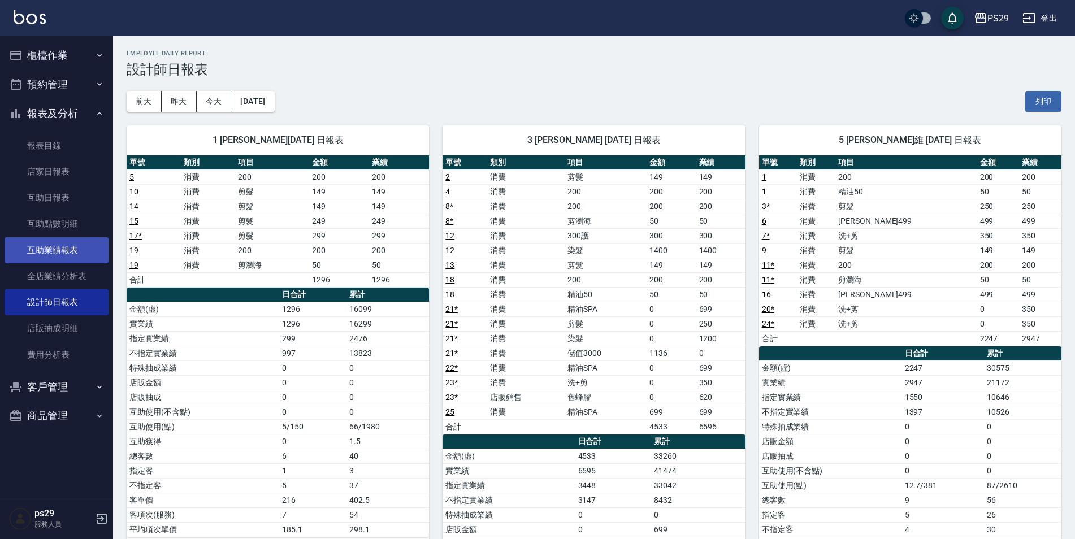
scroll to position [158, 0]
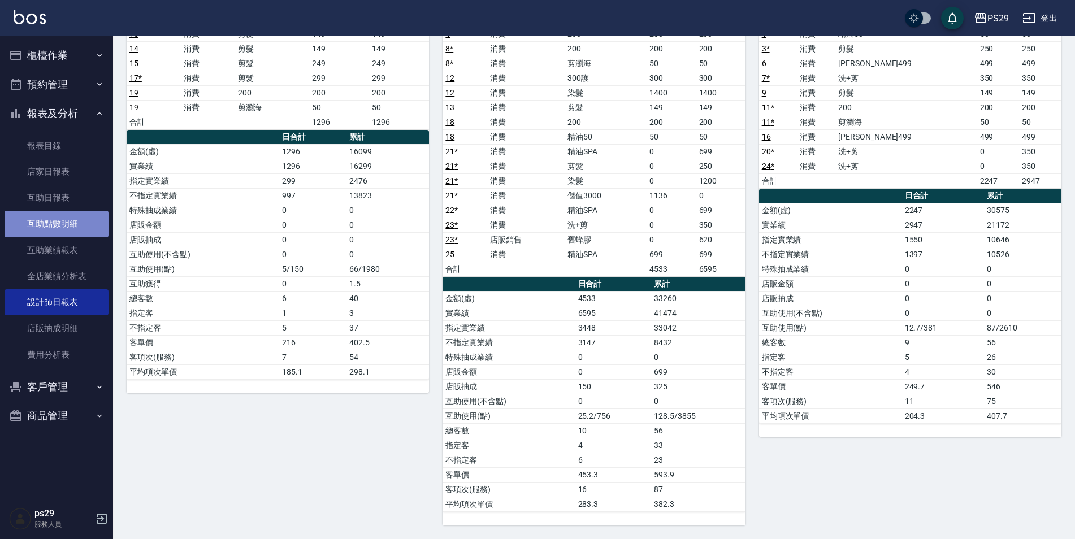
click at [64, 212] on link "互助點數明細" at bounding box center [57, 224] width 104 height 26
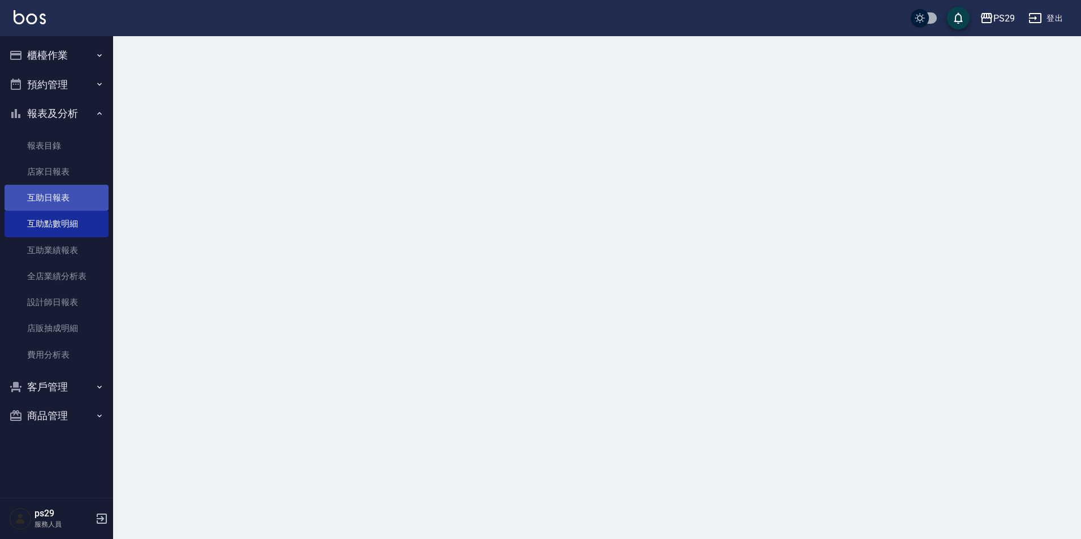
click at [64, 207] on link "互助日報表" at bounding box center [57, 198] width 104 height 26
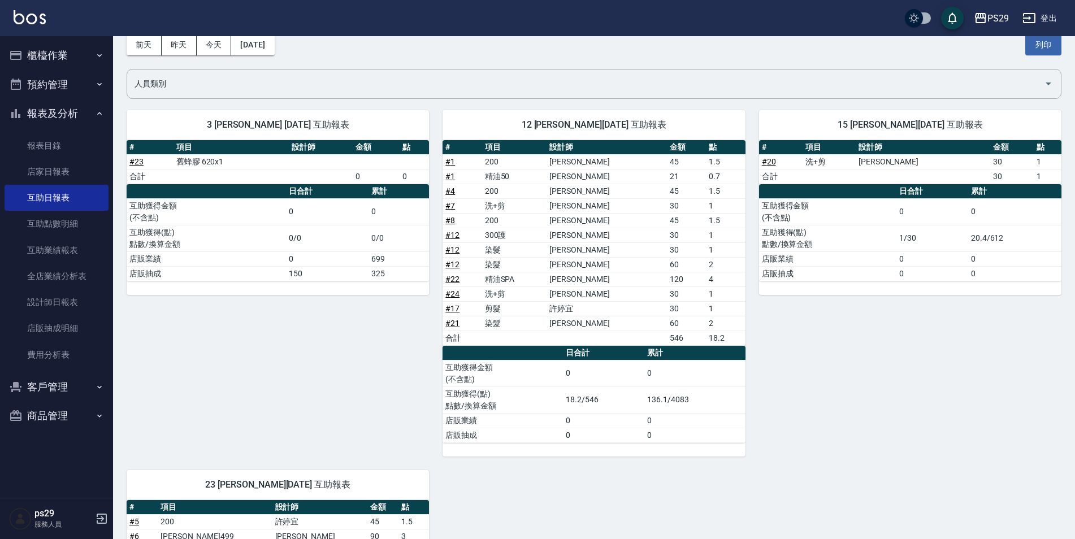
scroll to position [348, 0]
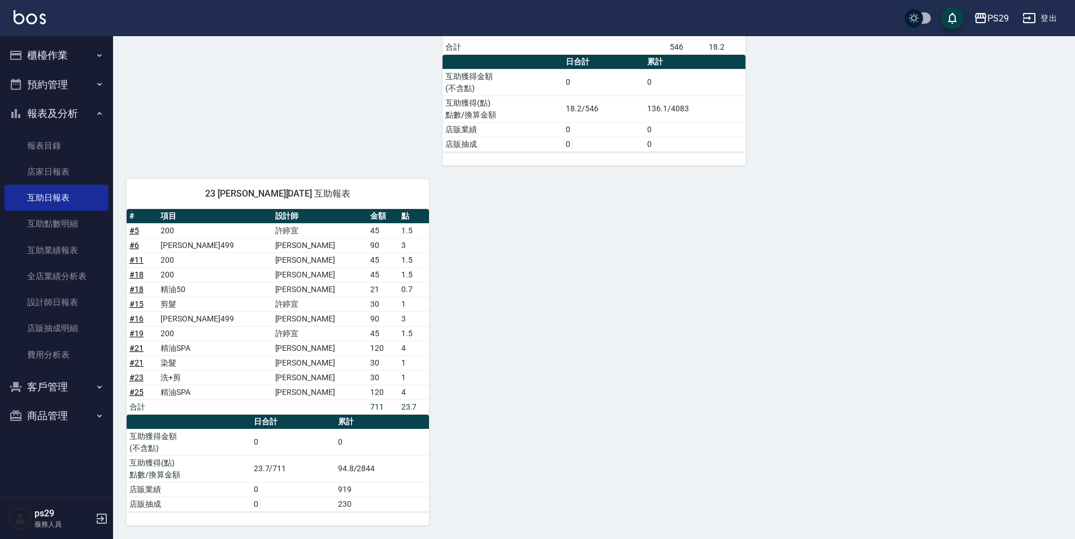
click at [20, 13] on img at bounding box center [30, 17] width 32 height 14
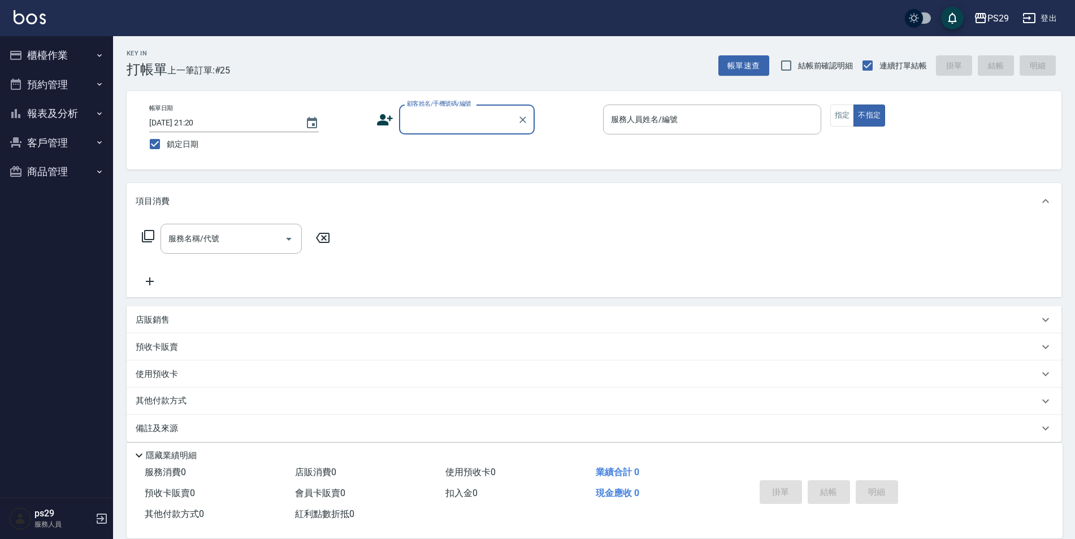
click at [51, 102] on button "報表及分析" at bounding box center [57, 113] width 104 height 29
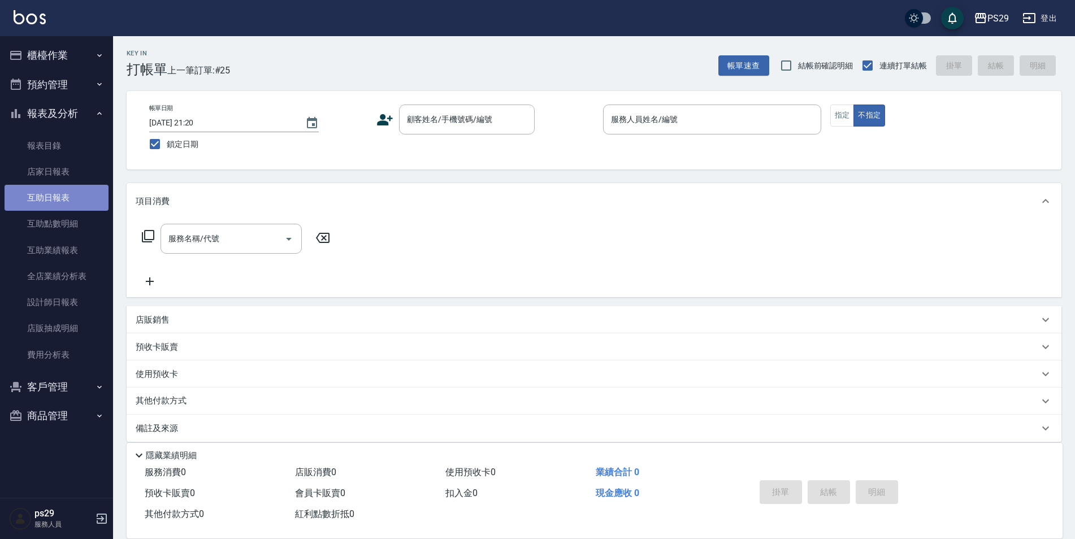
click at [52, 200] on link "互助日報表" at bounding box center [57, 198] width 104 height 26
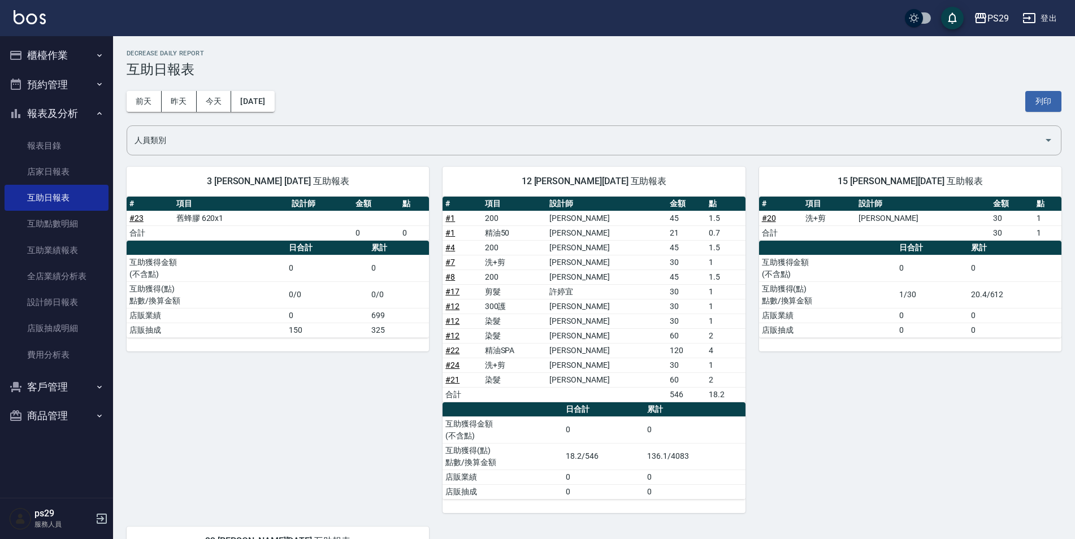
click at [29, 26] on link at bounding box center [30, 18] width 32 height 16
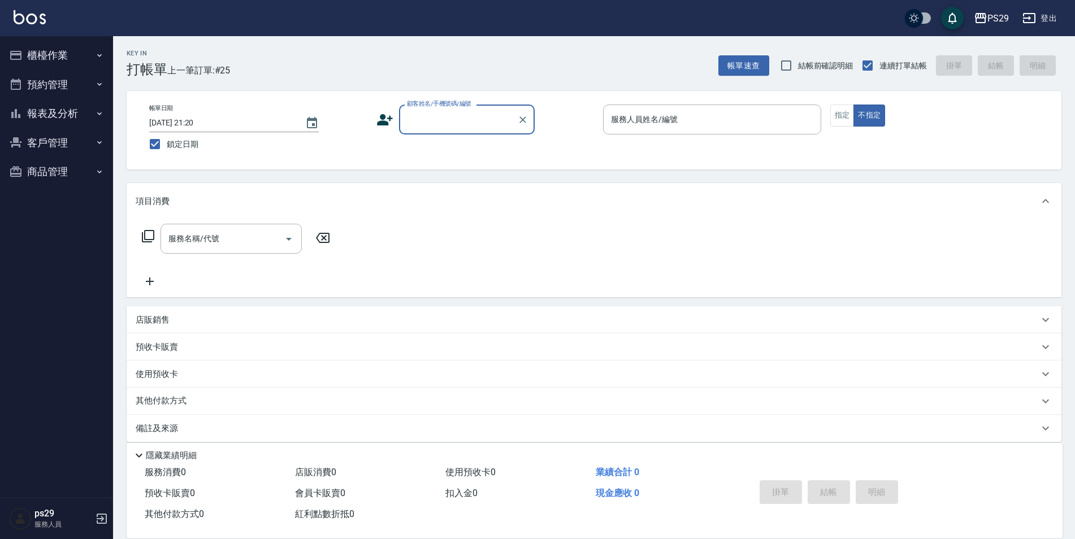
click at [73, 122] on button "報表及分析" at bounding box center [57, 113] width 104 height 29
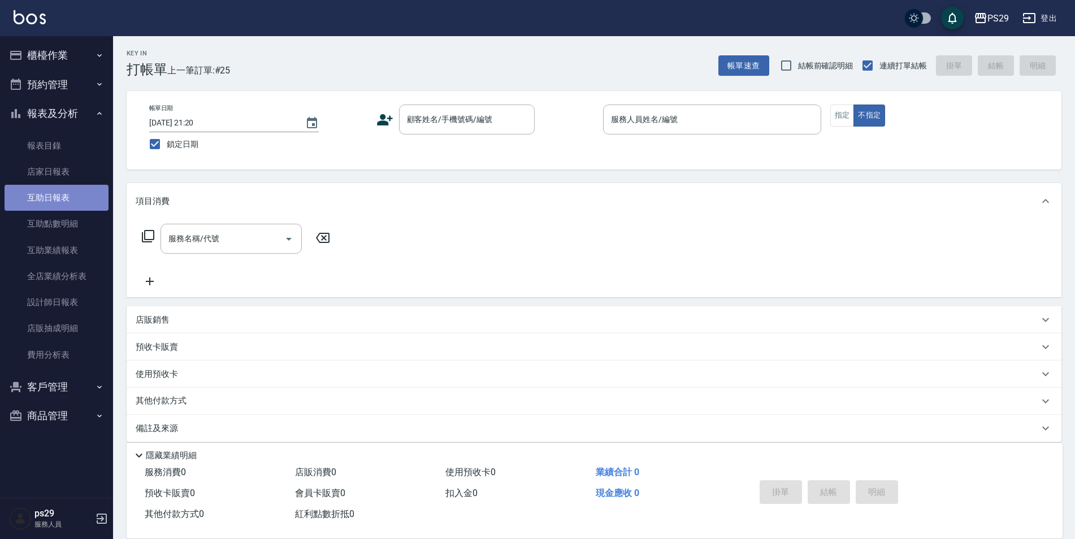
click at [50, 194] on link "互助日報表" at bounding box center [57, 198] width 104 height 26
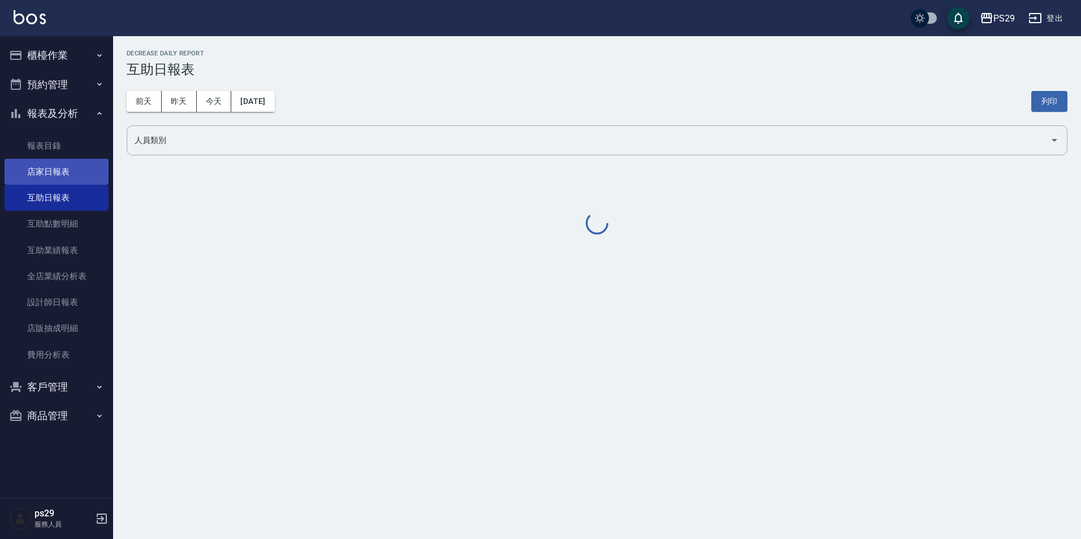
click at [70, 175] on link "店家日報表" at bounding box center [57, 172] width 104 height 26
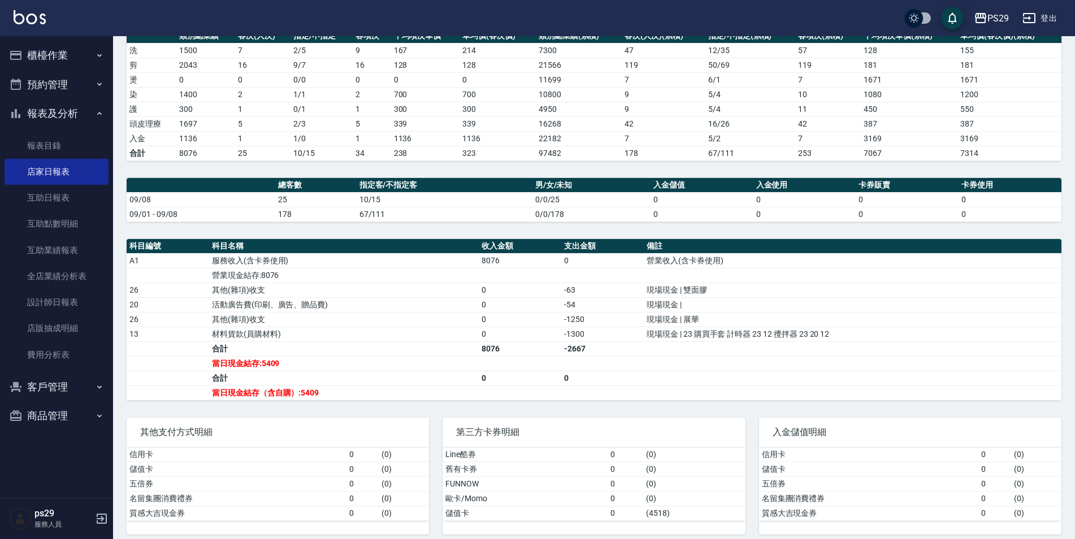
scroll to position [113, 0]
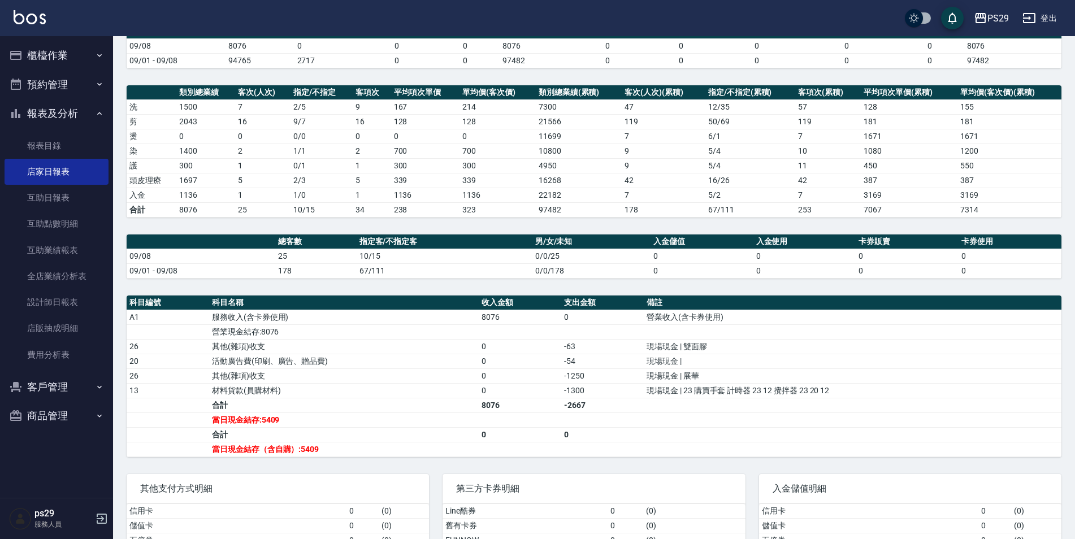
click at [47, 6] on div "PS29 登出" at bounding box center [537, 18] width 1075 height 36
click at [45, 19] on img at bounding box center [30, 17] width 32 height 14
